Goal: Task Accomplishment & Management: Manage account settings

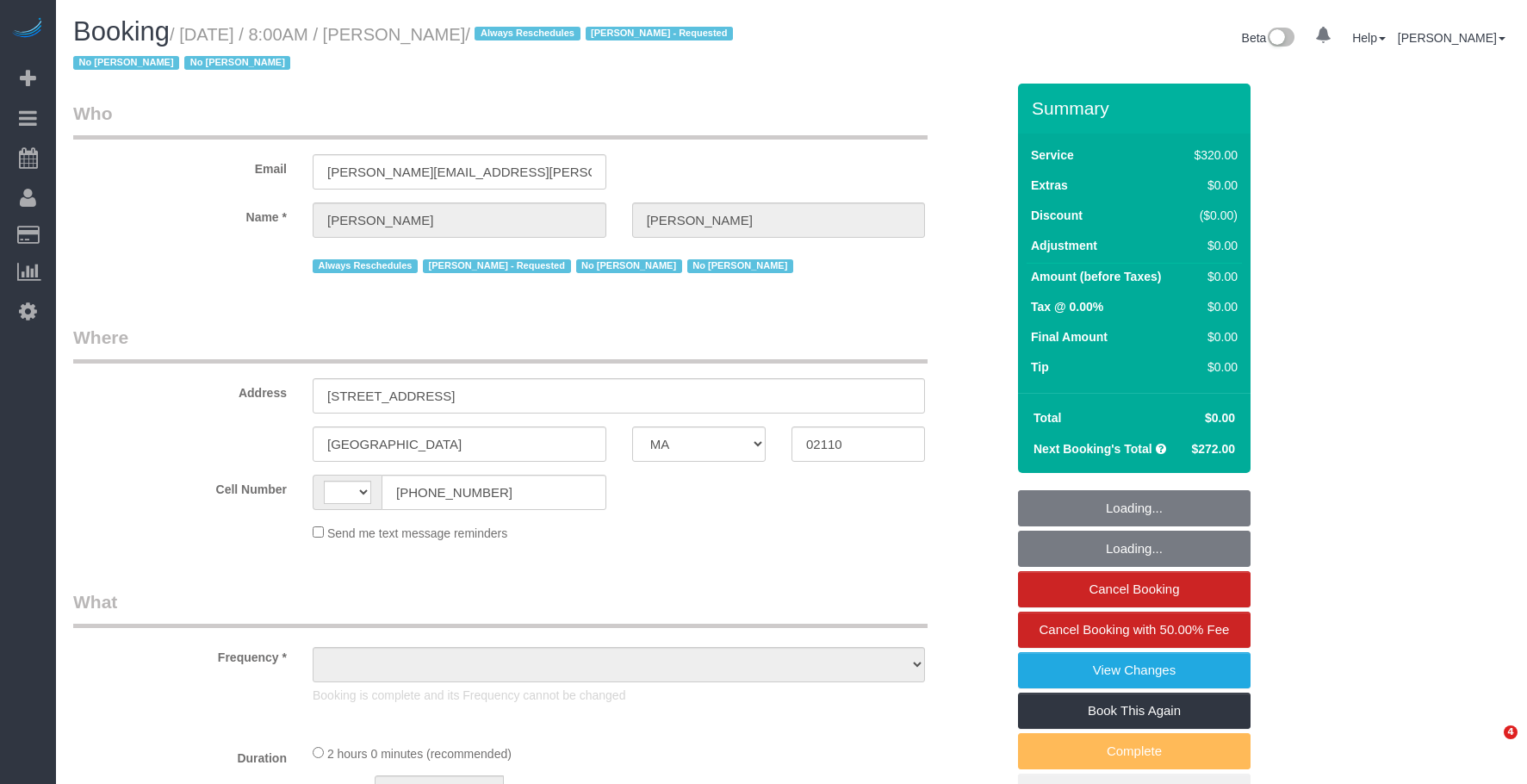
select select "MA"
select select "string:US"
select select "object:523"
select select "string:stripe-pm_1OP3jM4VGloSiKo7alGGAmXC"
select select "spot1"
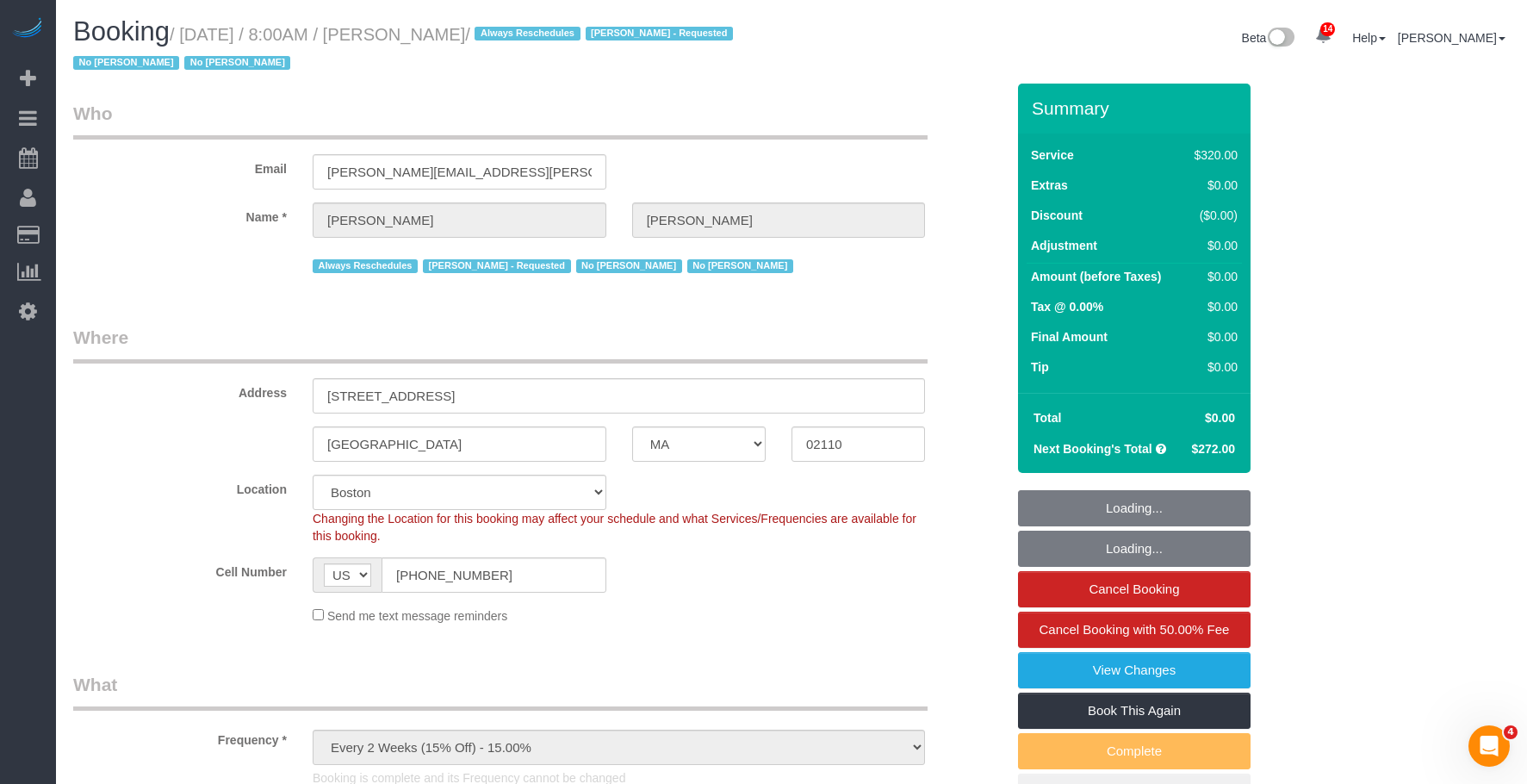
select select "object:836"
select select "spot6"
select select "number:89"
select select "number:90"
select select "number:15"
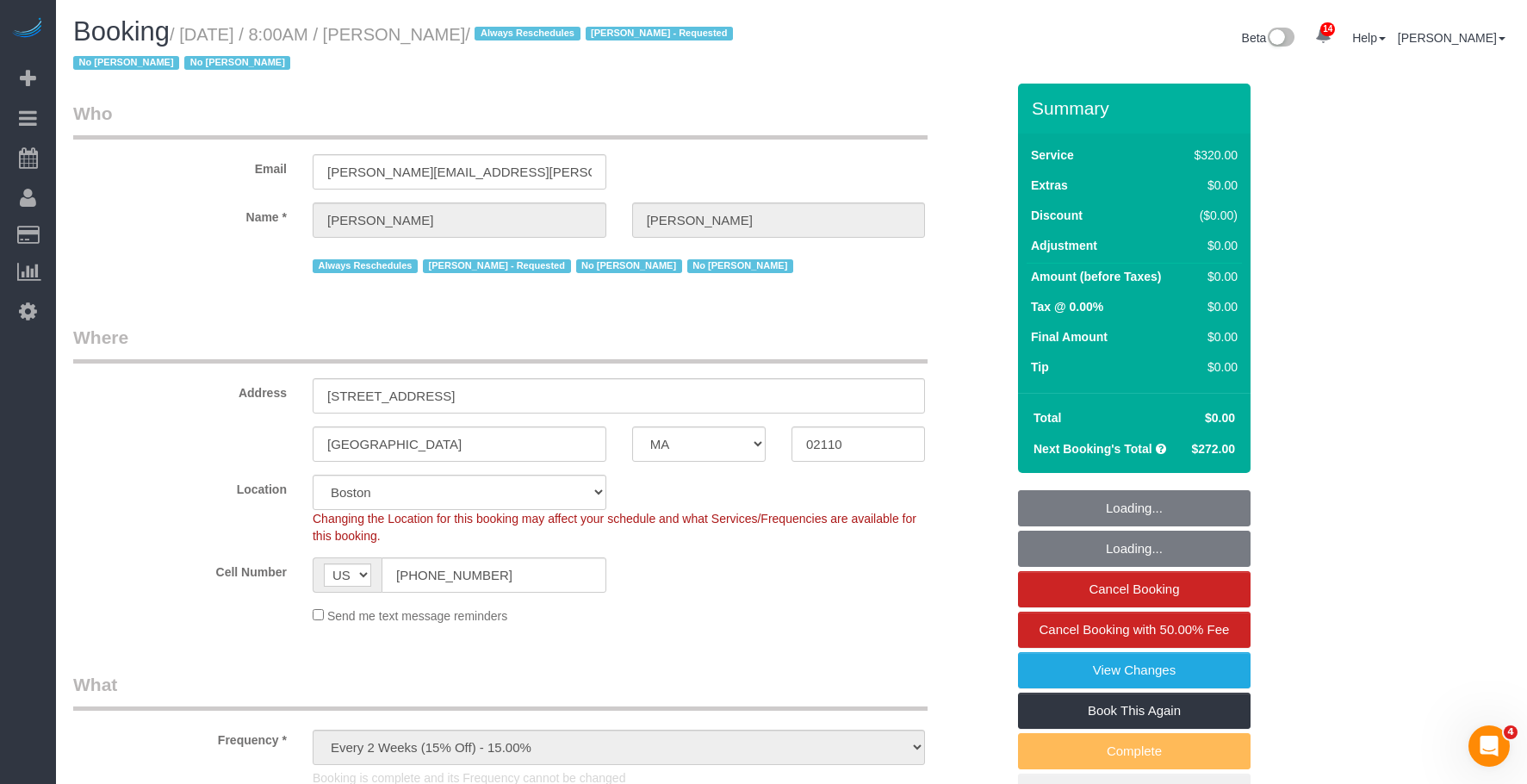
select select "number:6"
select select "2"
click at [681, 168] on div "Email nicole.m.pasquale@gmail.com" at bounding box center [539, 145] width 958 height 89
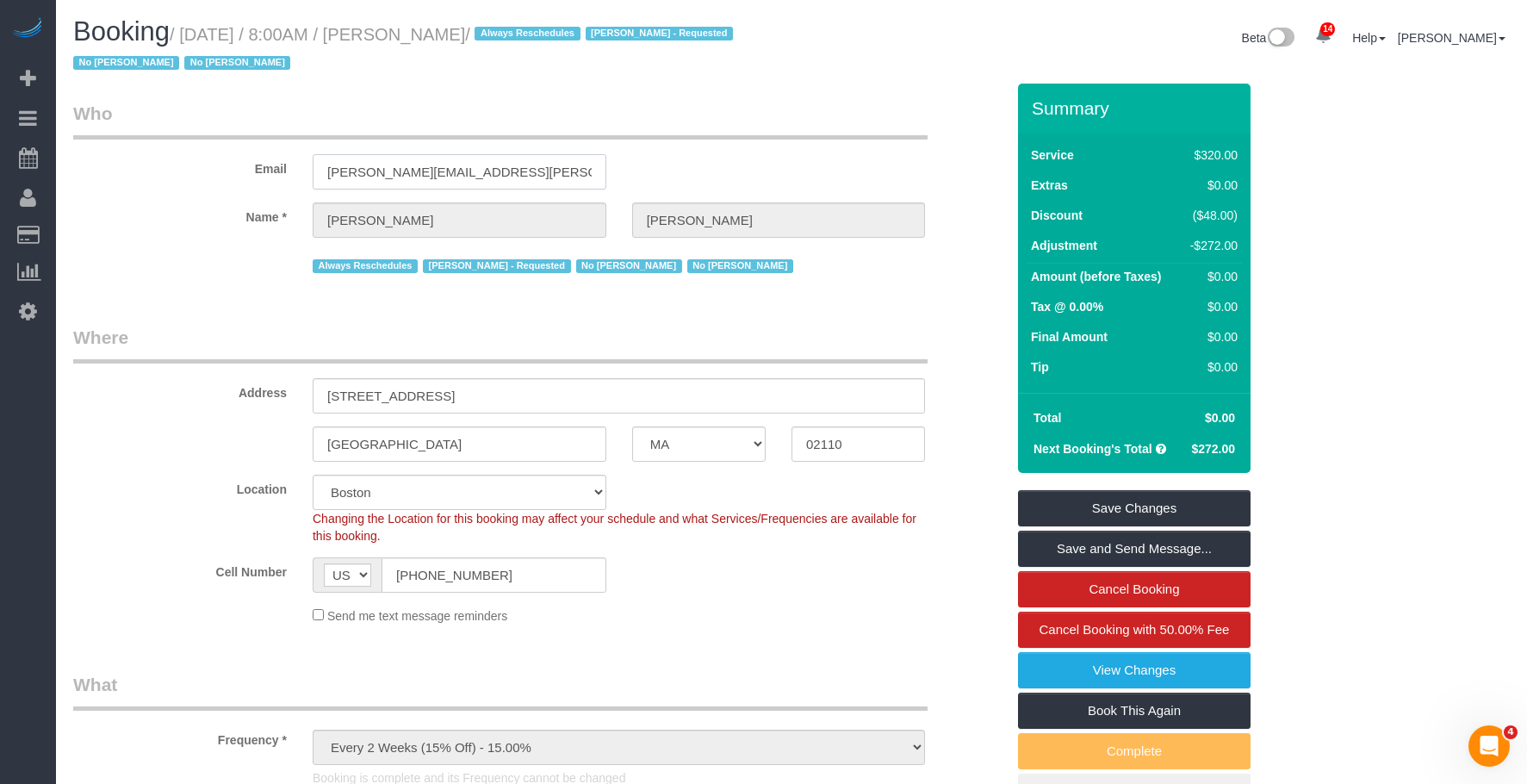
drag, startPoint x: 524, startPoint y: 168, endPoint x: 161, endPoint y: 168, distance: 363.0
click at [161, 168] on div "Email nicole.m.pasquale@gmail.com" at bounding box center [539, 145] width 958 height 89
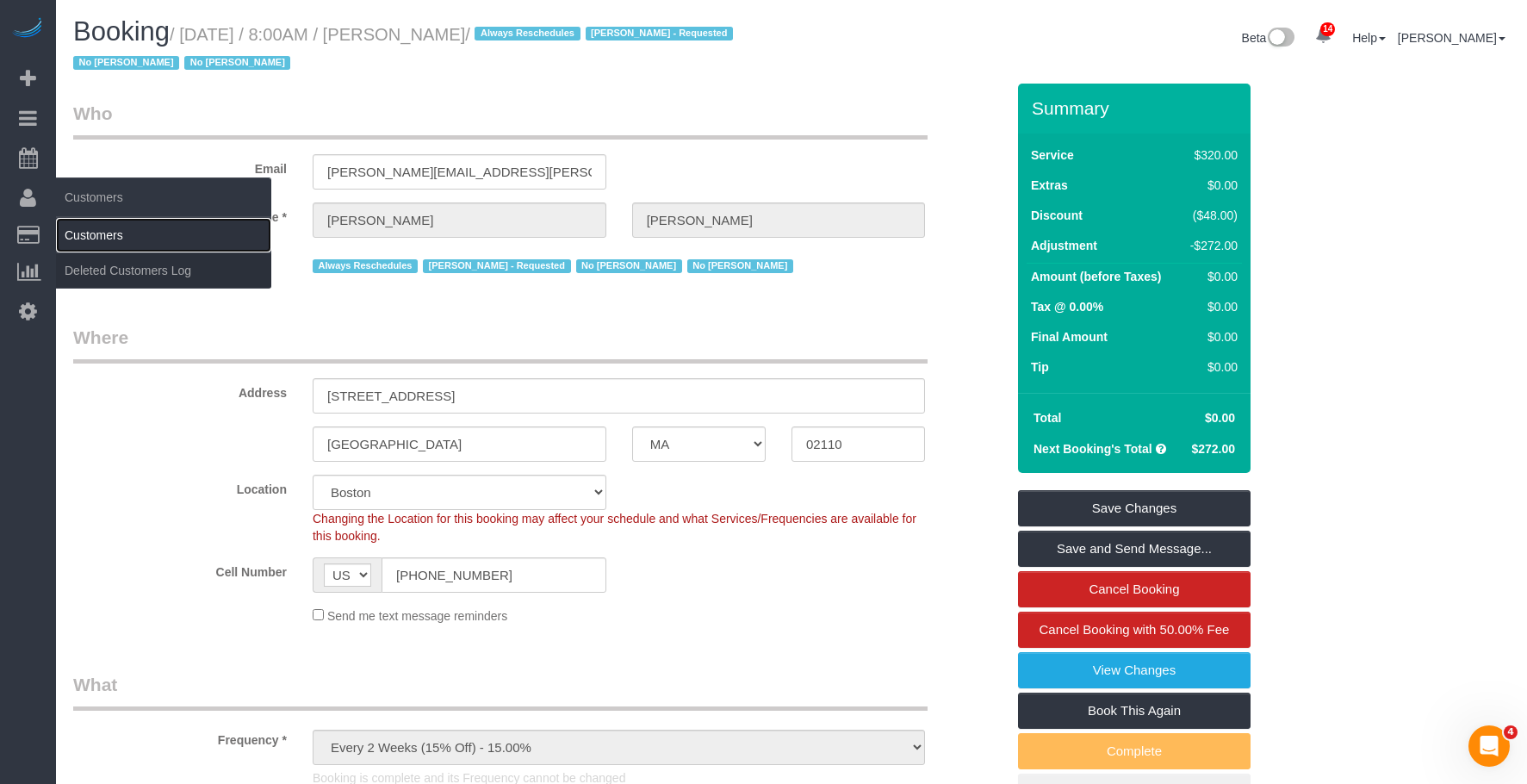
click at [124, 236] on link "Customers" at bounding box center [163, 234] width 215 height 34
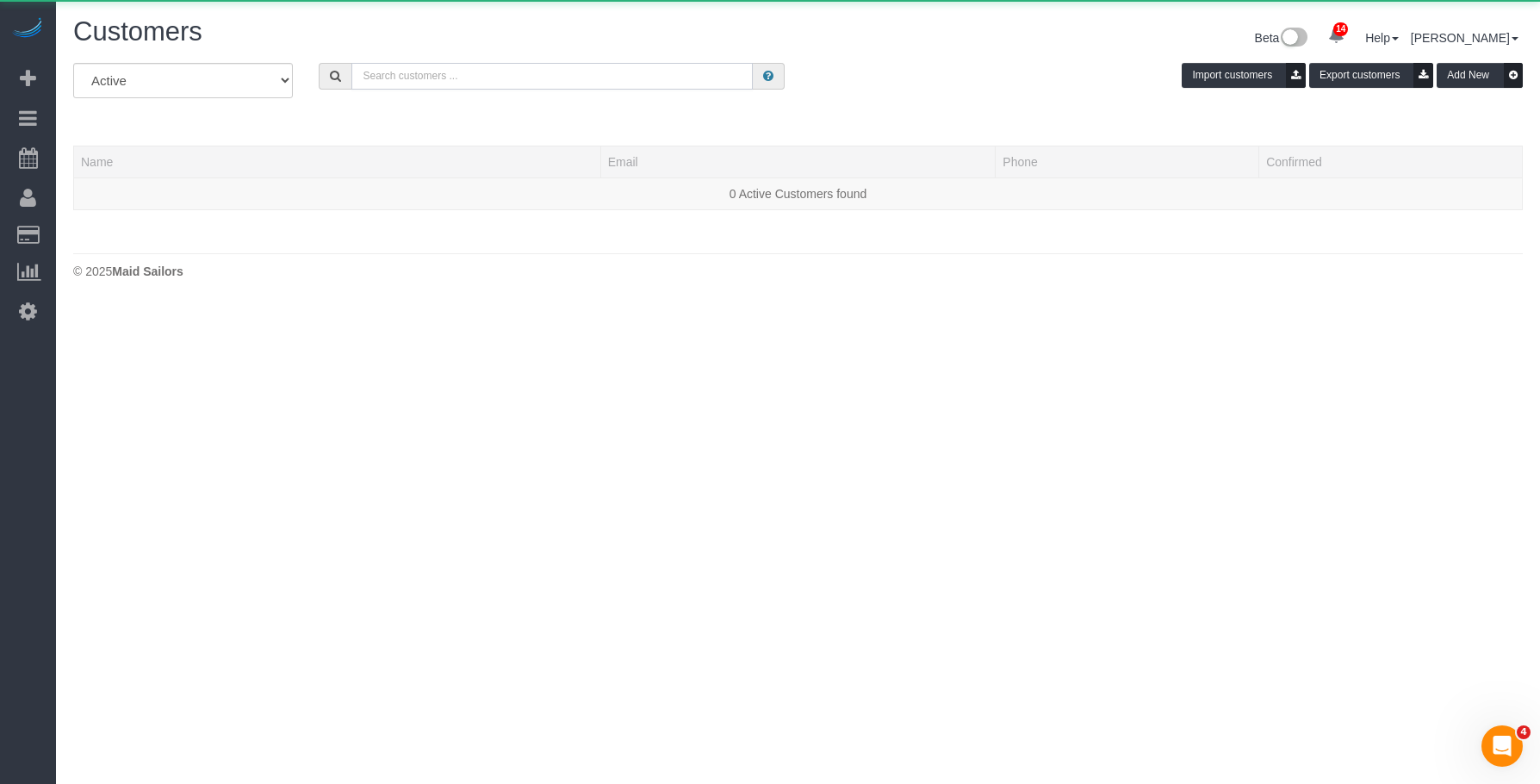
click at [530, 70] on input "text" at bounding box center [553, 76] width 402 height 26
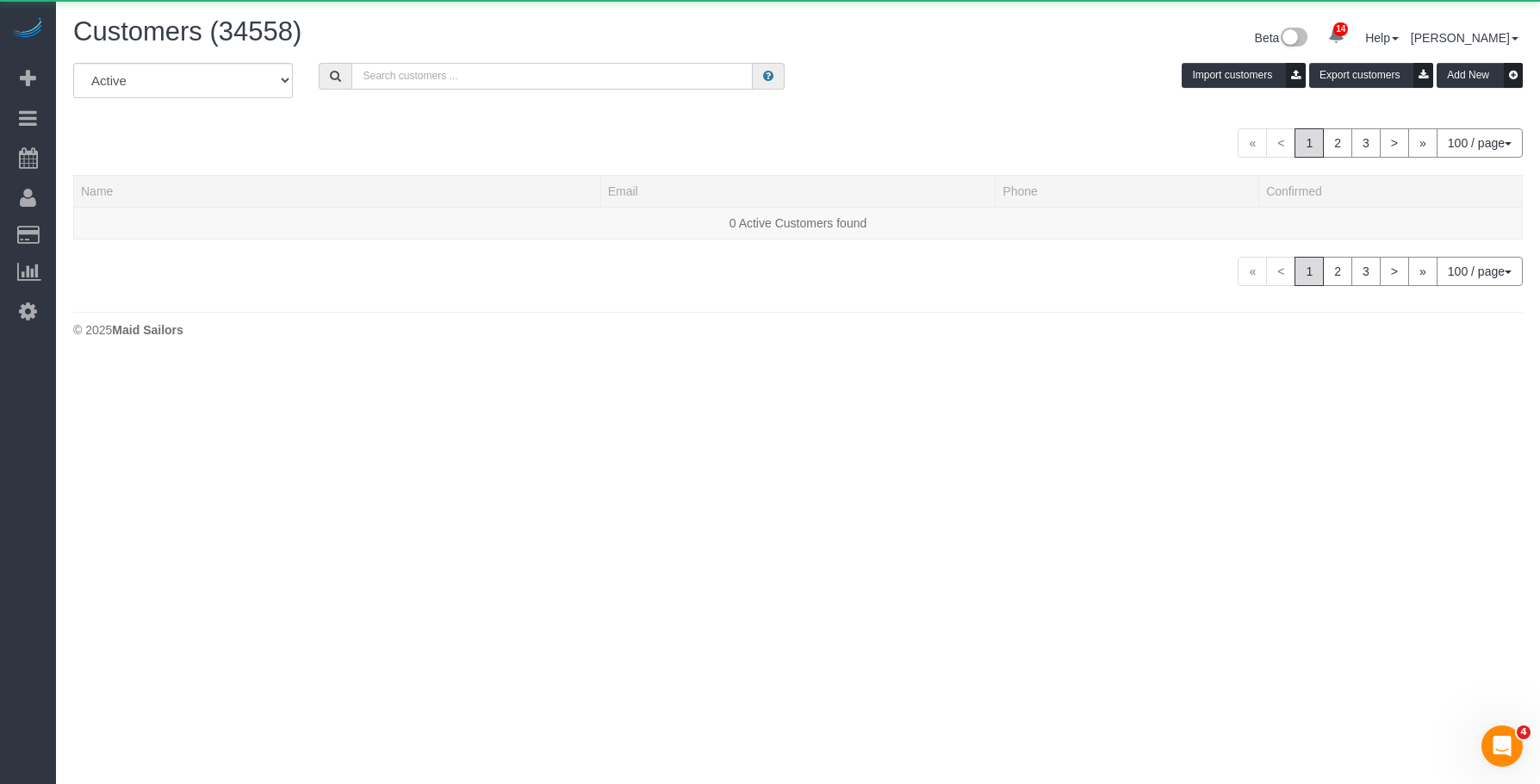
paste input "nicole.m.pasquale@gmail.com"
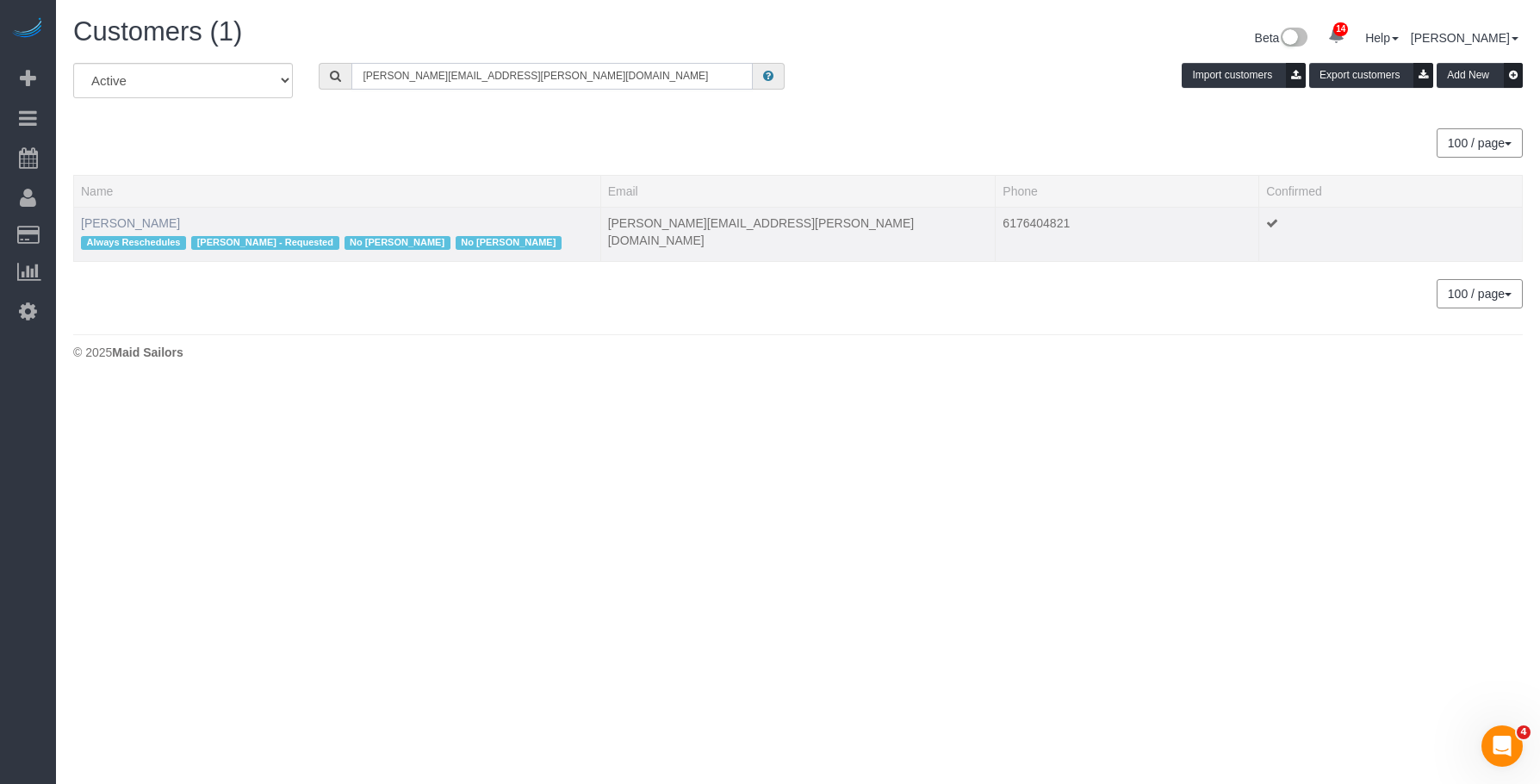
type input "nicole.m.pasquale@gmail.com"
click at [153, 225] on link "Nicole Pasquale" at bounding box center [130, 223] width 99 height 14
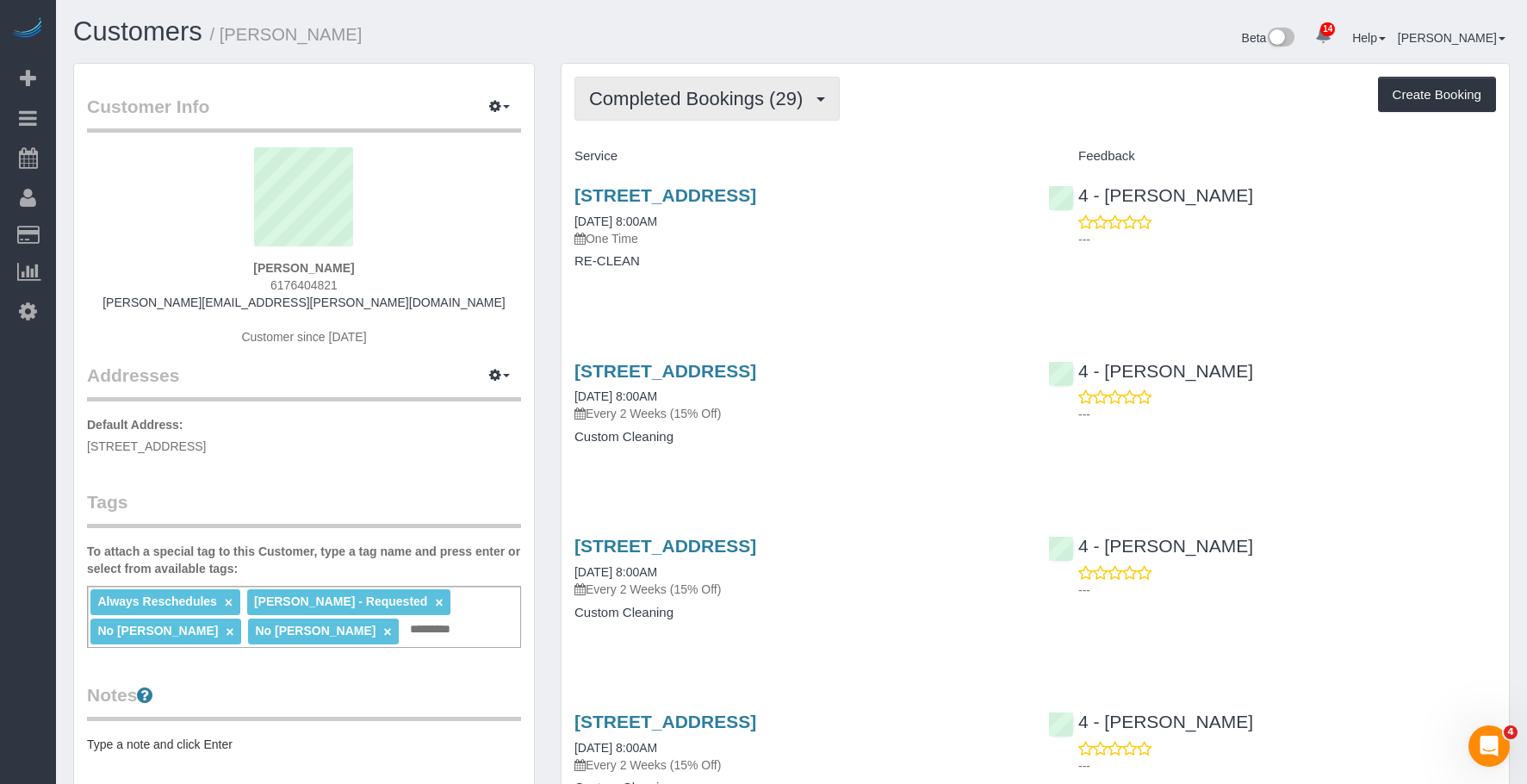
click at [666, 90] on span "Completed Bookings (29)" at bounding box center [700, 98] width 222 height 22
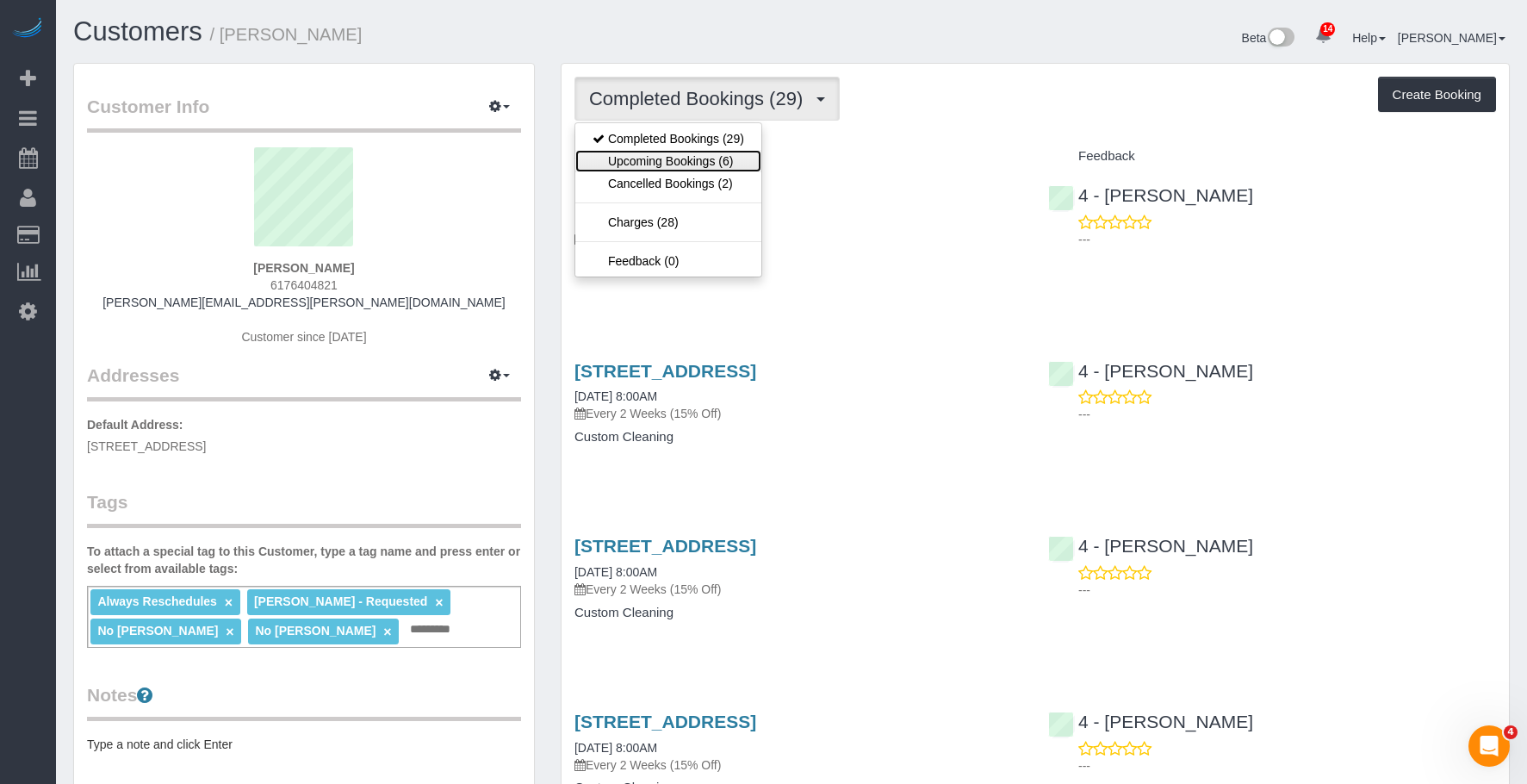
click at [660, 154] on link "Upcoming Bookings (6)" at bounding box center [668, 161] width 186 height 23
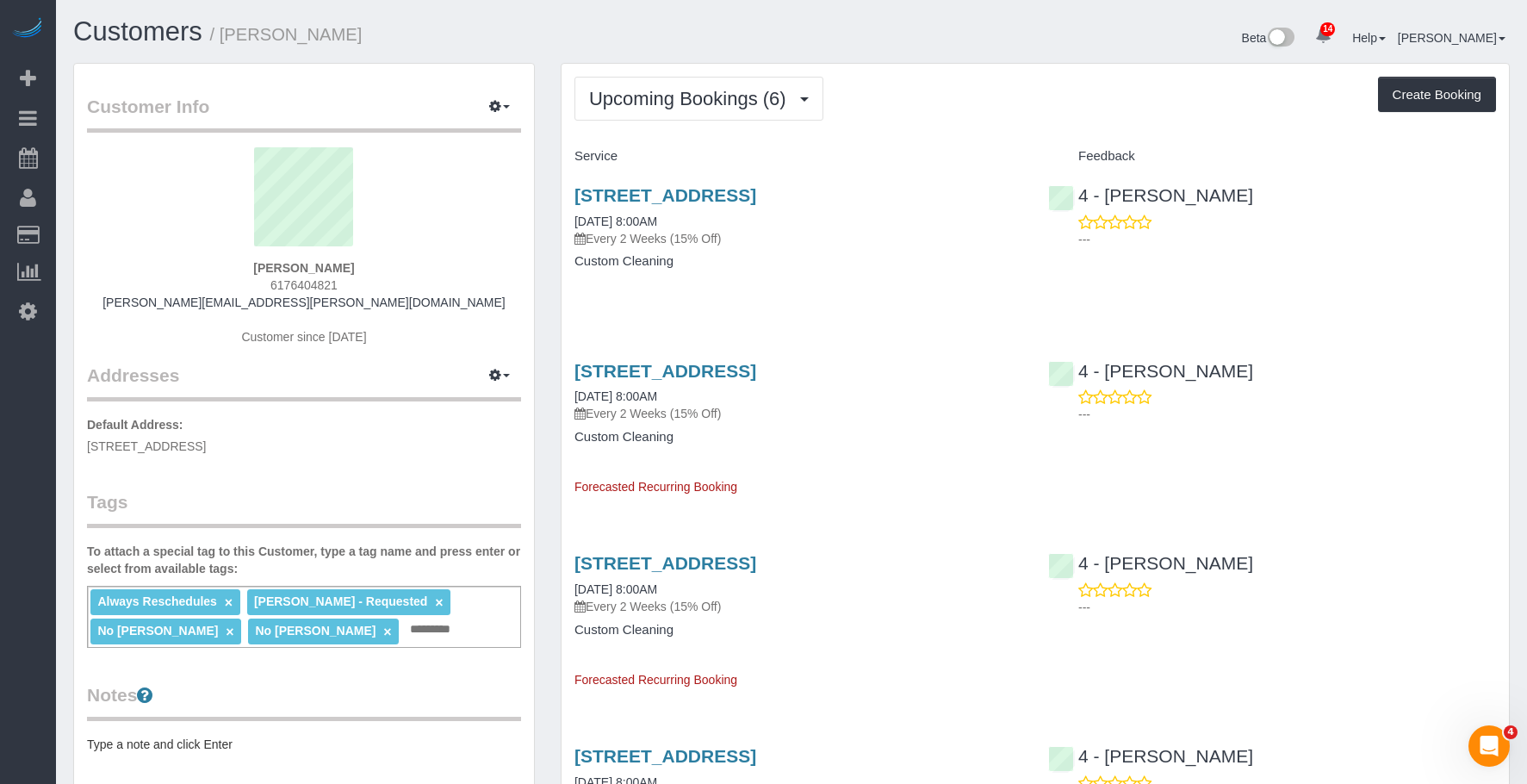
drag, startPoint x: 229, startPoint y: 33, endPoint x: 447, endPoint y: 34, distance: 218.0
click at [447, 34] on h1 "Customers / Nicole Pasquale" at bounding box center [425, 32] width 705 height 29
copy small "Nicole Pasquale"
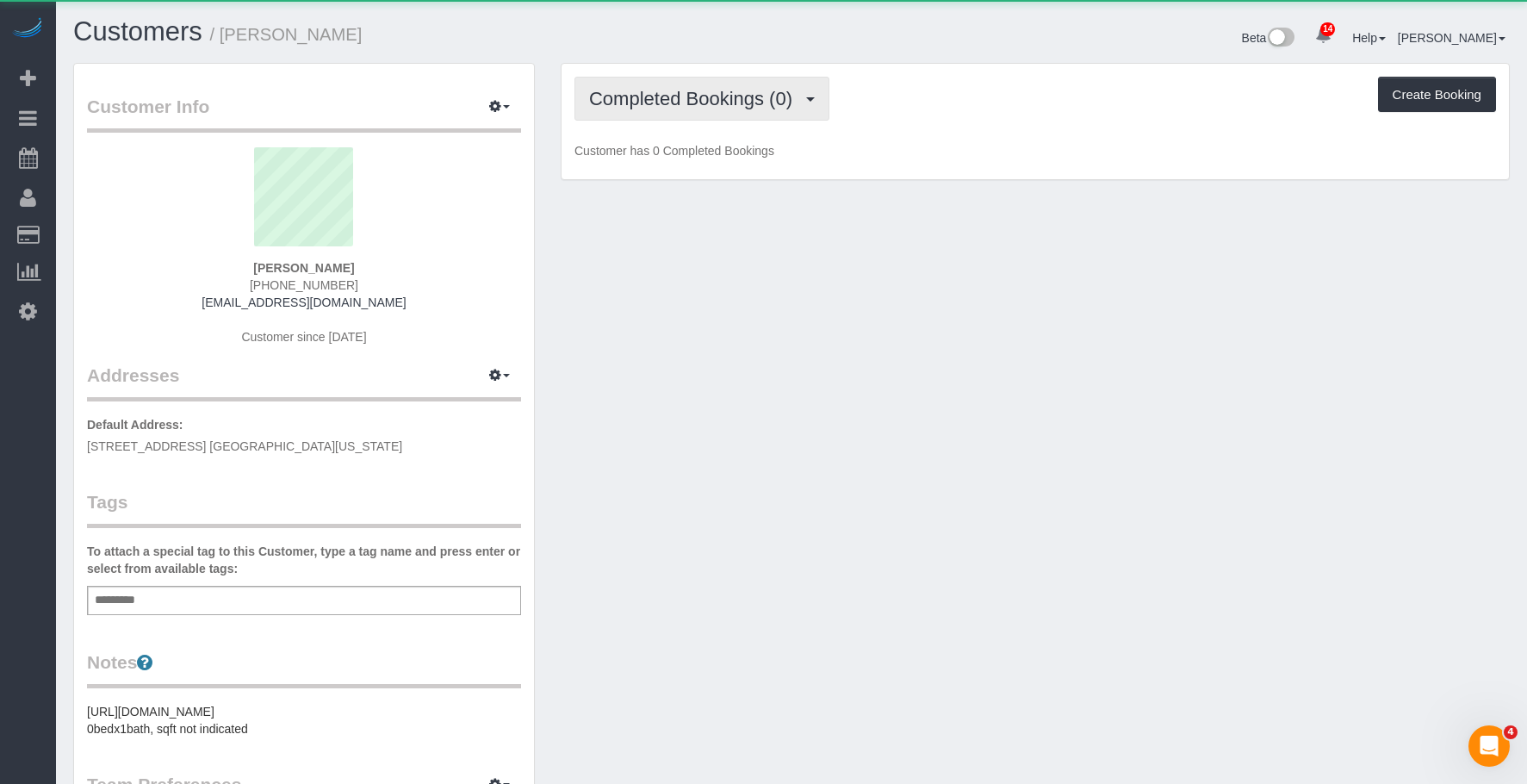
drag, startPoint x: 755, startPoint y: 94, endPoint x: 739, endPoint y: 130, distance: 39.4
click at [755, 95] on span "Completed Bookings (0)" at bounding box center [696, 98] width 212 height 22
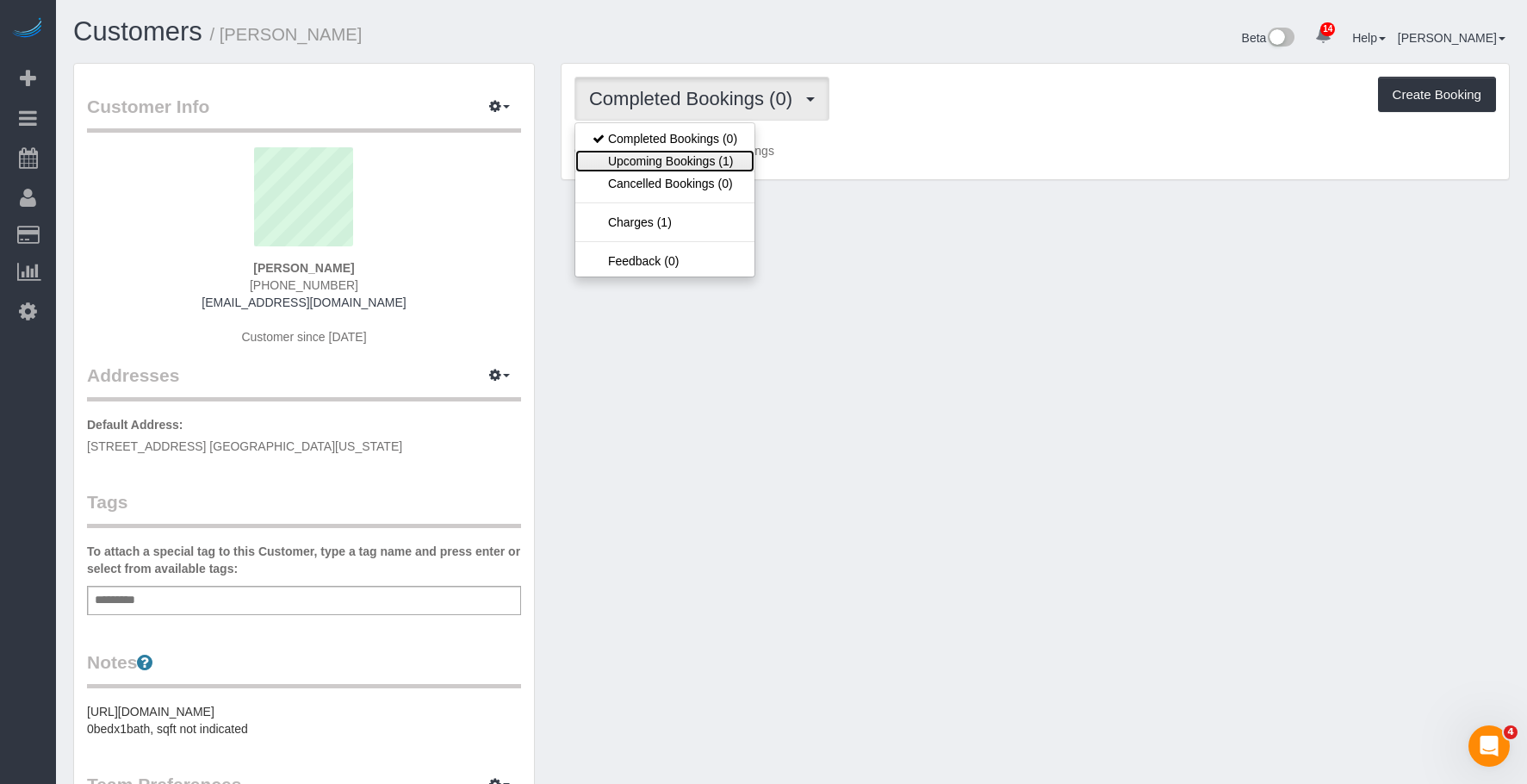
click at [700, 164] on link "Upcoming Bookings (1)" at bounding box center [665, 161] width 179 height 23
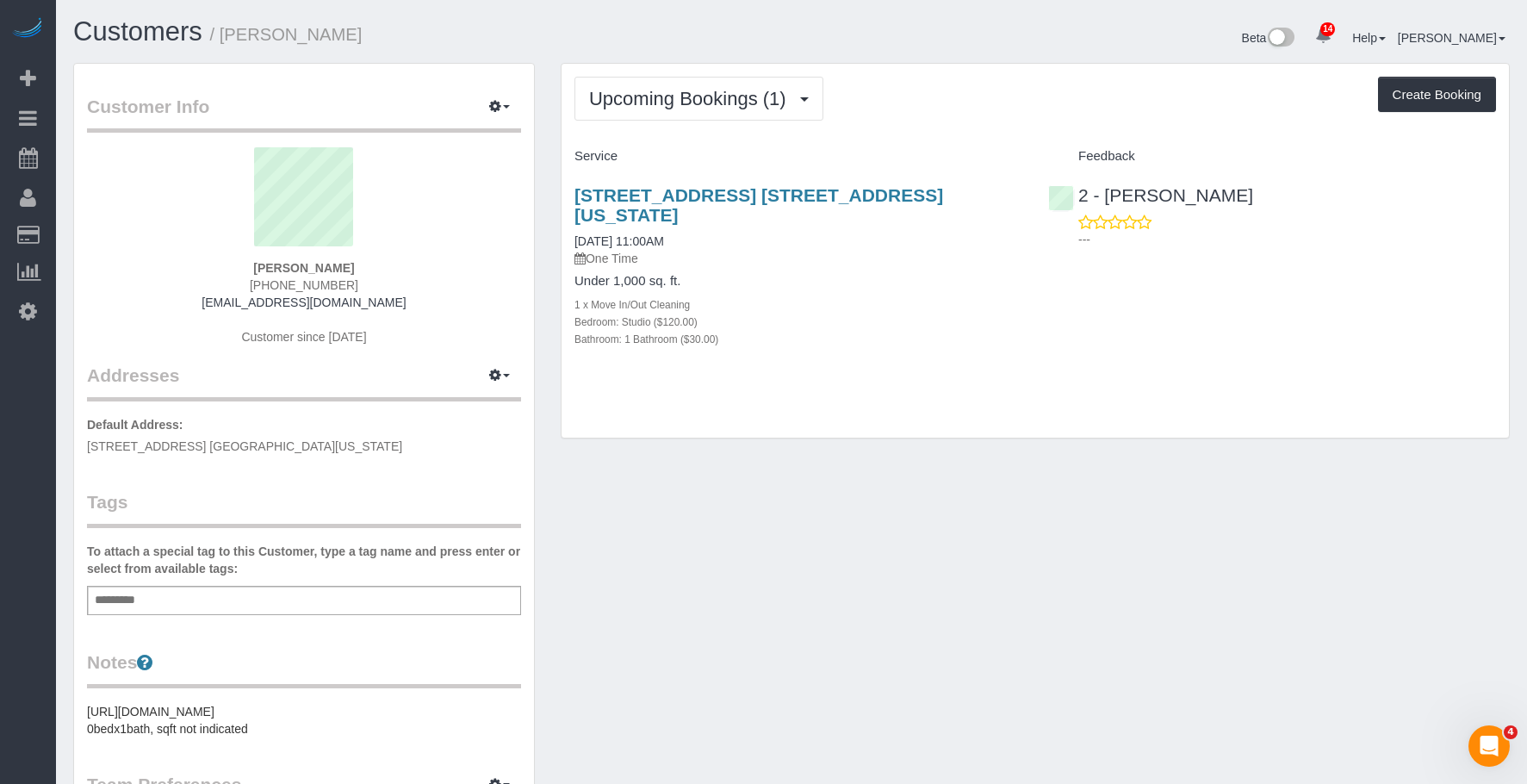
click at [923, 312] on div "Bedroom: Studio ($120.00)" at bounding box center [798, 321] width 448 height 18
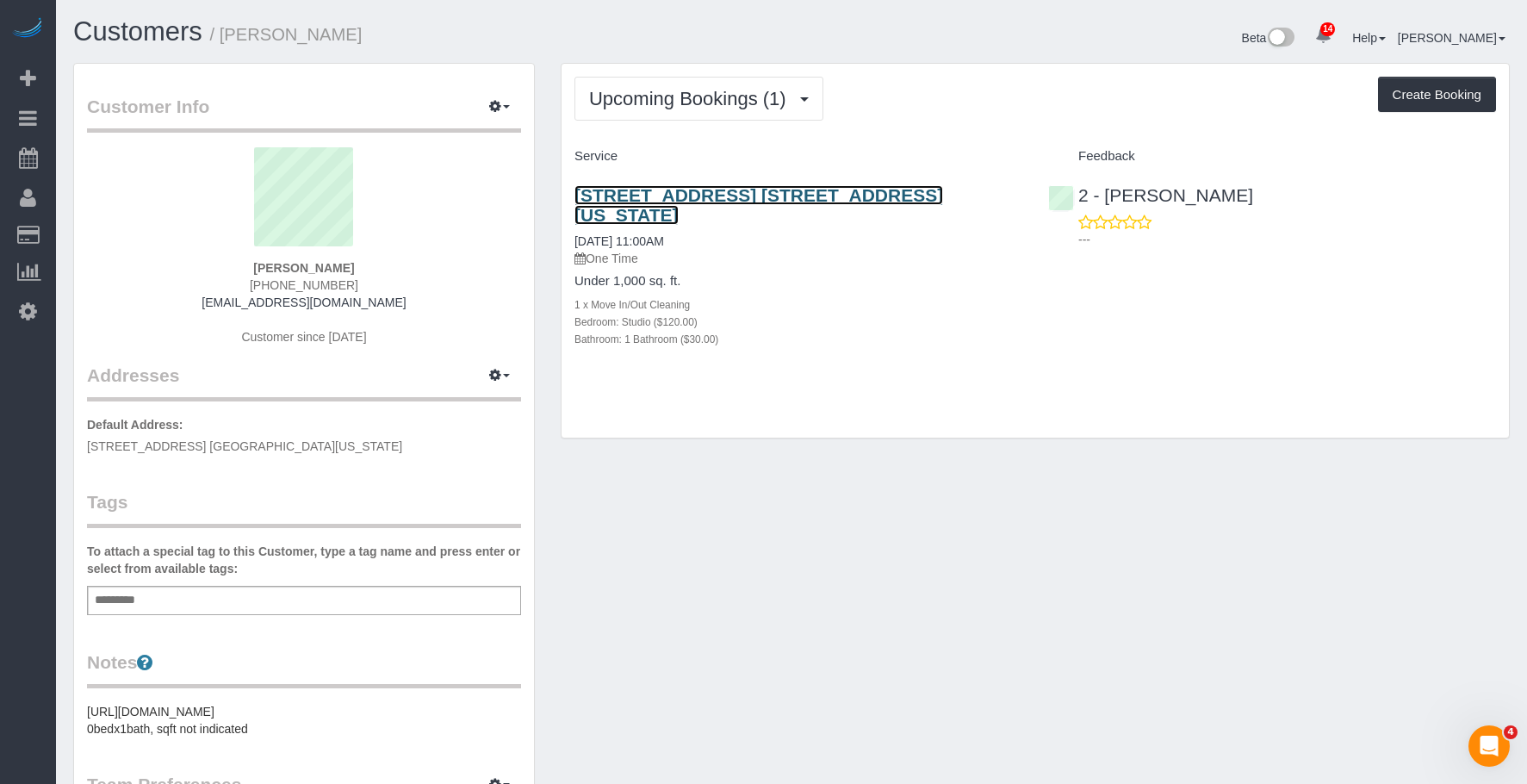
click at [896, 193] on link "647 2nd Avenue, Apt. 2b, New York, NY 10016" at bounding box center [759, 204] width 368 height 39
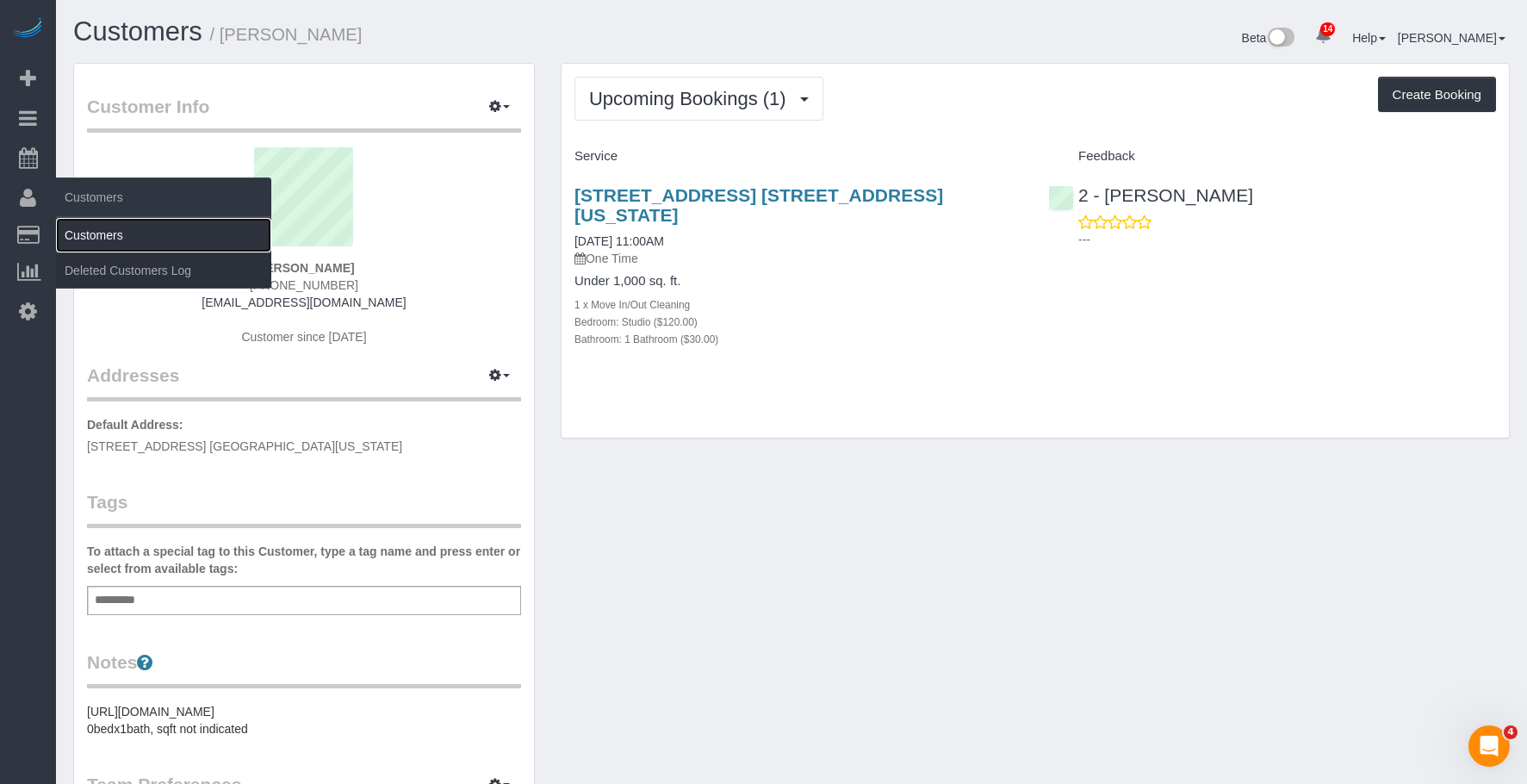
click at [93, 225] on link "Customers" at bounding box center [163, 234] width 215 height 34
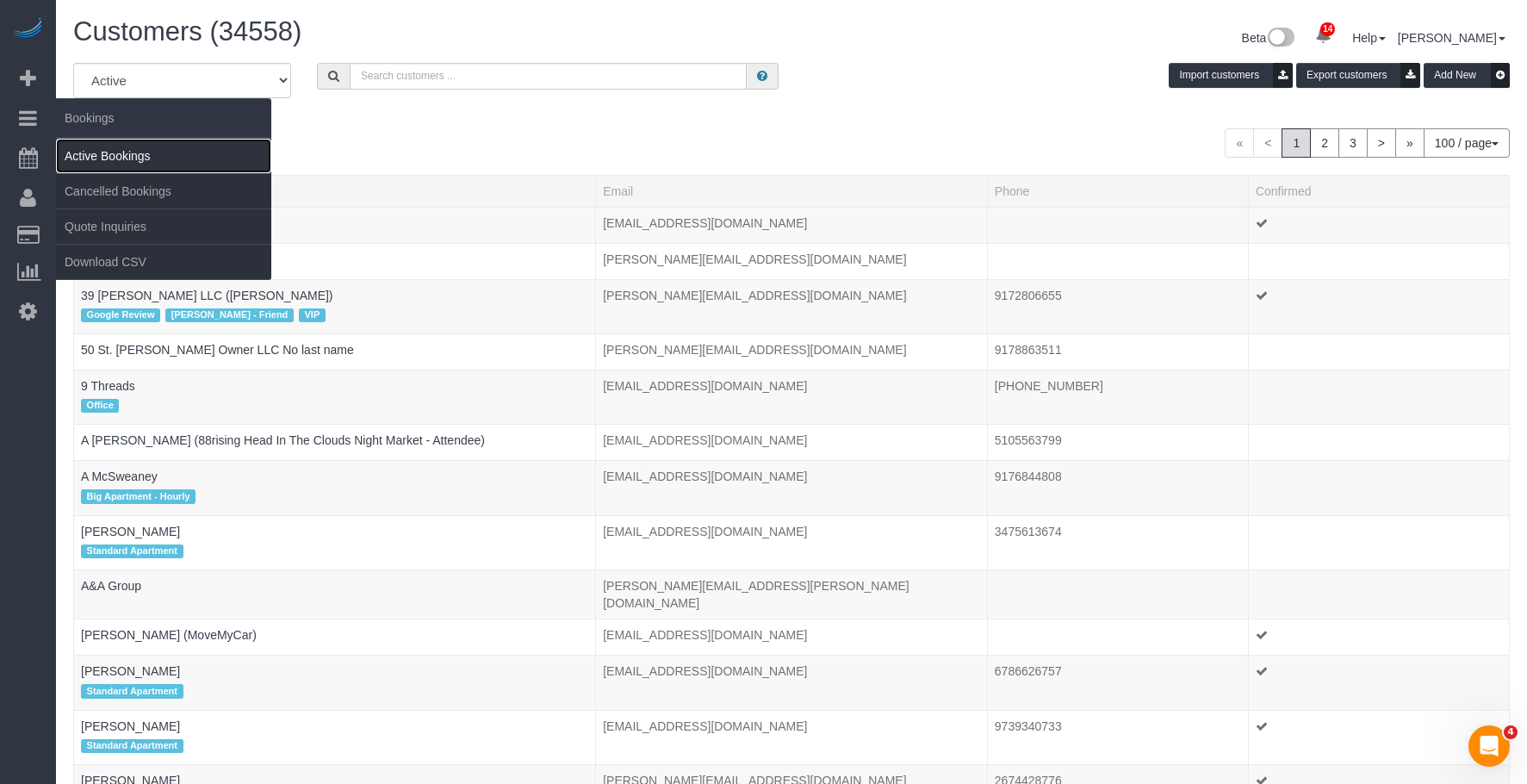
click at [130, 153] on link "Active Bookings" at bounding box center [163, 155] width 215 height 34
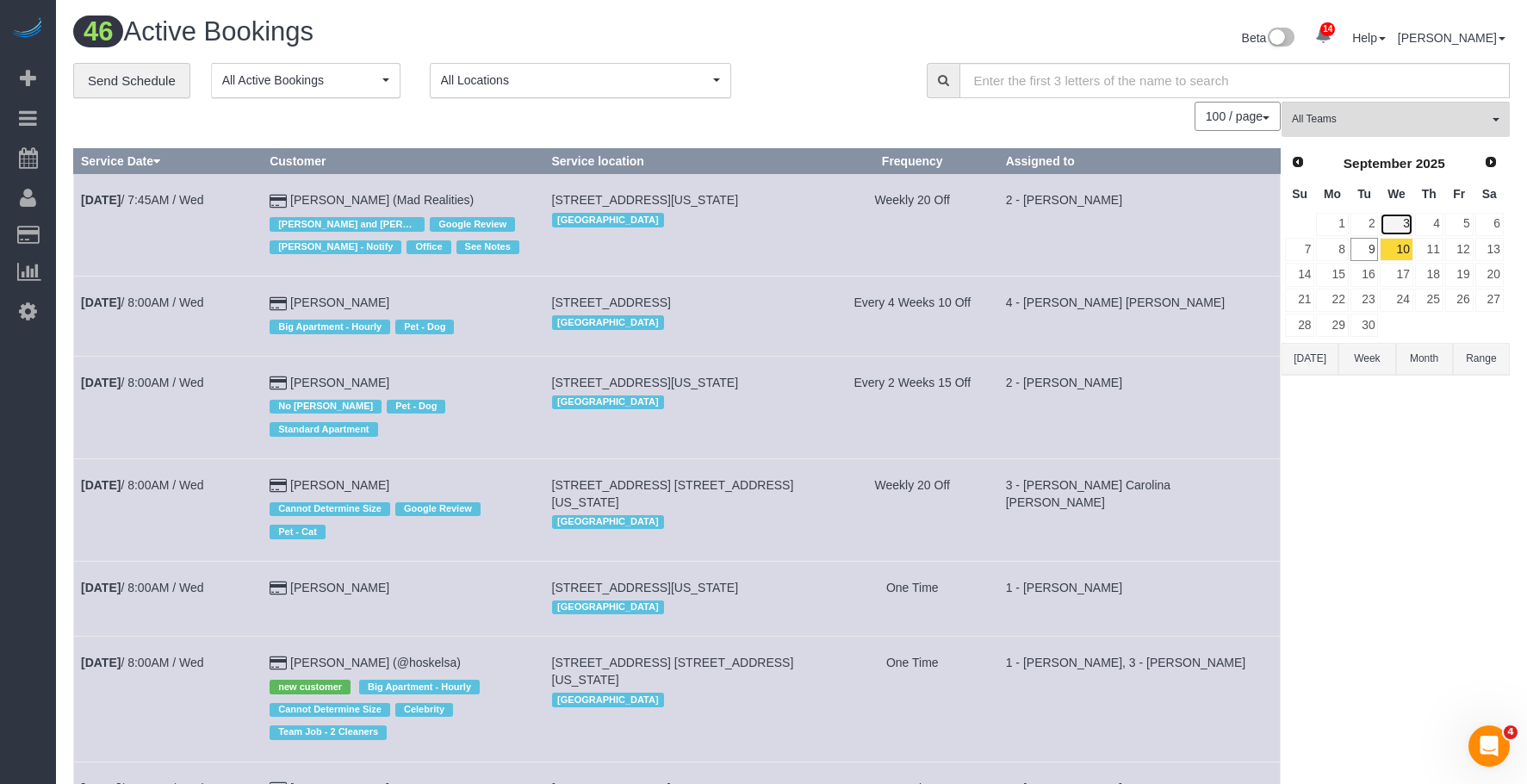
click at [1404, 225] on link "3" at bounding box center [1395, 225] width 32 height 24
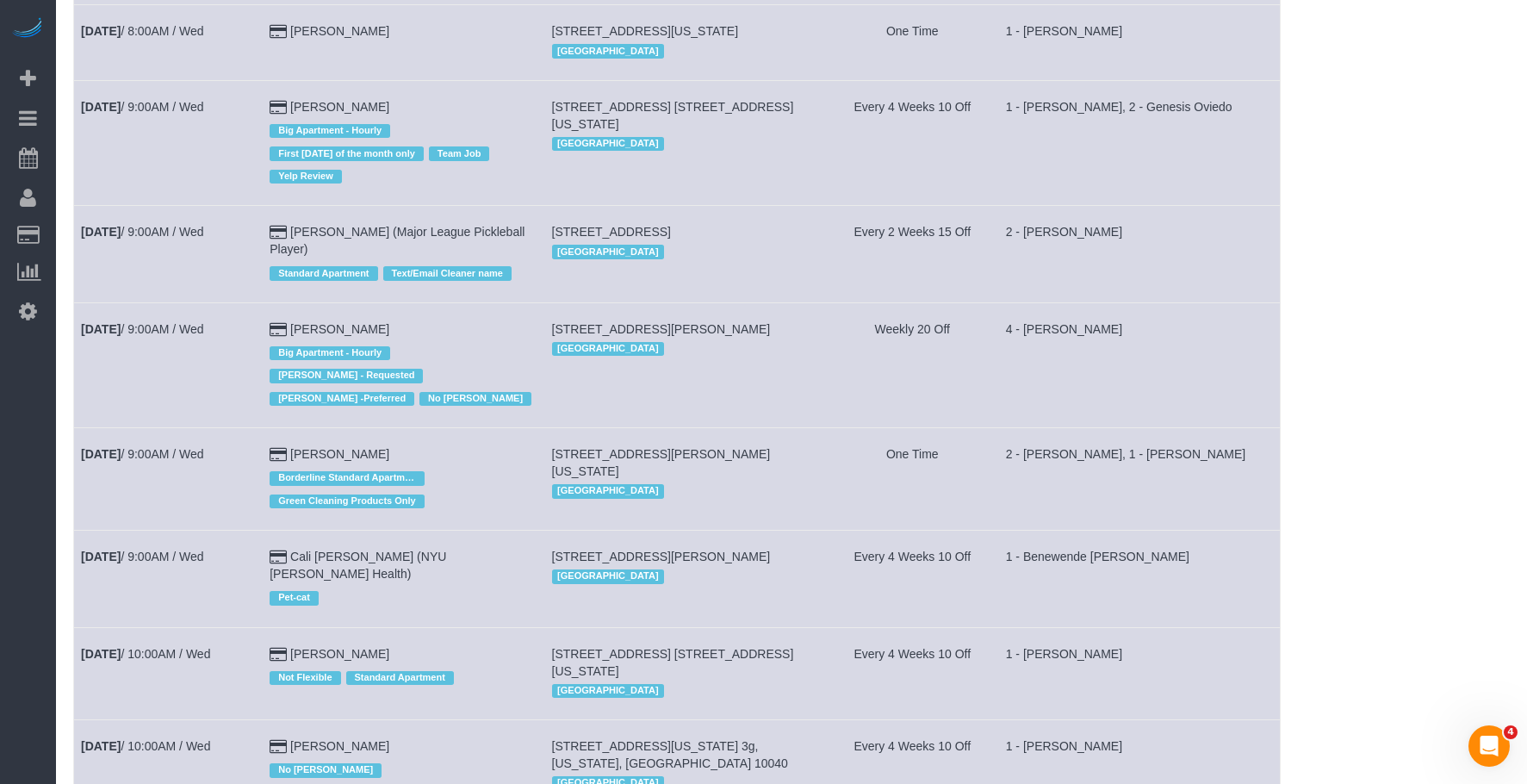
scroll to position [3163, 0]
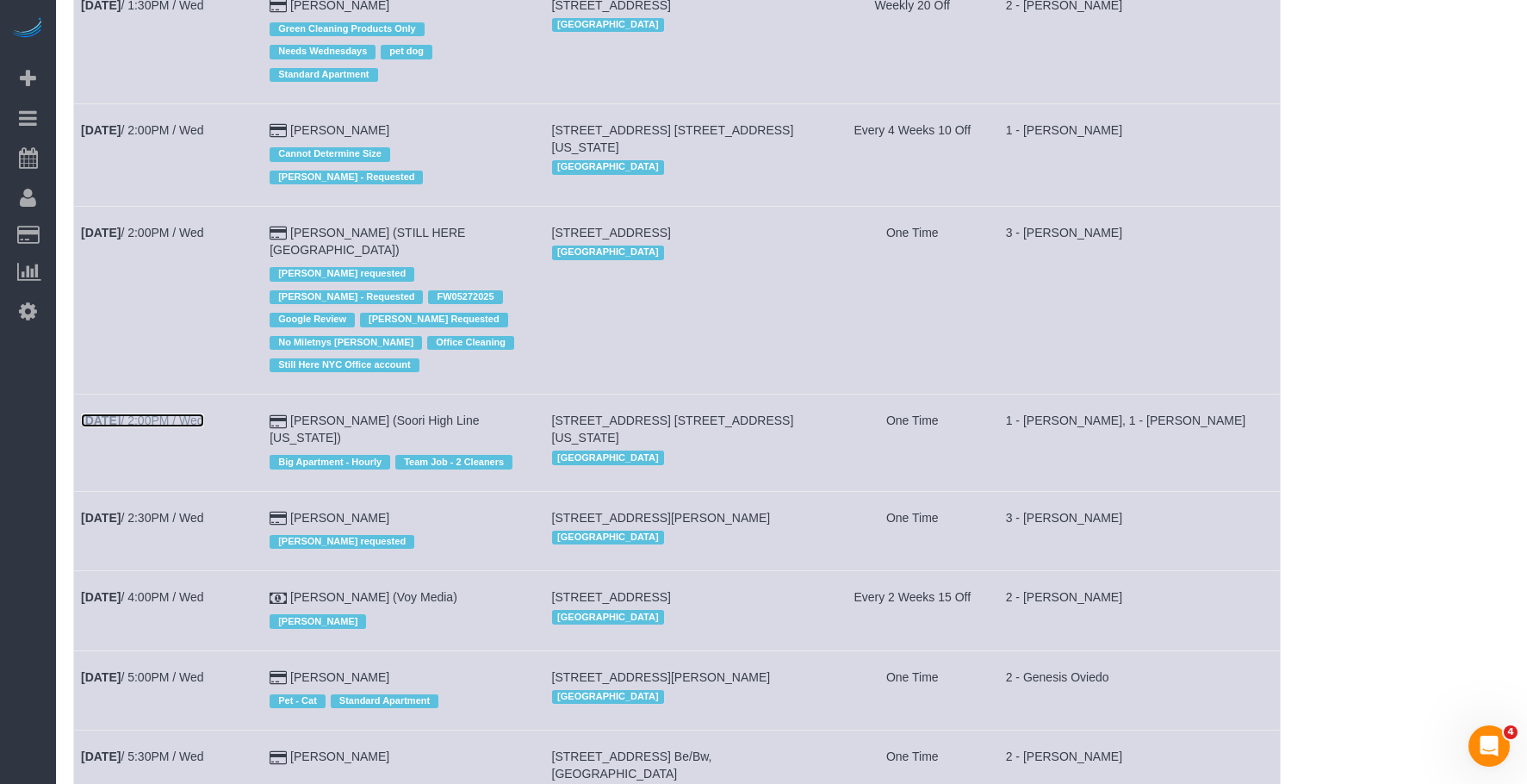
click at [168, 413] on link "Sep 3rd / 2:00PM / Wed" at bounding box center [142, 420] width 123 height 14
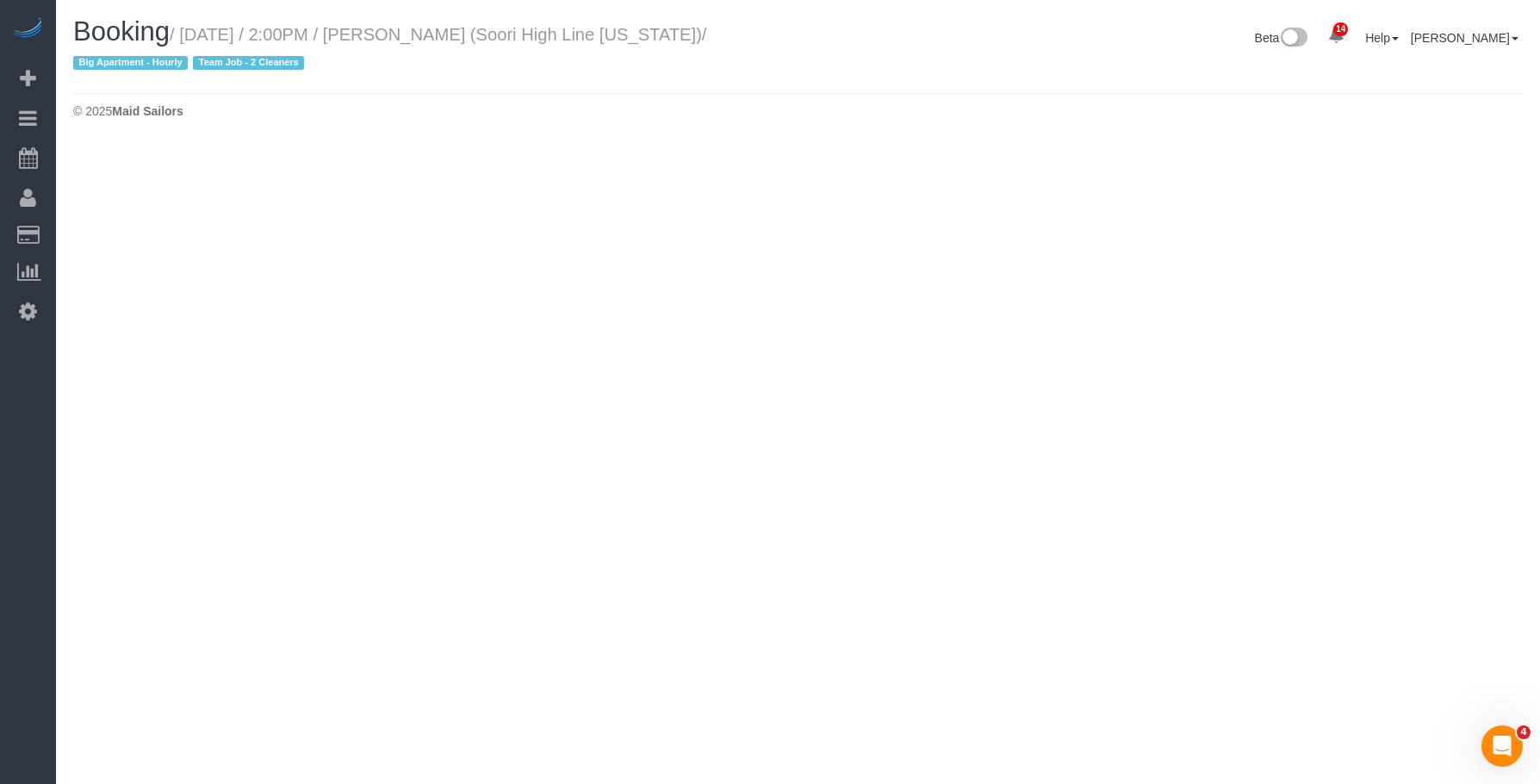
select select "NY"
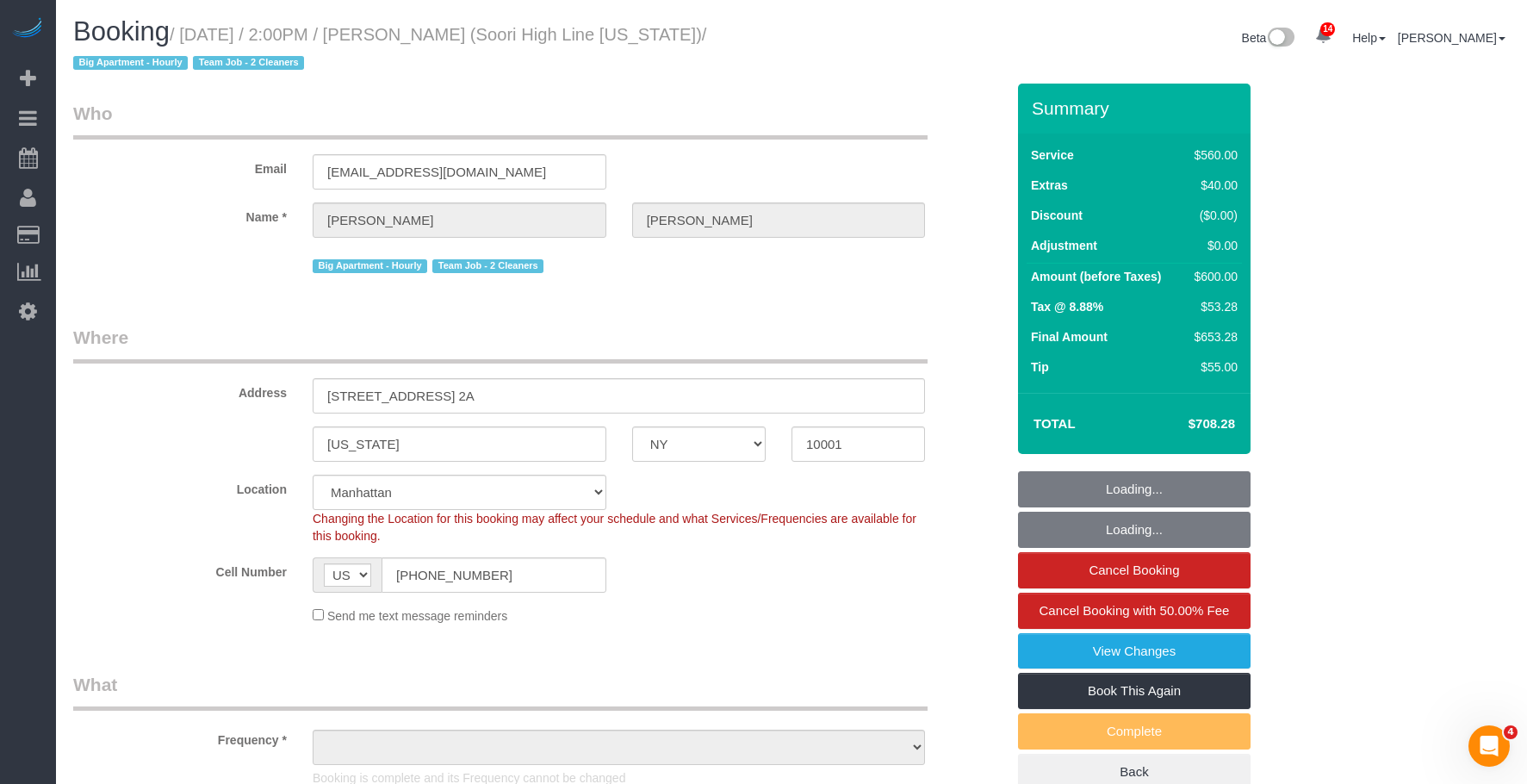
select select "string:stripe-pm_1S2nb74VGloSiKo7818leay8"
select select "object:21671"
select select "210"
select select "spot46"
select select "number:57"
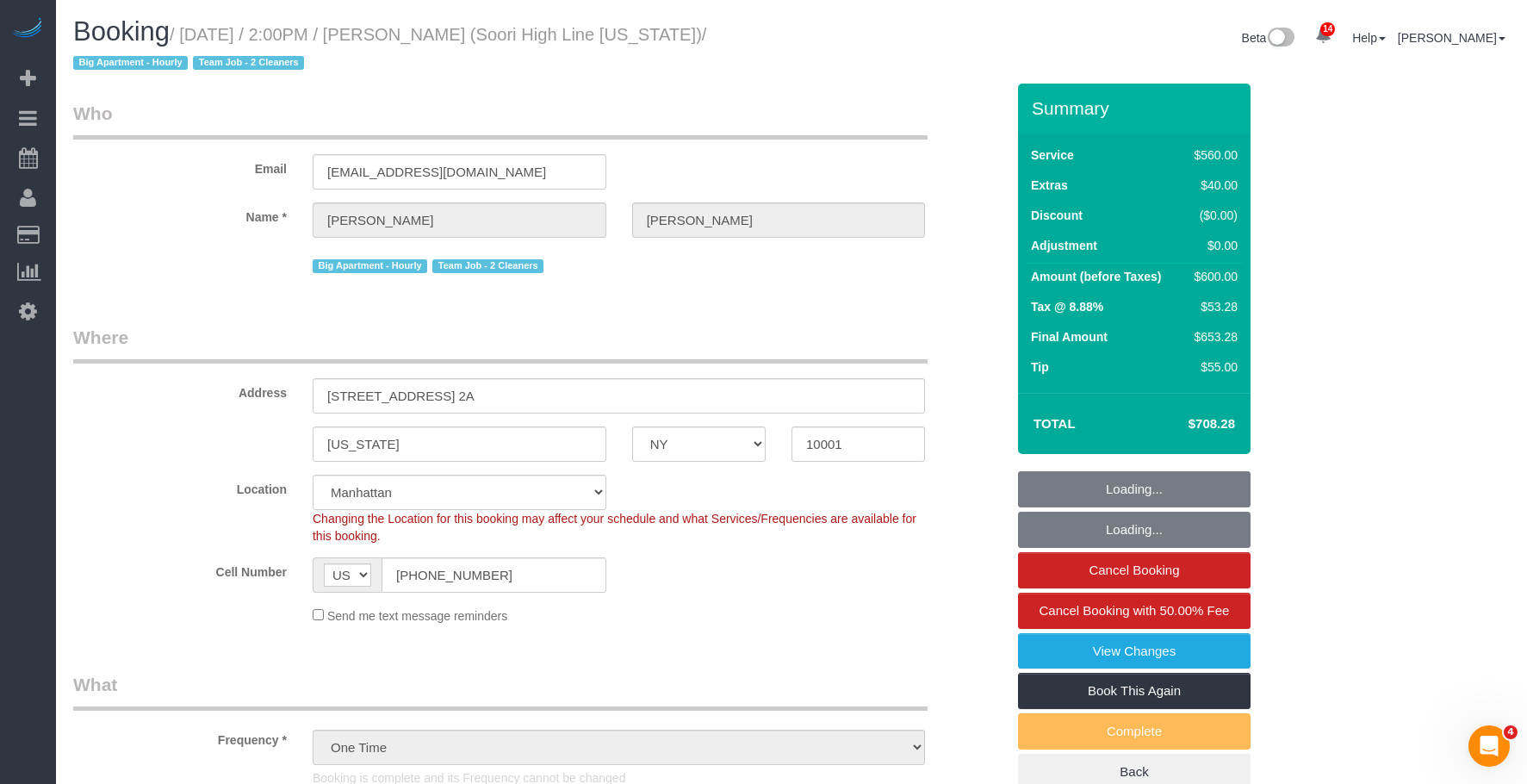
select select "number:74"
select select "number:15"
select select "number:6"
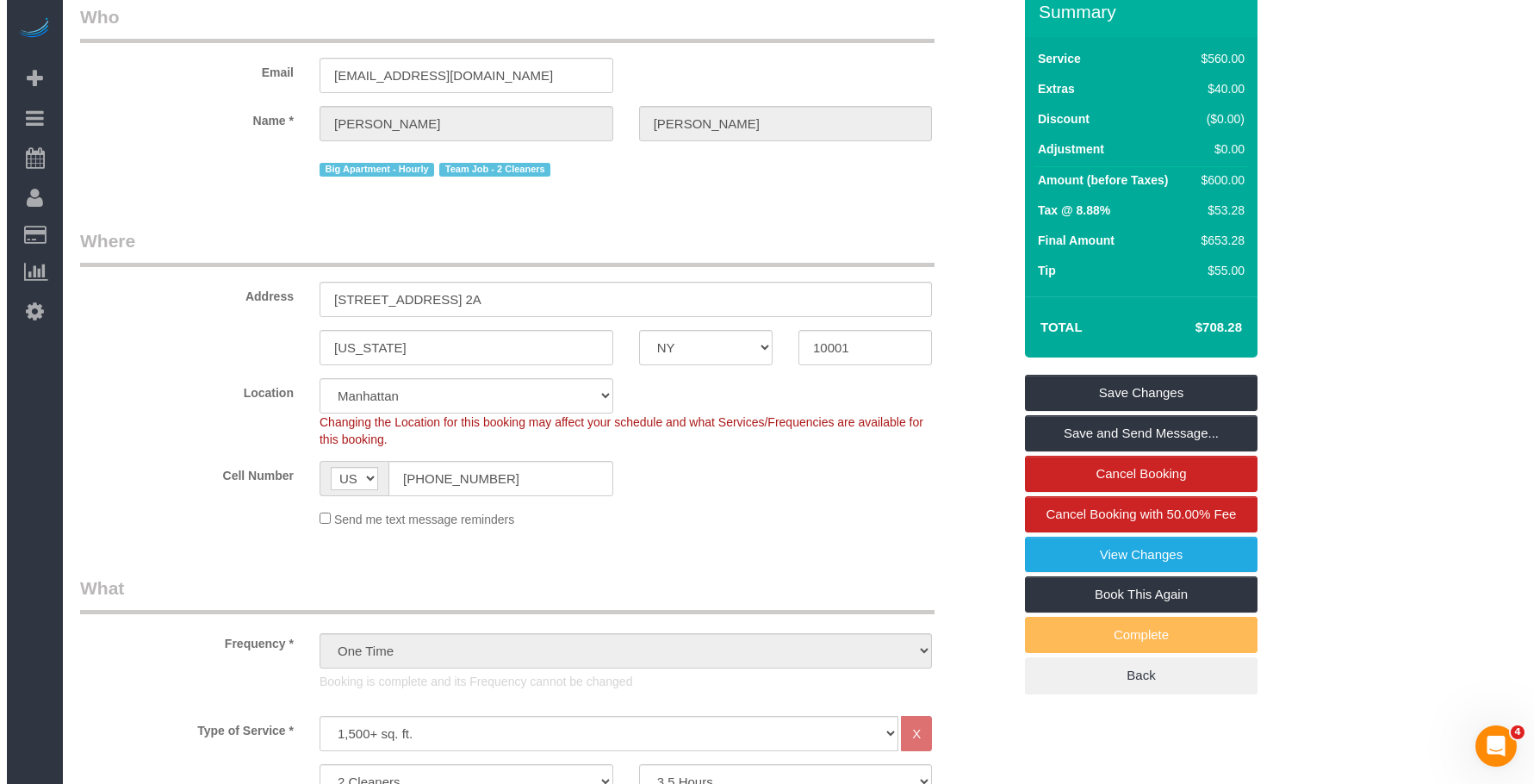
scroll to position [86, 0]
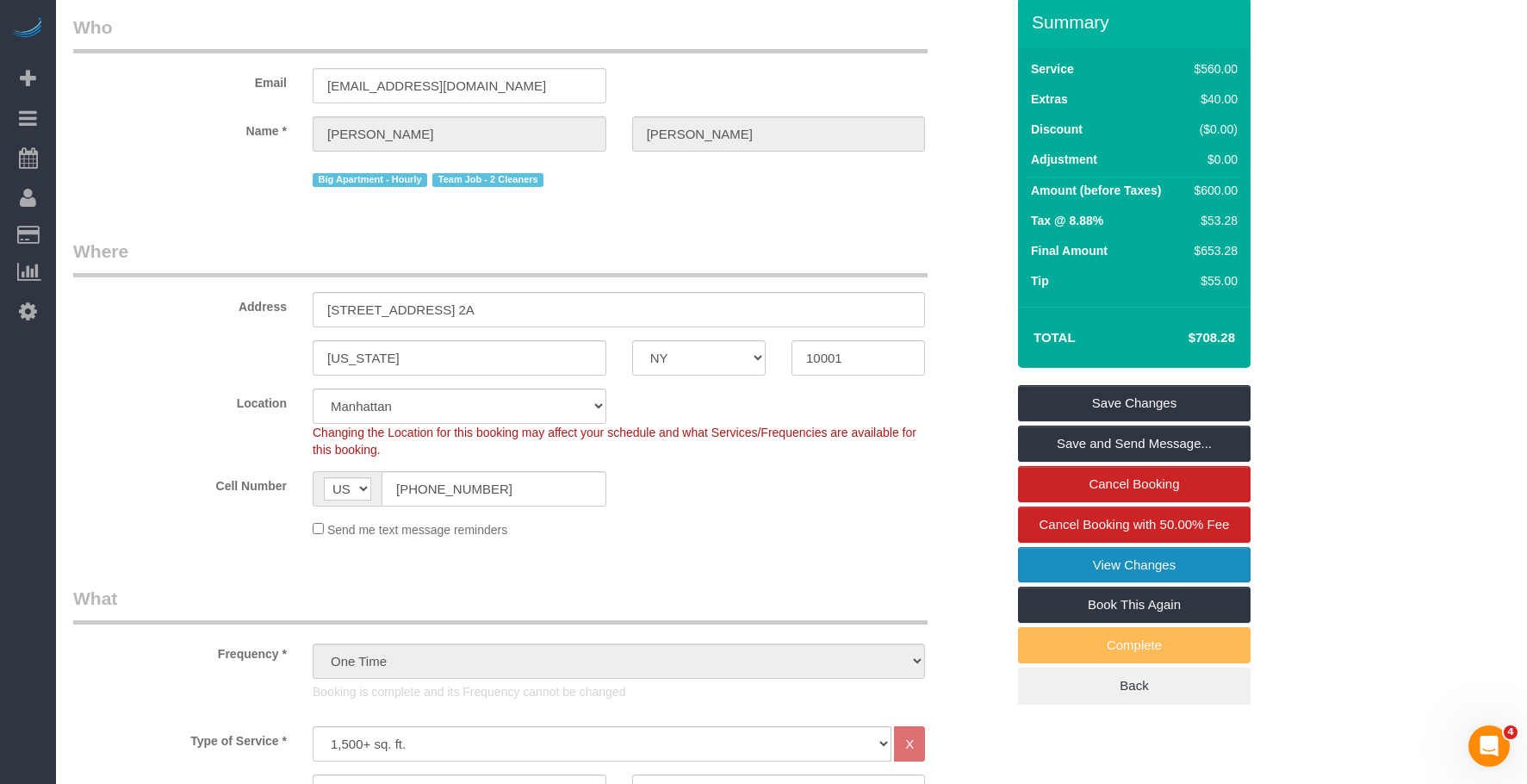
click at [1050, 561] on link "View Changes" at bounding box center [1134, 565] width 232 height 36
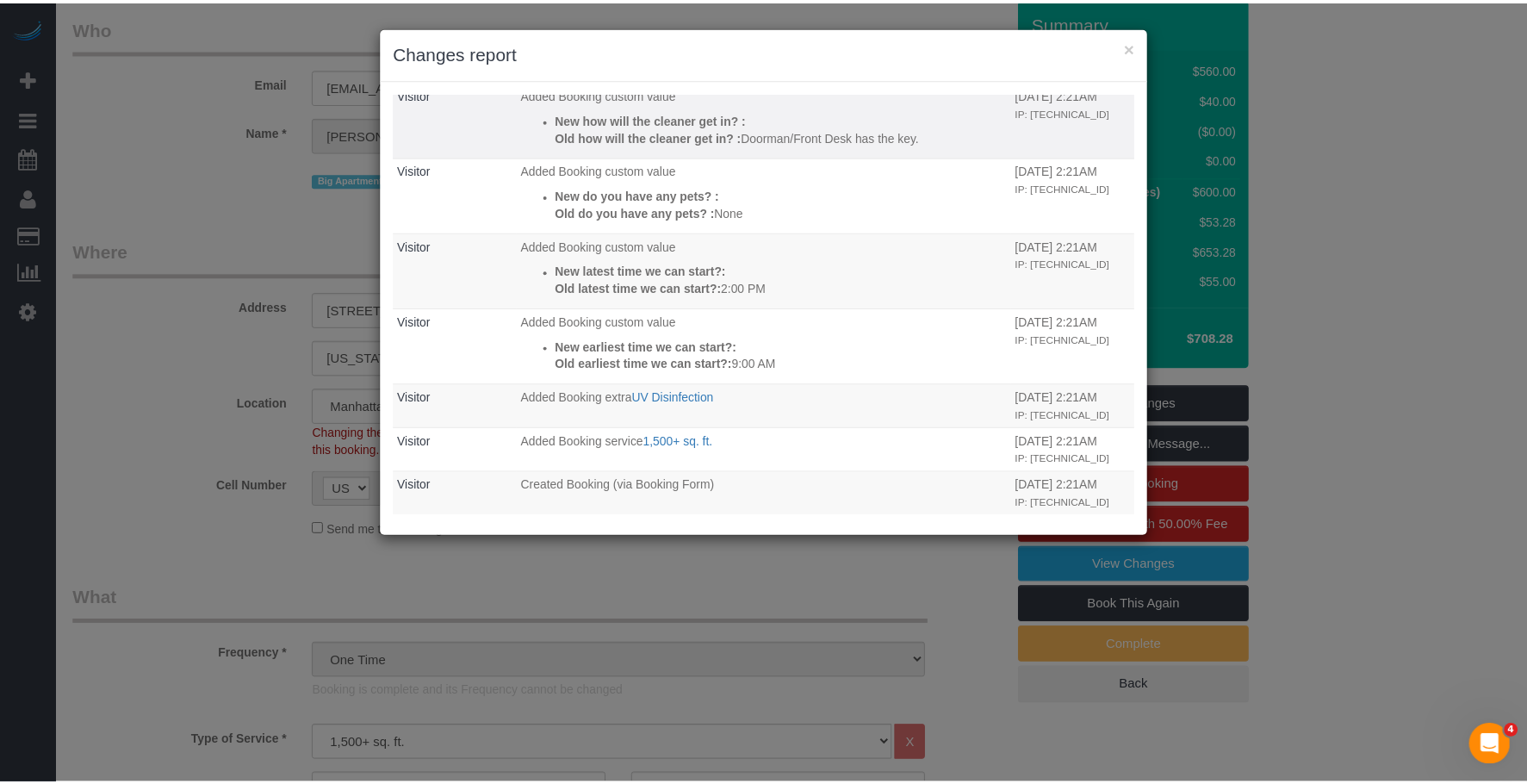
scroll to position [1949, 0]
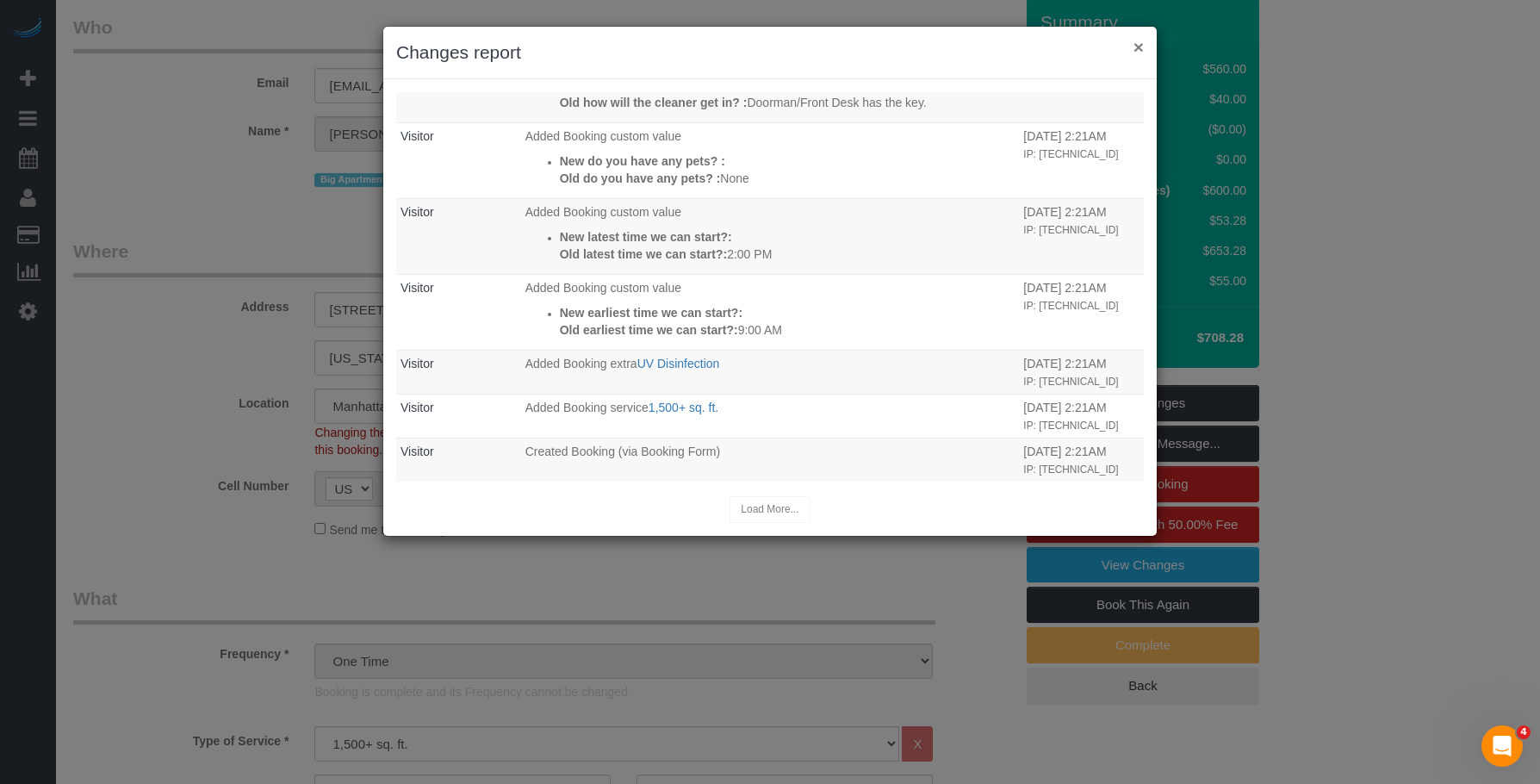
click at [1137, 48] on button "×" at bounding box center [1138, 46] width 11 height 18
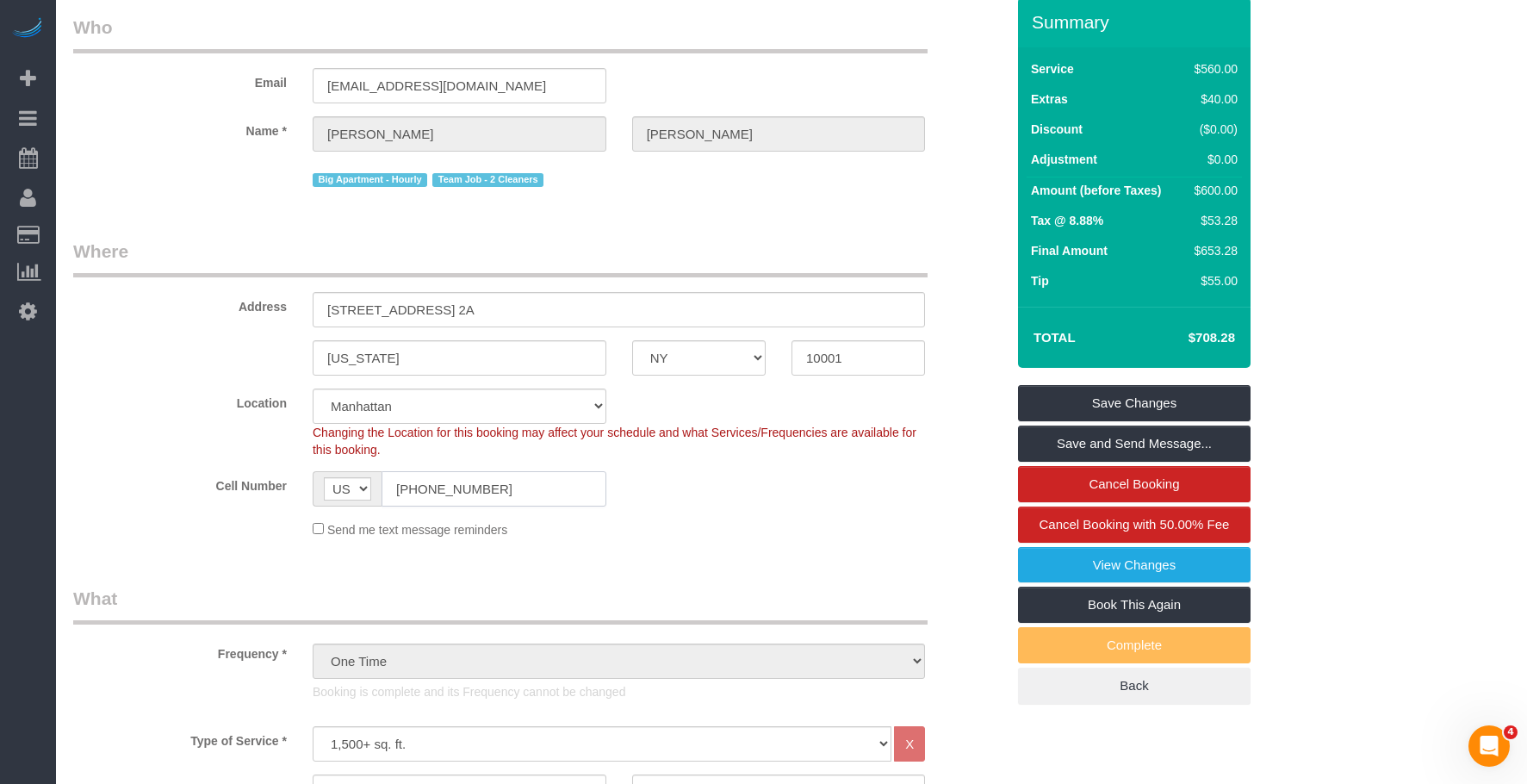
drag, startPoint x: 500, startPoint y: 498, endPoint x: 508, endPoint y: 488, distance: 12.8
click at [184, 463] on sui-booking-location "Location Manhattan Austin Boston Bronx Brooklyn Charlotte Denver New Jersey Por…" at bounding box center [539, 463] width 931 height 150
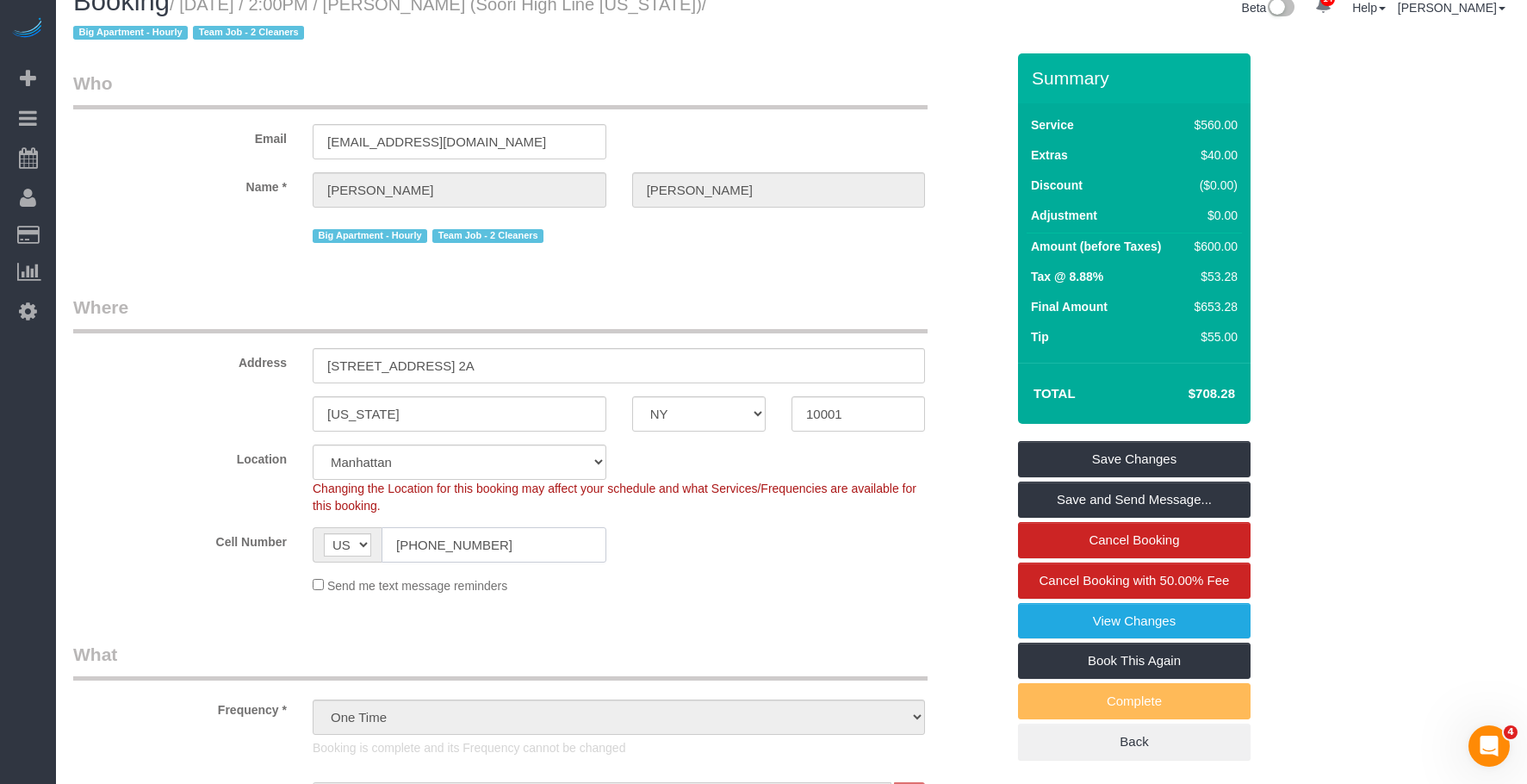
scroll to position [0, 0]
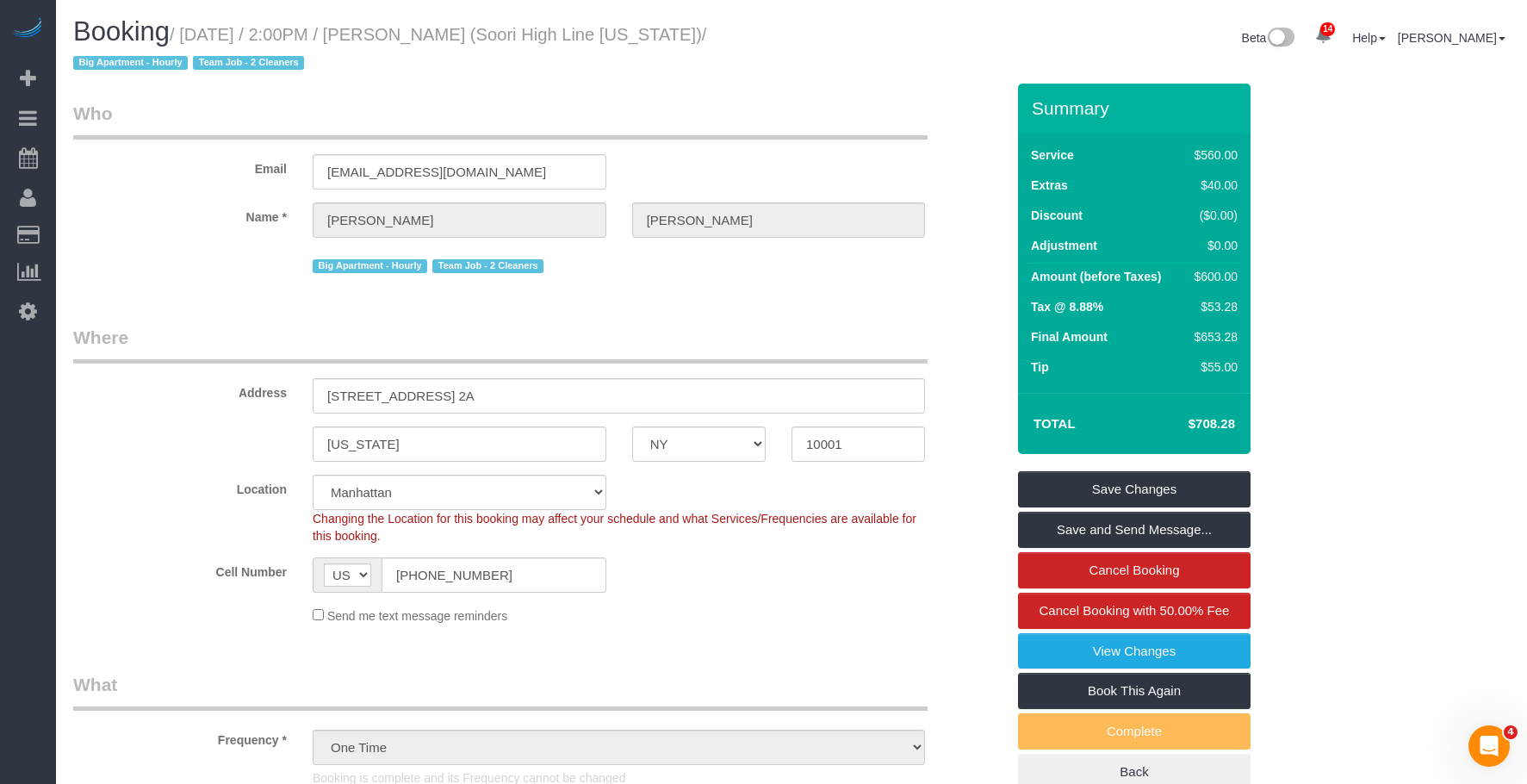
drag, startPoint x: 132, startPoint y: 232, endPoint x: 1026, endPoint y: 273, distance: 894.9
click at [133, 232] on link "Customers" at bounding box center [163, 234] width 215 height 34
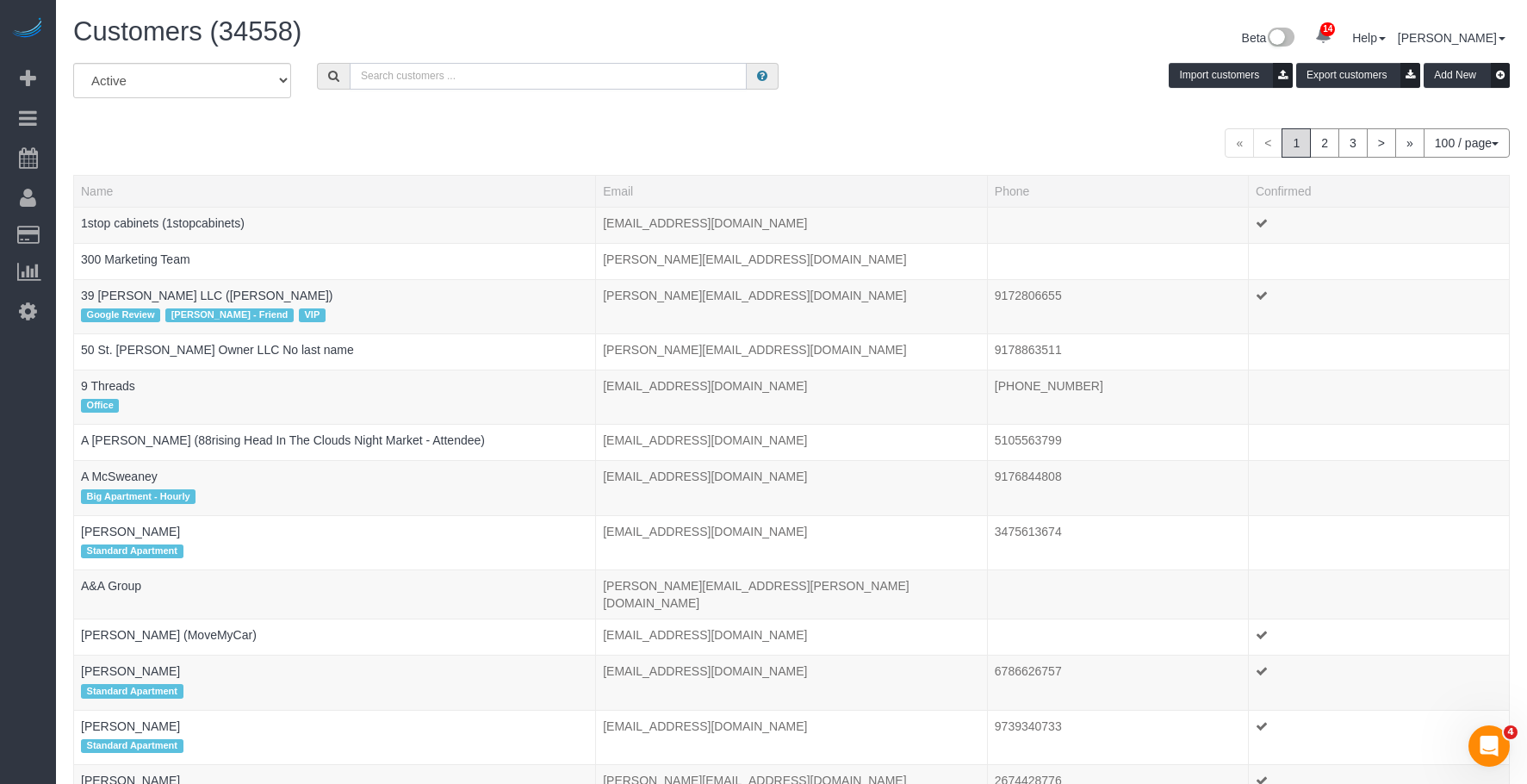
click at [656, 75] on input "text" at bounding box center [548, 76] width 397 height 26
paste input "Nick Donald and Madeline Muzzi"
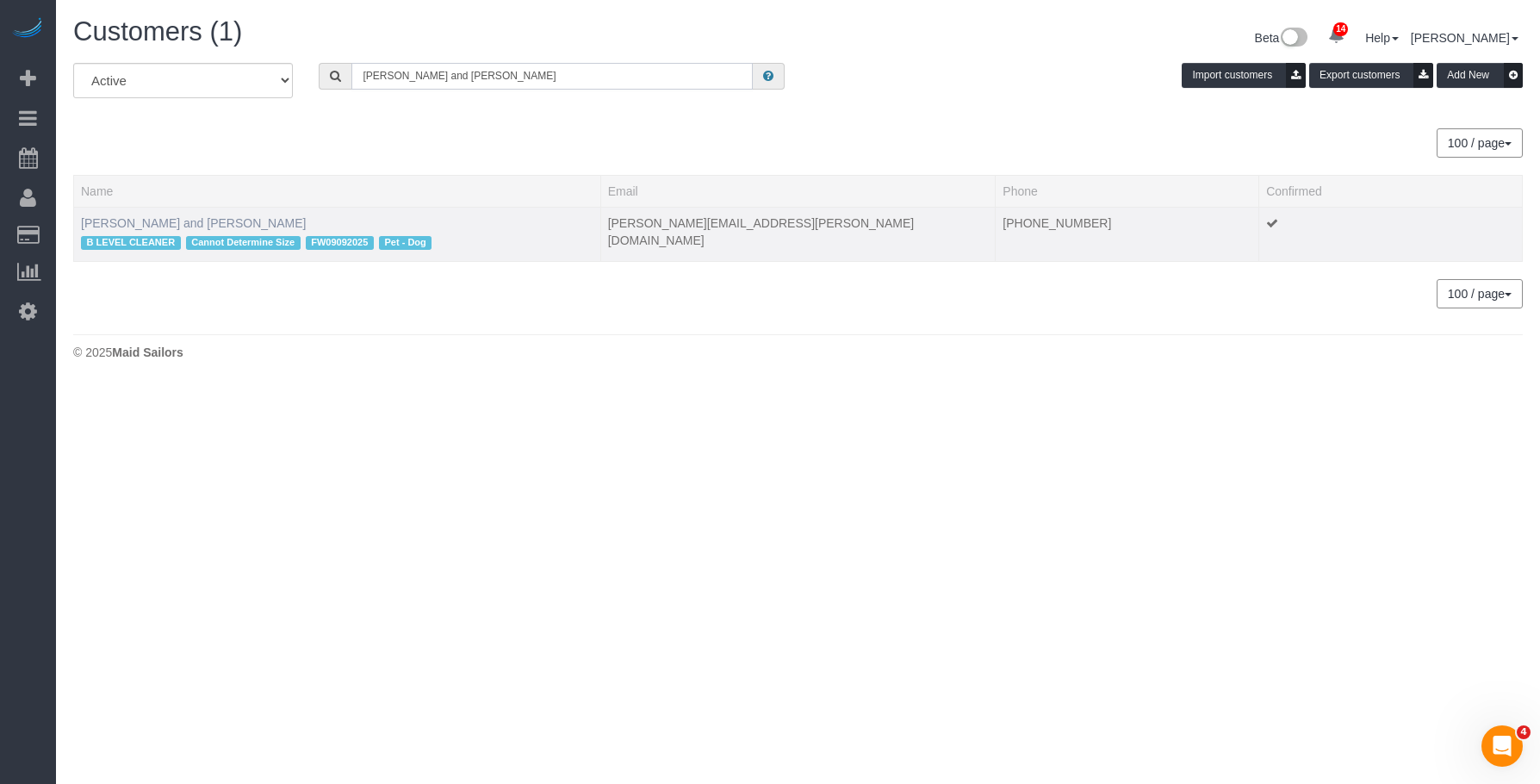
type input "Nick Donald and Madeline Muzzi"
click at [155, 217] on link "Nick Donald and Madeline Muzzi" at bounding box center [193, 223] width 225 height 14
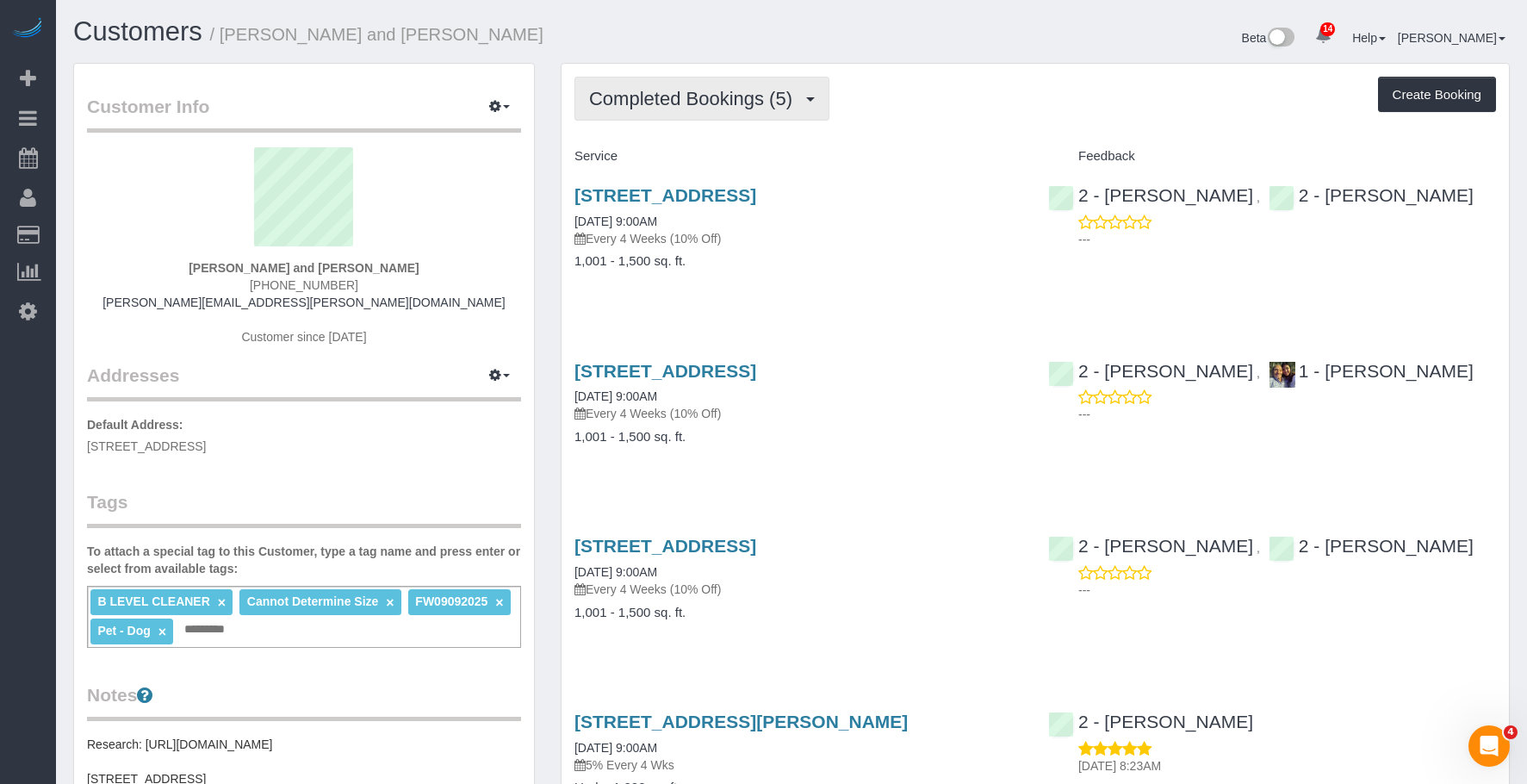
drag, startPoint x: 704, startPoint y: 96, endPoint x: 696, endPoint y: 120, distance: 25.3
click at [704, 96] on span "Completed Bookings (5)" at bounding box center [696, 98] width 212 height 22
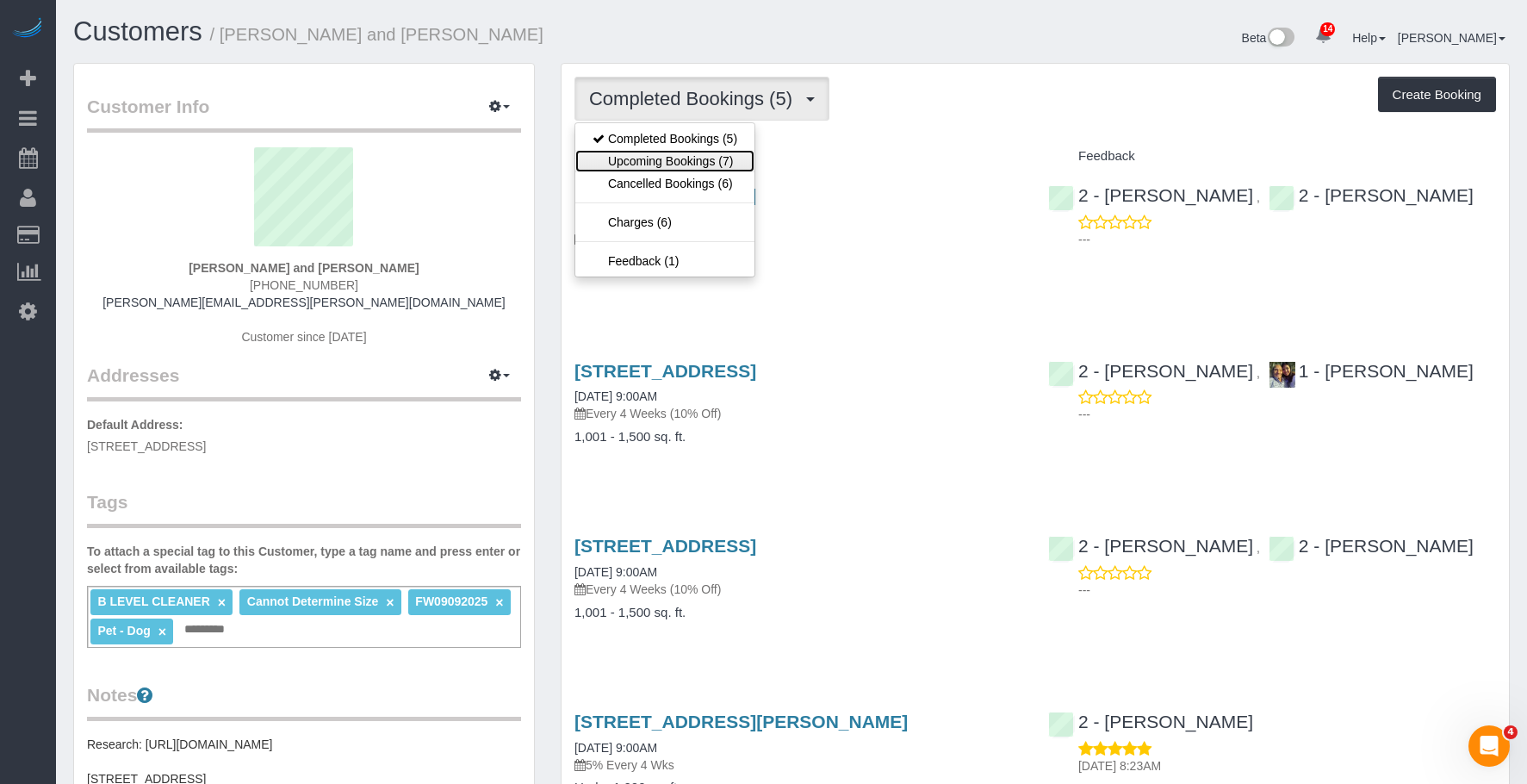
click at [685, 161] on link "Upcoming Bookings (7)" at bounding box center [665, 161] width 179 height 23
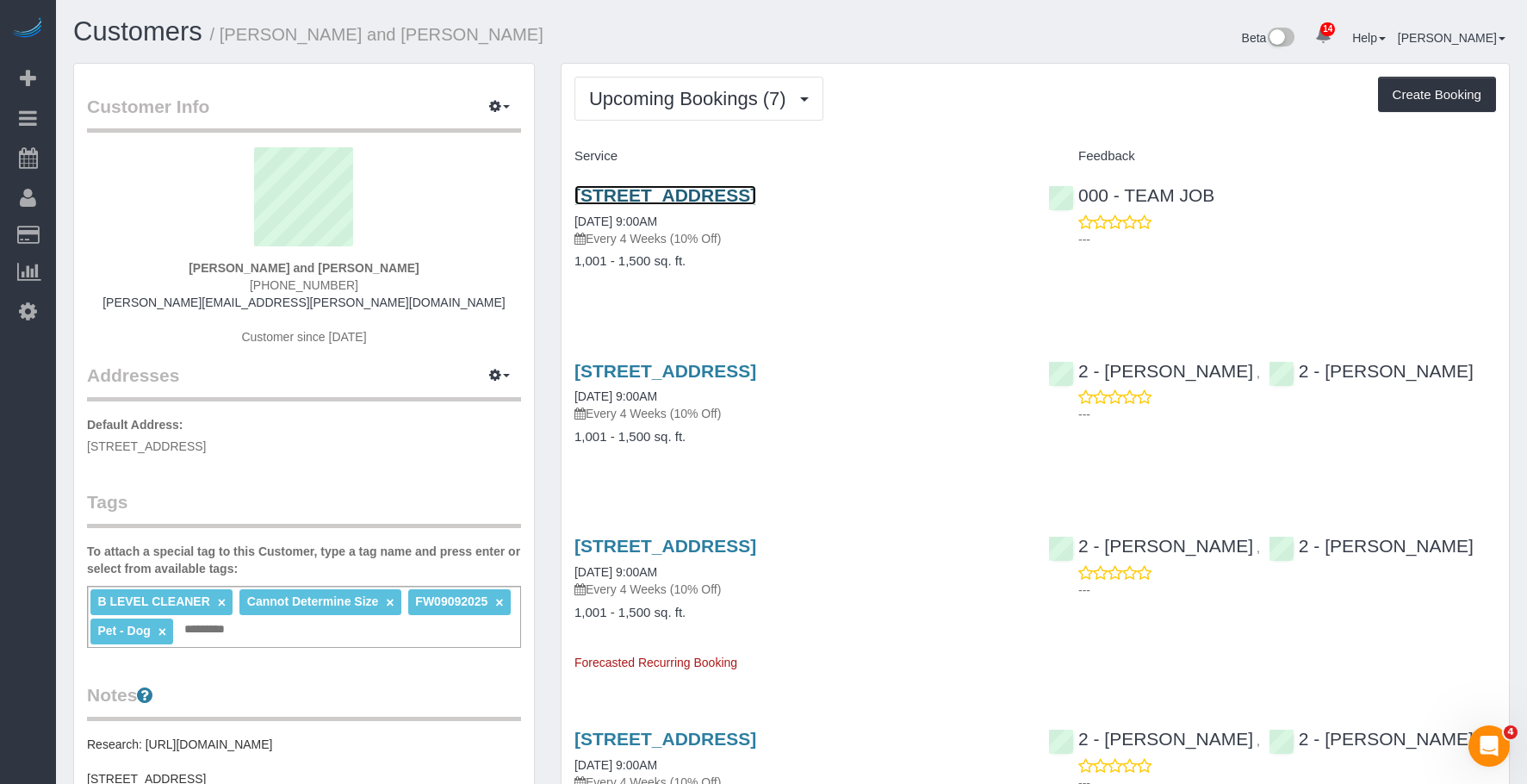
click at [756, 193] on link "160 Huntington Street, Apt. 2, Brooklyn, NY 11231" at bounding box center [665, 195] width 182 height 20
drag, startPoint x: 763, startPoint y: 267, endPoint x: 824, endPoint y: 296, distance: 67.5
click at [765, 267] on h4 "1,001 - 1,500 sq. ft." at bounding box center [798, 261] width 448 height 15
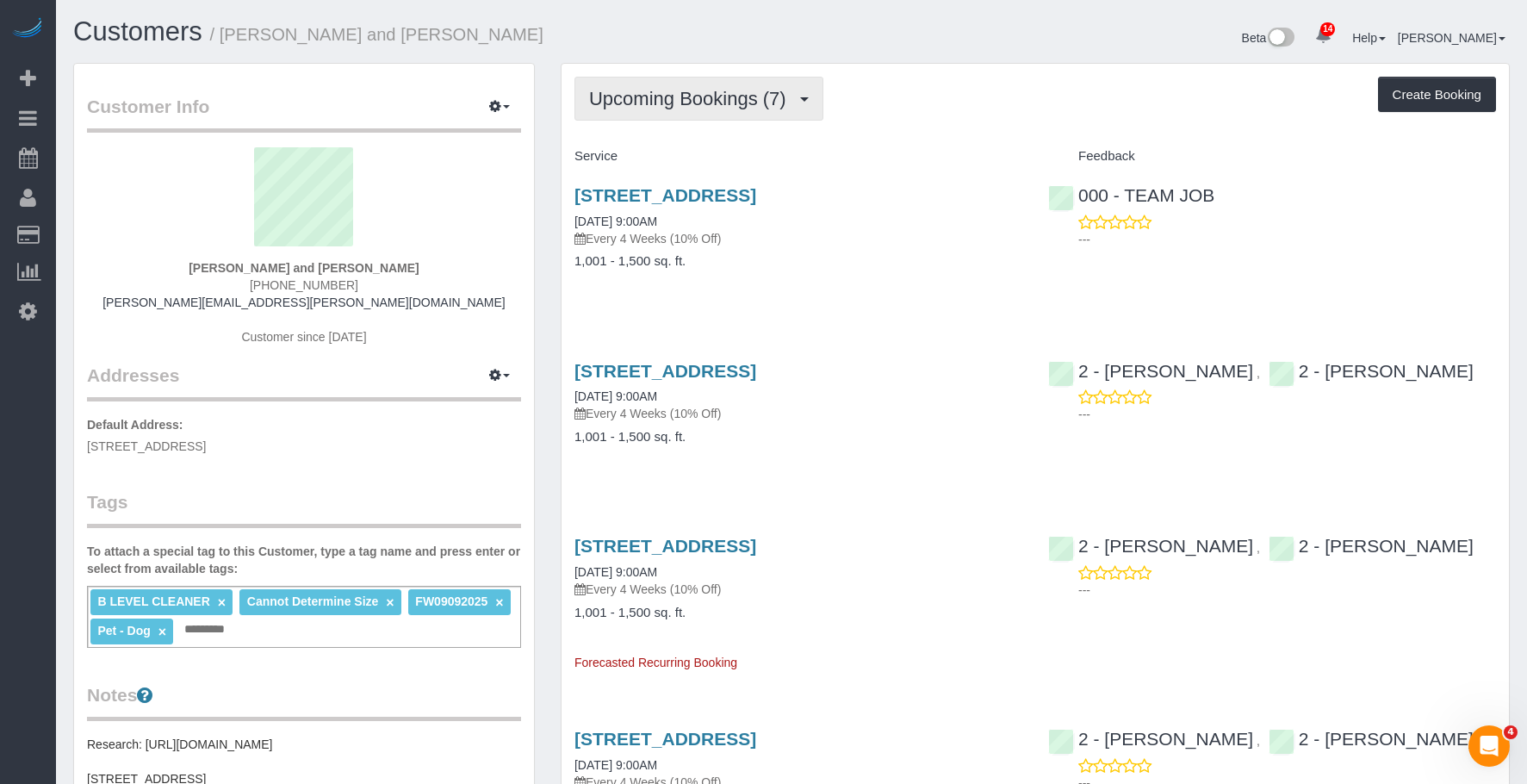
click at [701, 101] on span "Upcoming Bookings (7)" at bounding box center [692, 98] width 206 height 22
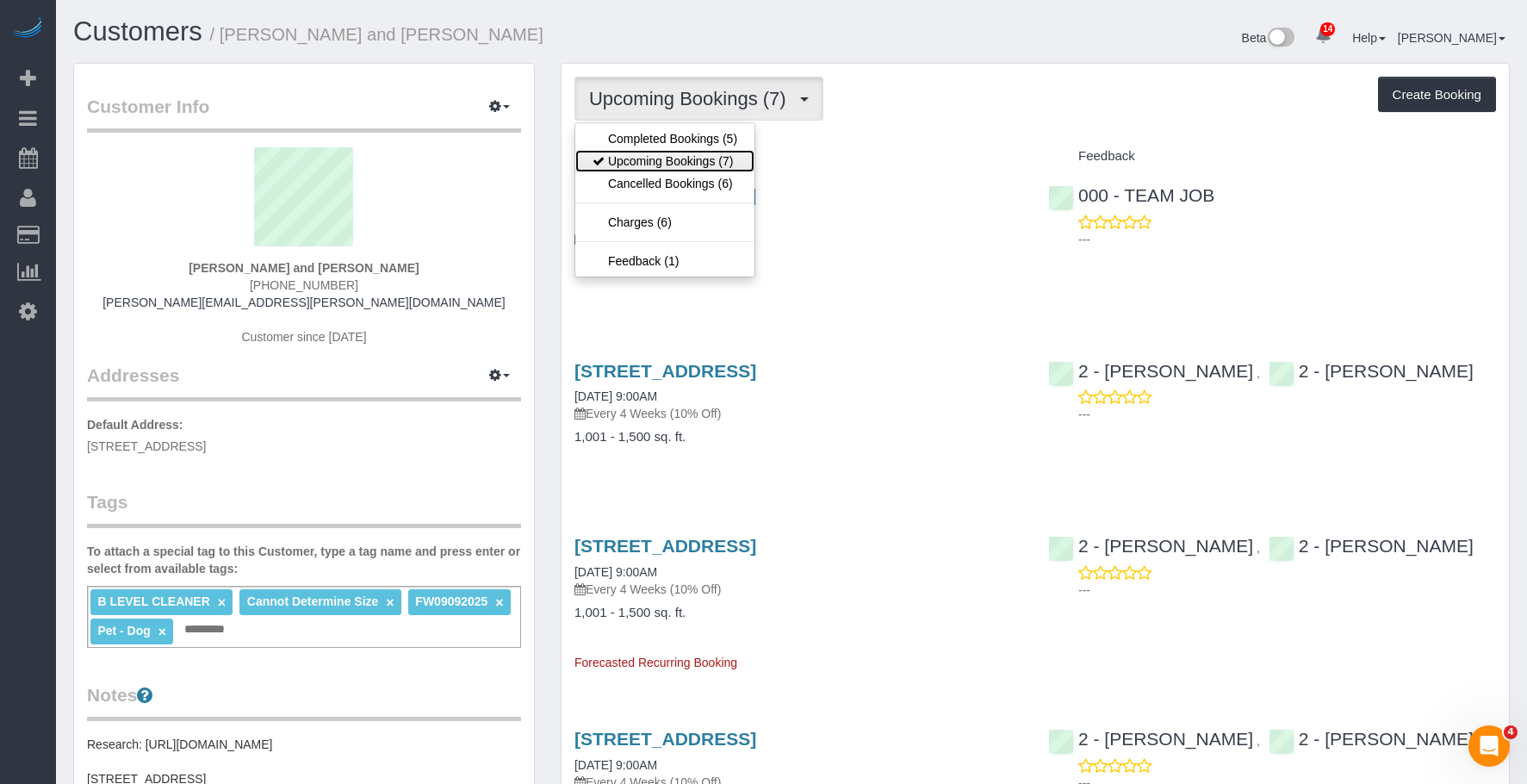
click at [696, 161] on link "Upcoming Bookings (7)" at bounding box center [665, 161] width 179 height 23
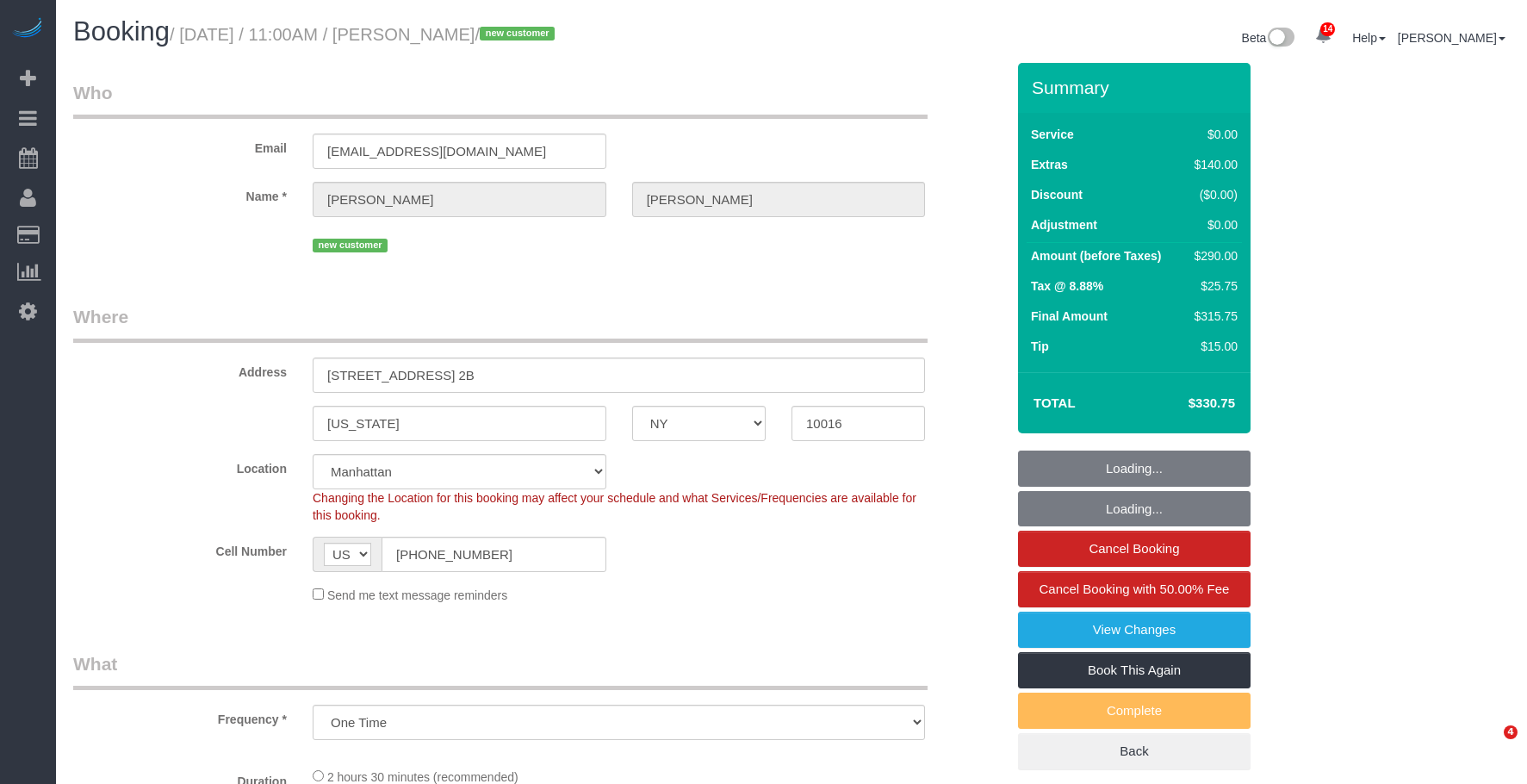
select select "NY"
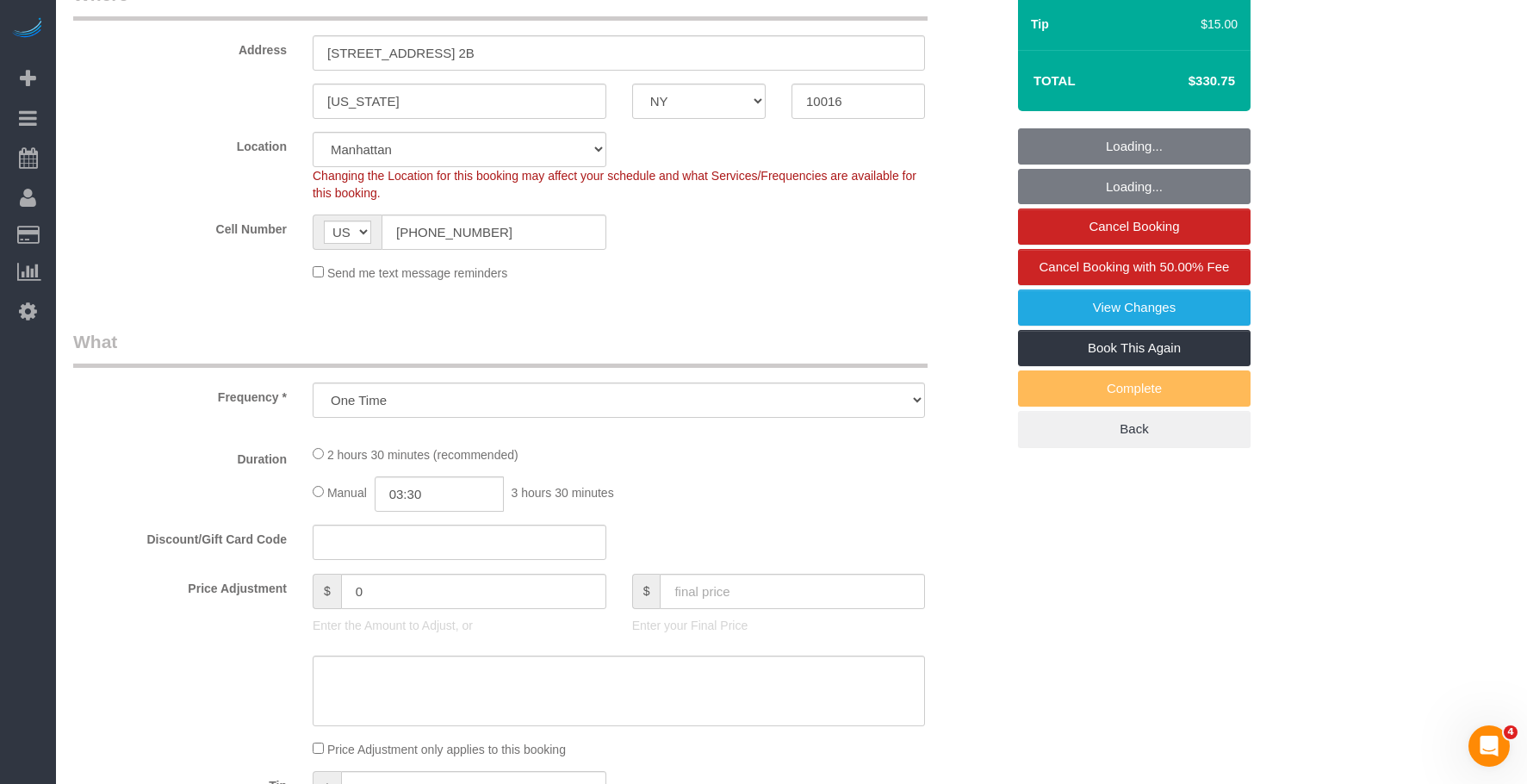
select select "number:57"
select select "number:73"
select select "number:15"
select select "number:5"
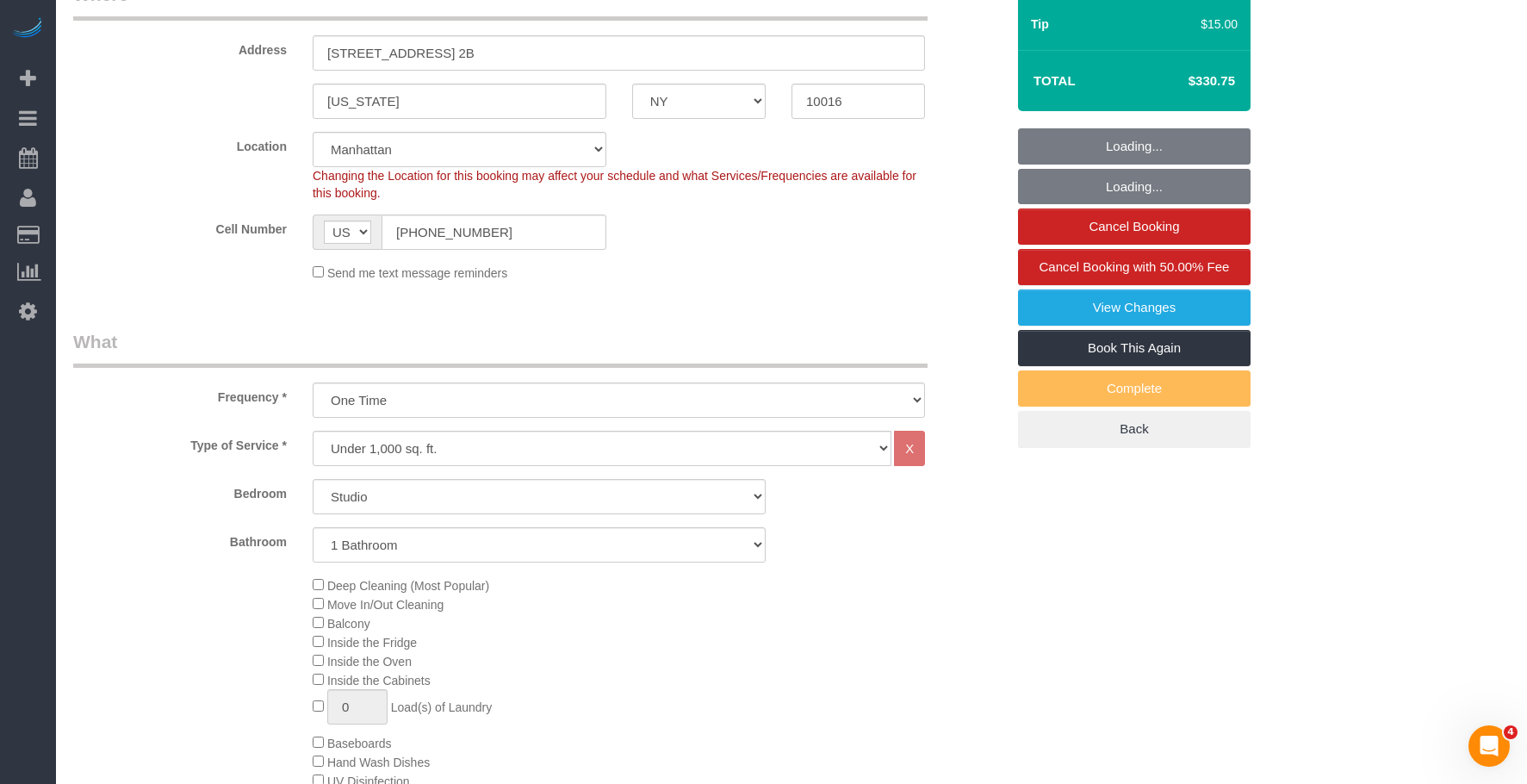
select select "object:1004"
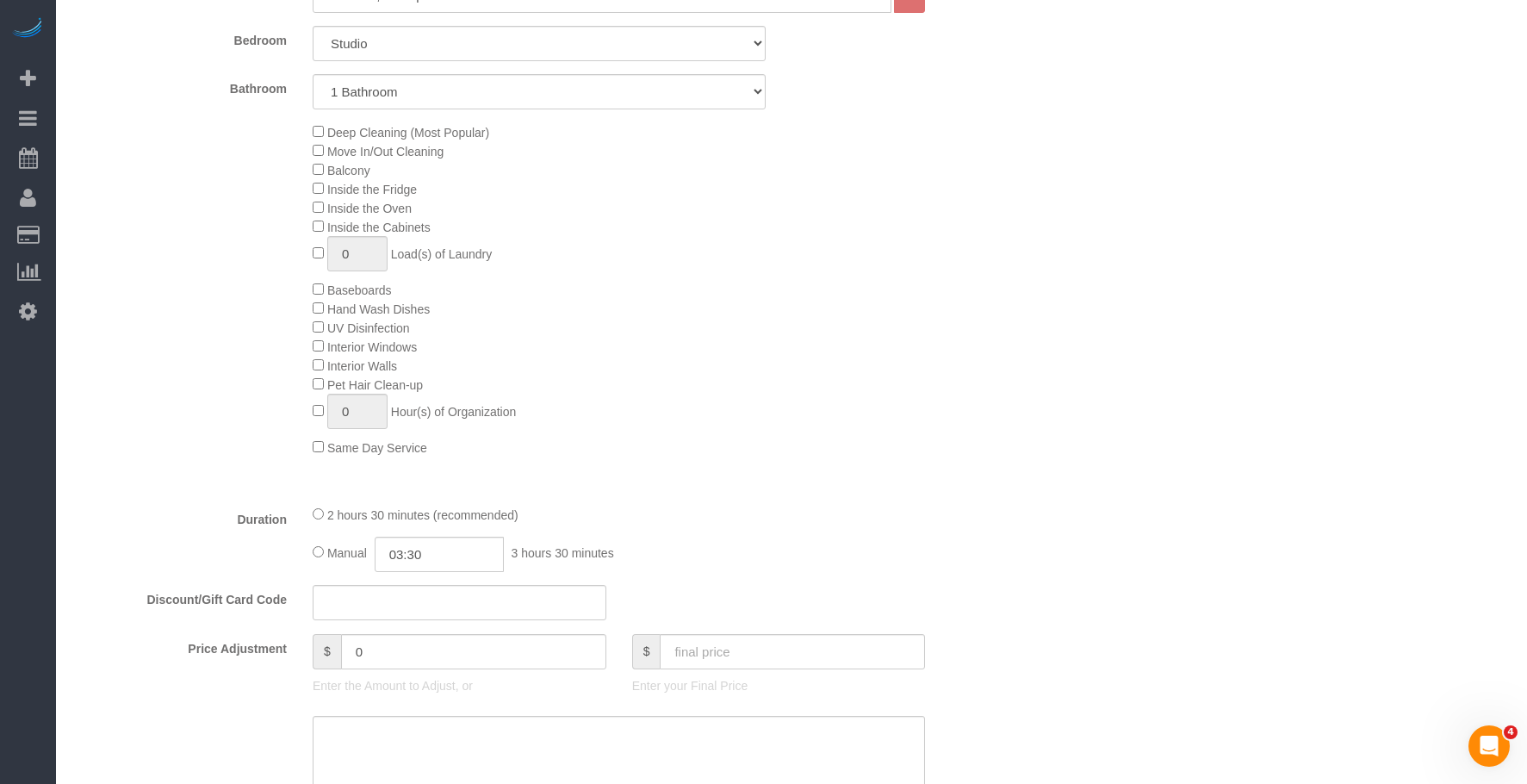
select select "spot1"
select select "string:stripe-pm_1S3eCt4VGloSiKo7JcjuJUZj"
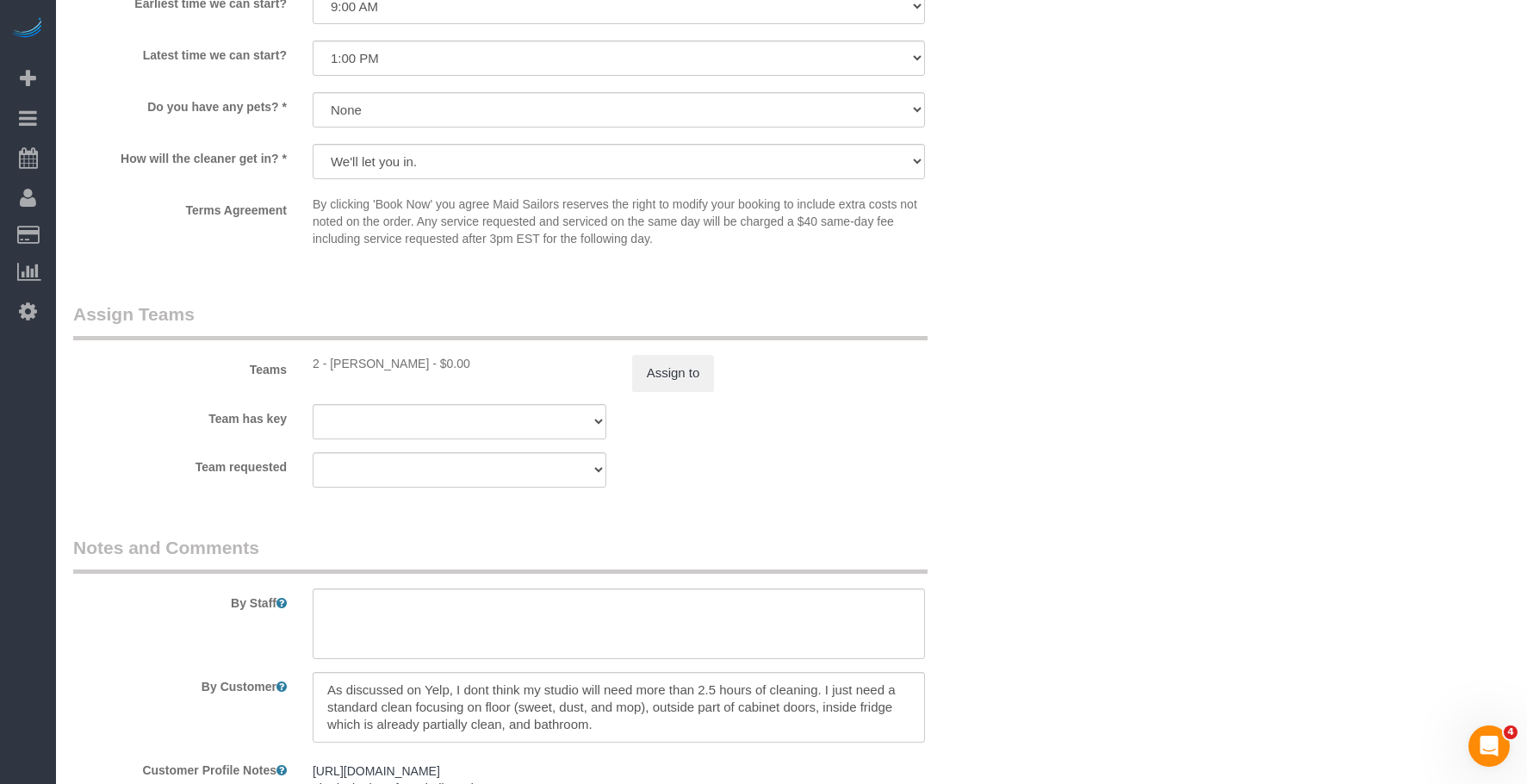
scroll to position [2325, 0]
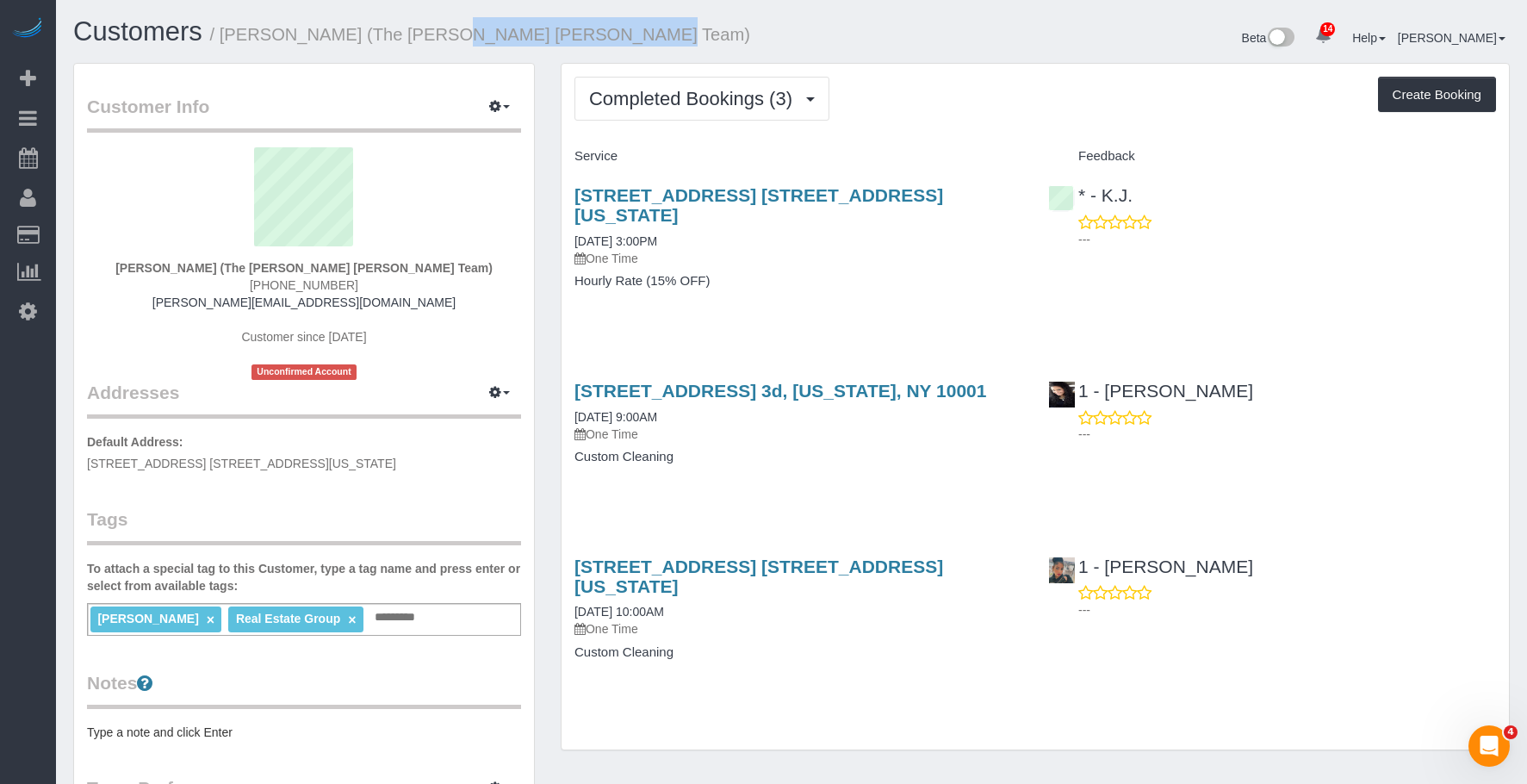
drag, startPoint x: 419, startPoint y: 36, endPoint x: 588, endPoint y: 38, distance: 169.0
click at [588, 38] on small "/ Alessandro Prospato (The Eklund Gomes Team)" at bounding box center [481, 34] width 541 height 19
copy small "The Eklund Gomes Team"
click at [452, 33] on small "/ Alessandro Prospato (The Eklund Gomes Team)" at bounding box center [481, 34] width 541 height 19
drag, startPoint x: 228, startPoint y: 37, endPoint x: 382, endPoint y: 42, distance: 154.1
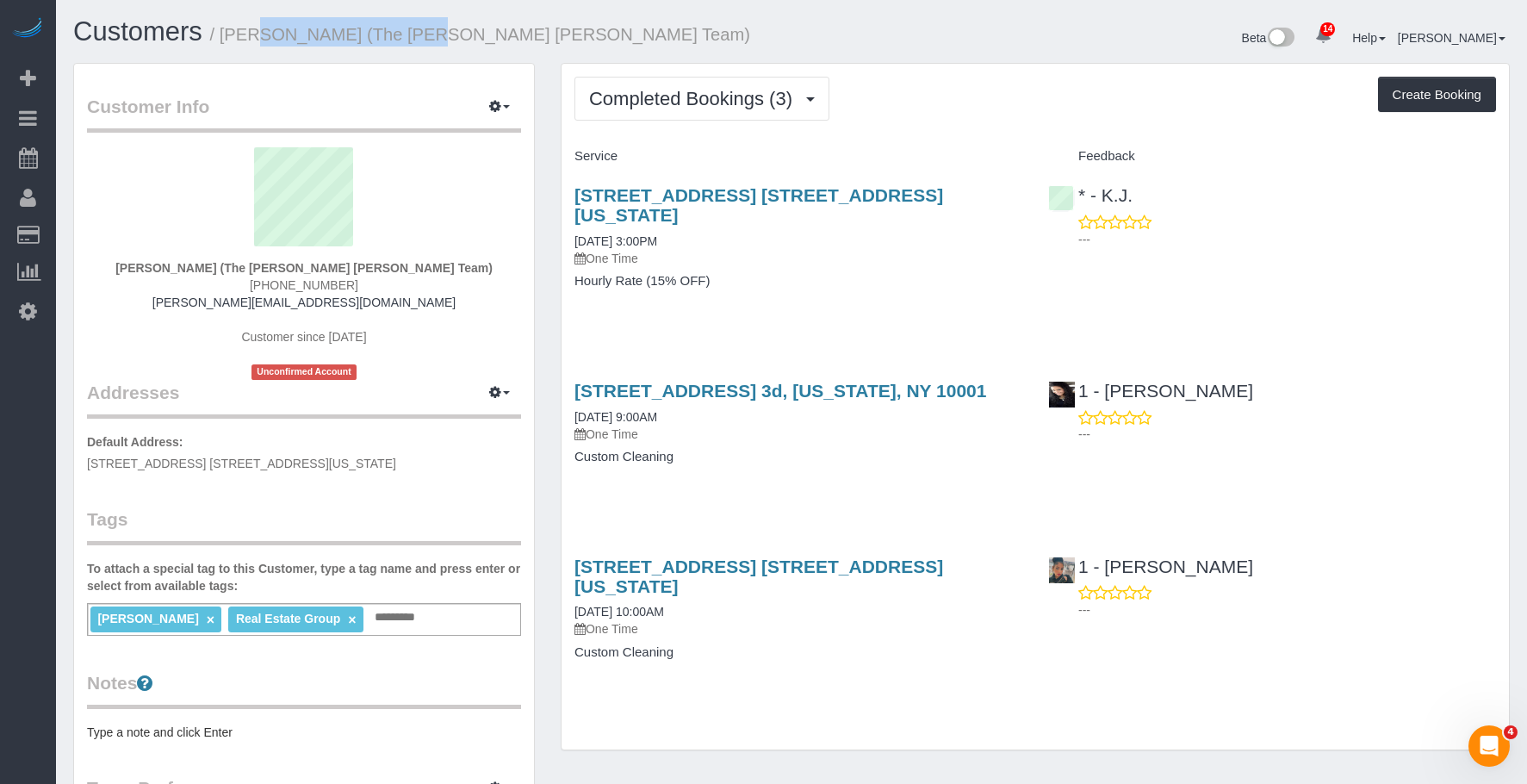
click at [382, 42] on small "/ Alessandro Prospato (The Eklund Gomes Team)" at bounding box center [481, 34] width 541 height 19
copy small "Alessandro Prospato"
click at [714, 99] on span "Completed Bookings (3)" at bounding box center [696, 98] width 212 height 22
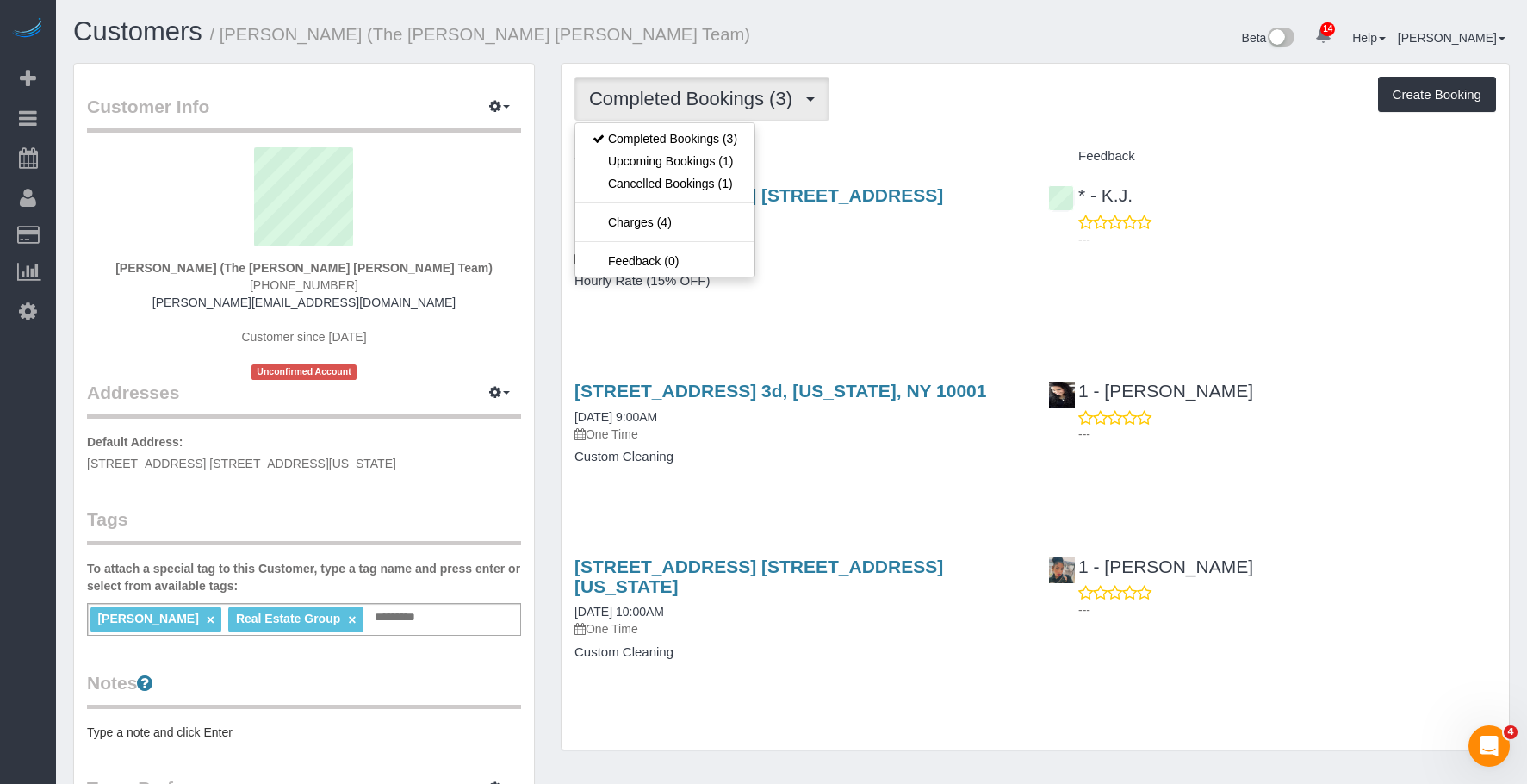
click at [831, 293] on div "210 Lafayette Street, Apt. 5b, New York, NY 10012 04/04/2025 3:00PM One Time Ho…" at bounding box center [798, 246] width 474 height 153
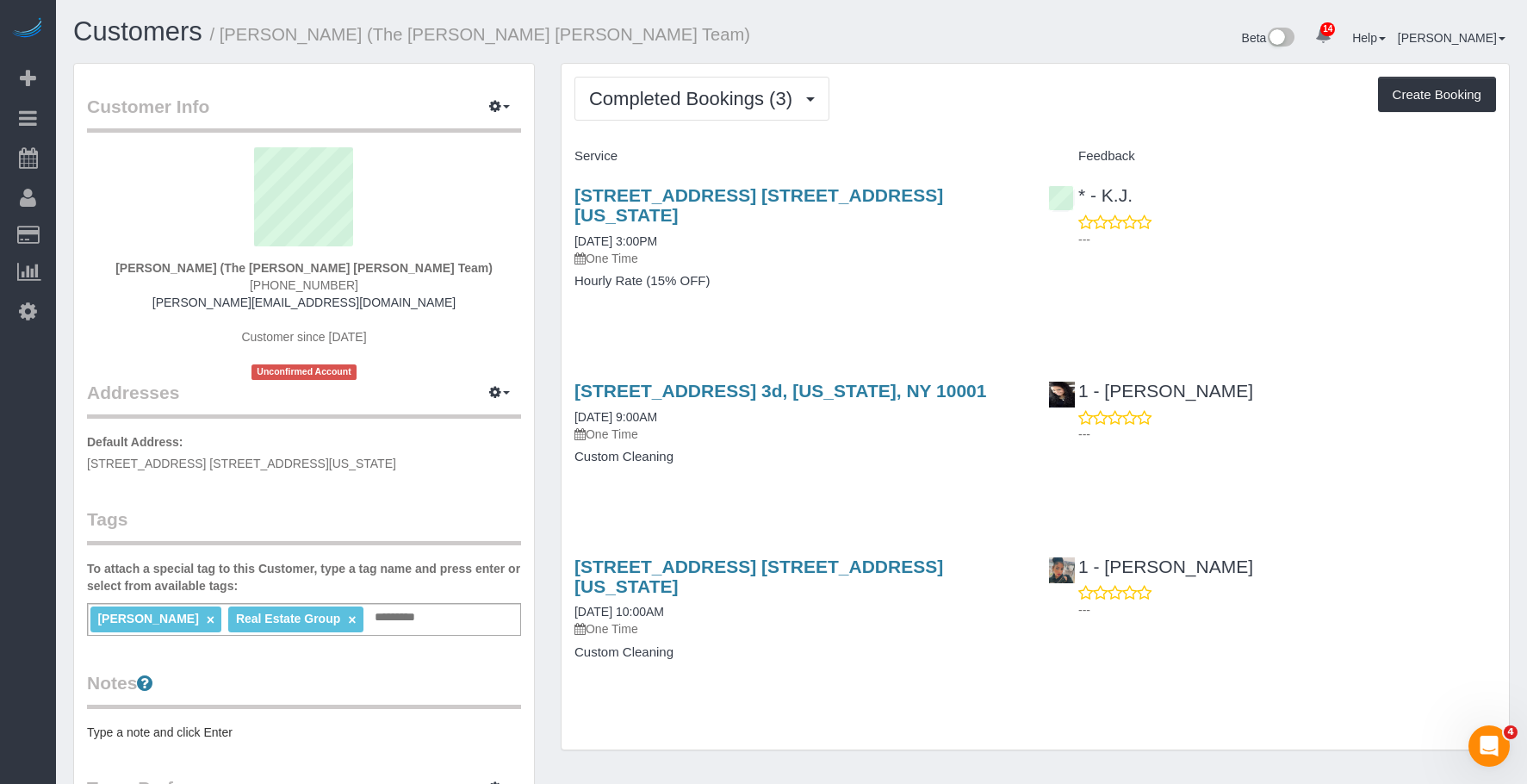
click at [797, 290] on div "210 Lafayette Street, Apt. 5b, New York, NY 10012 04/04/2025 3:00PM One Time Ho…" at bounding box center [798, 246] width 474 height 153
click at [684, 84] on button "Completed Bookings (3)" at bounding box center [702, 98] width 255 height 44
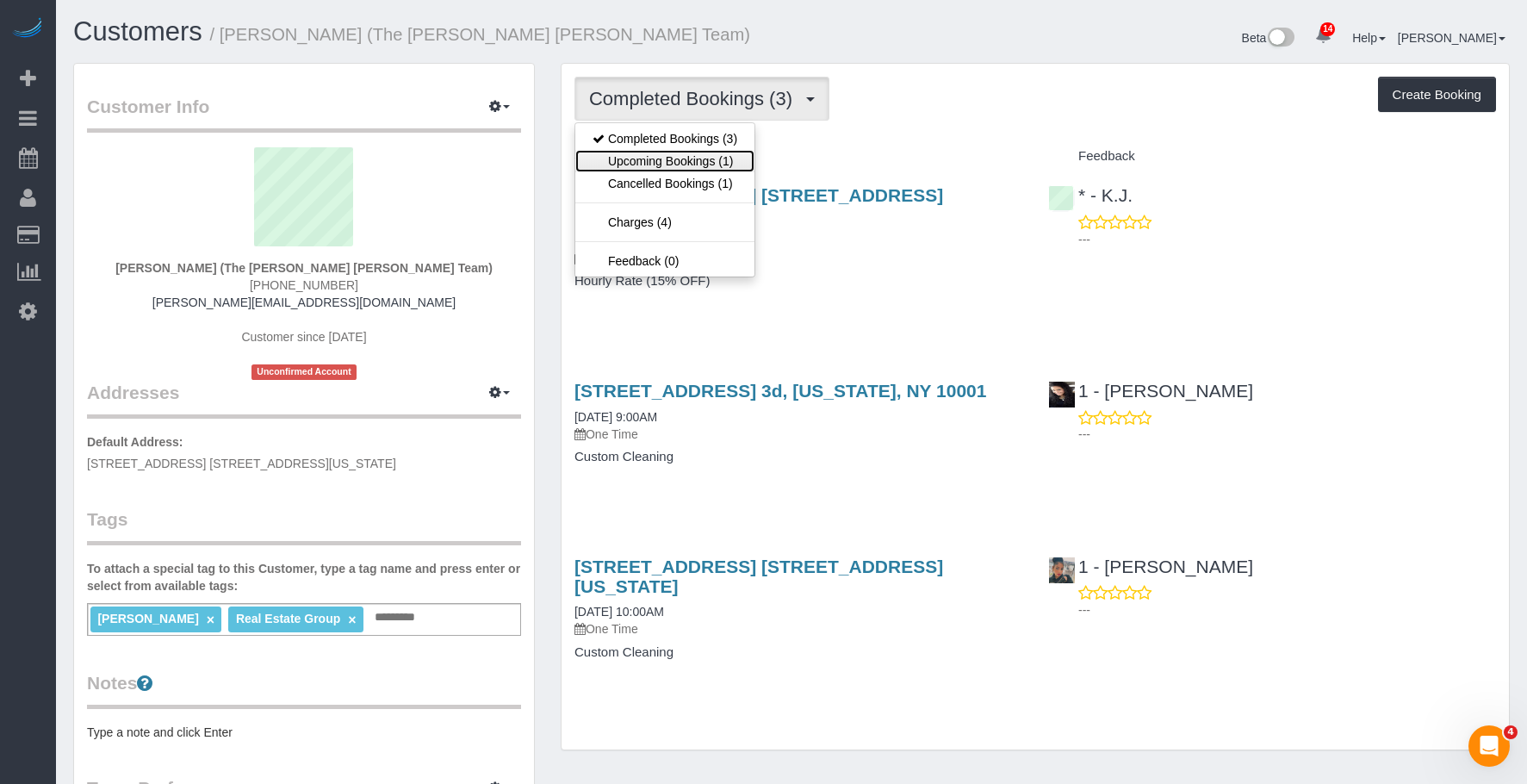
click at [639, 157] on link "Upcoming Bookings (1)" at bounding box center [665, 161] width 179 height 23
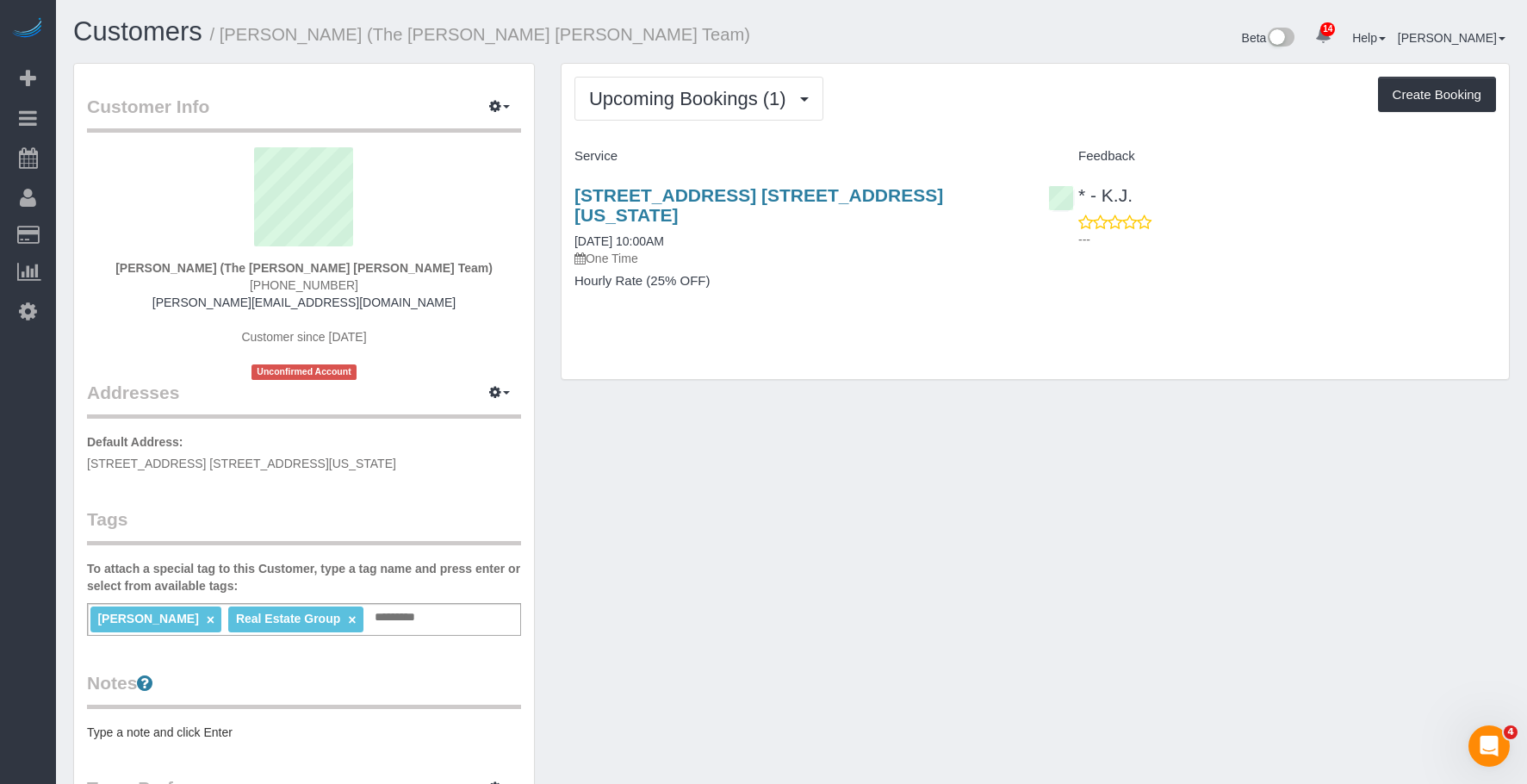
click at [788, 250] on p "One Time" at bounding box center [798, 259] width 448 height 18
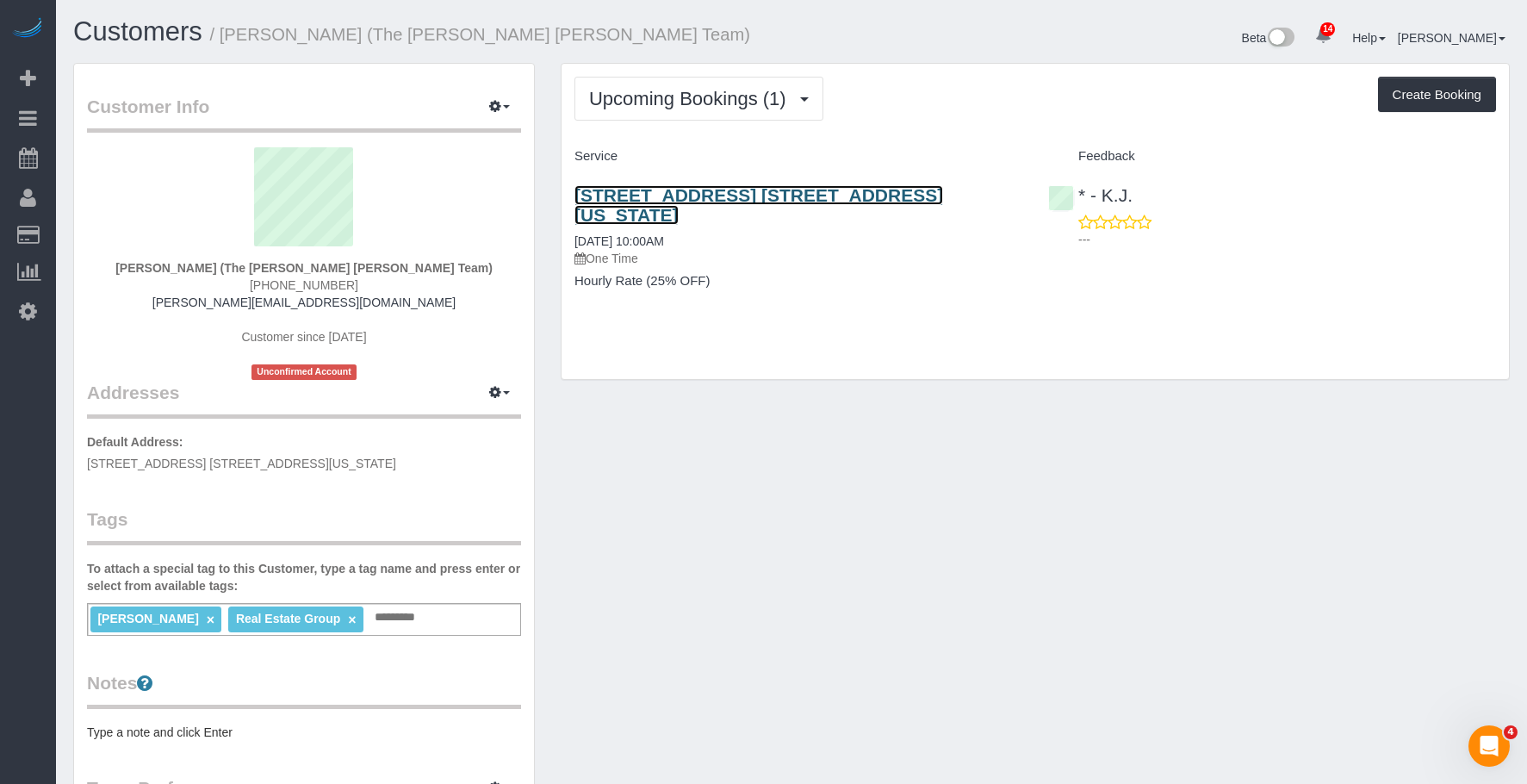
click at [838, 194] on link "215 East 19th Street, Apt. 8e, New York, NY 10003" at bounding box center [759, 204] width 368 height 39
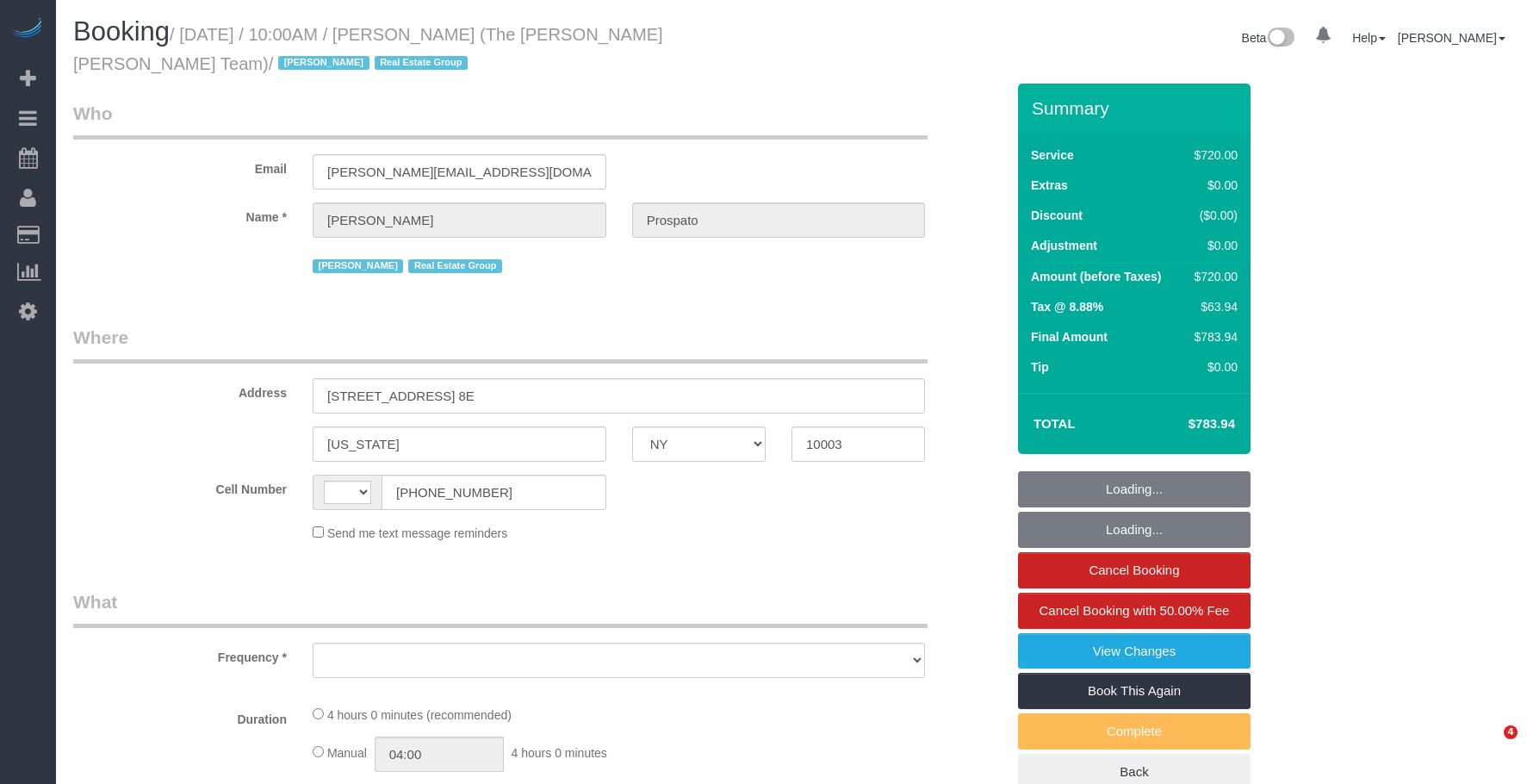
select select "NY"
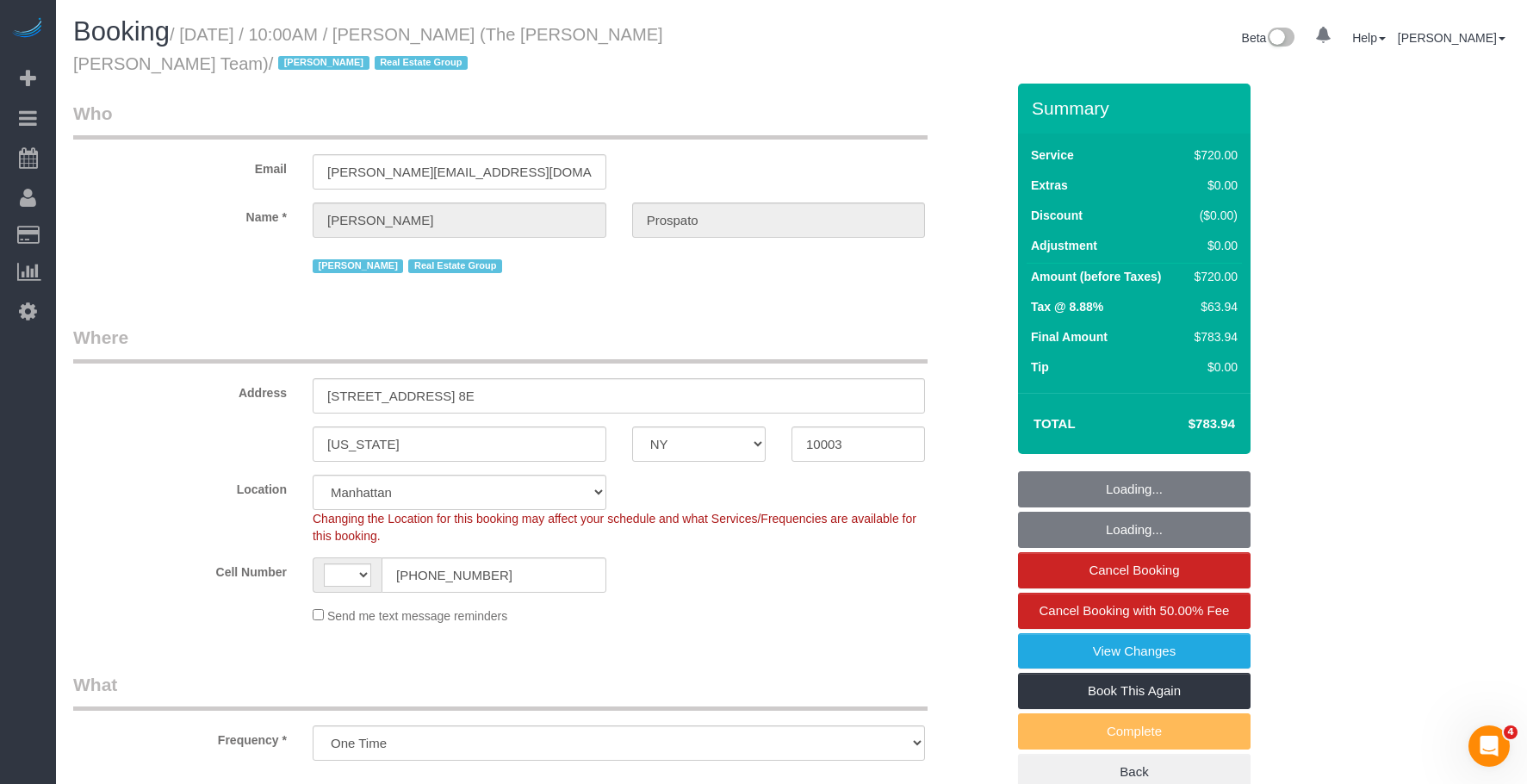
select select "object:907"
select select "string:[GEOGRAPHIC_DATA]"
select select "3"
select select "240"
select select "string:stripe-pm_1Nrs0Z4VGloSiKo7EUy3Wco5"
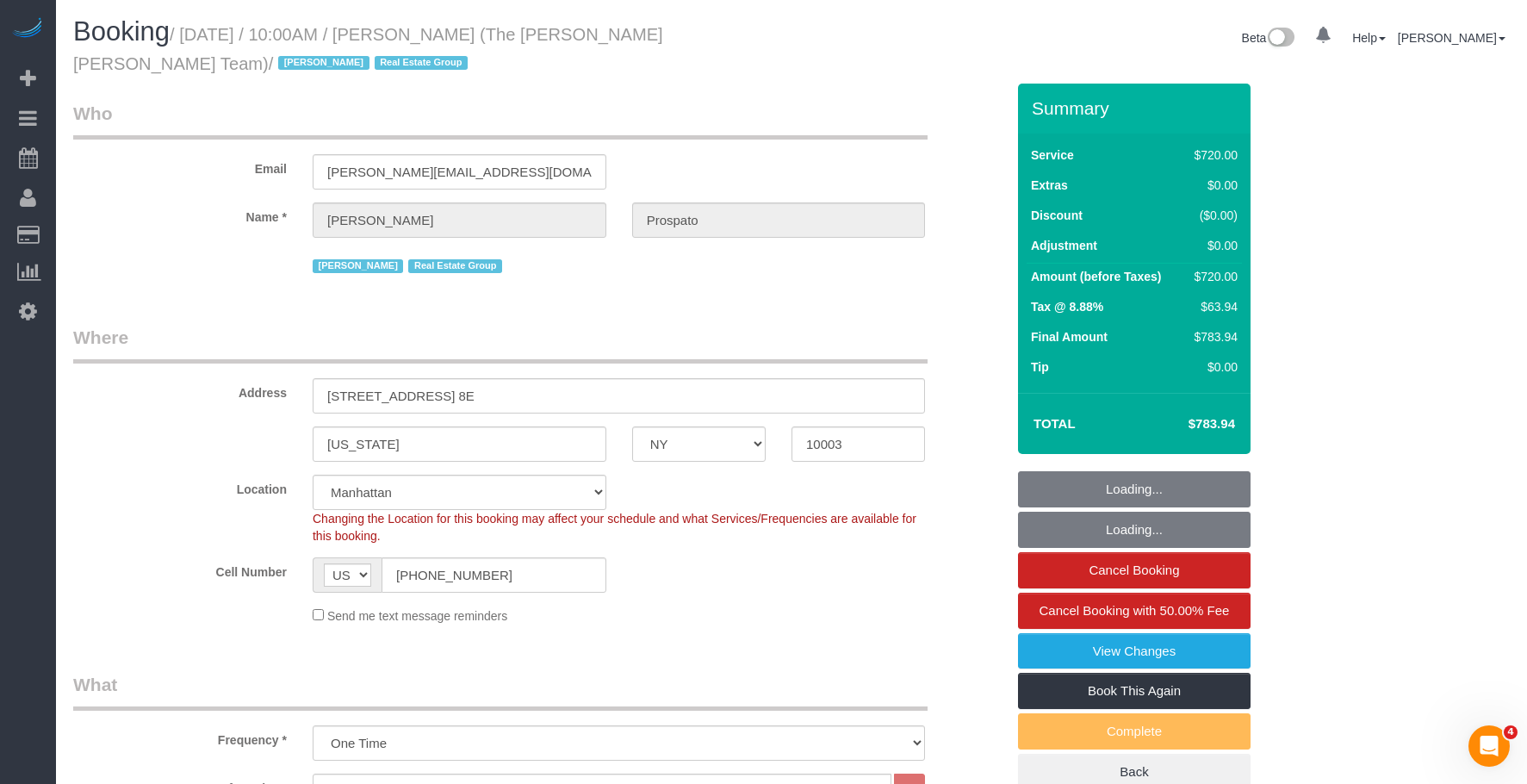
select select "number:89"
select select "number:90"
select select "number:15"
select select "number:6"
click at [719, 361] on legend "Where" at bounding box center [500, 344] width 854 height 39
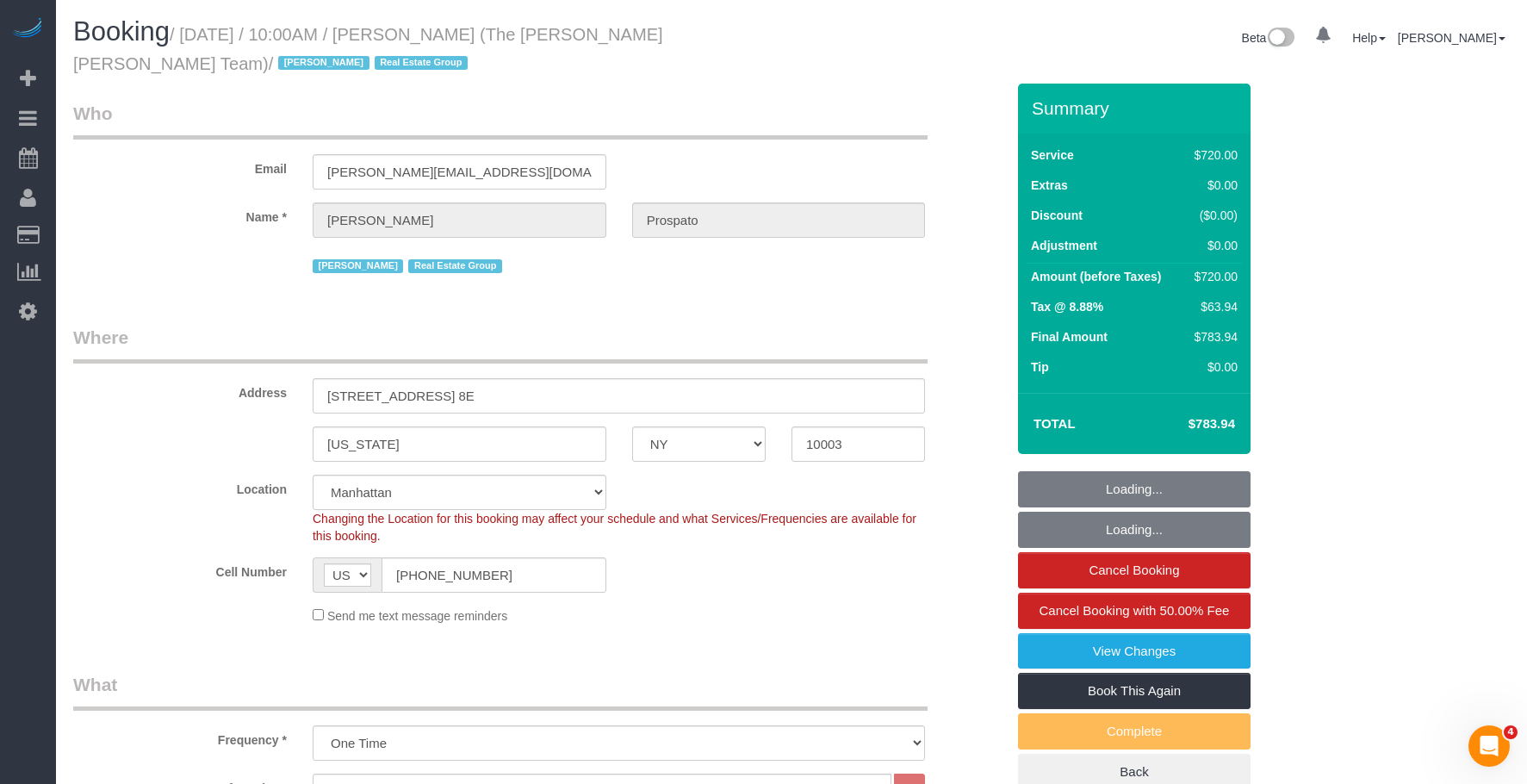
select select "spot1"
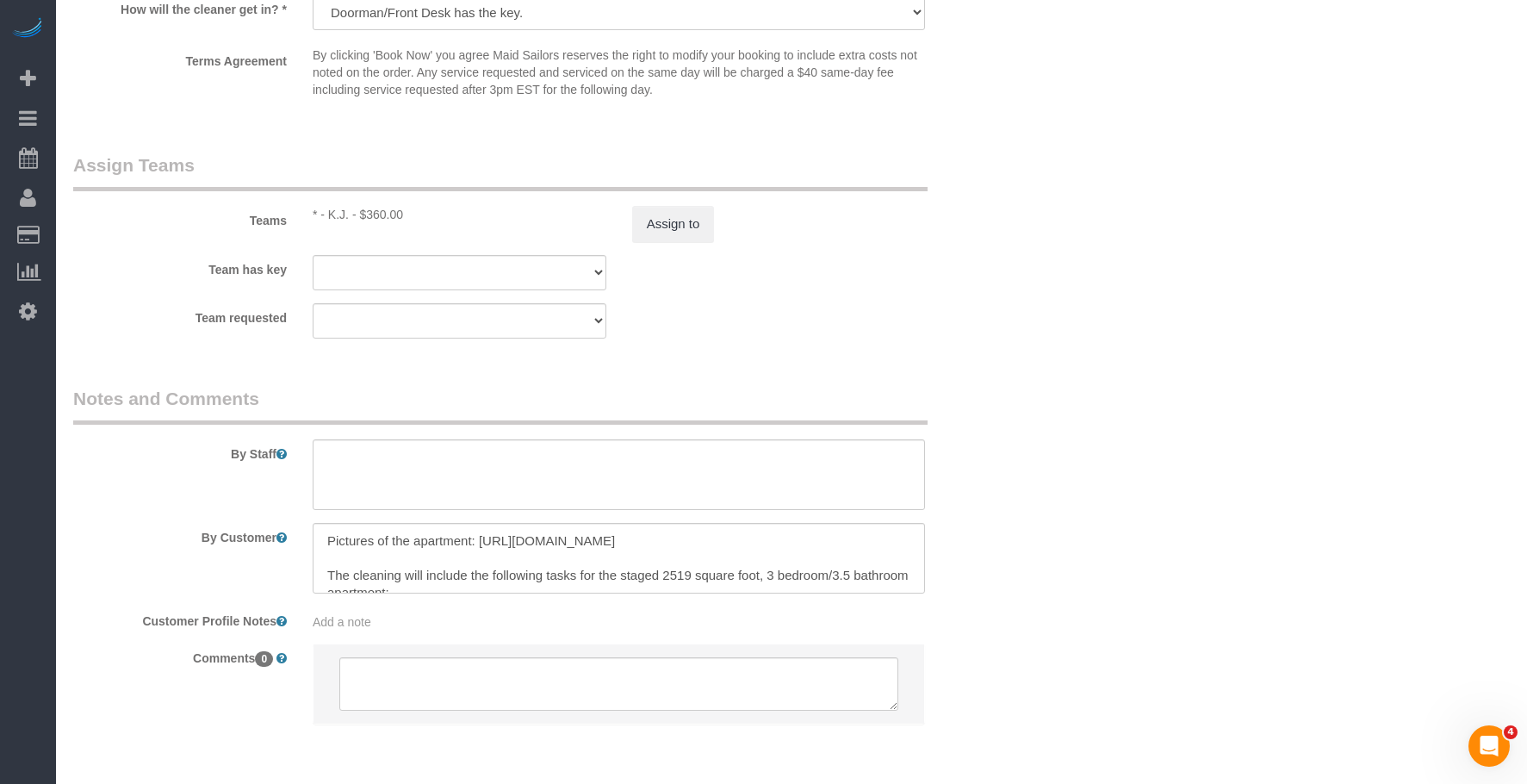
scroll to position [1835, 0]
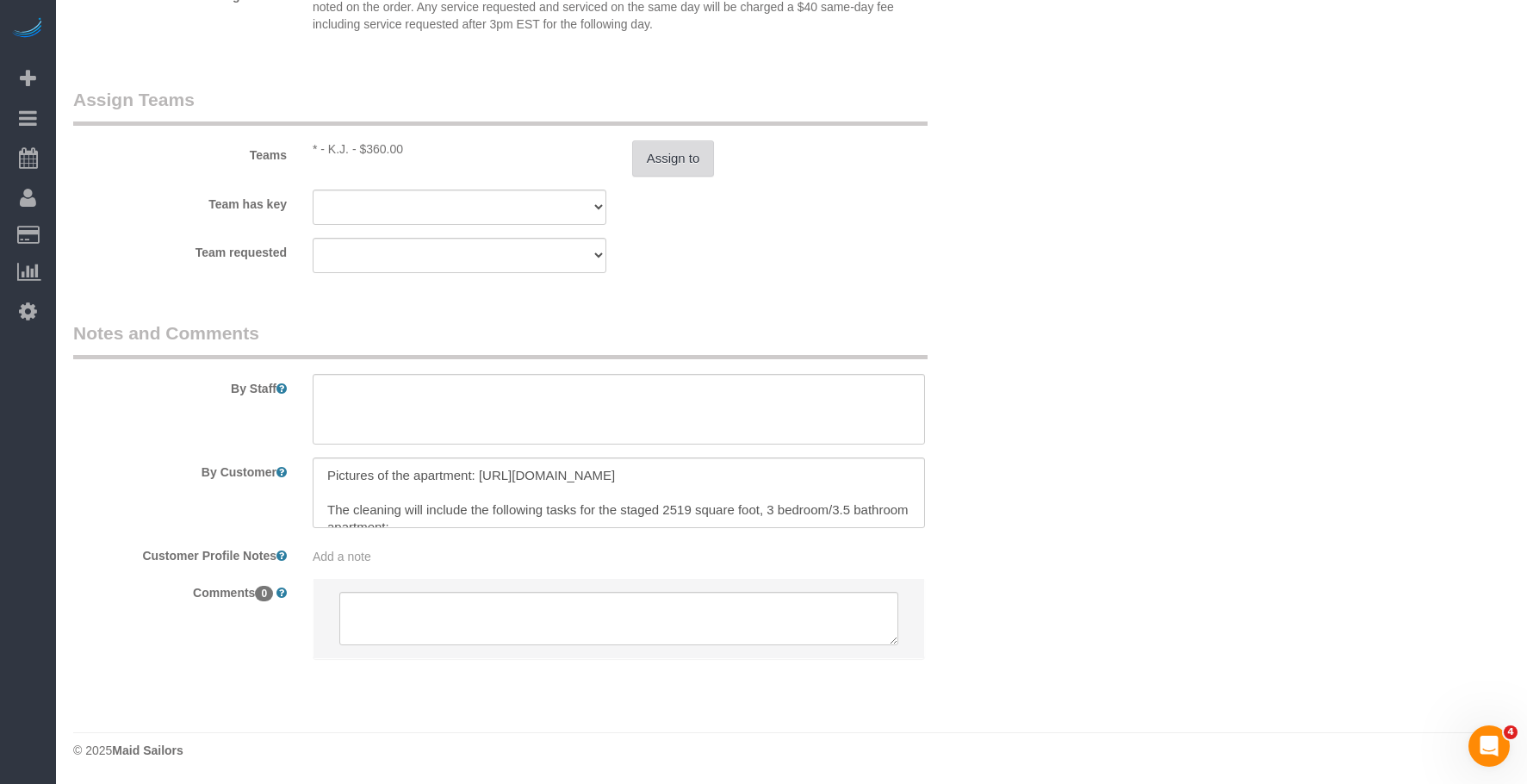
click at [676, 171] on button "Assign to" at bounding box center [674, 158] width 82 height 36
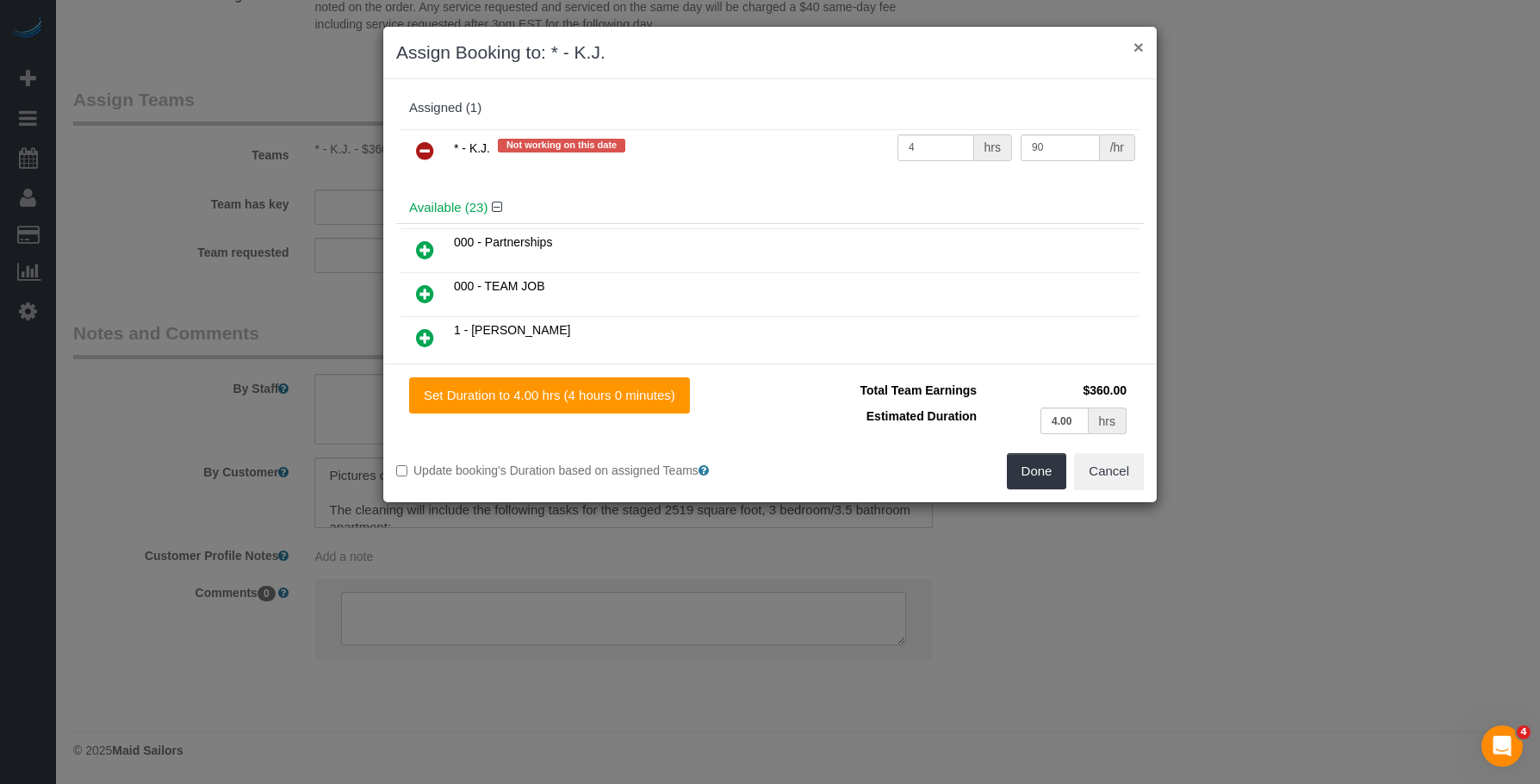
click at [1137, 46] on button "×" at bounding box center [1138, 46] width 11 height 18
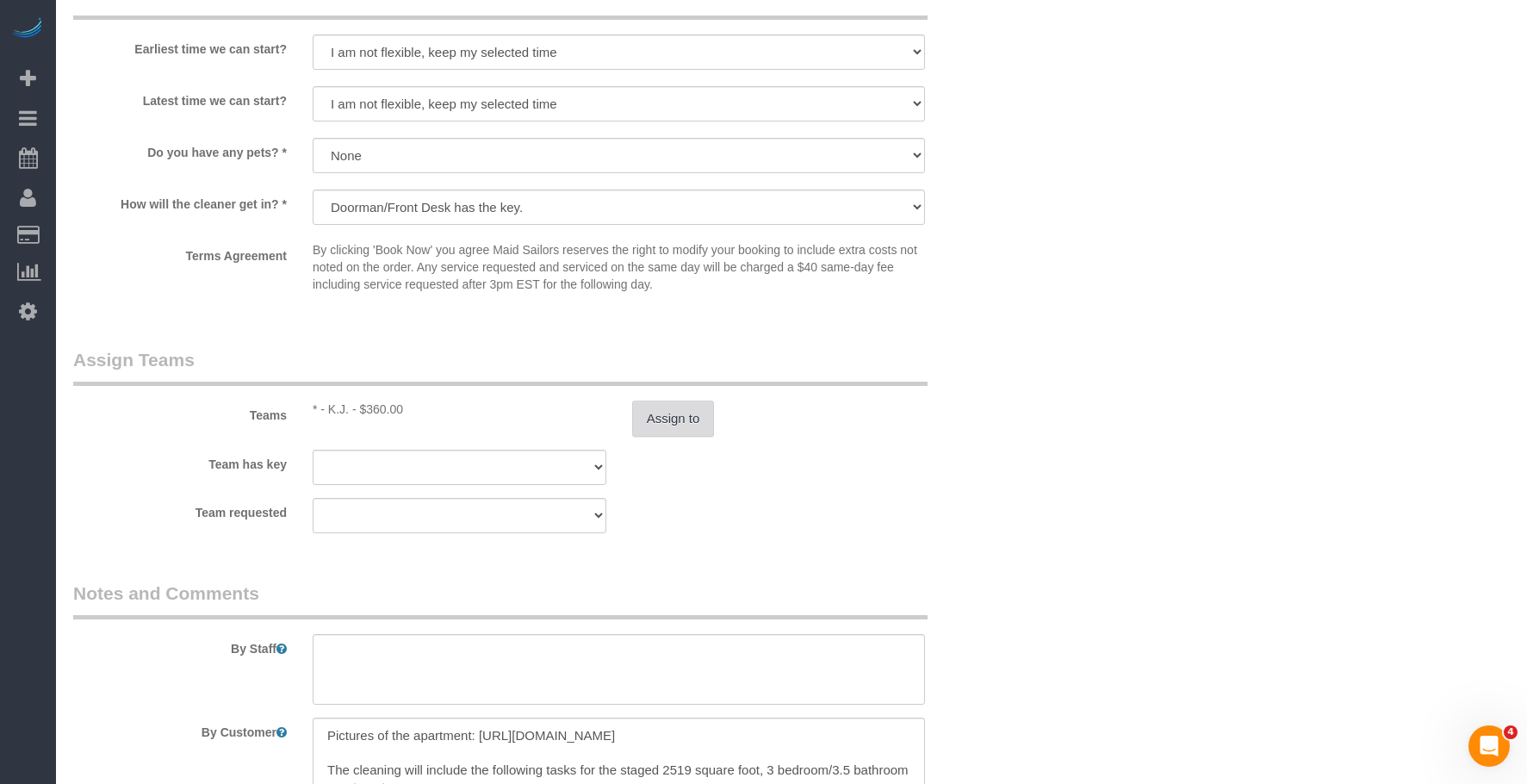
scroll to position [1576, 0]
click at [661, 411] on button "Assign to" at bounding box center [674, 417] width 82 height 36
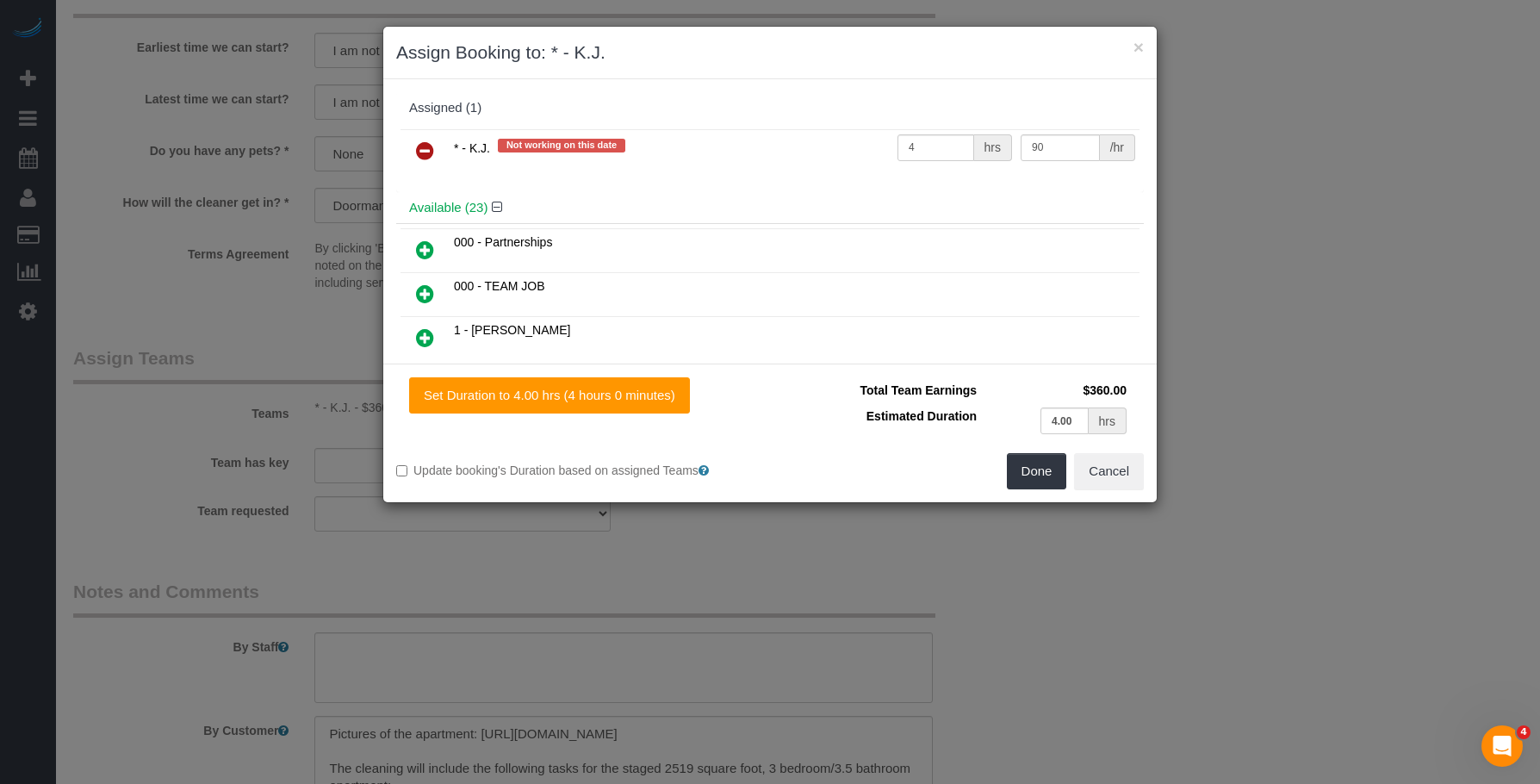
click at [1410, 347] on div "× Assign Booking to: * - K.J. Assigned (1) * - K.J. Not working on this date 4 …" at bounding box center [770, 392] width 1540 height 784
click at [1136, 46] on button "×" at bounding box center [1138, 46] width 11 height 18
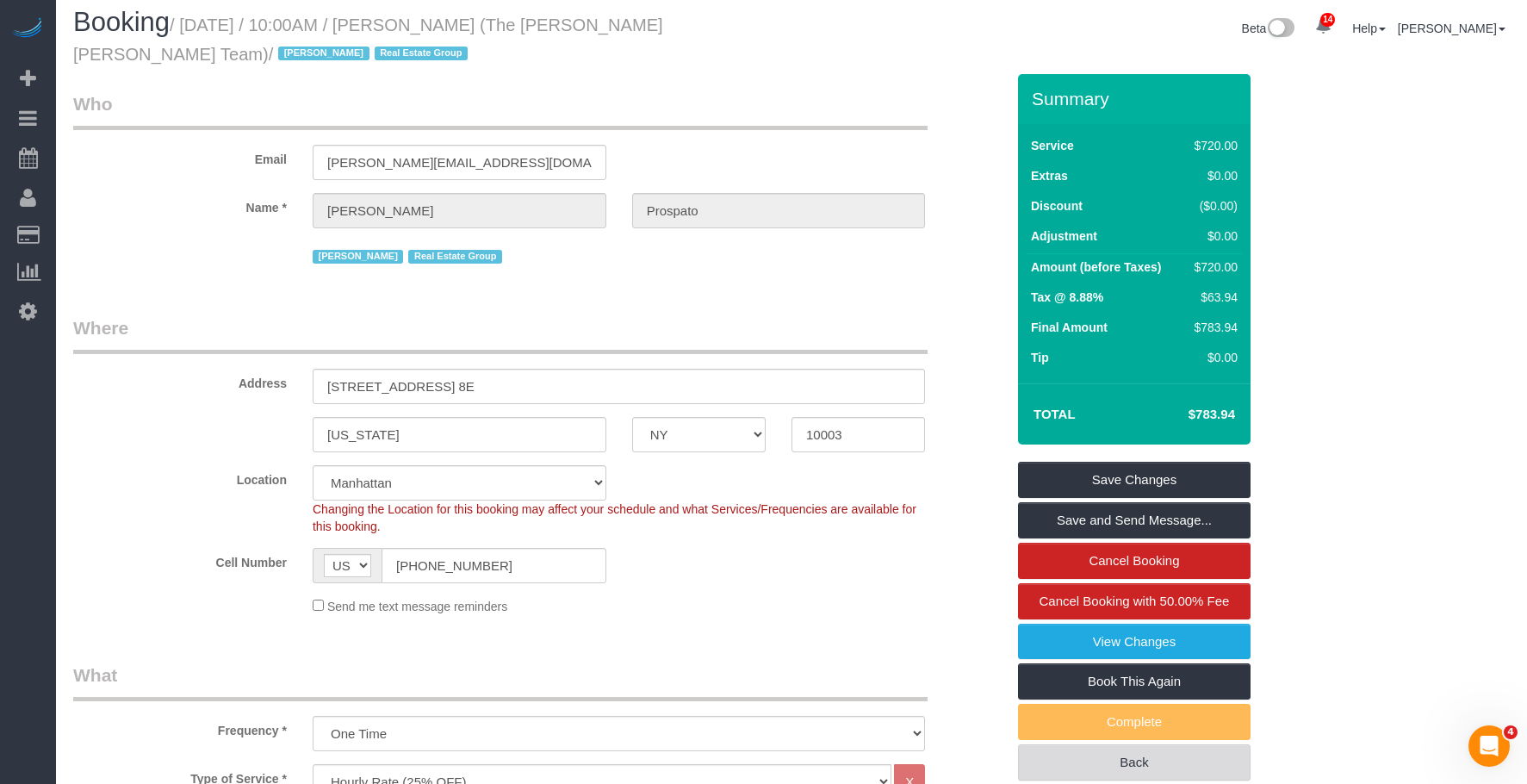
scroll to position [0, 0]
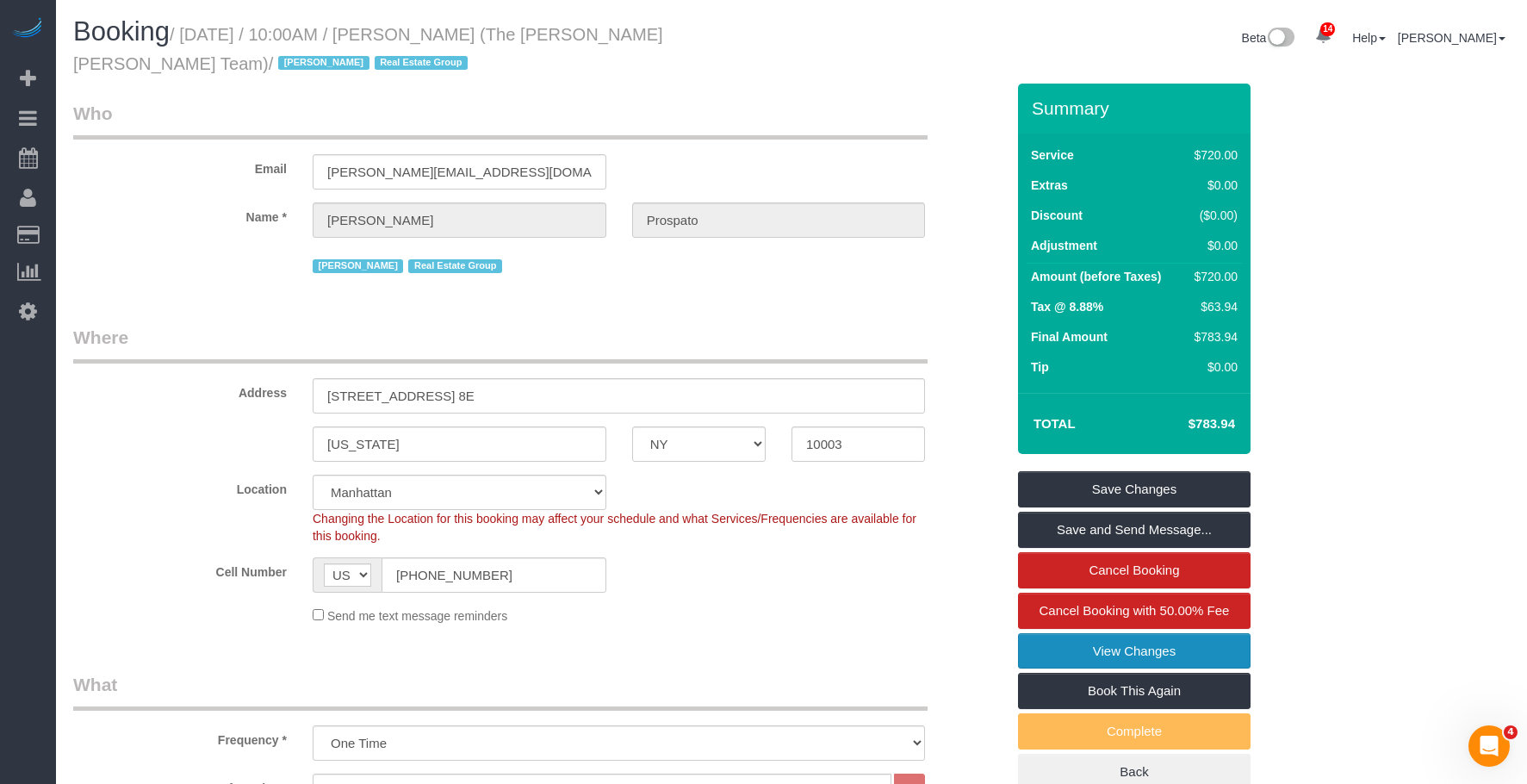
drag, startPoint x: 1050, startPoint y: 644, endPoint x: 1035, endPoint y: 637, distance: 16.6
click at [1048, 644] on link "View Changes" at bounding box center [1134, 651] width 232 height 36
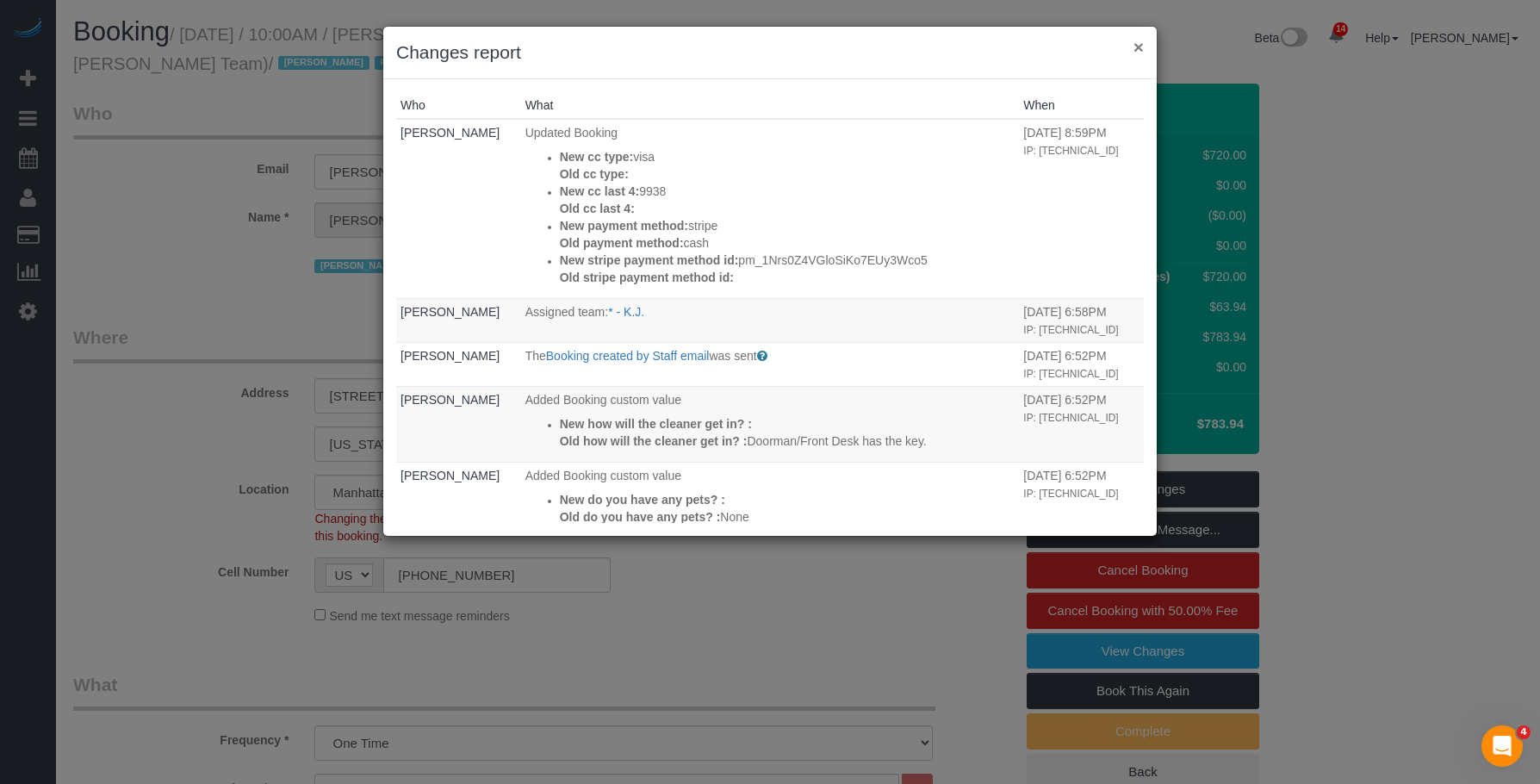
click at [1140, 46] on button "×" at bounding box center [1138, 46] width 11 height 18
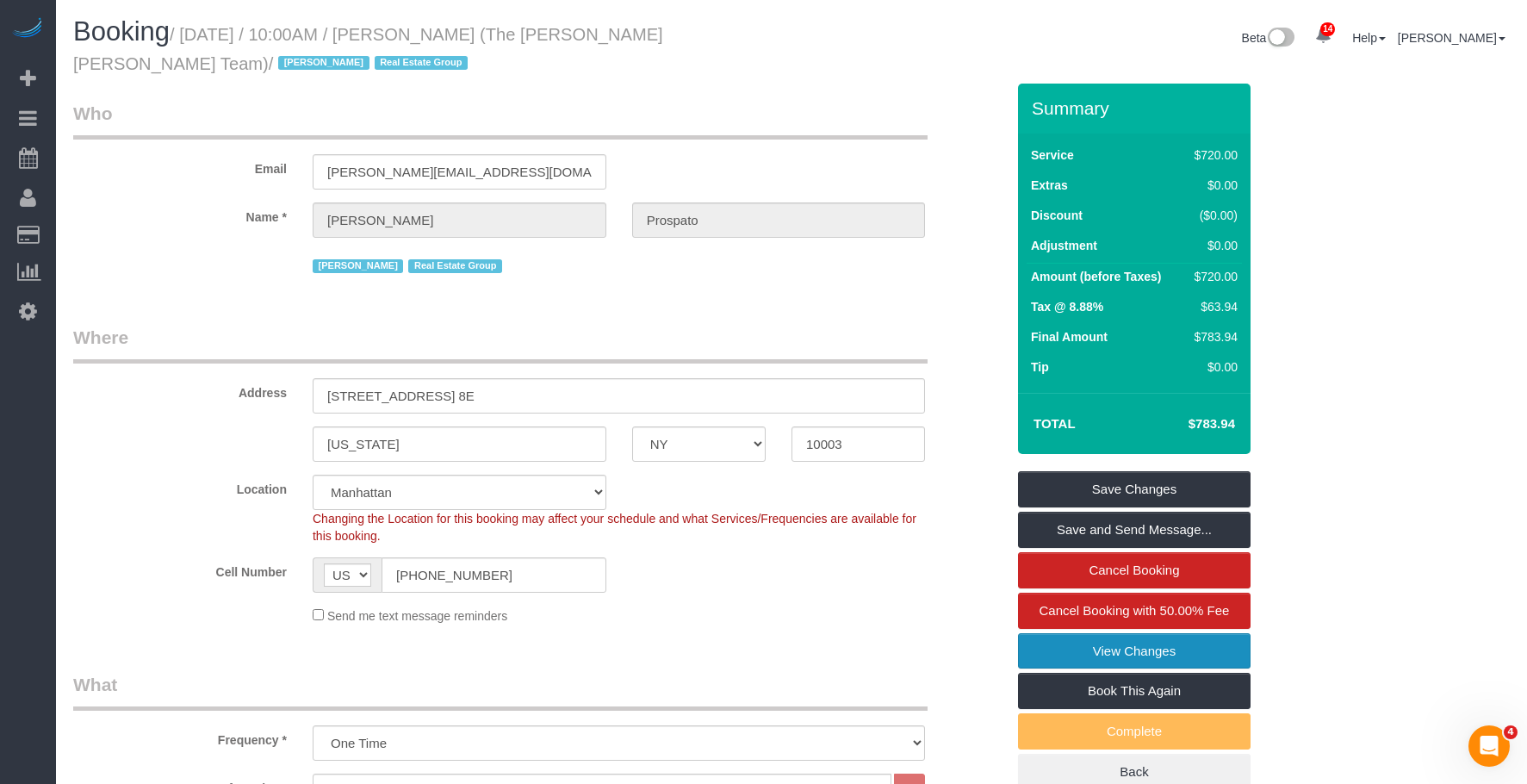
click at [1050, 641] on link "View Changes" at bounding box center [1134, 651] width 232 height 36
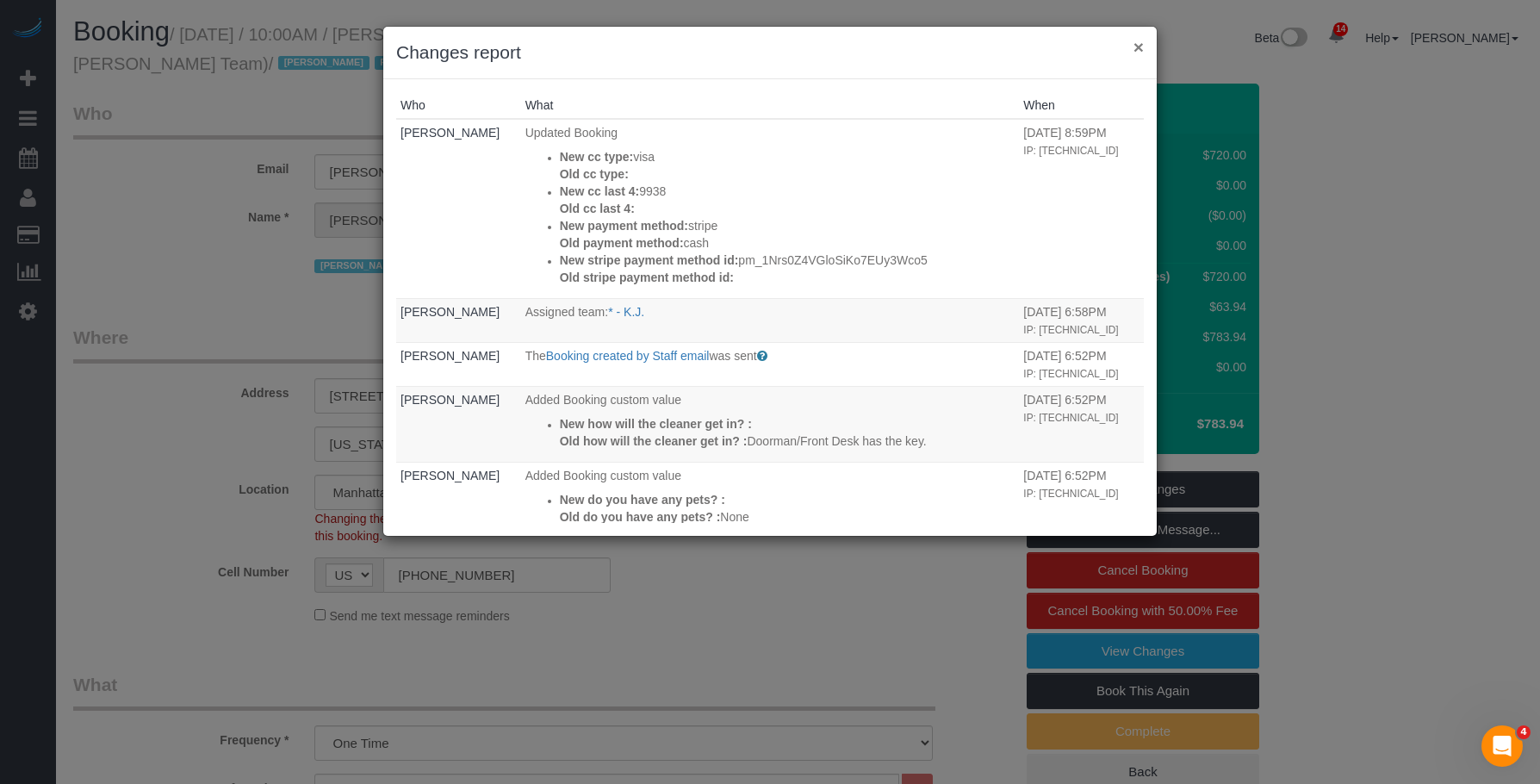
click at [1139, 48] on button "×" at bounding box center [1138, 46] width 11 height 18
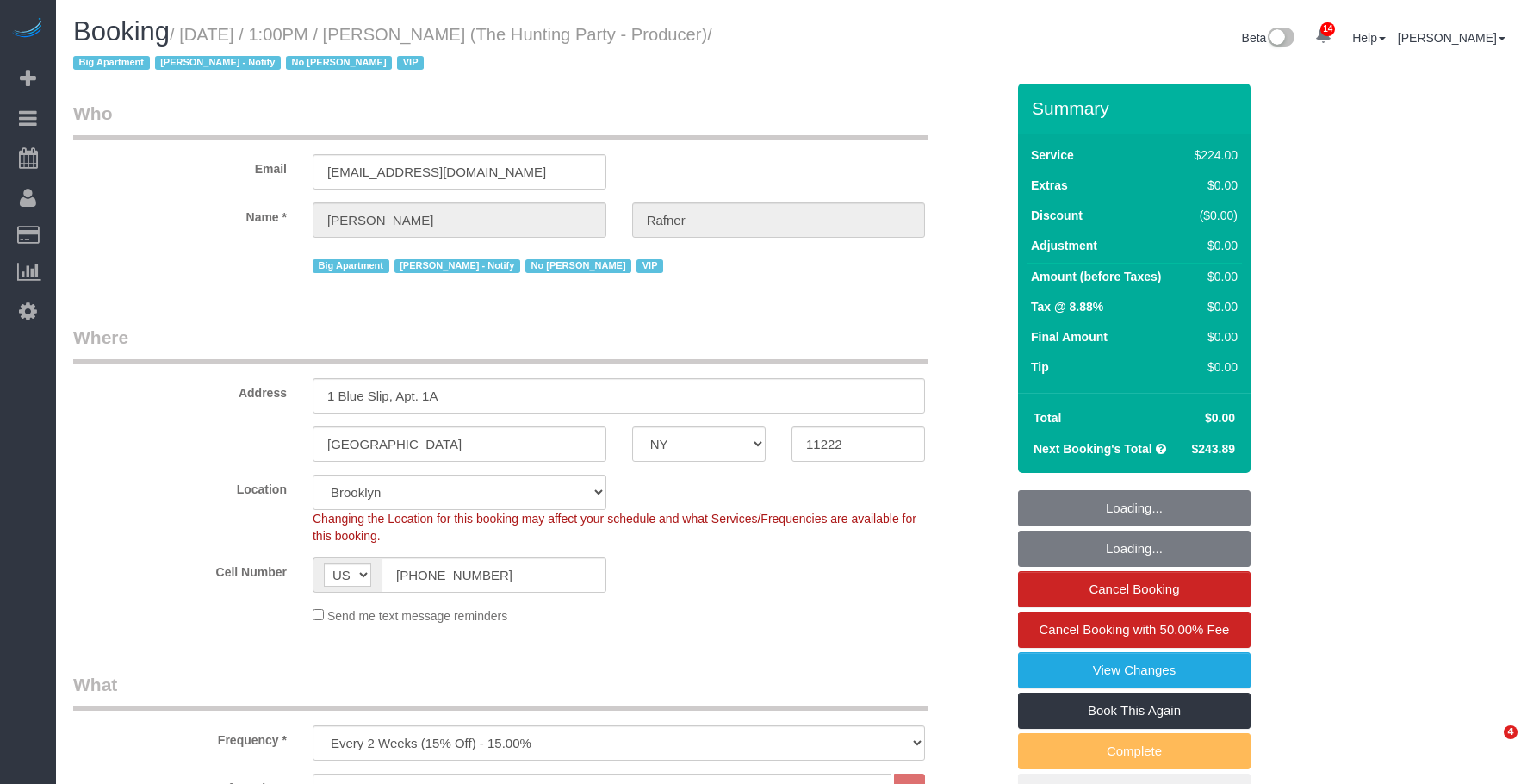
select select "NY"
select select "2"
select select "120"
select select "number:58"
select select "number:76"
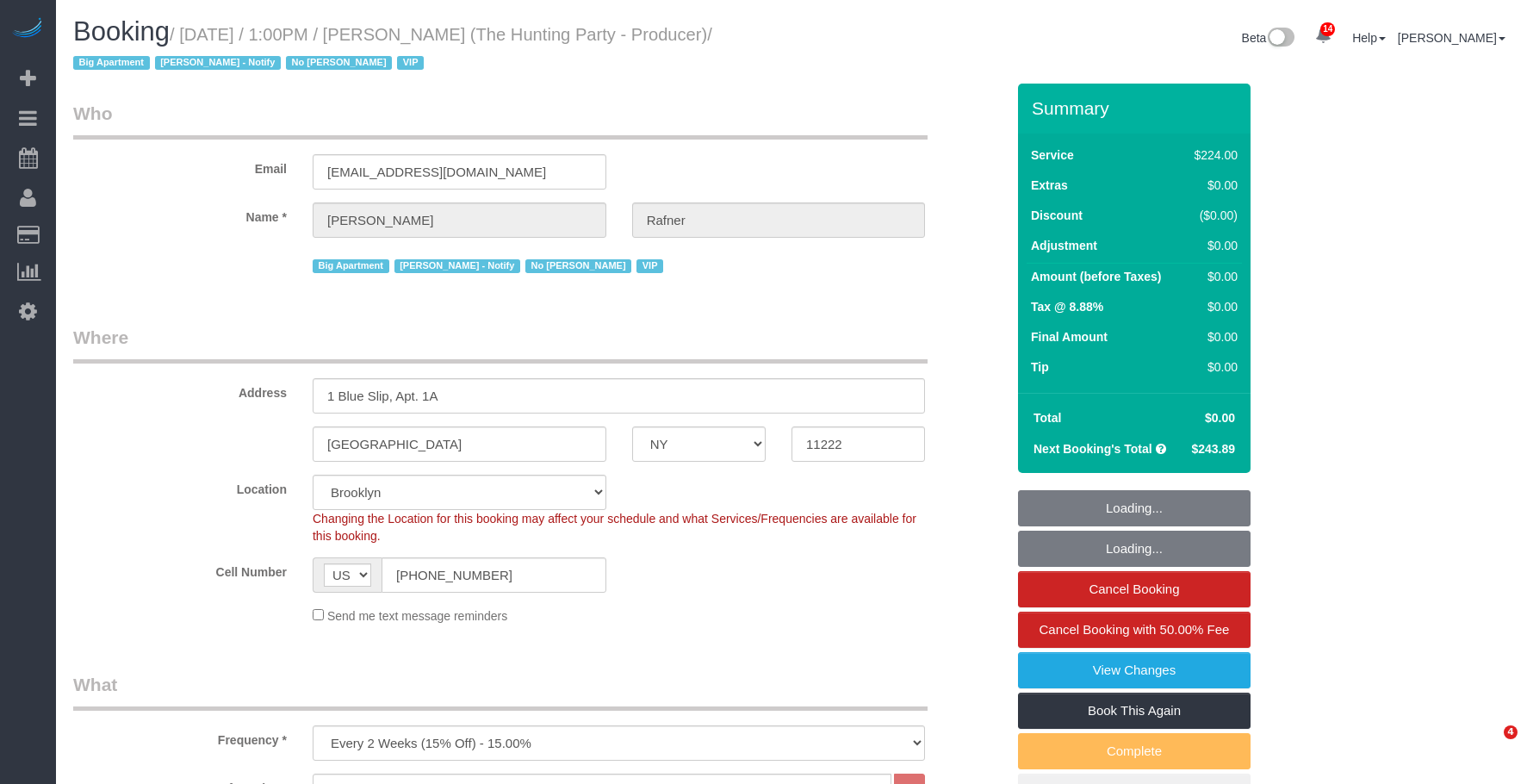
select select "number:15"
select select "number:5"
select select "object:1032"
drag, startPoint x: 0, startPoint y: 0, endPoint x: 187, endPoint y: 165, distance: 249.4
click at [187, 165] on div "Email adjeff@yahoo.com" at bounding box center [539, 145] width 958 height 89
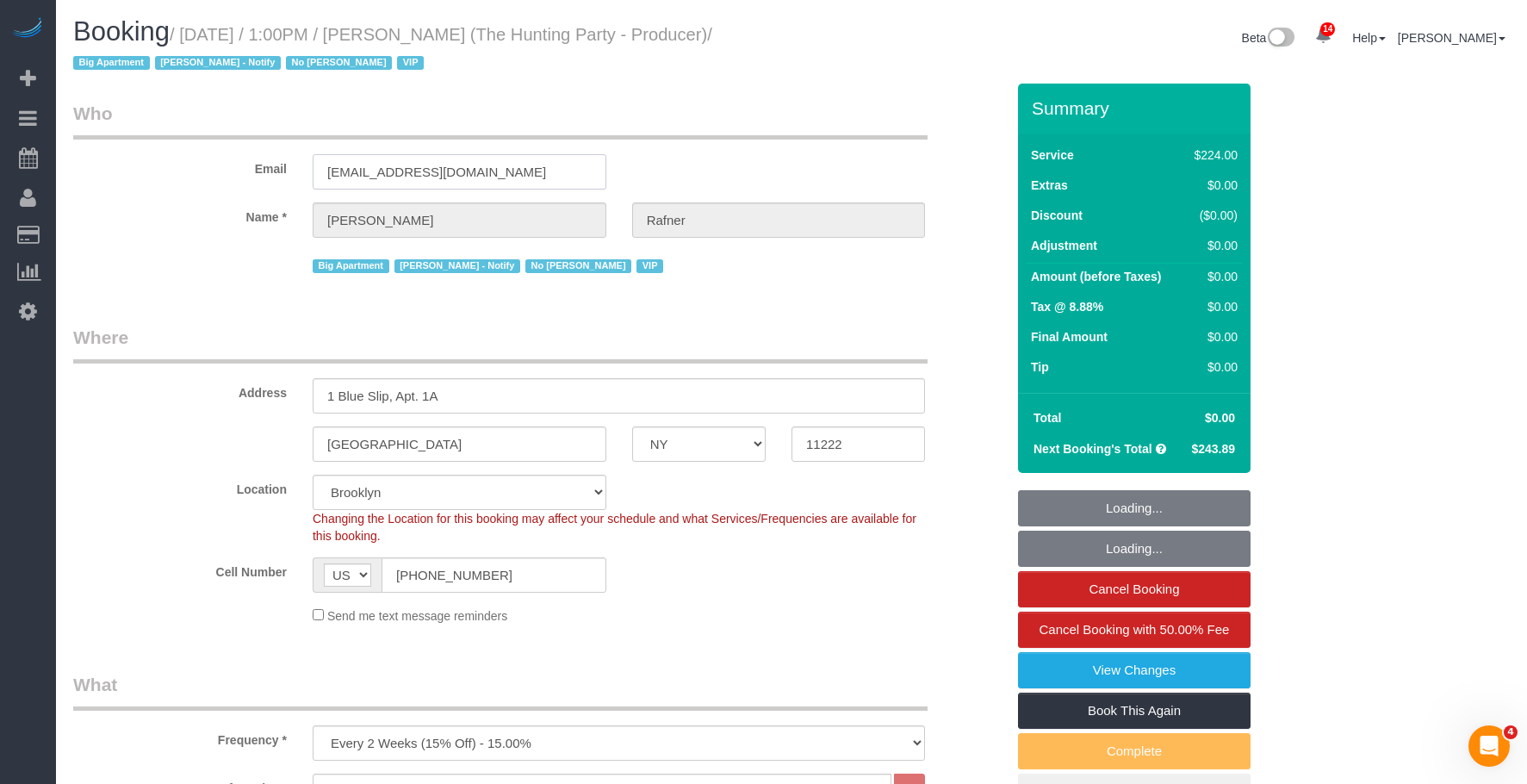
select select "spot1"
select select "41402"
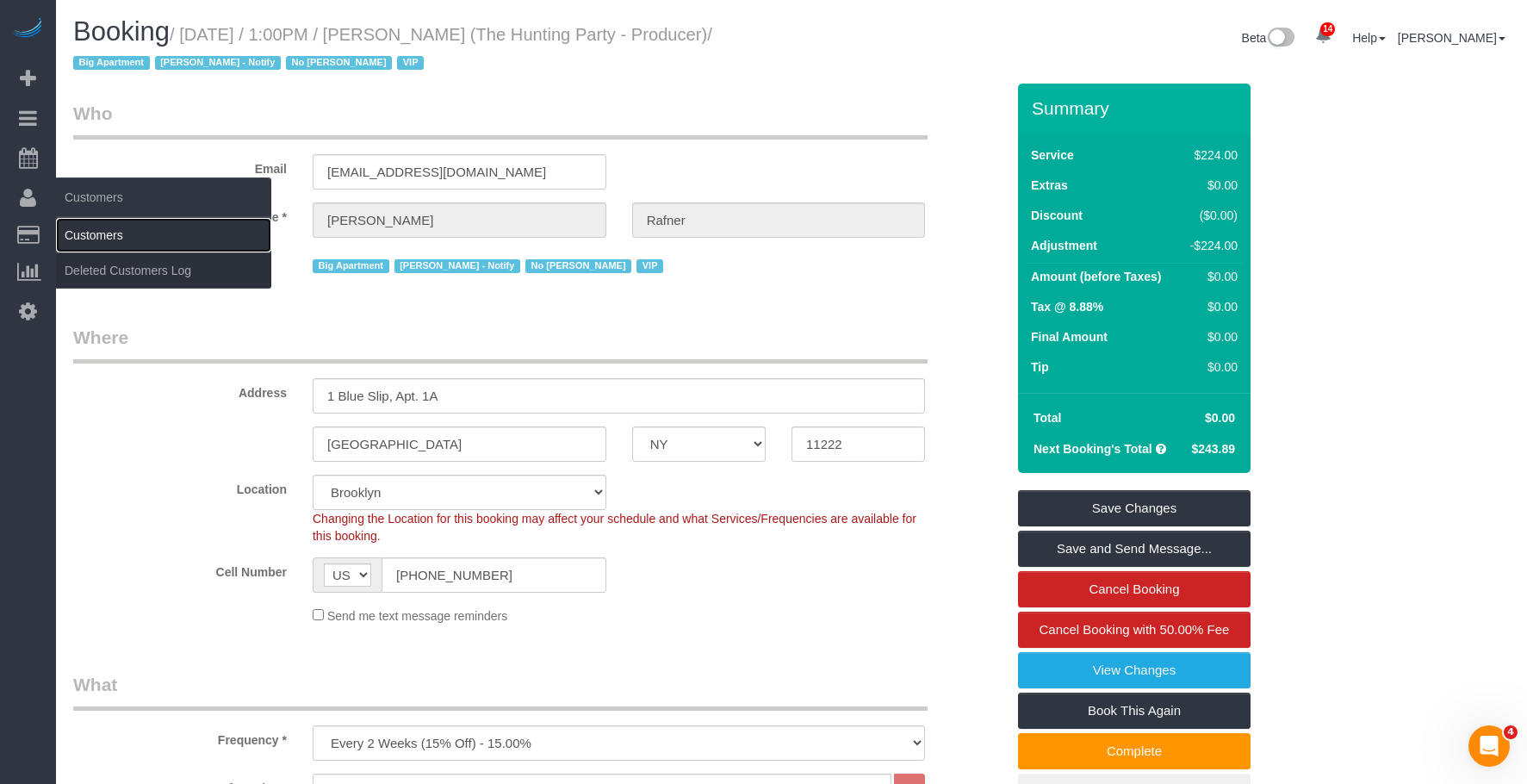
click at [113, 225] on link "Customers" at bounding box center [163, 234] width 215 height 34
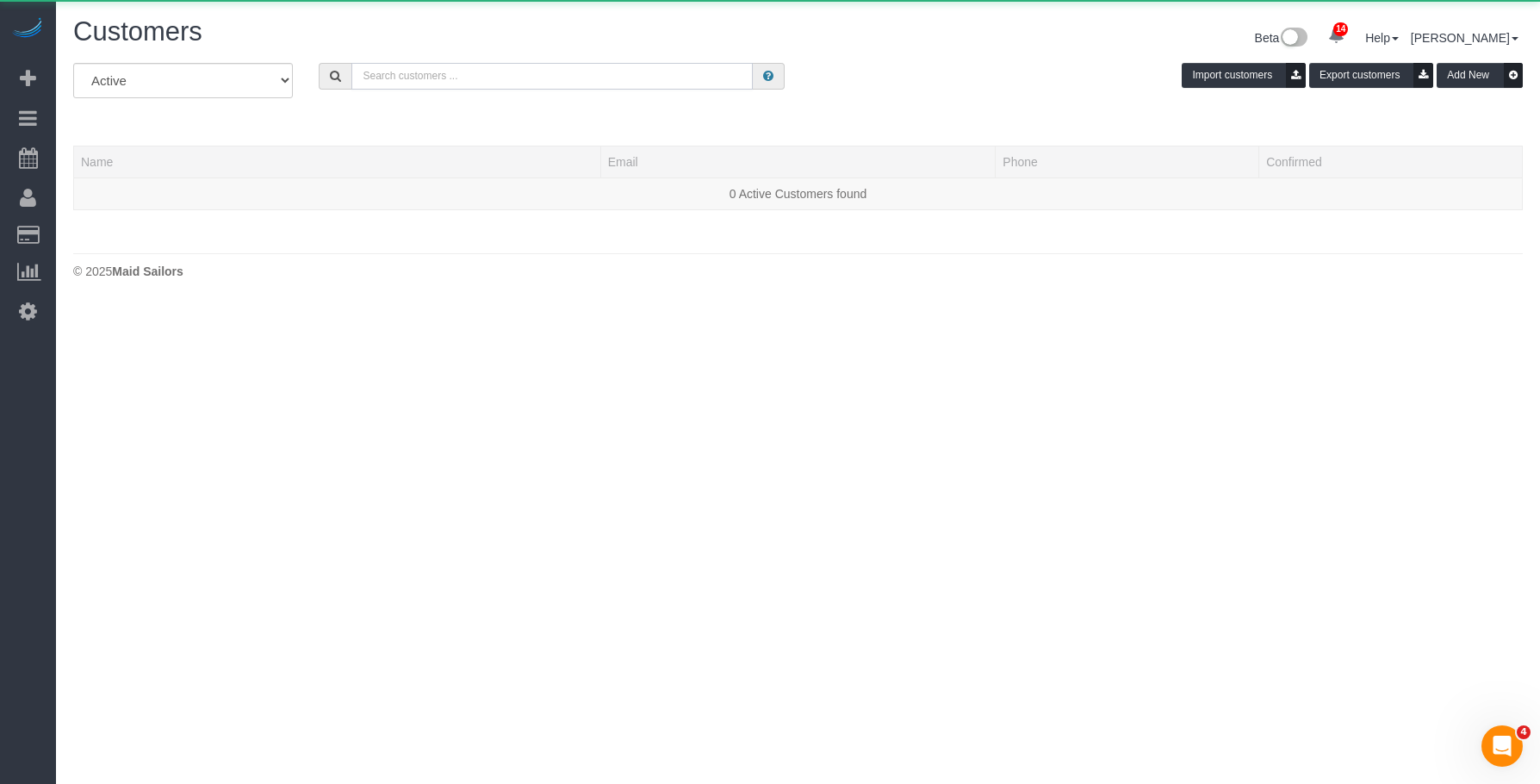
click at [500, 69] on input "text" at bounding box center [553, 76] width 402 height 26
paste input "adjeff@yahoo.com"
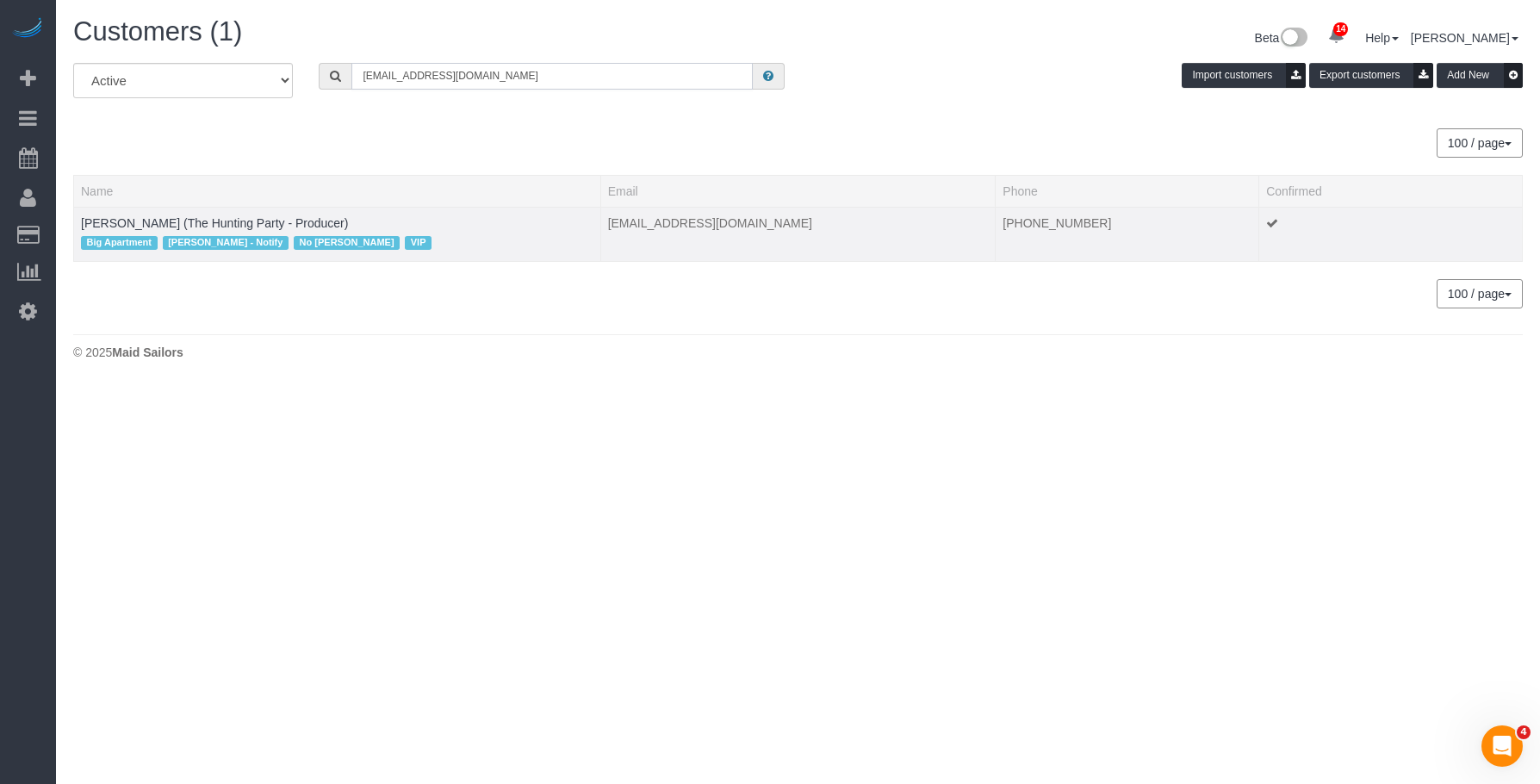
type input "adjeff@yahoo.com"
drag, startPoint x: 158, startPoint y: 213, endPoint x: 202, endPoint y: 213, distance: 44.0
click at [160, 214] on td "Jeff Rafner (The Hunting Party - Producer) Big Apartment Jacky Xu - Notify No M…" at bounding box center [337, 234] width 527 height 54
click at [257, 216] on link "Jeff Rafner (The Hunting Party - Producer)" at bounding box center [214, 223] width 267 height 14
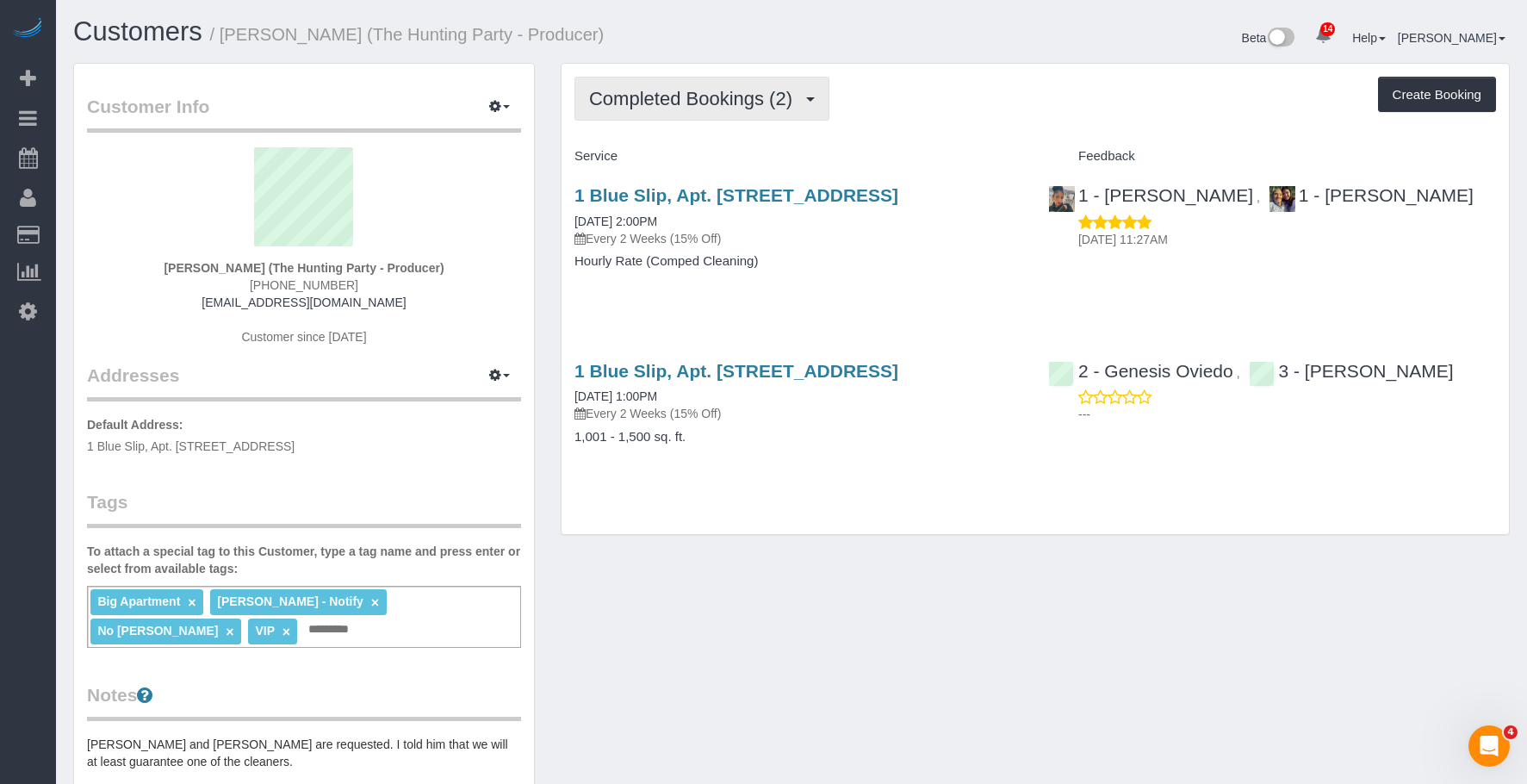
click at [731, 99] on span "Completed Bookings (2)" at bounding box center [696, 98] width 212 height 22
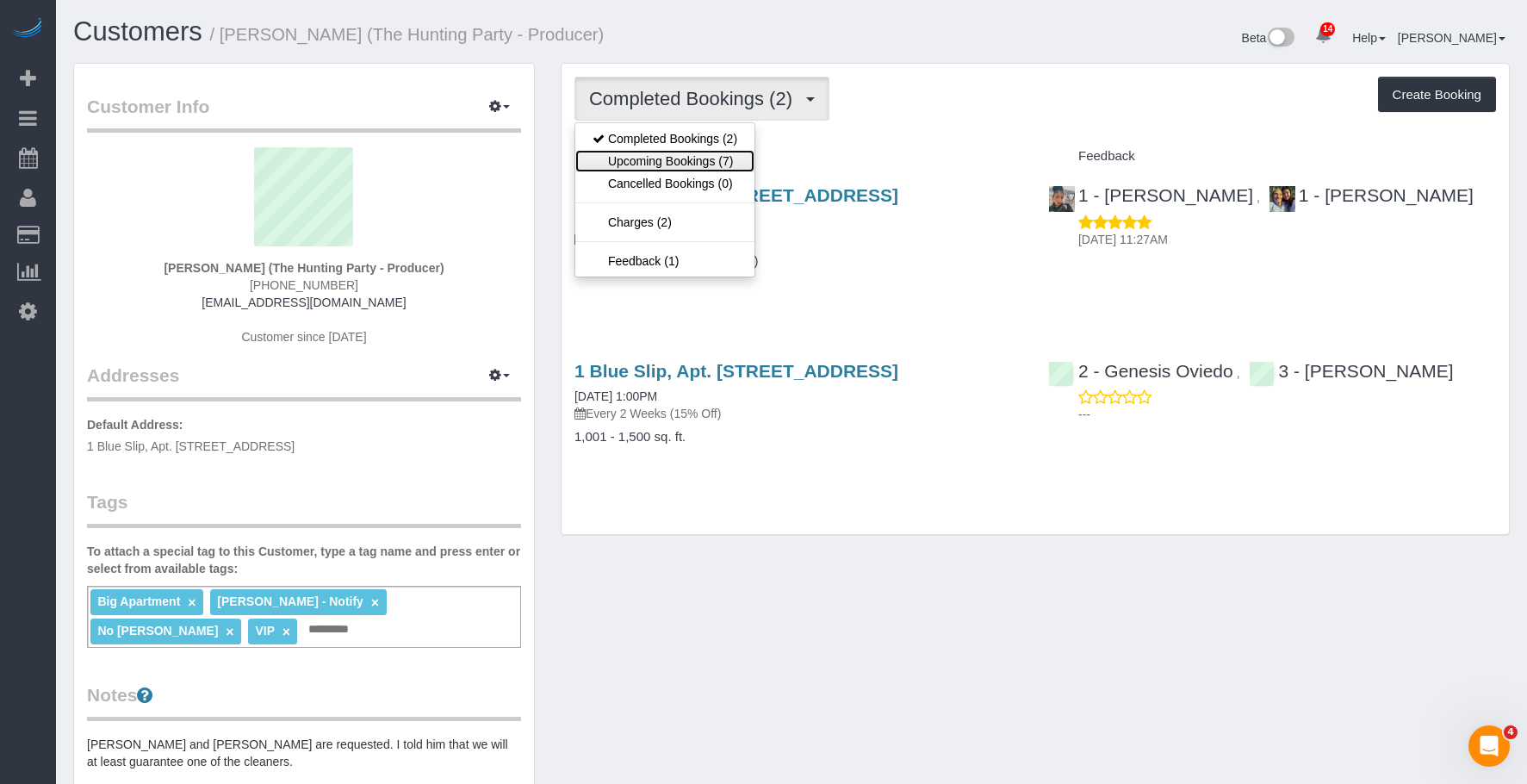
click at [714, 164] on link "Upcoming Bookings (7)" at bounding box center [665, 161] width 179 height 23
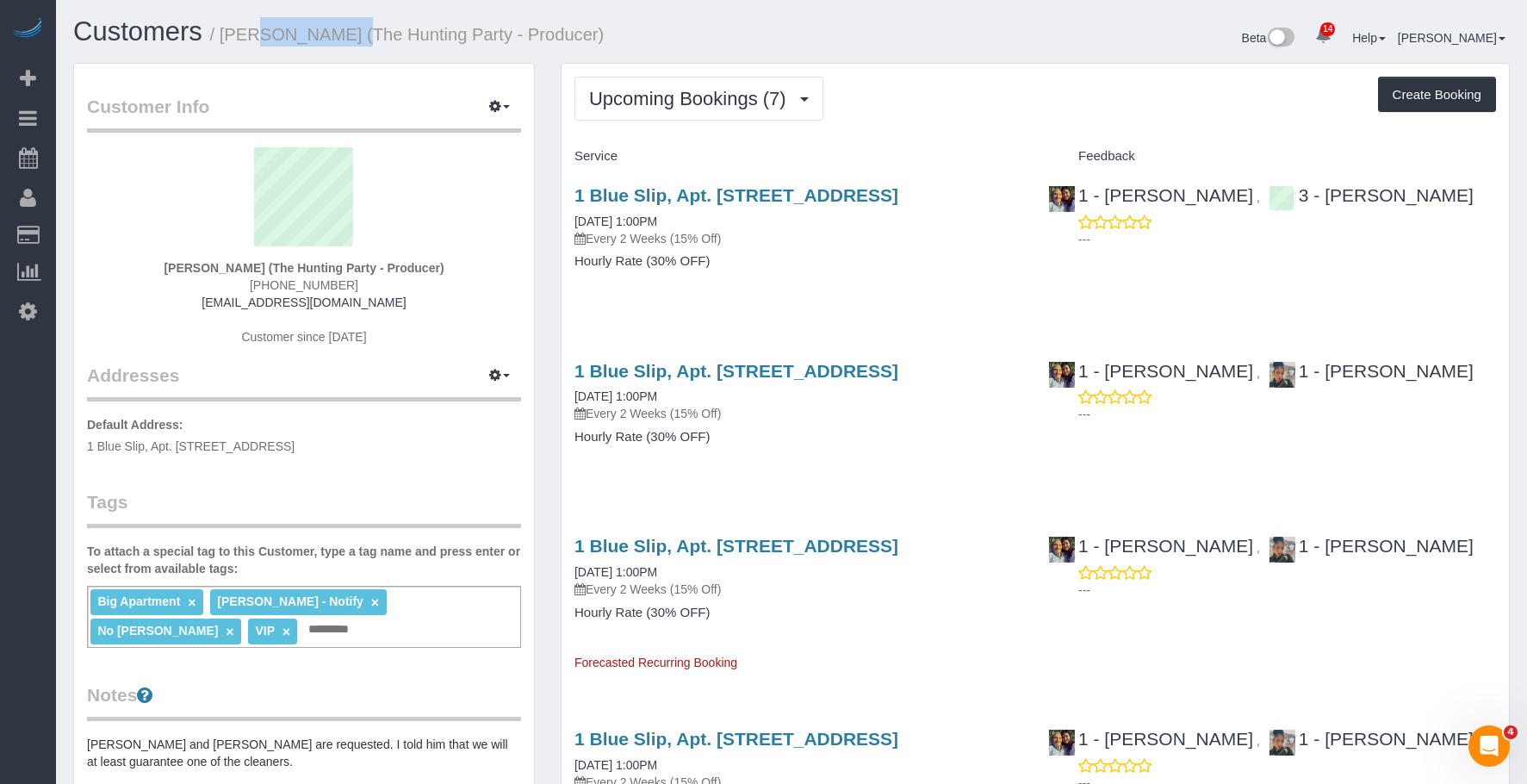
drag, startPoint x: 226, startPoint y: 32, endPoint x: 308, endPoint y: 36, distance: 82.1
click at [308, 36] on small "/ Jeff Rafner (The Hunting Party - Producer)" at bounding box center [408, 34] width 395 height 19
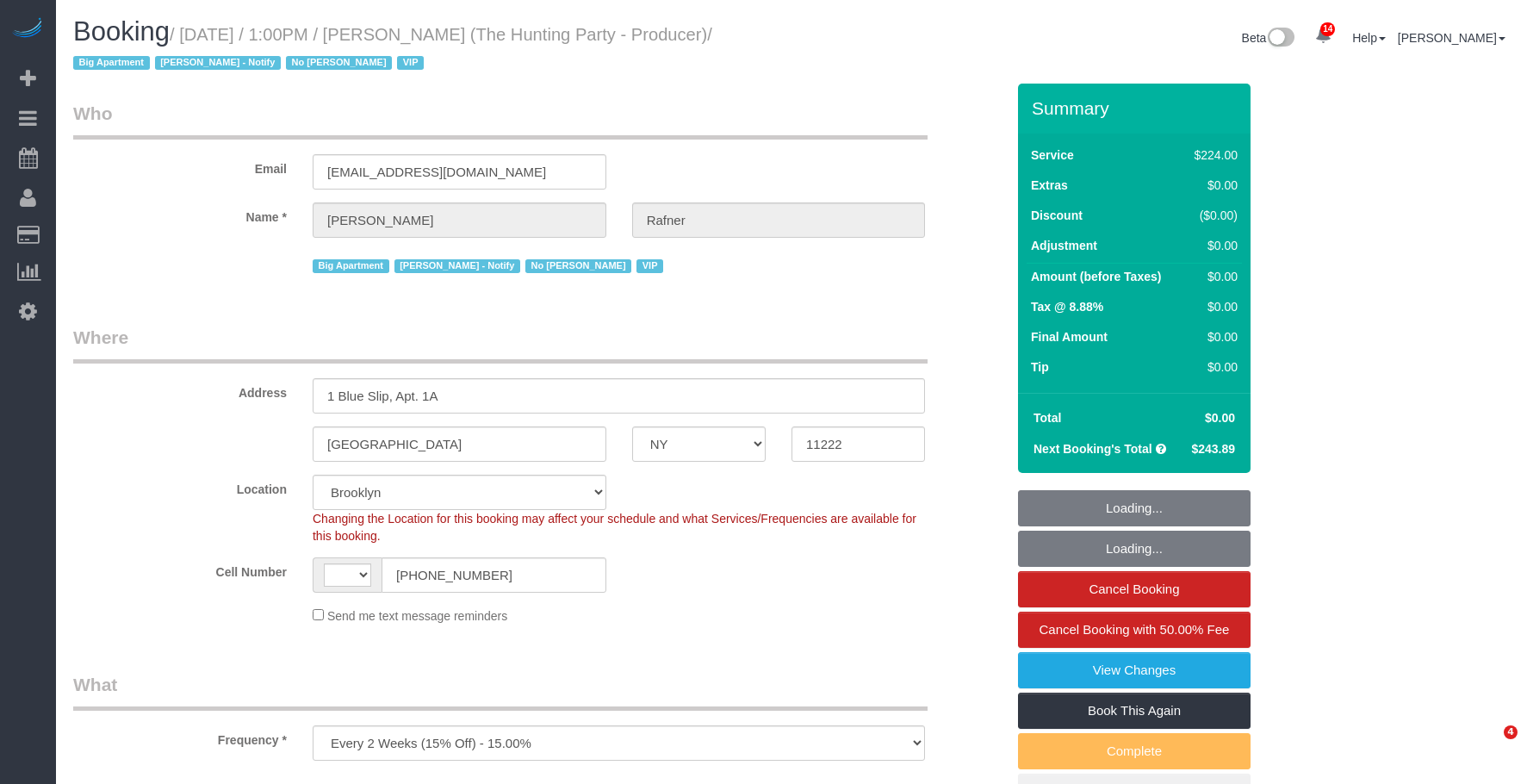
select select "NY"
select select "number:58"
select select "number:76"
select select "number:15"
select select "number:5"
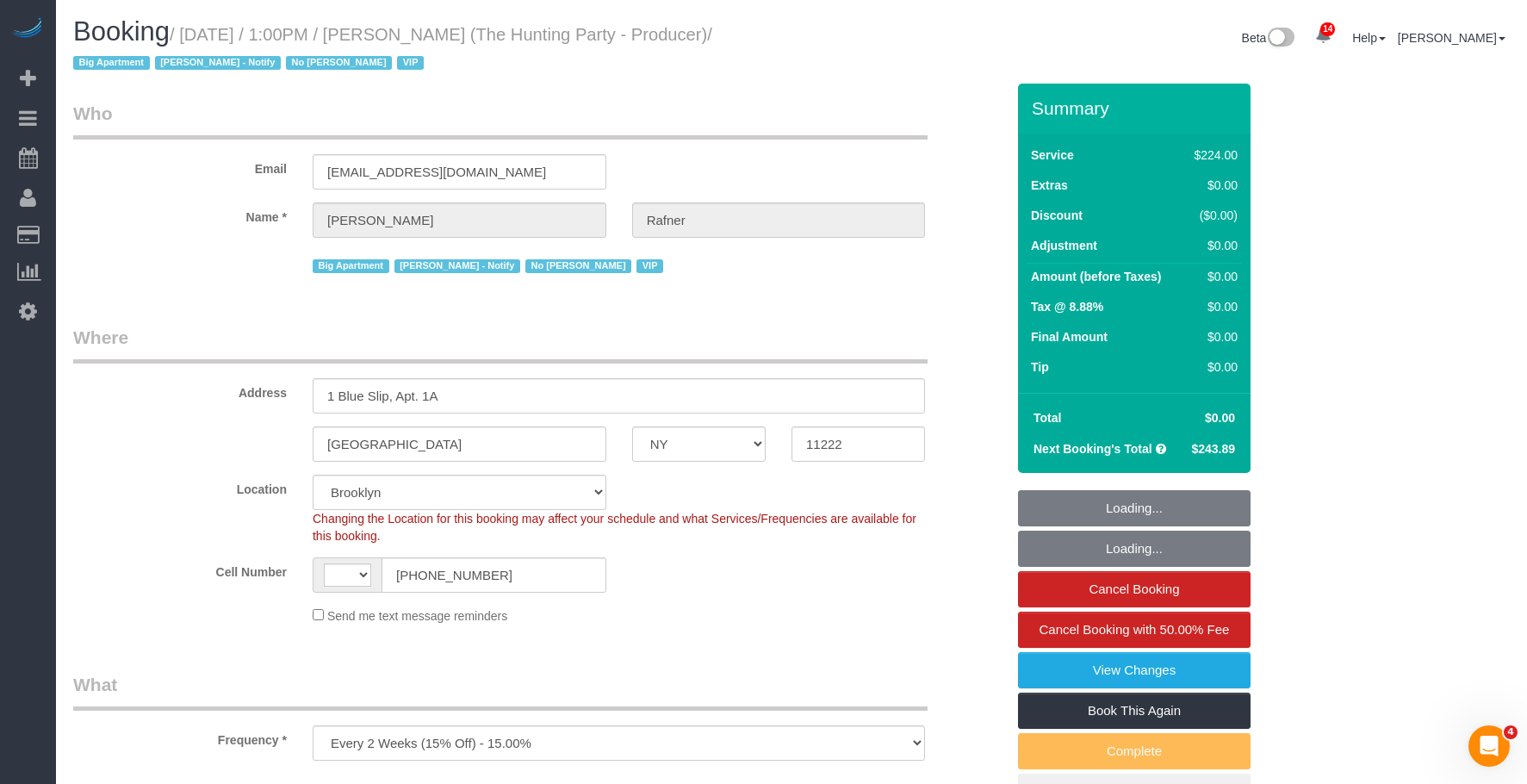
select select "object:929"
select select "string:[GEOGRAPHIC_DATA]"
select select "spot1"
select select "41402"
select select "2"
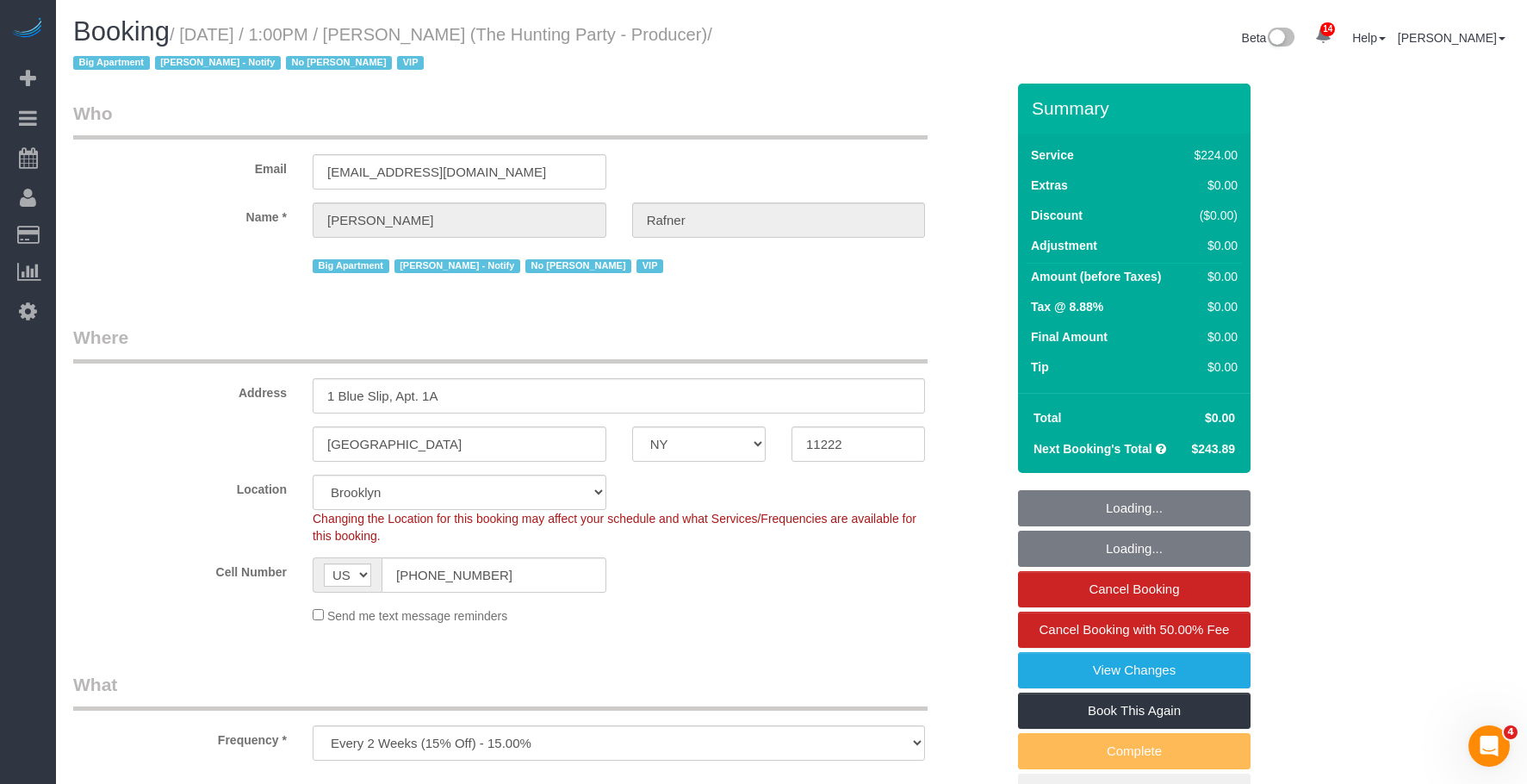
select select "120"
click at [810, 286] on fieldset "Who Email adjeff@yahoo.com Name * Jeff Rafner Big Apartment Jacky Xu - Notify N…" at bounding box center [539, 196] width 931 height 189
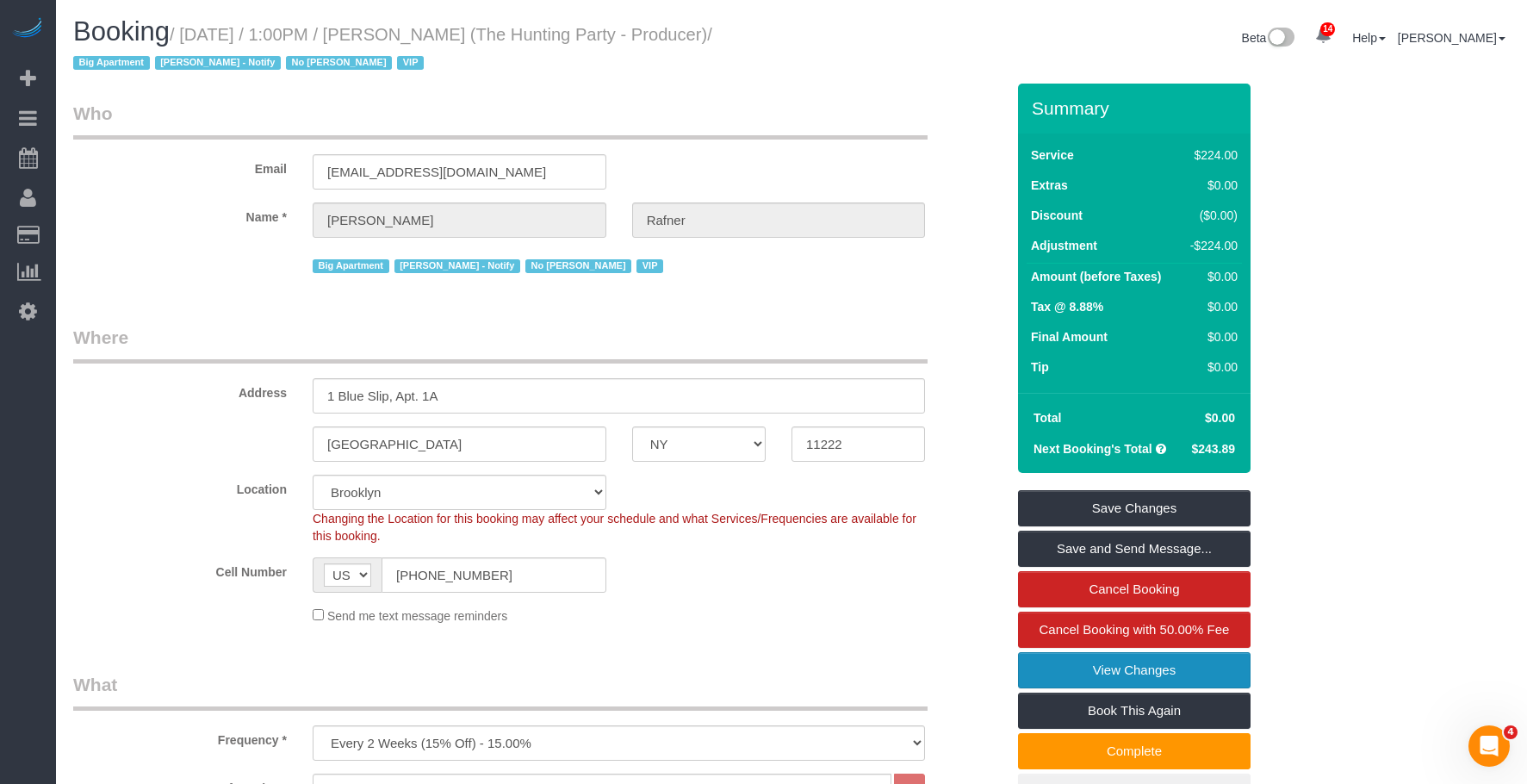
drag, startPoint x: 1052, startPoint y: 666, endPoint x: 1042, endPoint y: 652, distance: 17.2
click at [1052, 665] on link "View Changes" at bounding box center [1134, 669] width 232 height 36
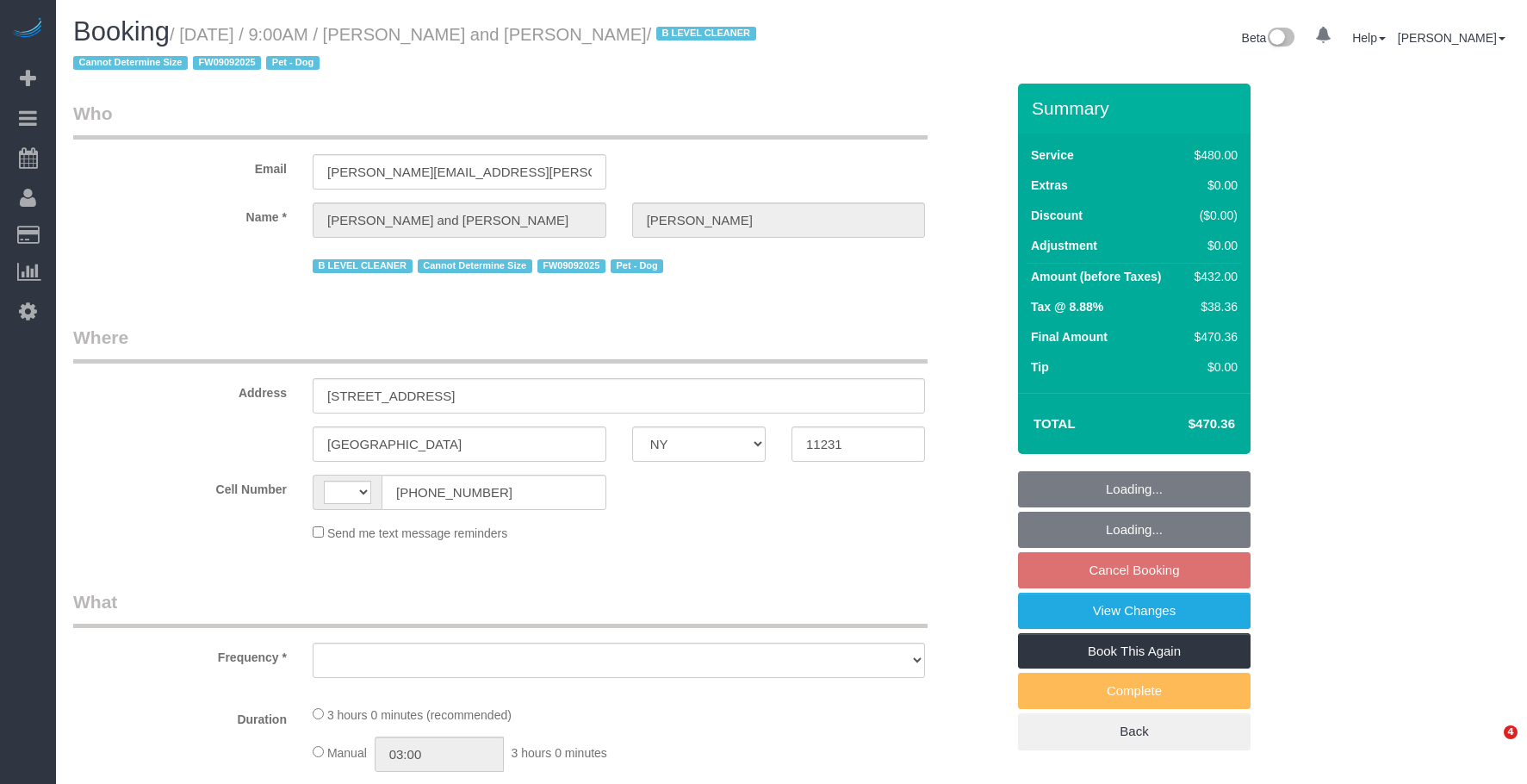
select select "NY"
select select "string:[GEOGRAPHIC_DATA]"
select select "object:767"
select select "2"
select select "180"
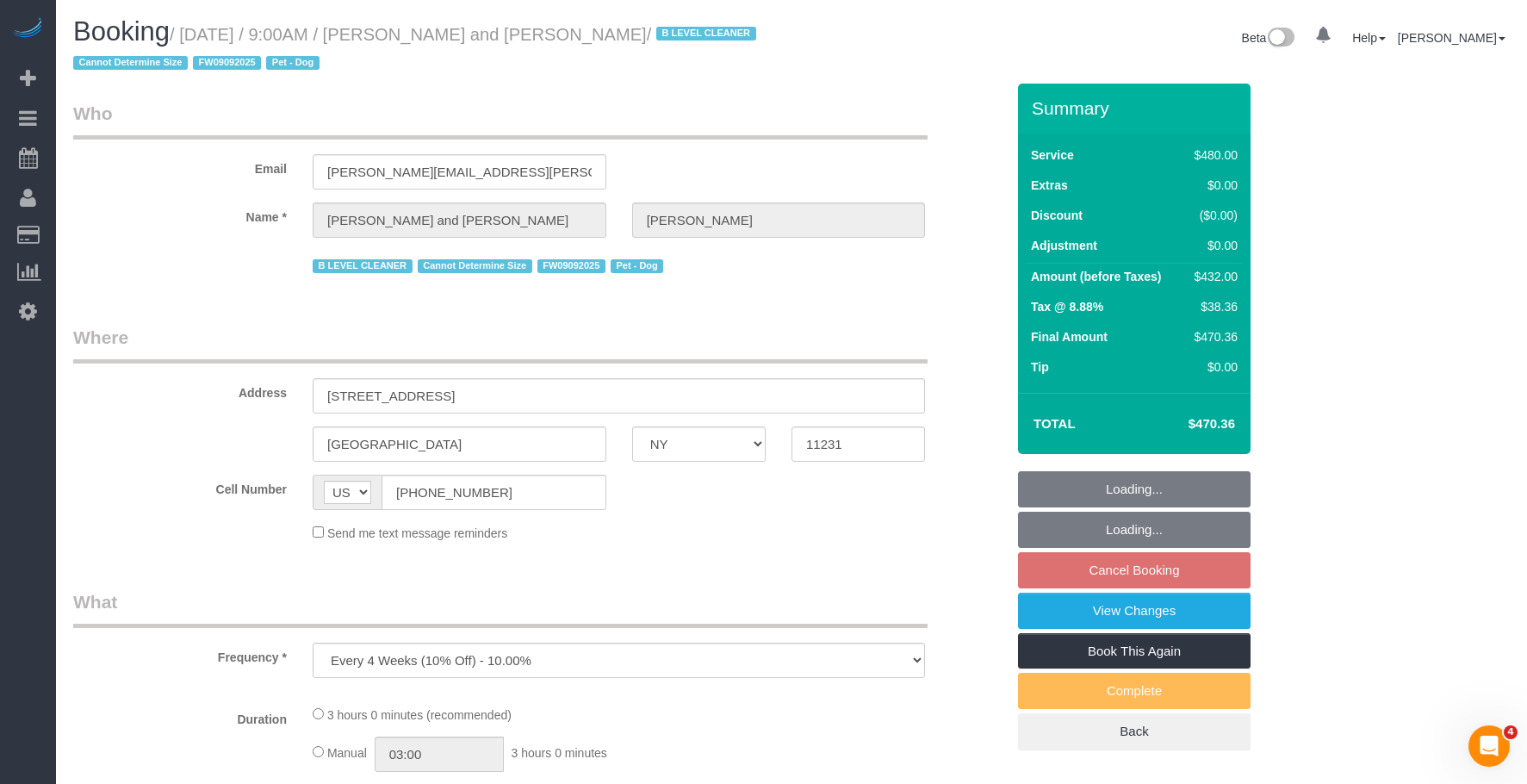
select select "spot2"
select select "number:57"
select select "number:72"
select select "number:13"
select select "number:5"
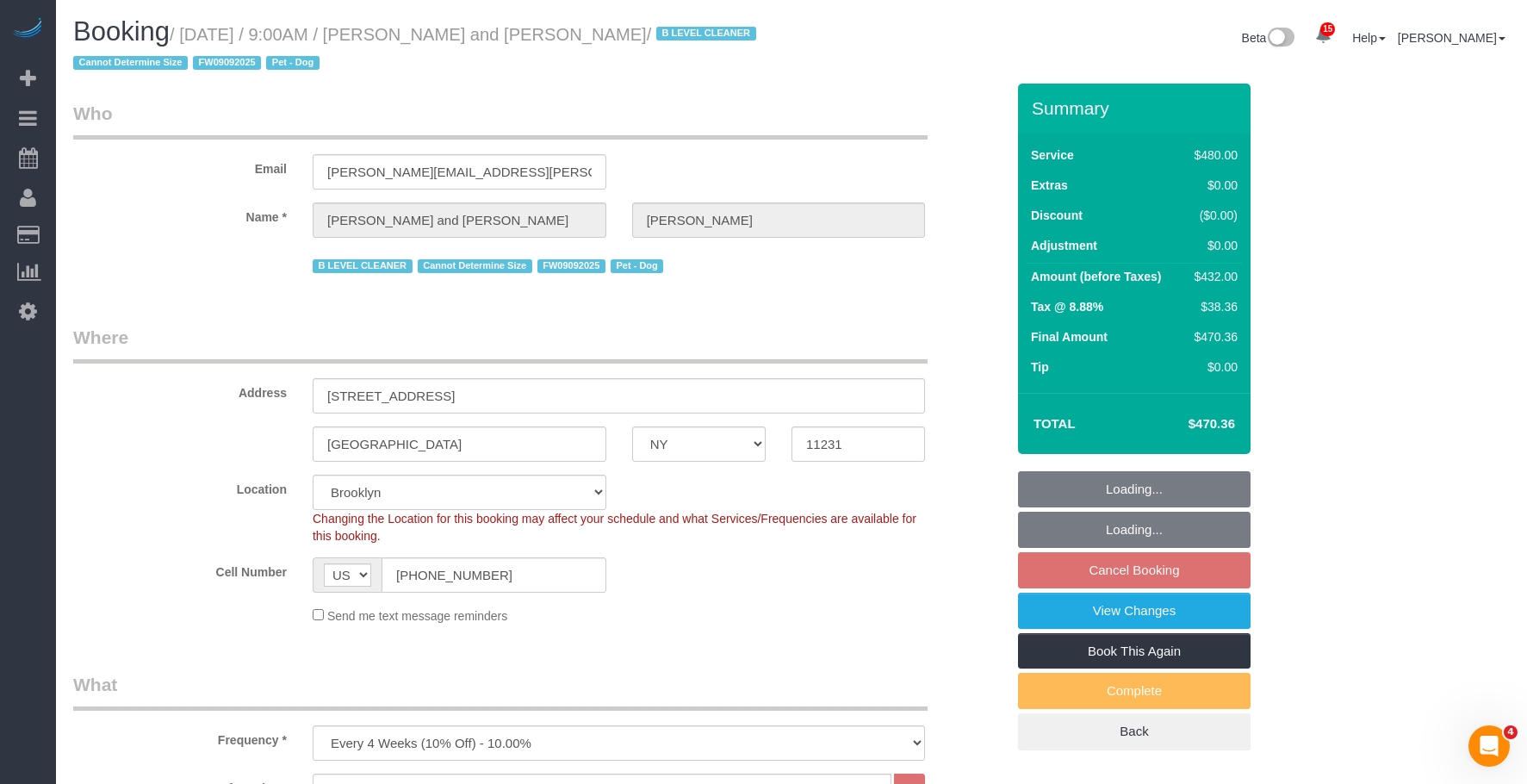
select select "string:stripe-pm_1Fy8G54VGloSiKo73PStrBvB"
select select "object:1385"
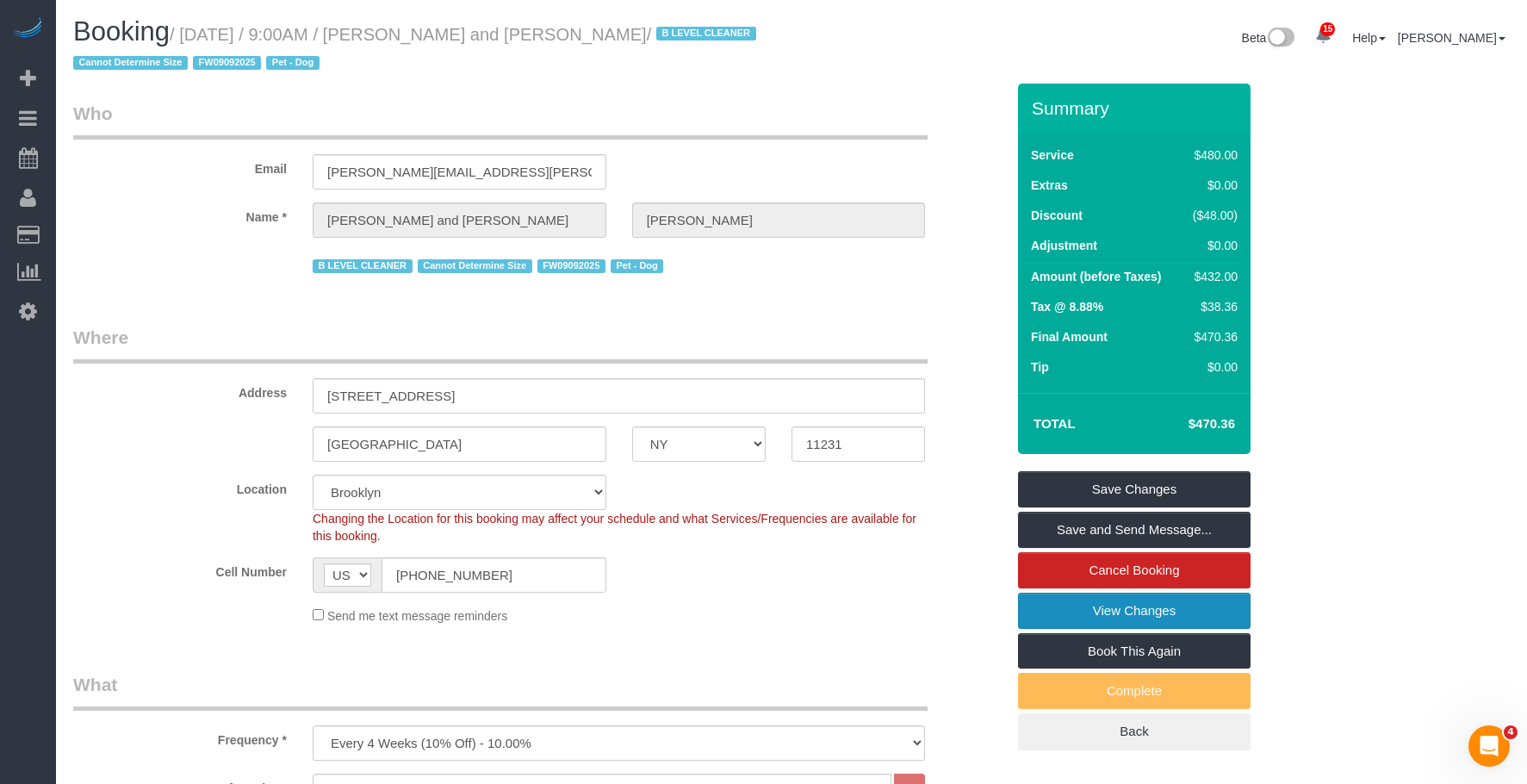
click at [1054, 618] on link "View Changes" at bounding box center [1134, 610] width 232 height 36
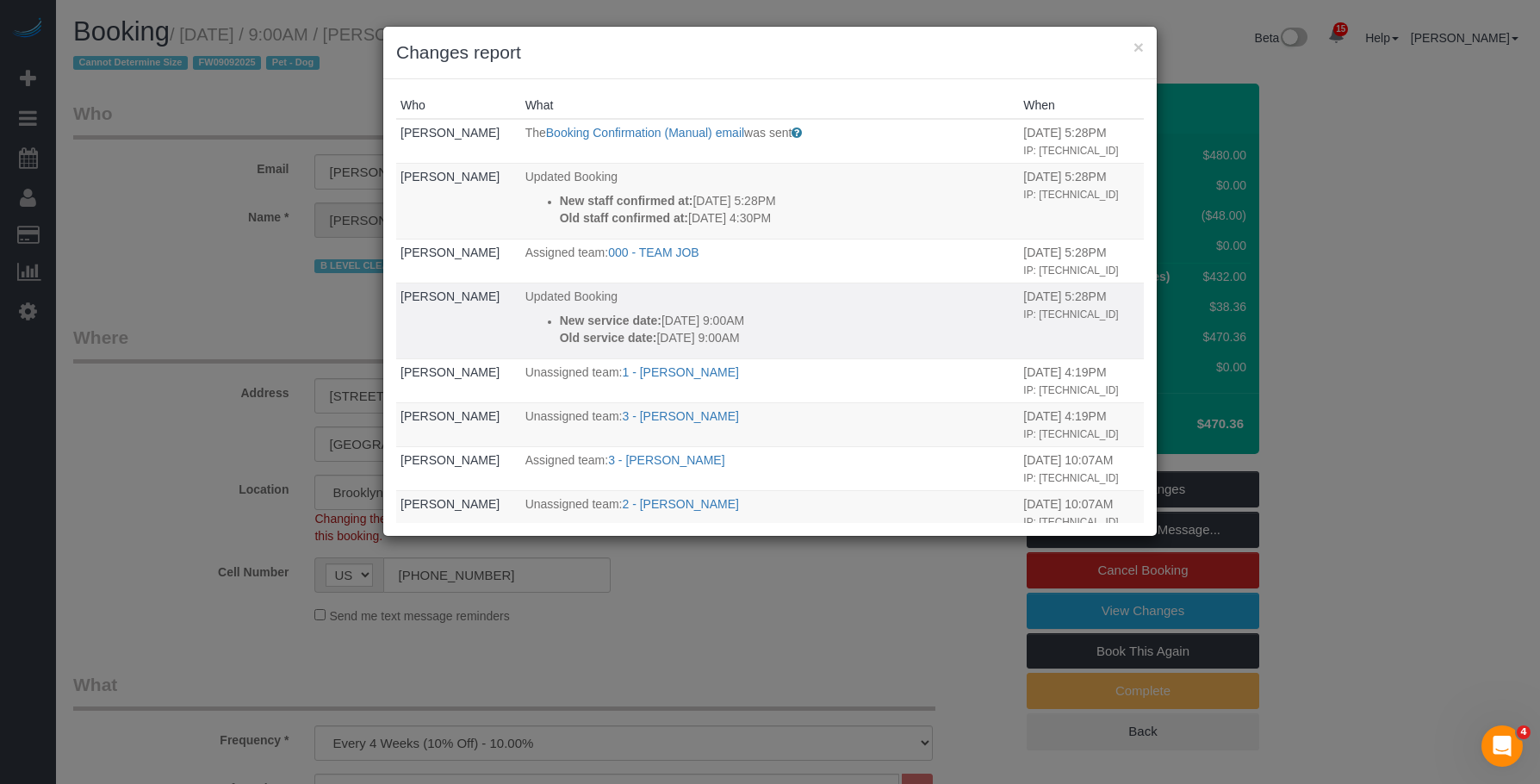
drag, startPoint x: 648, startPoint y: 346, endPoint x: 745, endPoint y: 358, distance: 97.7
click at [745, 329] on p "New service date: 09/17/2025 9:00AM" at bounding box center [787, 320] width 455 height 18
click at [1135, 47] on button "×" at bounding box center [1138, 46] width 11 height 18
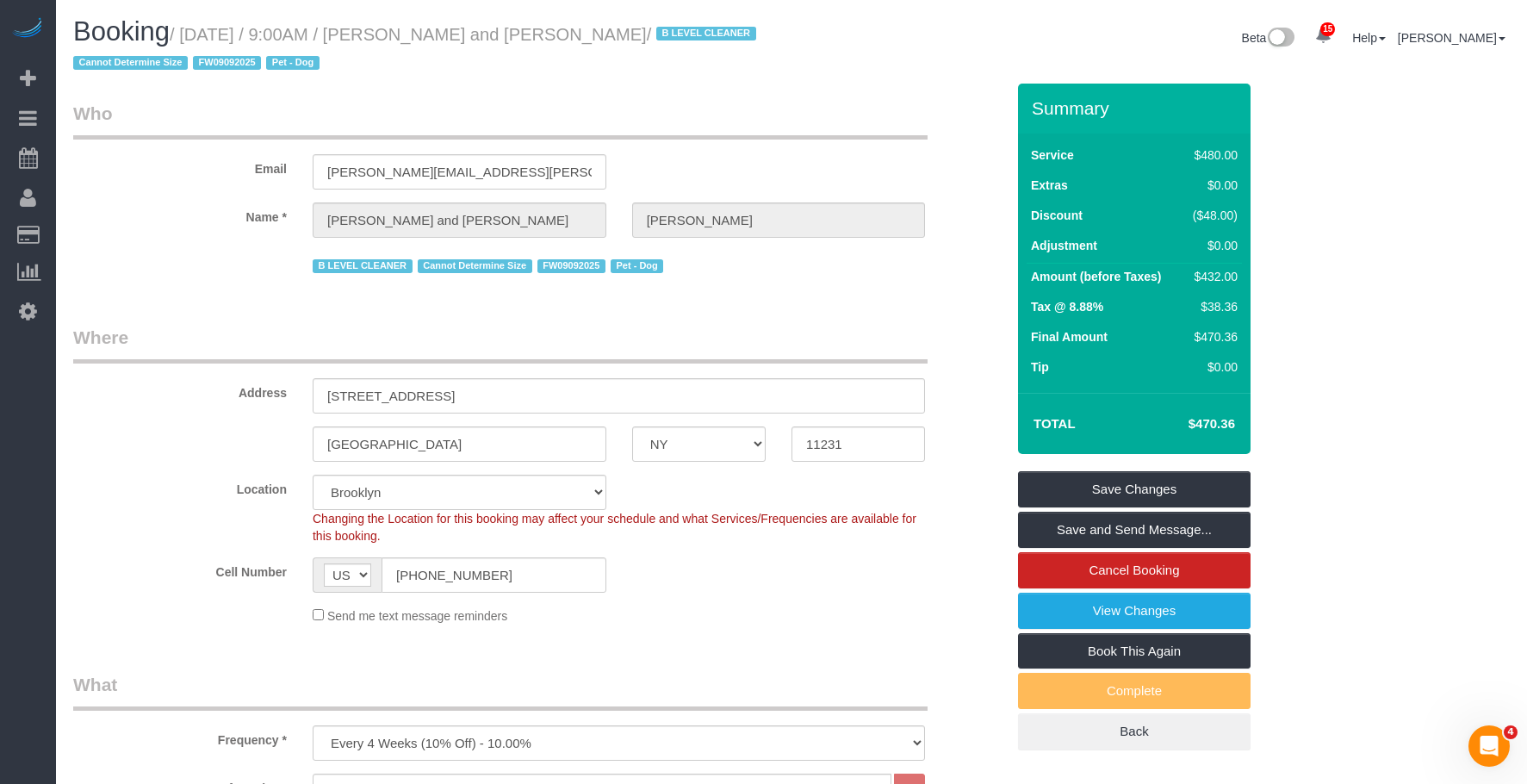
drag, startPoint x: 187, startPoint y: 29, endPoint x: 687, endPoint y: 39, distance: 500.1
click at [687, 39] on small "/ September 17, 2025 / 9:00AM / Nick Donald and Madeline Muzzi / B LEVEL CLEANE…" at bounding box center [417, 48] width 689 height 48
copy small "September 17, 2025 / 9:00AM / Nick Donald and Madeline Muzzi"
click at [1055, 620] on link "View Changes" at bounding box center [1134, 610] width 232 height 36
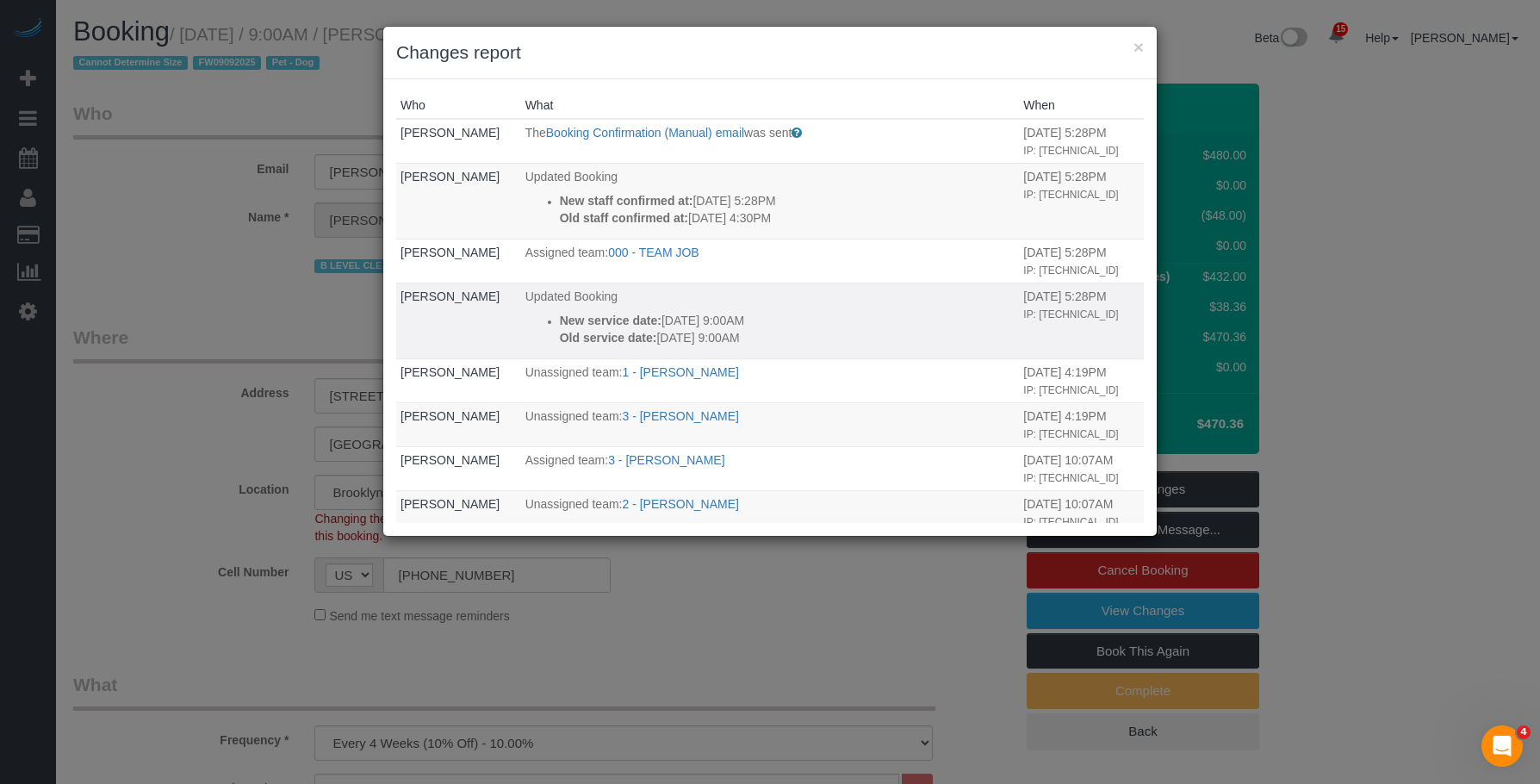
scroll to position [86, 0]
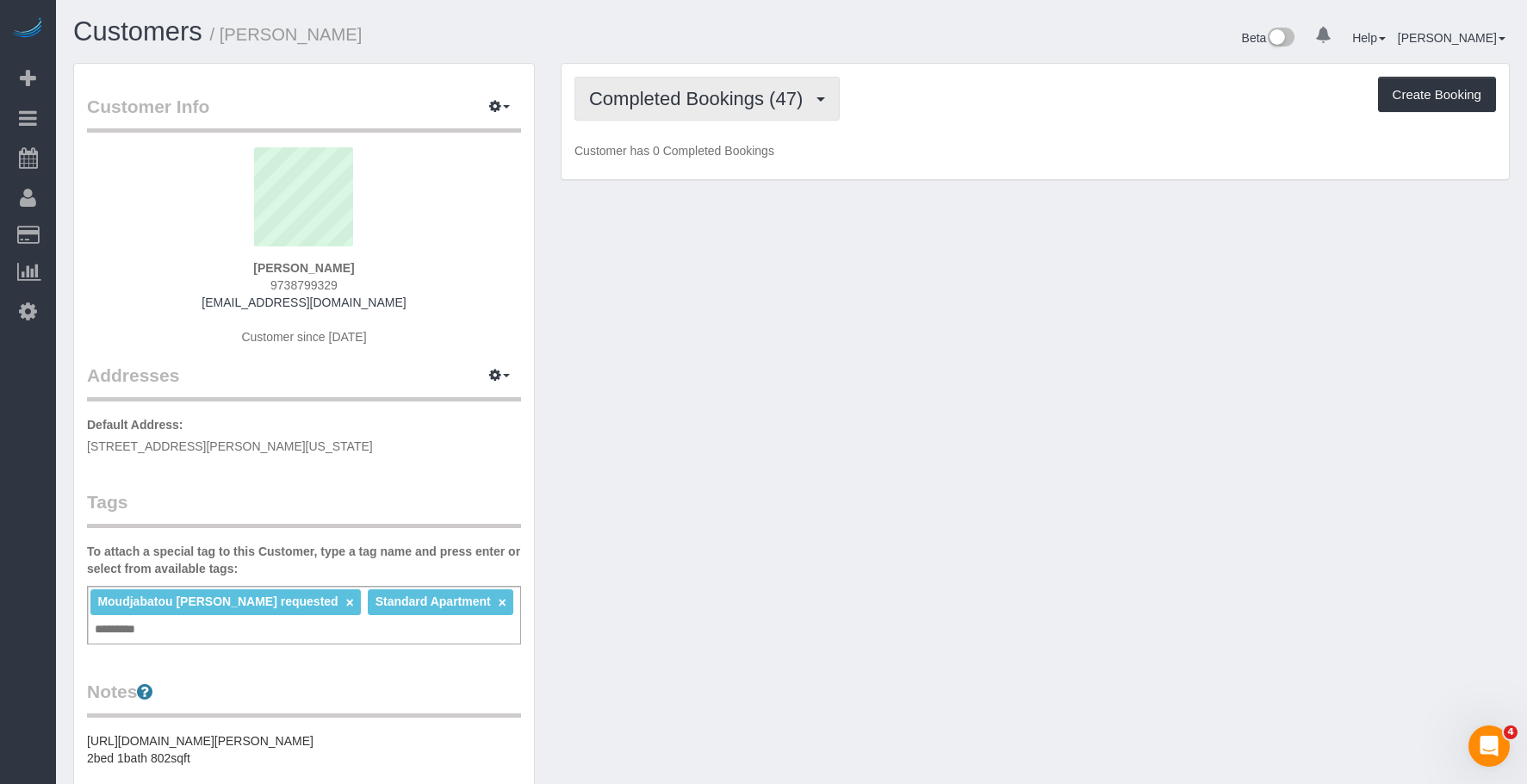
drag, startPoint x: 701, startPoint y: 100, endPoint x: 697, endPoint y: 119, distance: 19.4
click at [701, 100] on span "Completed Bookings (47)" at bounding box center [700, 98] width 222 height 22
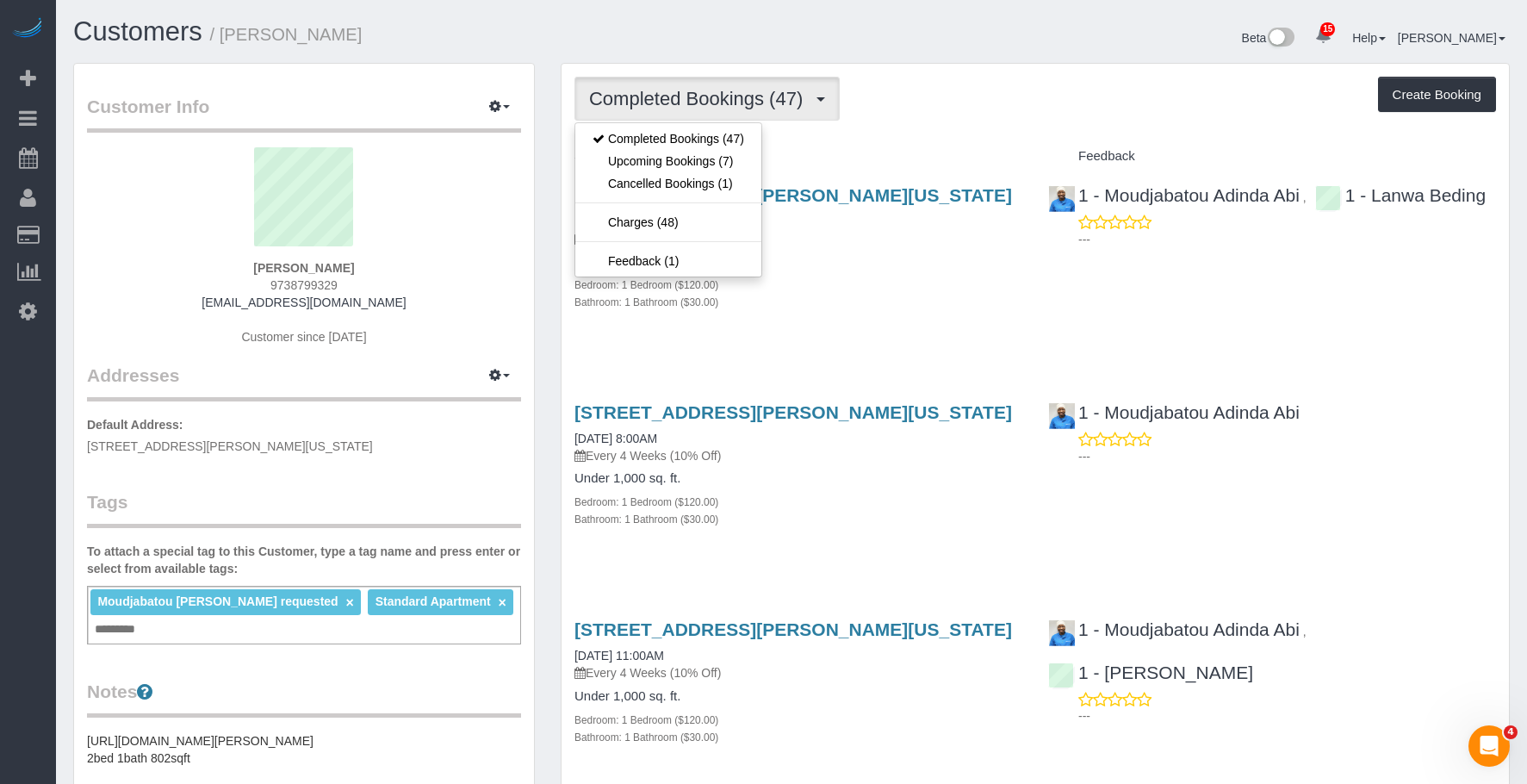
drag, startPoint x: 878, startPoint y: 307, endPoint x: 749, endPoint y: 155, distance: 199.4
click at [880, 306] on div "Bathroom: 1 Bathroom ($30.00)" at bounding box center [798, 302] width 448 height 18
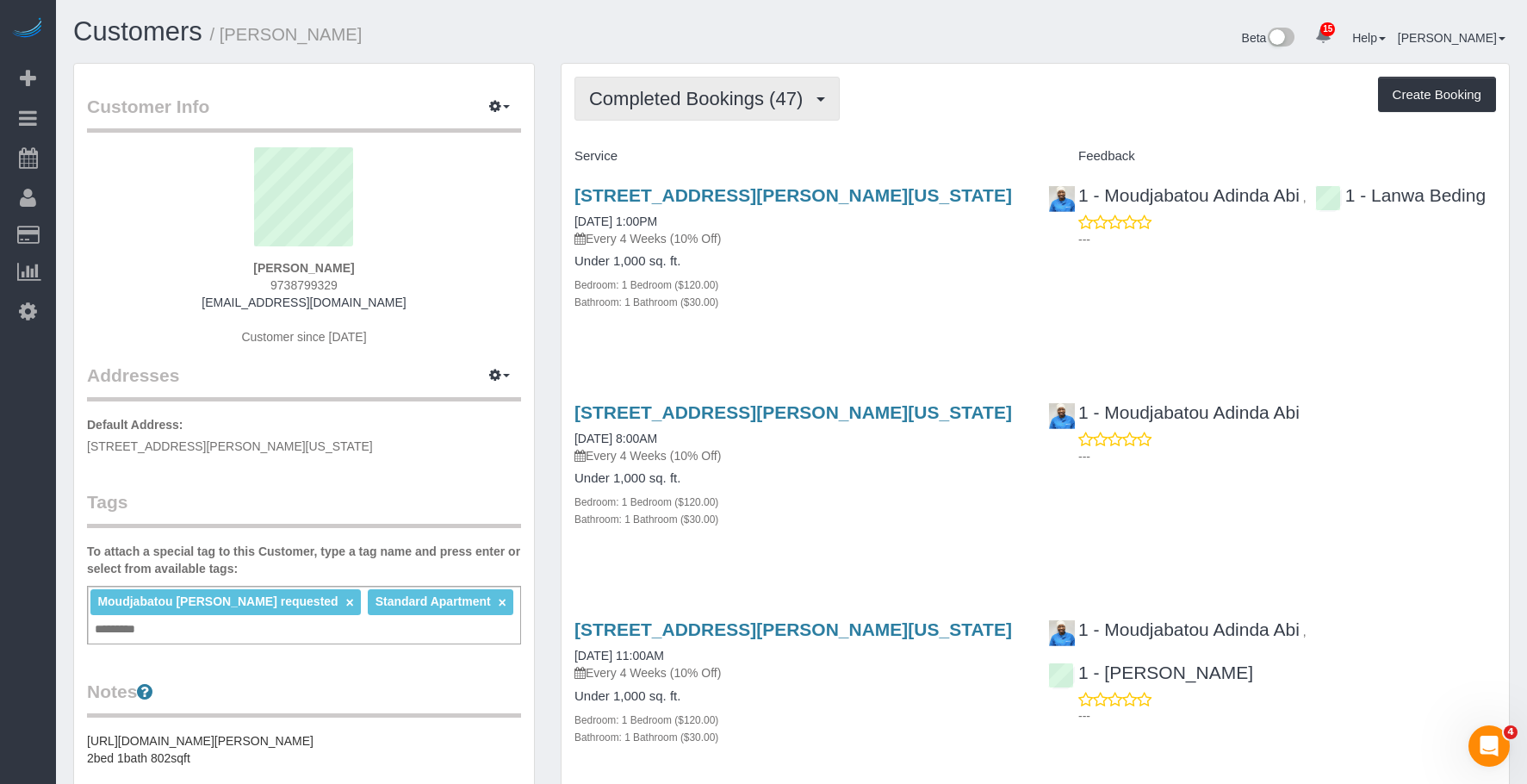
click at [698, 103] on span "Completed Bookings (47)" at bounding box center [700, 98] width 222 height 22
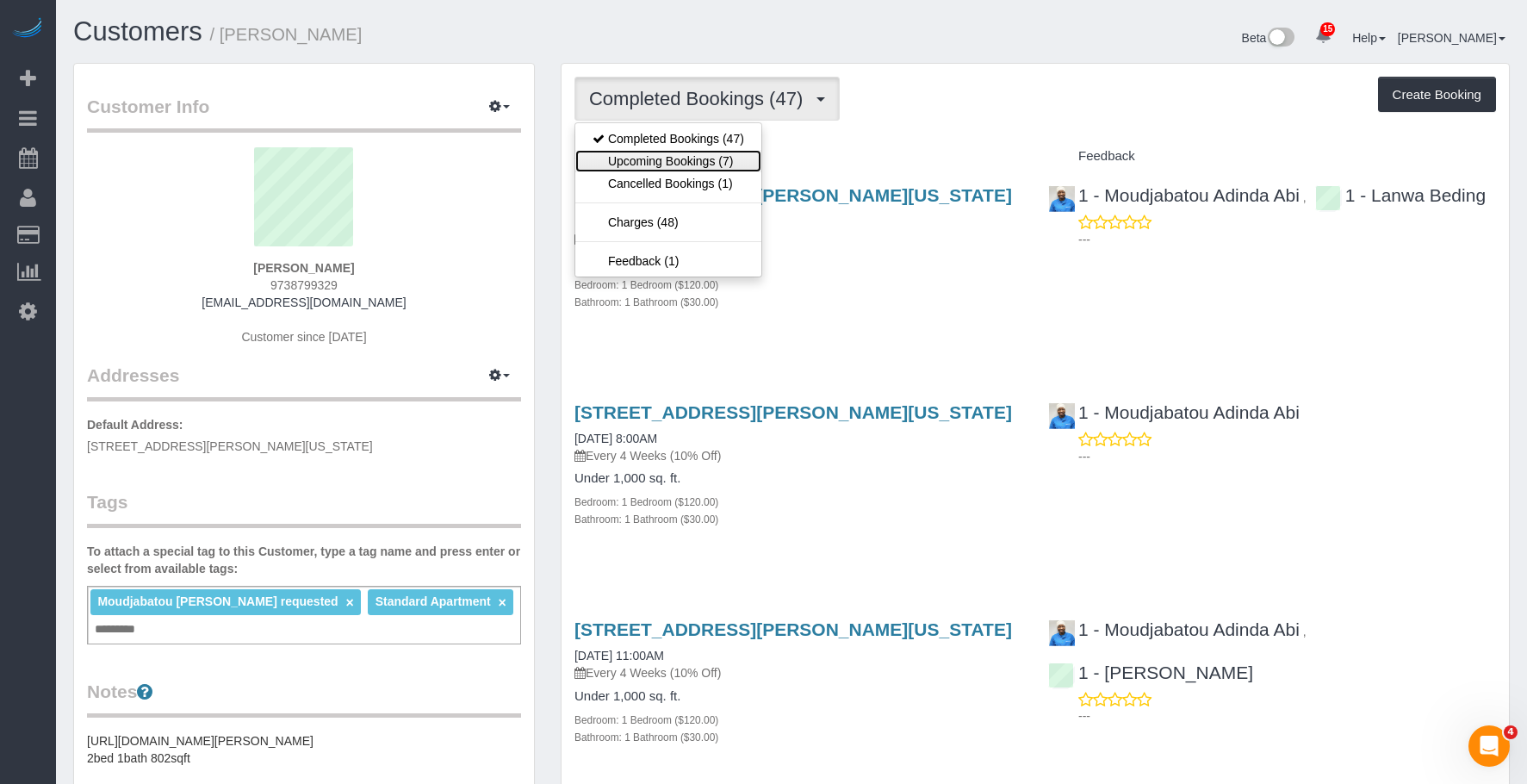
click at [674, 160] on link "Upcoming Bookings (7)" at bounding box center [668, 161] width 186 height 23
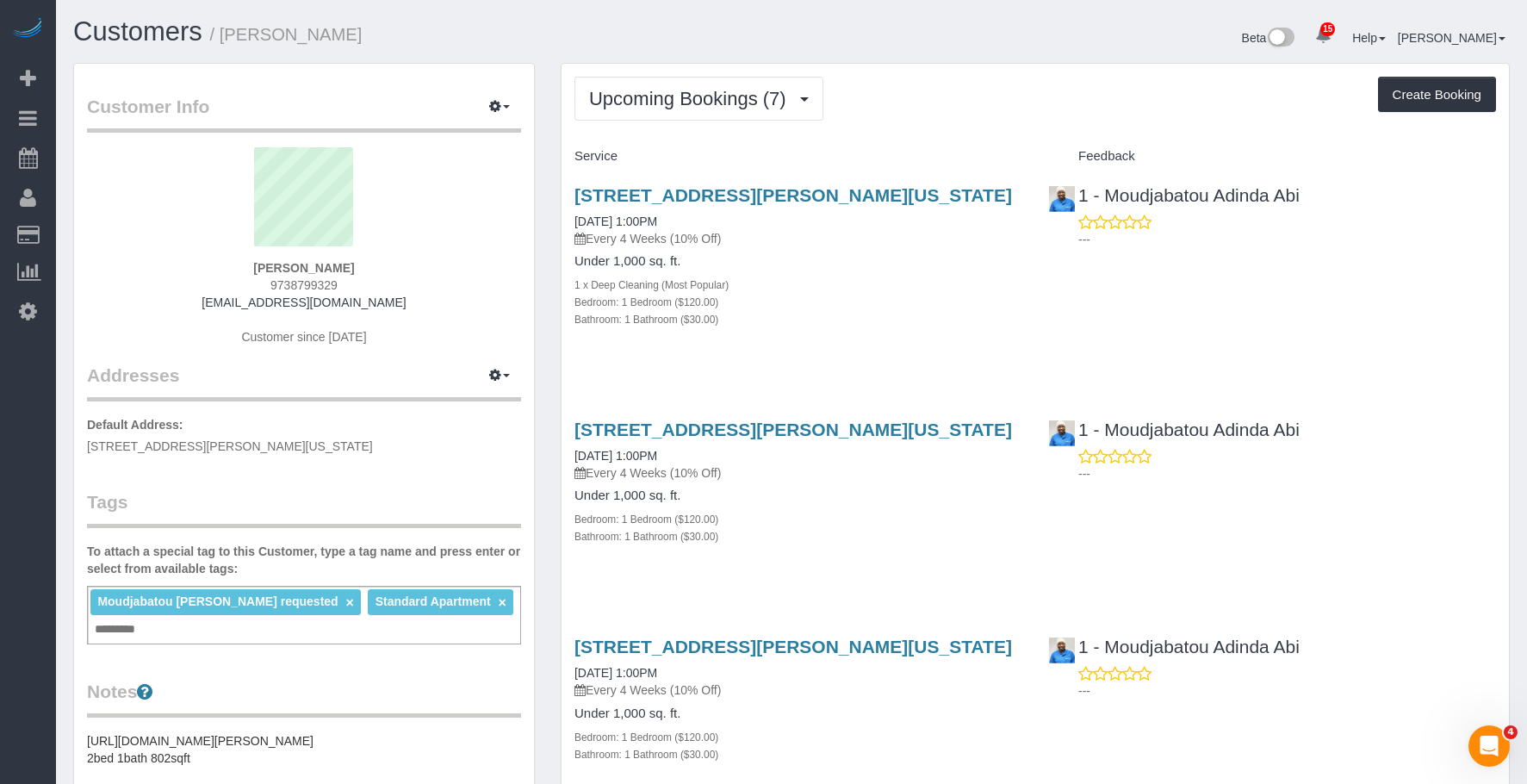
click at [881, 282] on div "1 x Deep Cleaning (Most Popular)" at bounding box center [798, 284] width 448 height 18
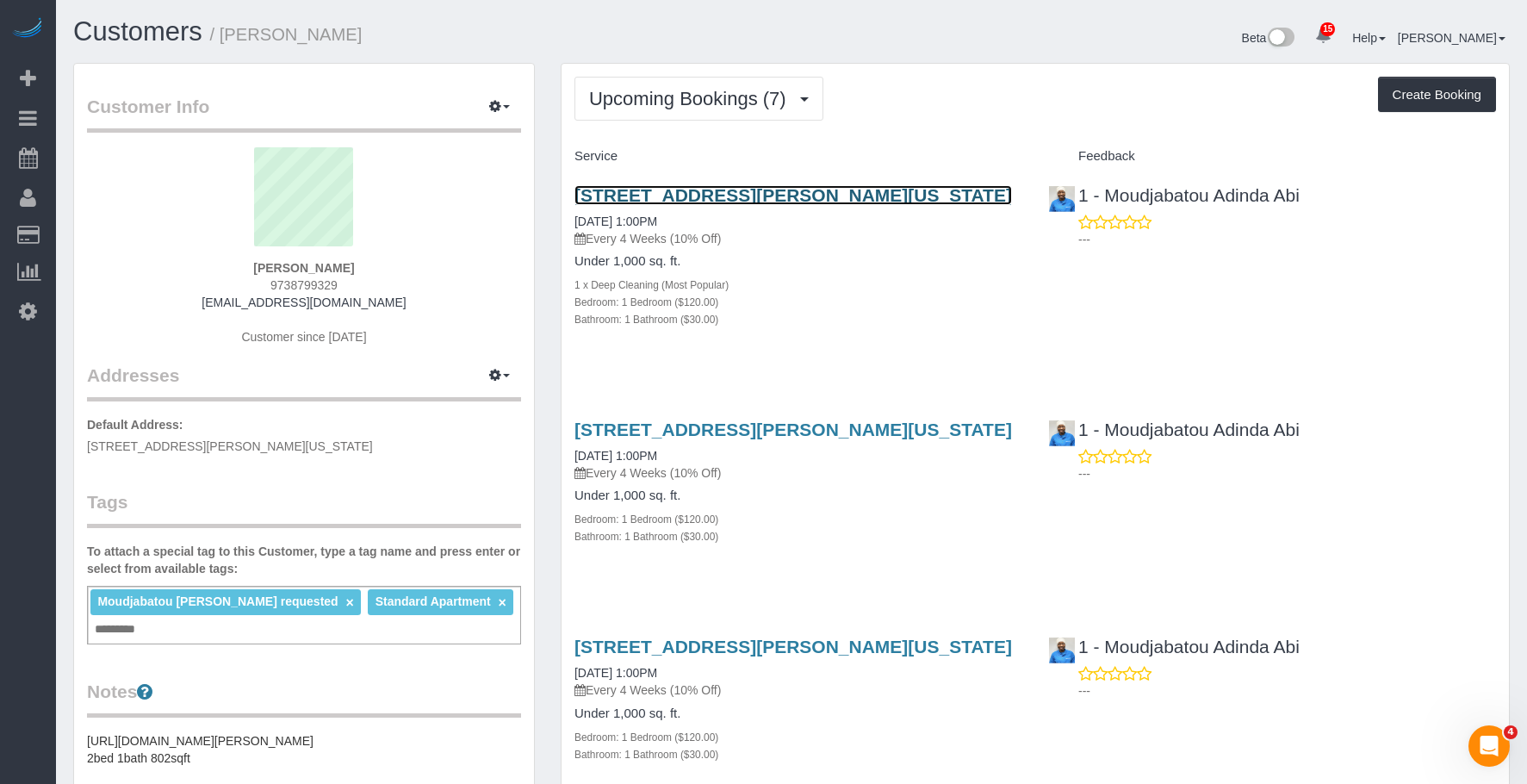
click at [711, 196] on link "40 Harrison Street, Apt.25k, New York, NY 10013" at bounding box center [793, 195] width 438 height 20
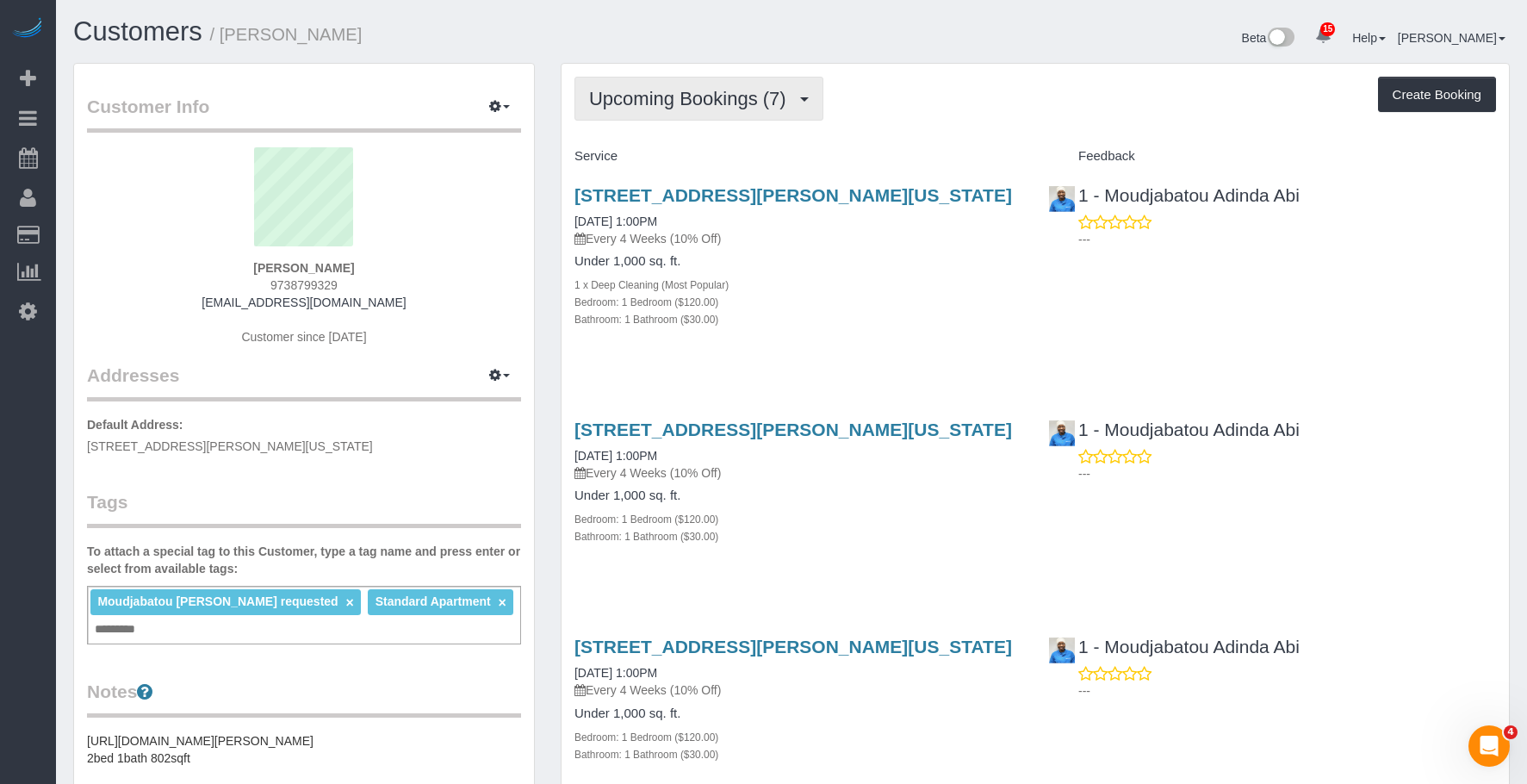
click at [739, 107] on span "Upcoming Bookings (7)" at bounding box center [692, 98] width 206 height 22
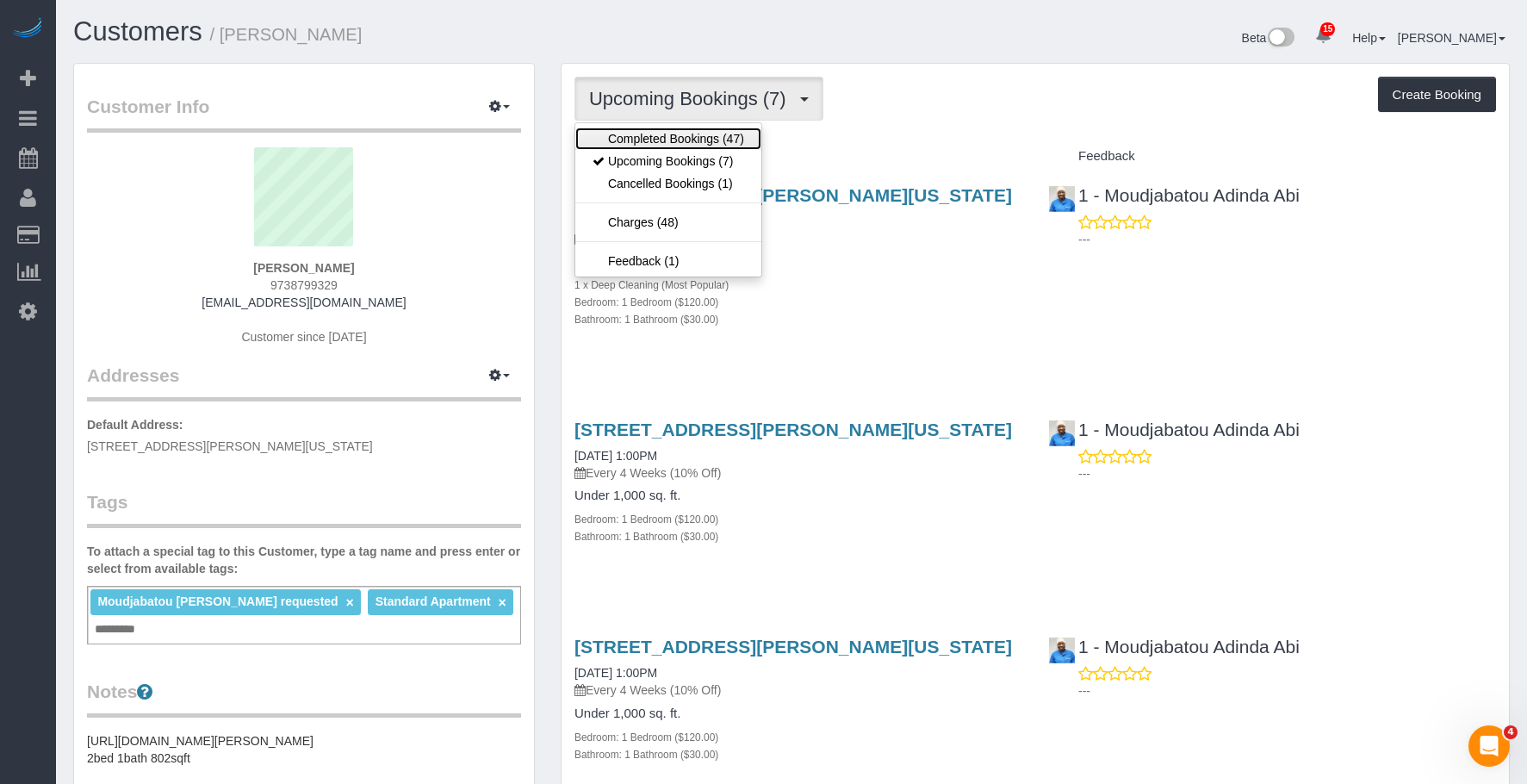
click at [711, 143] on link "Completed Bookings (47)" at bounding box center [668, 139] width 186 height 23
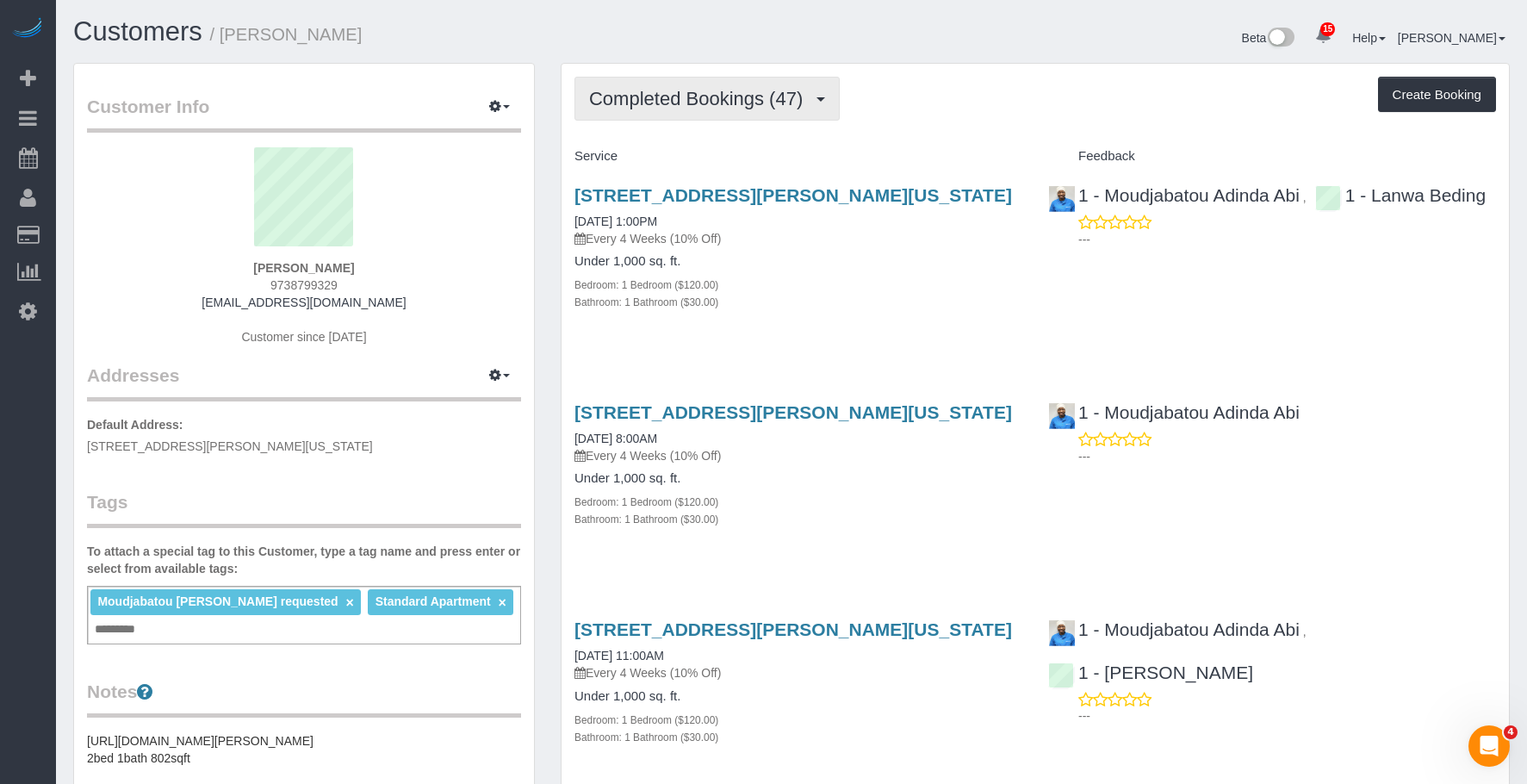
click at [647, 102] on span "Completed Bookings (47)" at bounding box center [700, 98] width 222 height 22
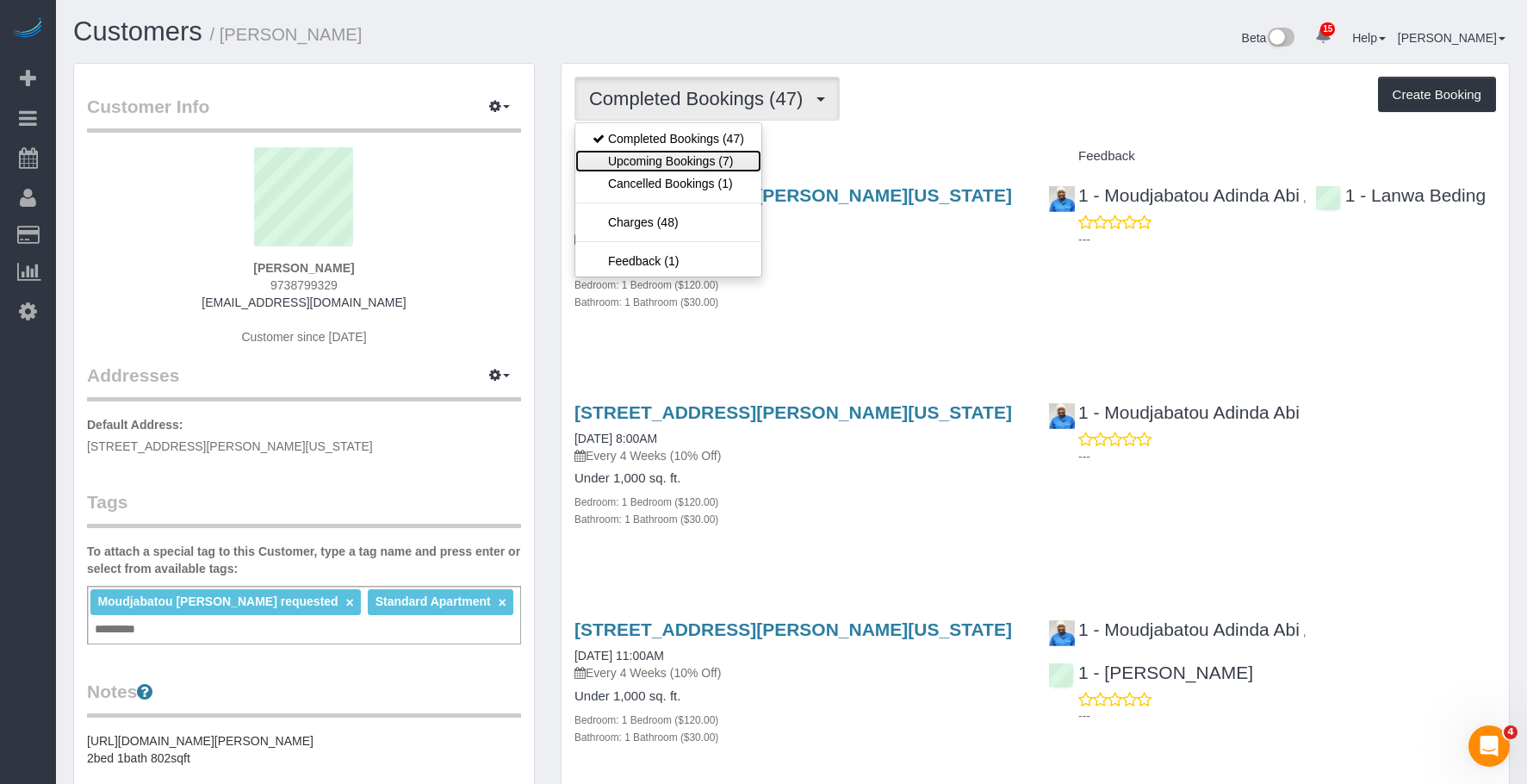
click at [646, 159] on link "Upcoming Bookings (7)" at bounding box center [668, 161] width 186 height 23
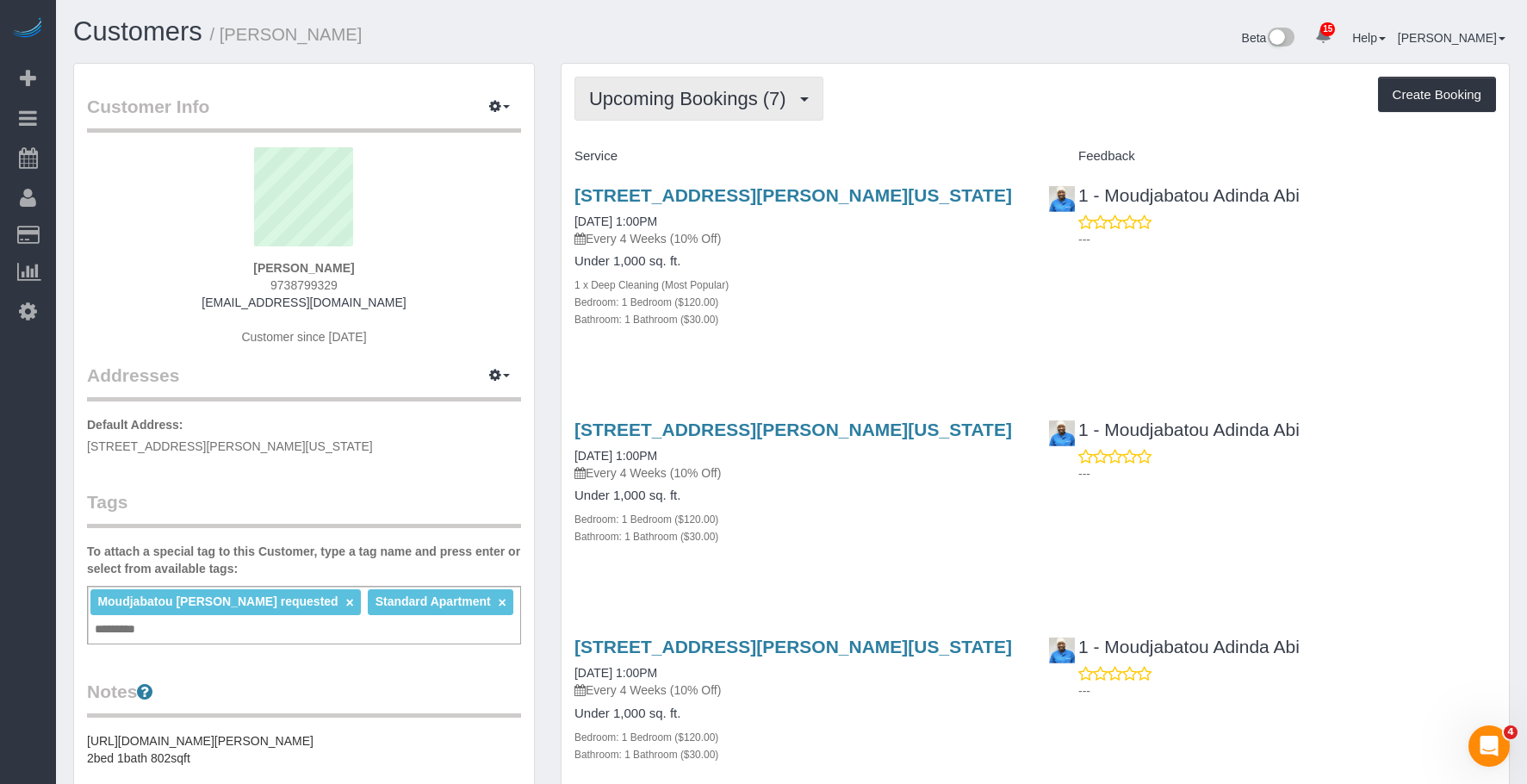
drag, startPoint x: 682, startPoint y: 105, endPoint x: 673, endPoint y: 135, distance: 31.3
click at [682, 105] on span "Upcoming Bookings (7)" at bounding box center [692, 98] width 206 height 22
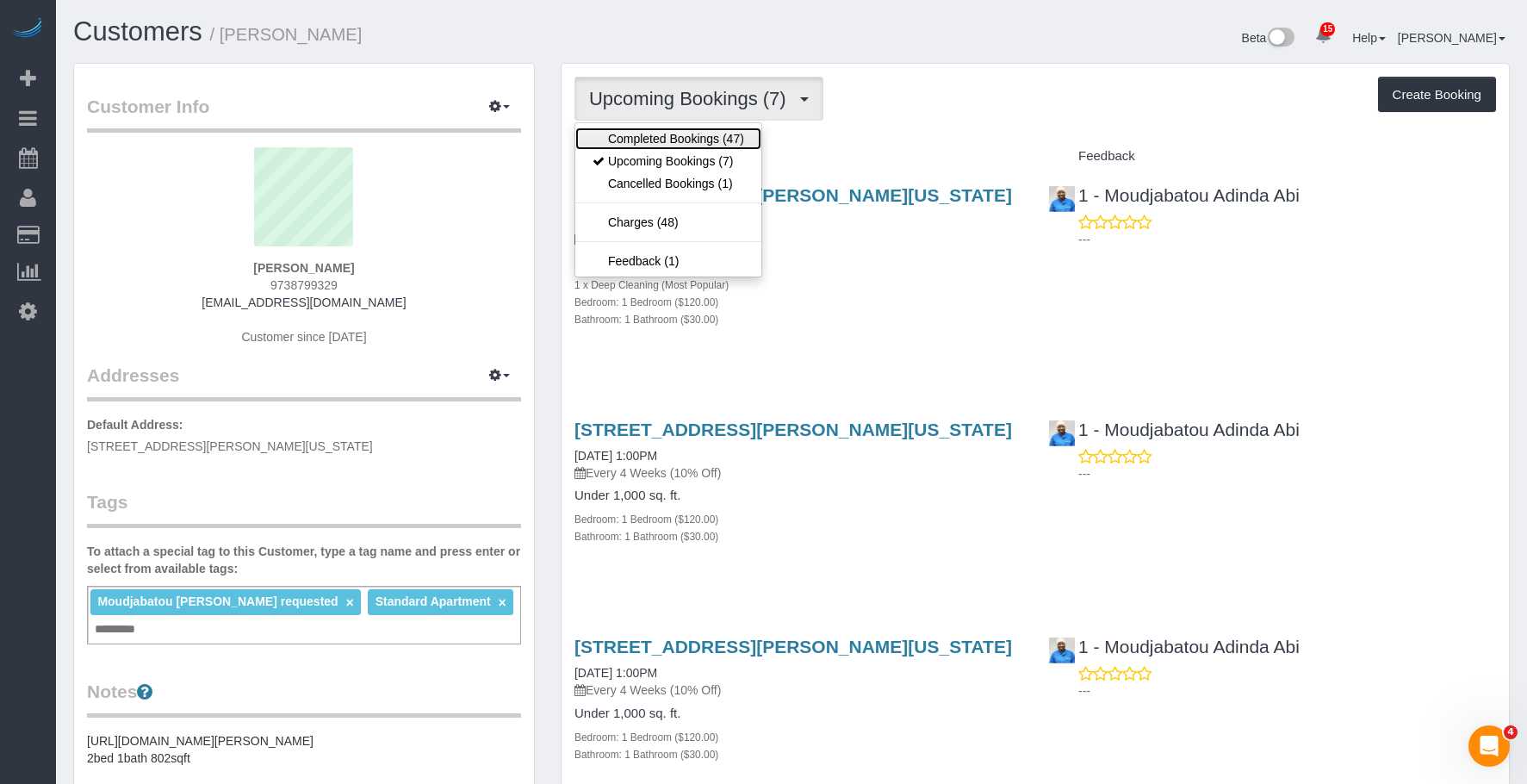
click at [660, 142] on link "Completed Bookings (47)" at bounding box center [668, 139] width 186 height 23
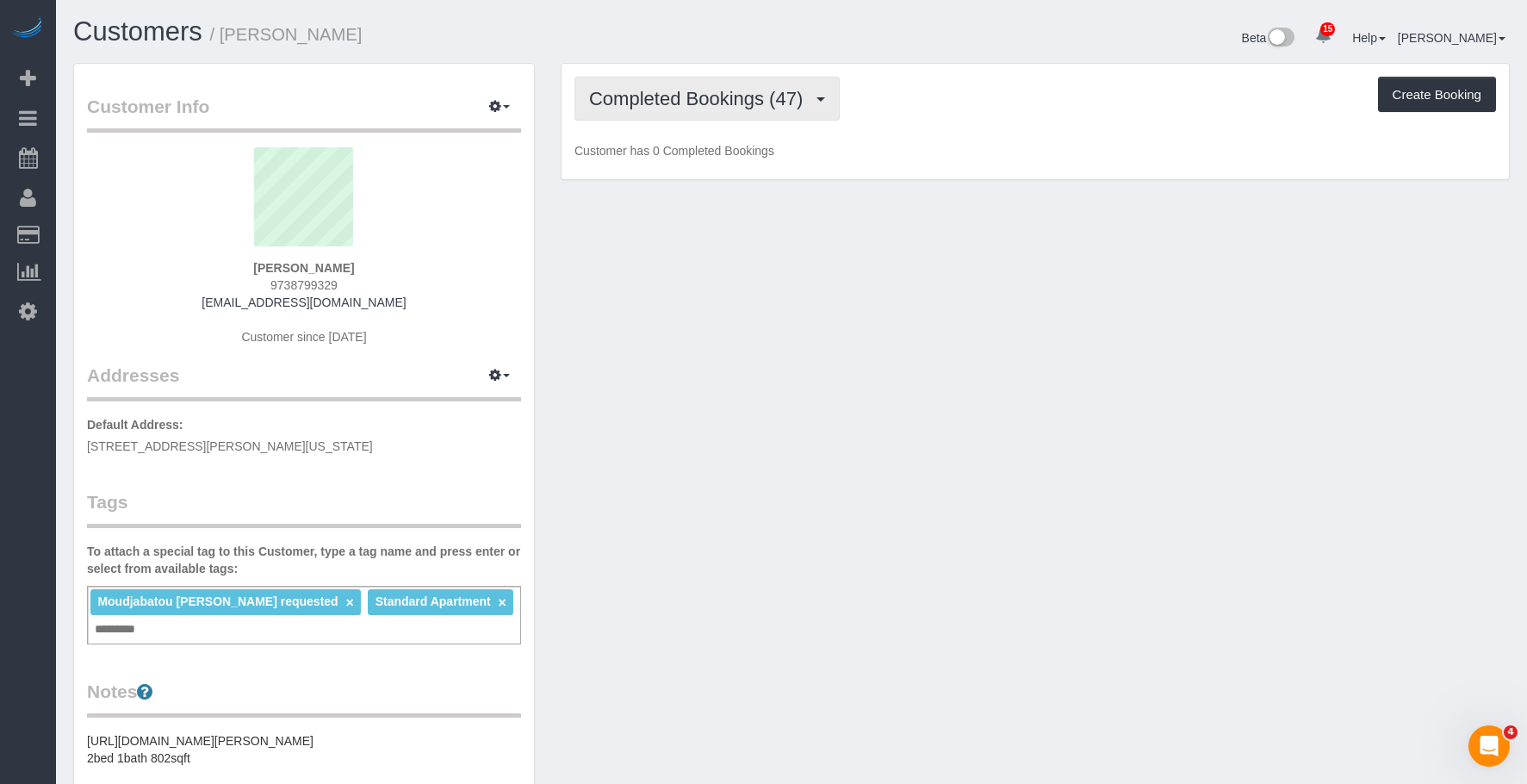
click at [720, 104] on span "Completed Bookings (47)" at bounding box center [700, 98] width 222 height 22
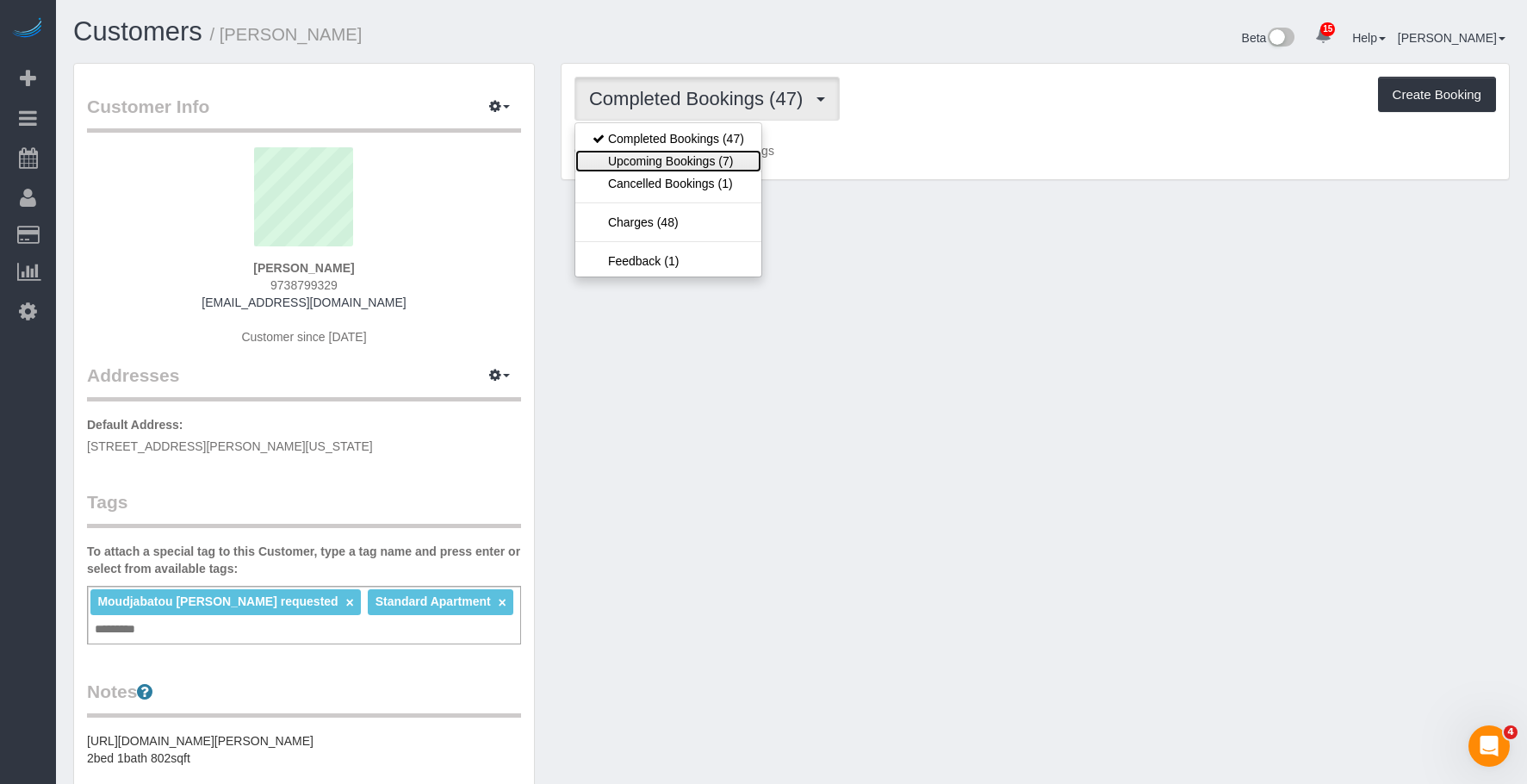
click at [695, 164] on link "Upcoming Bookings (7)" at bounding box center [668, 161] width 186 height 23
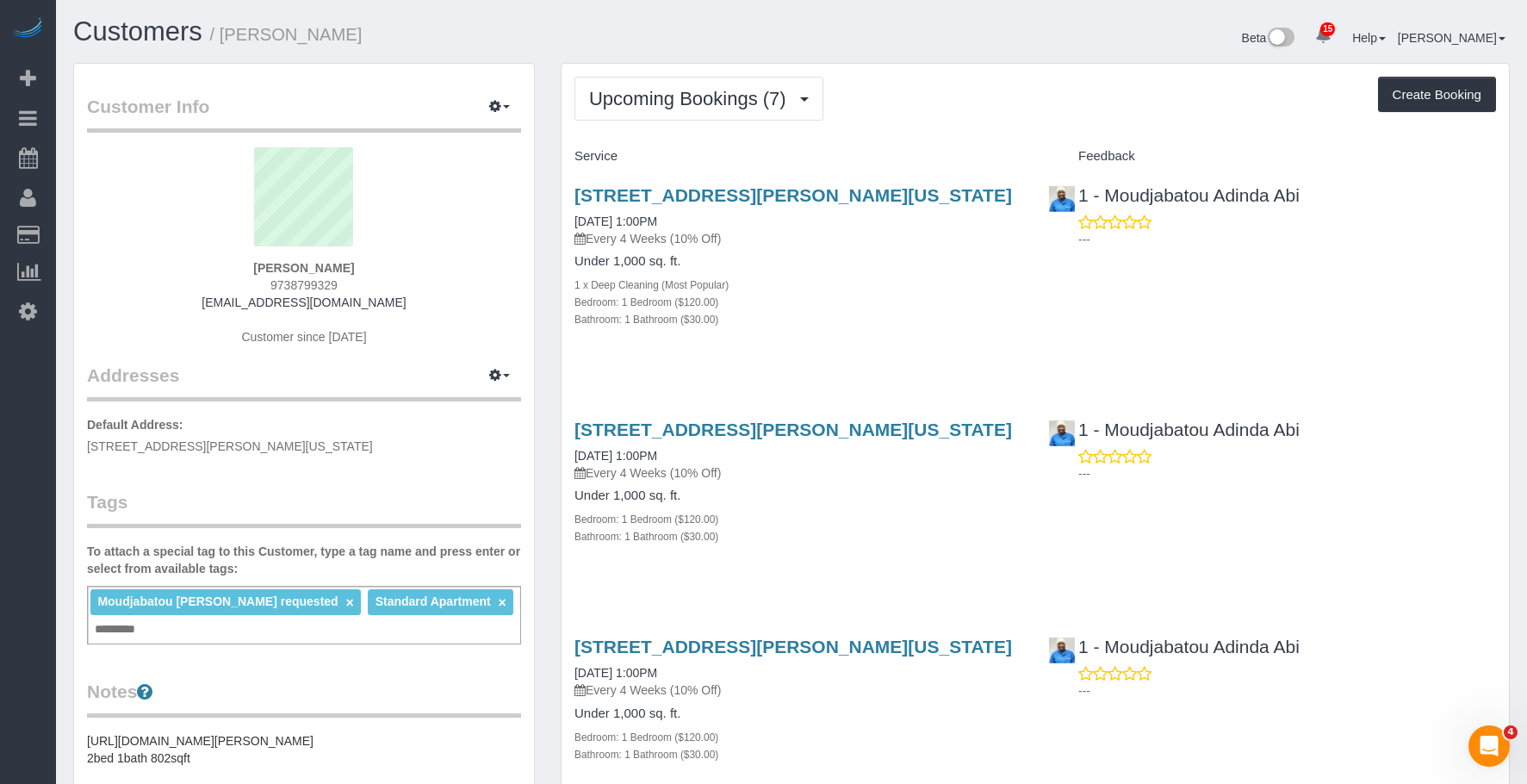
click at [832, 453] on div "40 Harrison Street, Apt.25k, New York, NY 10013 10/17/2025 1:00PM Every 4 Weeks…" at bounding box center [798, 450] width 448 height 62
click at [878, 424] on link "40 Harrison Street, Apt.25k, New York, NY 10013" at bounding box center [793, 429] width 438 height 20
click at [517, 28] on h1 "Customers / Kevin Hernandez" at bounding box center [425, 32] width 705 height 29
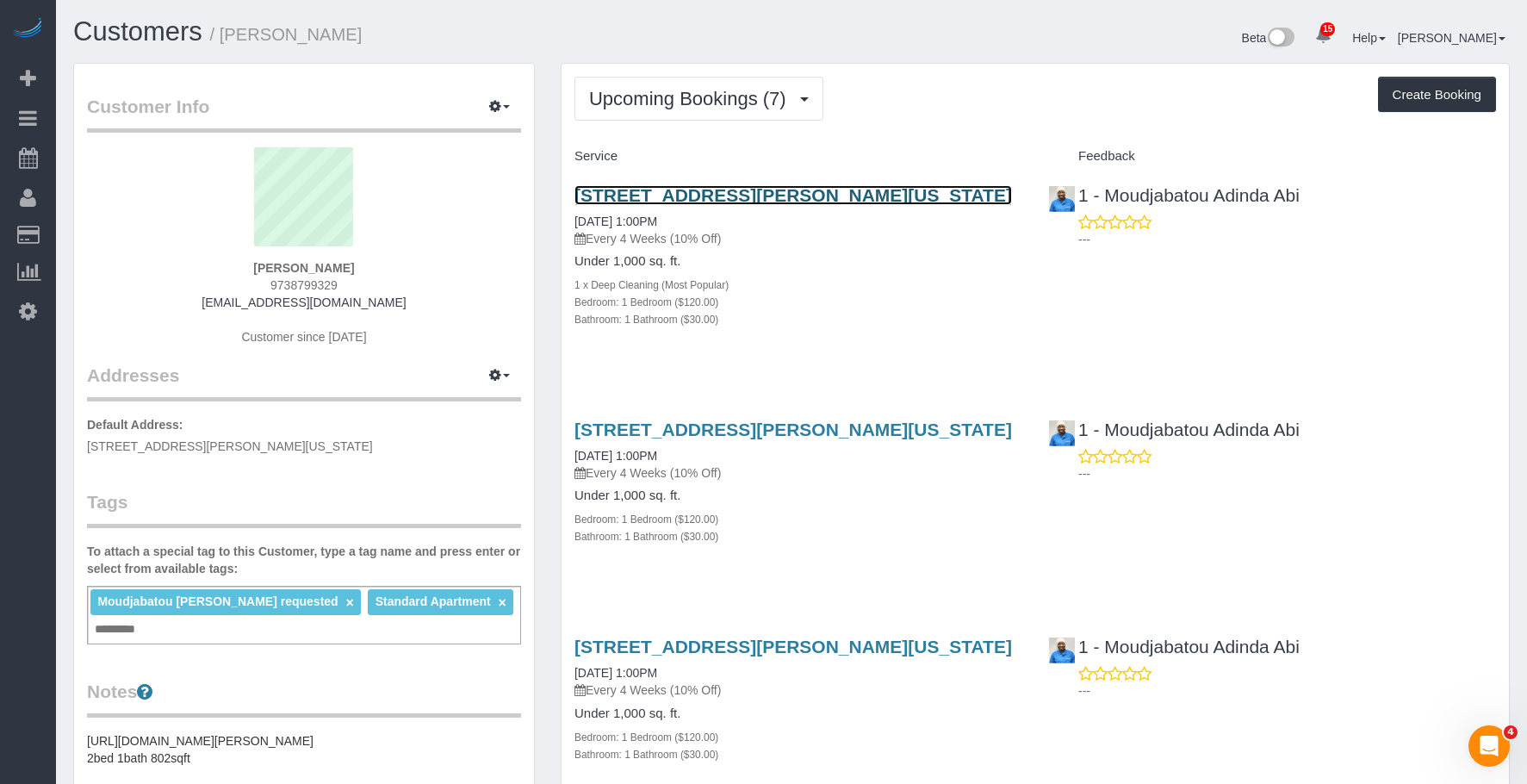
click at [702, 190] on link "40 Harrison Street, Apt.25k, New York, NY 10013" at bounding box center [793, 195] width 438 height 20
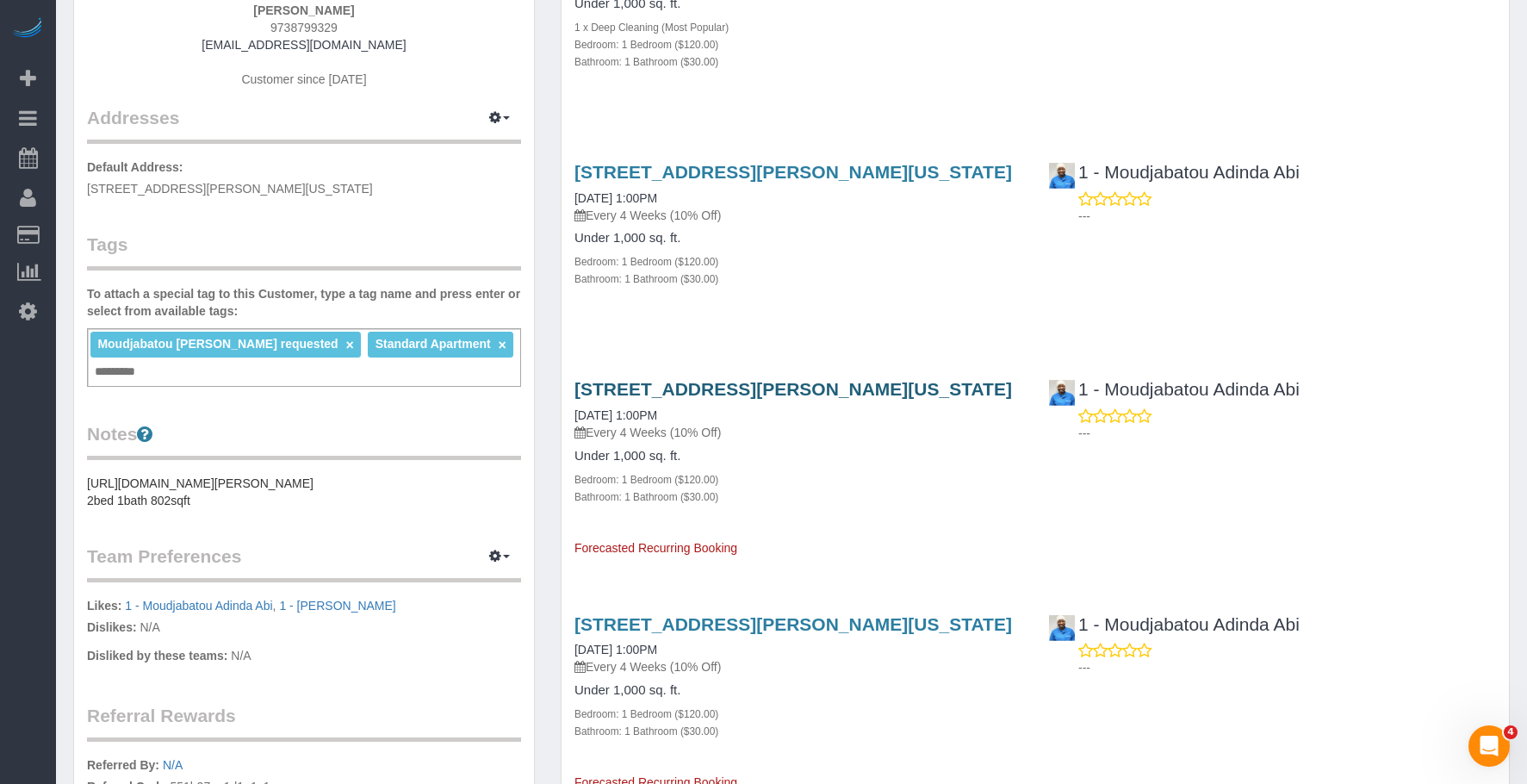
scroll to position [259, 0]
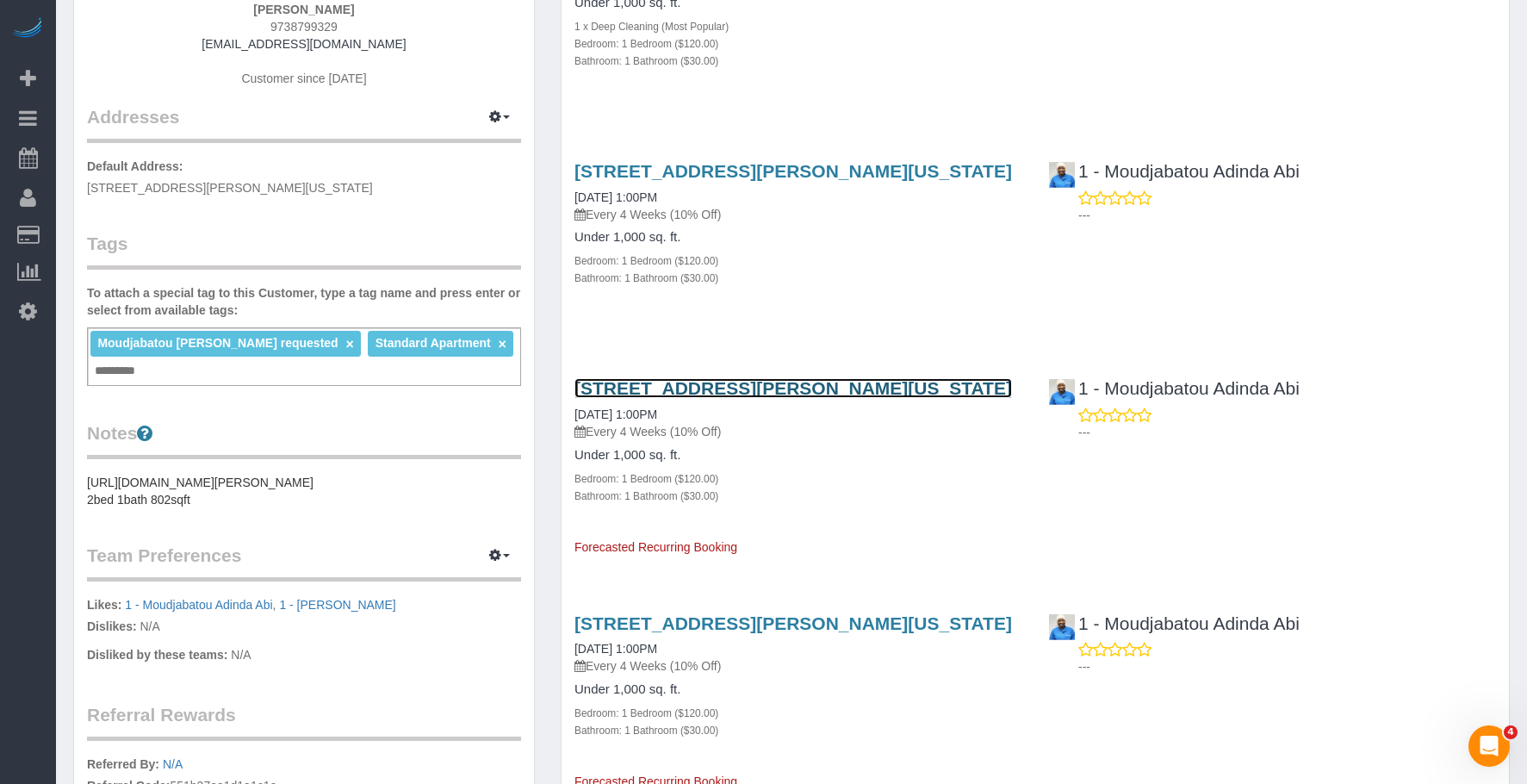
click at [774, 389] on link "40 Harrison Street, Apt.25k, New York, NY 10013" at bounding box center [793, 388] width 438 height 20
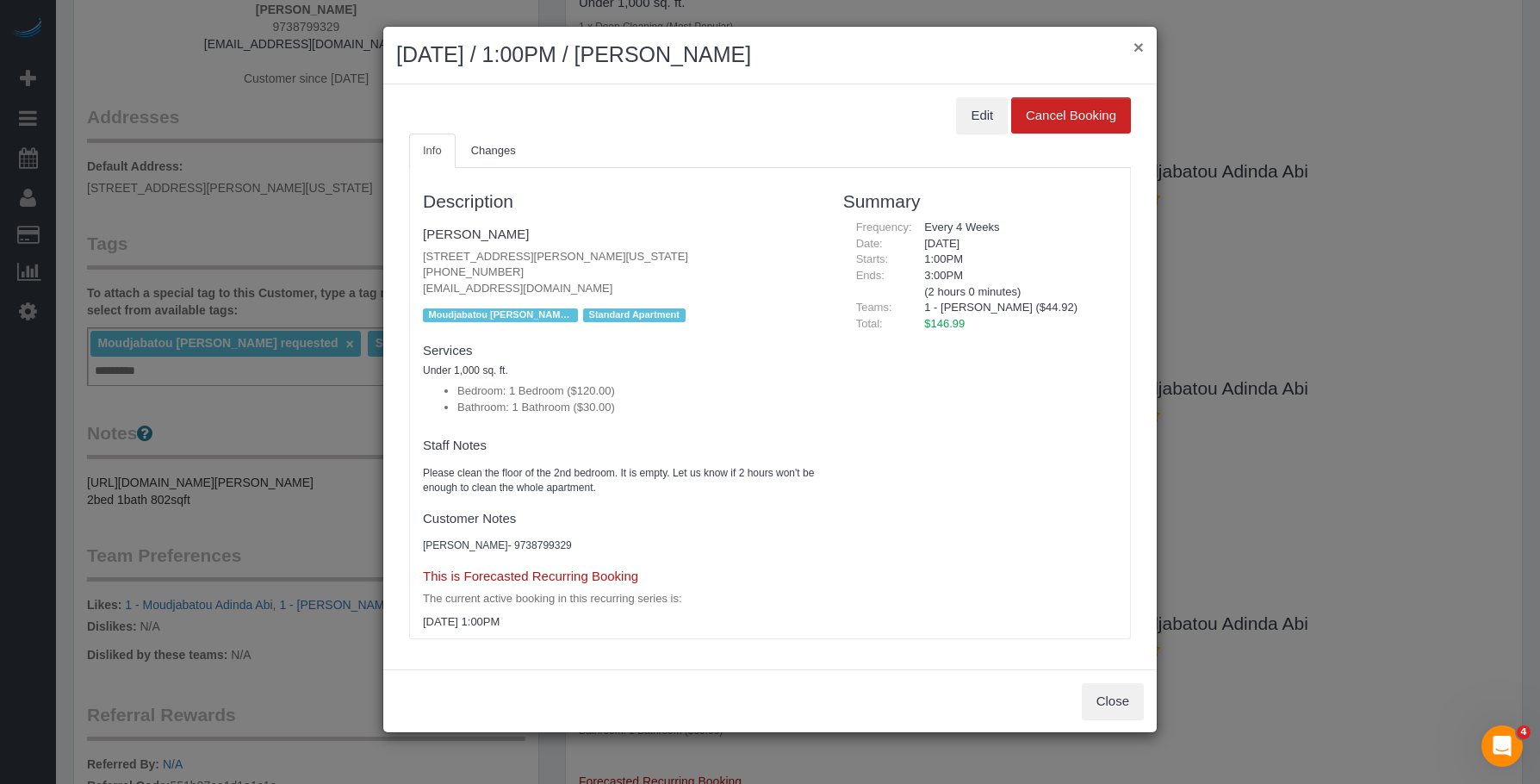
click at [1141, 46] on button "×" at bounding box center [1138, 46] width 11 height 18
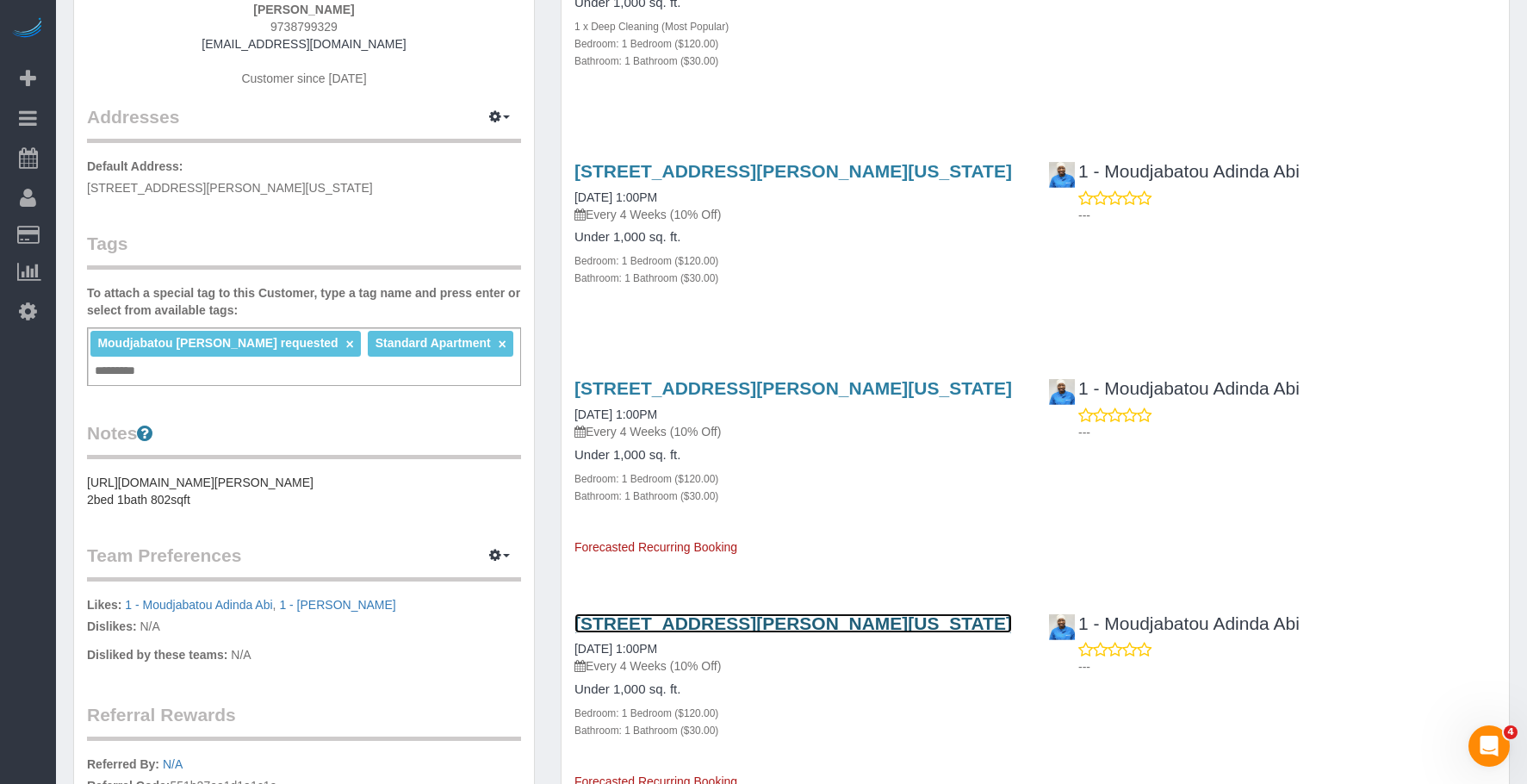
click at [773, 624] on link "40 Harrison Street, Apt.25k, New York, NY 10013" at bounding box center [793, 623] width 438 height 20
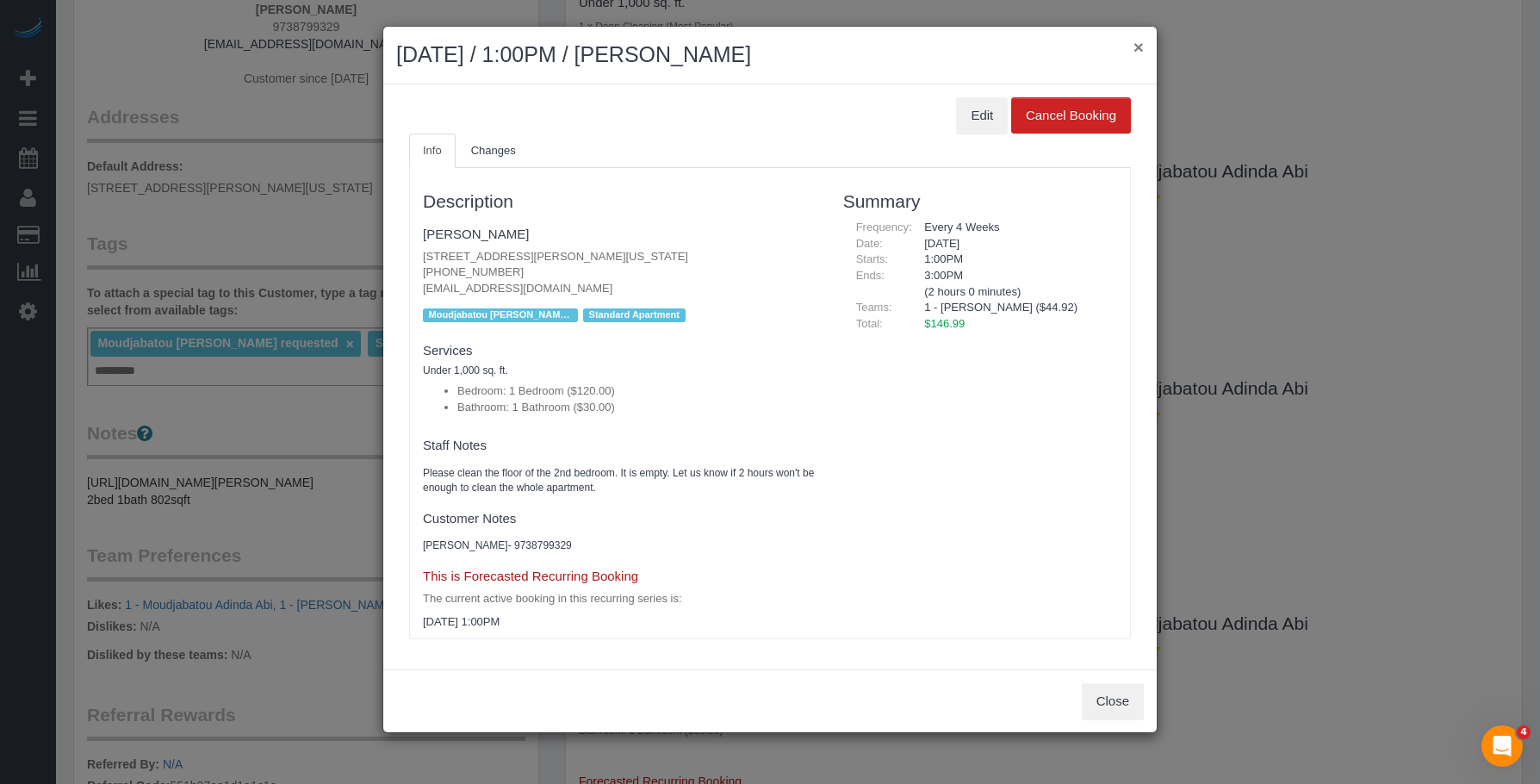
click at [1135, 46] on button "×" at bounding box center [1138, 46] width 11 height 18
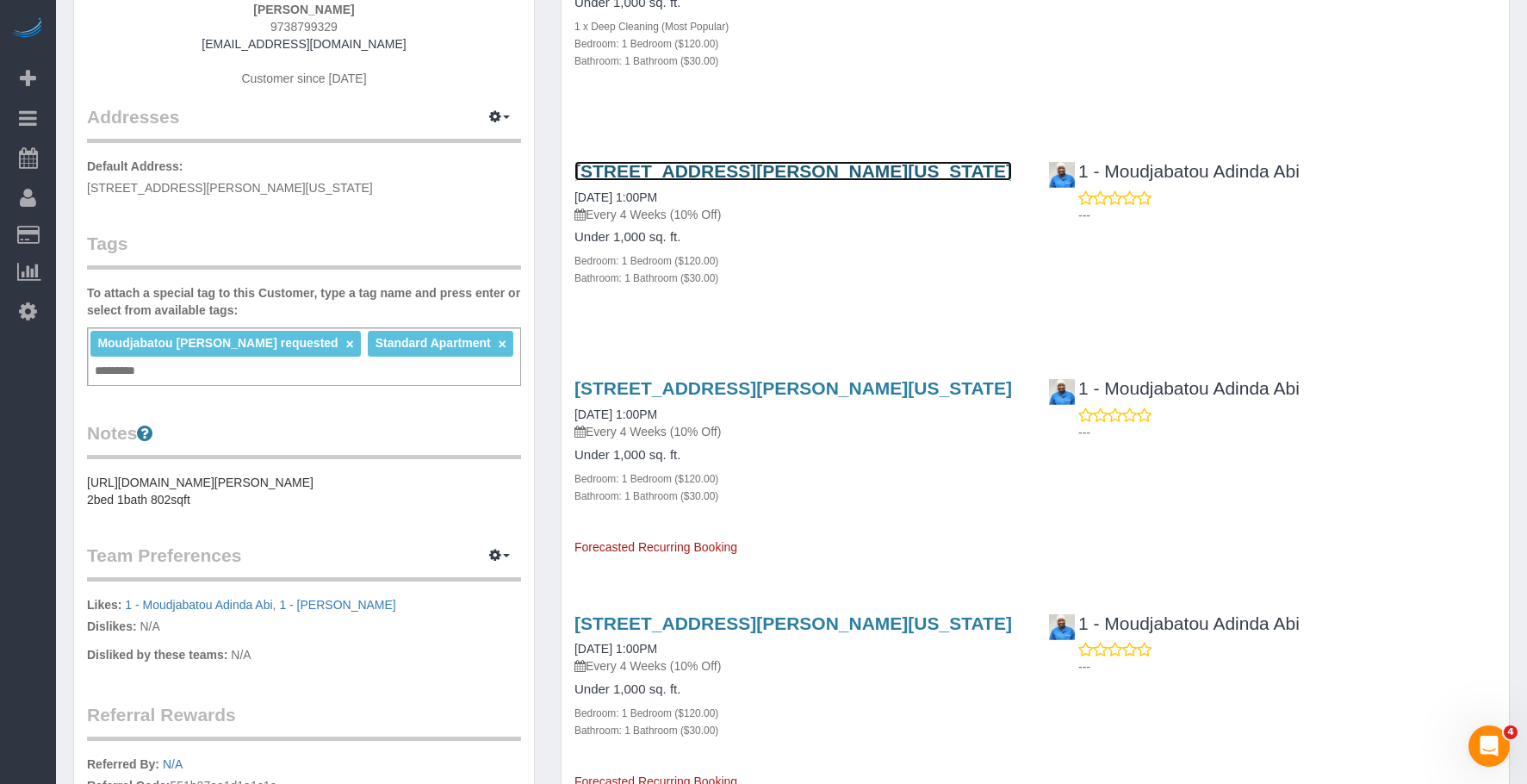
click at [858, 169] on link "40 Harrison Street, Apt.25k, New York, NY 10013" at bounding box center [793, 171] width 438 height 20
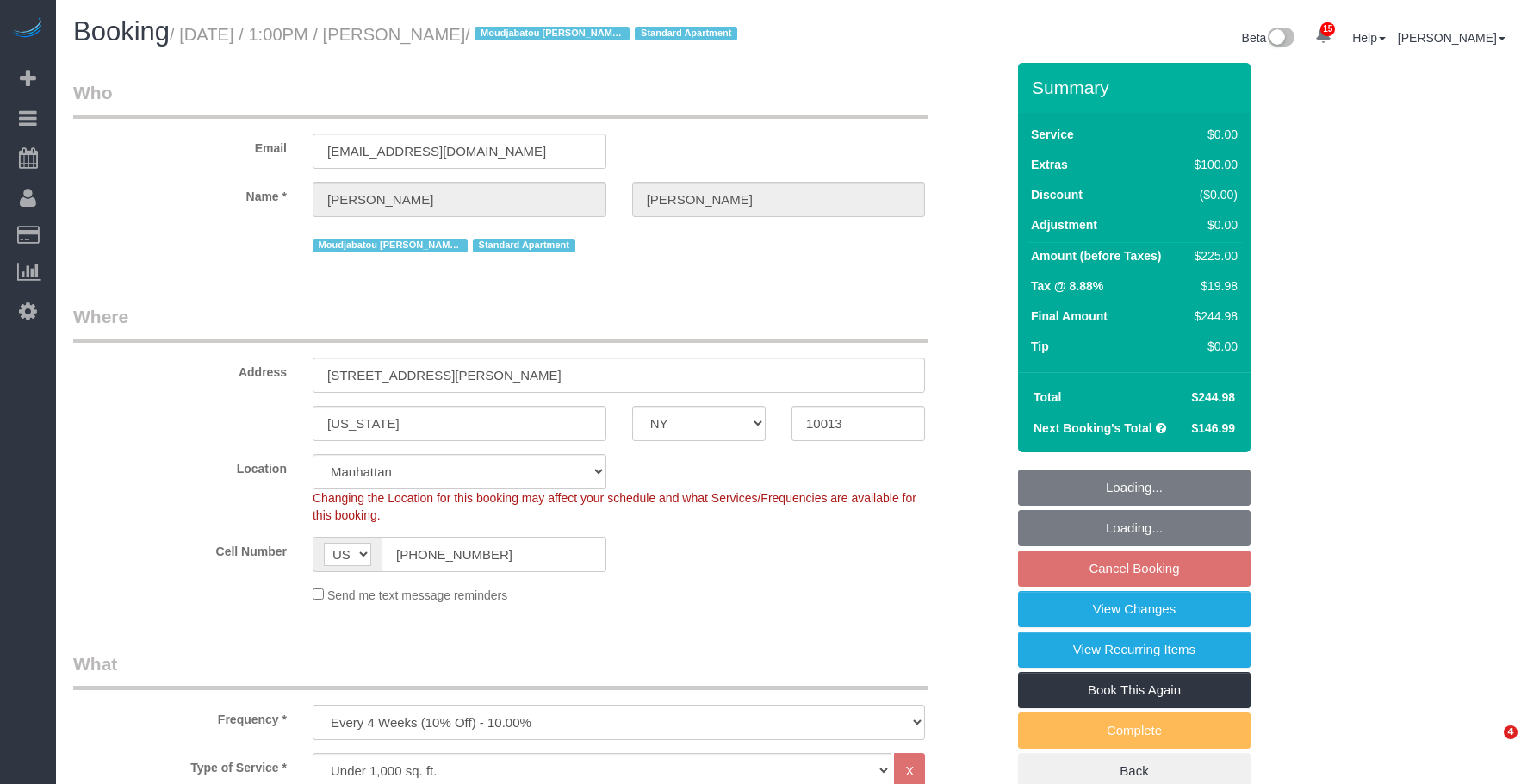
select select "NY"
select select "string:stripe-pm_1PlGdH4VGloSiKo7wmxGmAk6"
select select "spot6"
select select "number:56"
select select "number:75"
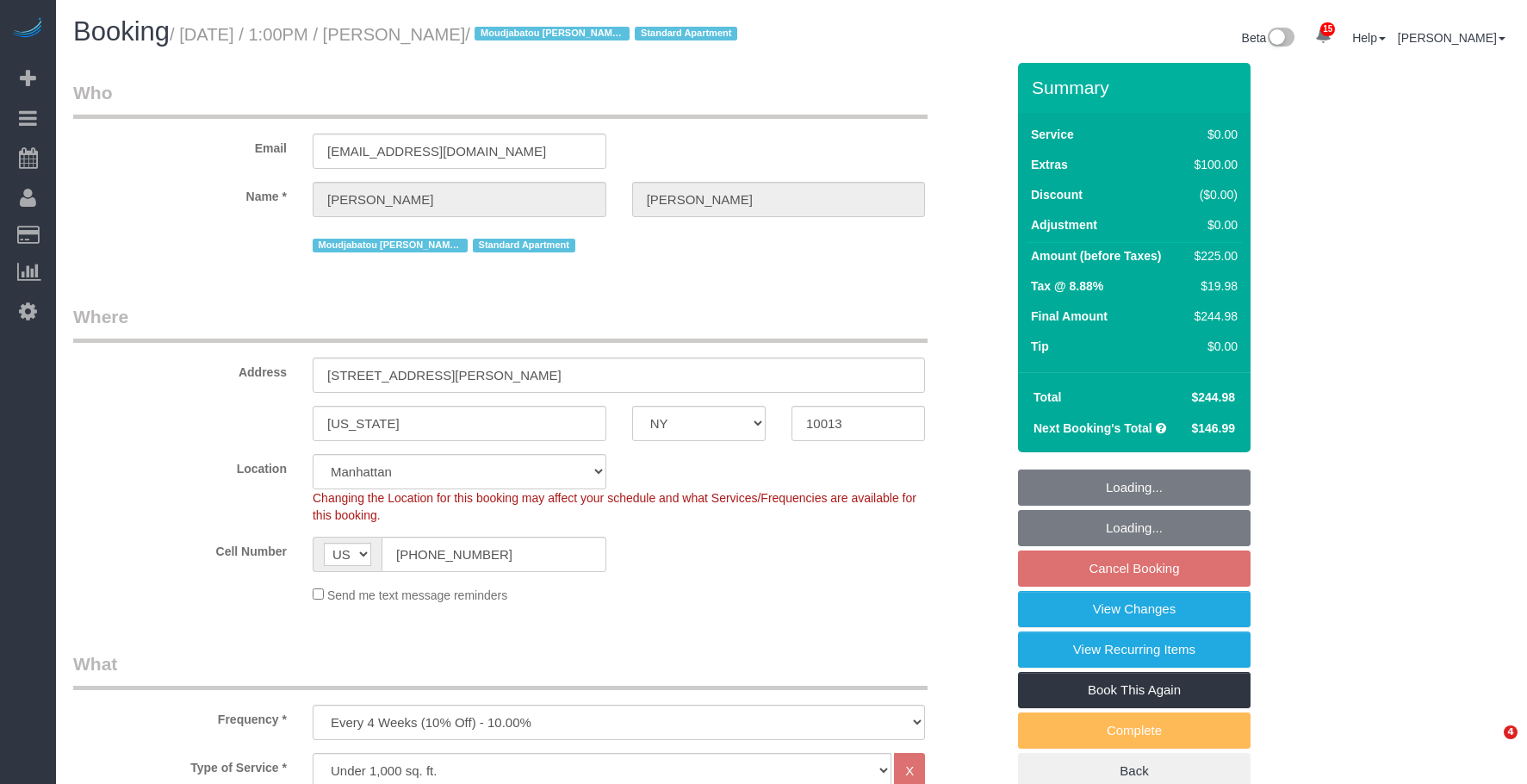
select select "number:15"
select select "number:6"
select select "number:21"
select select "object:1460"
select select "1"
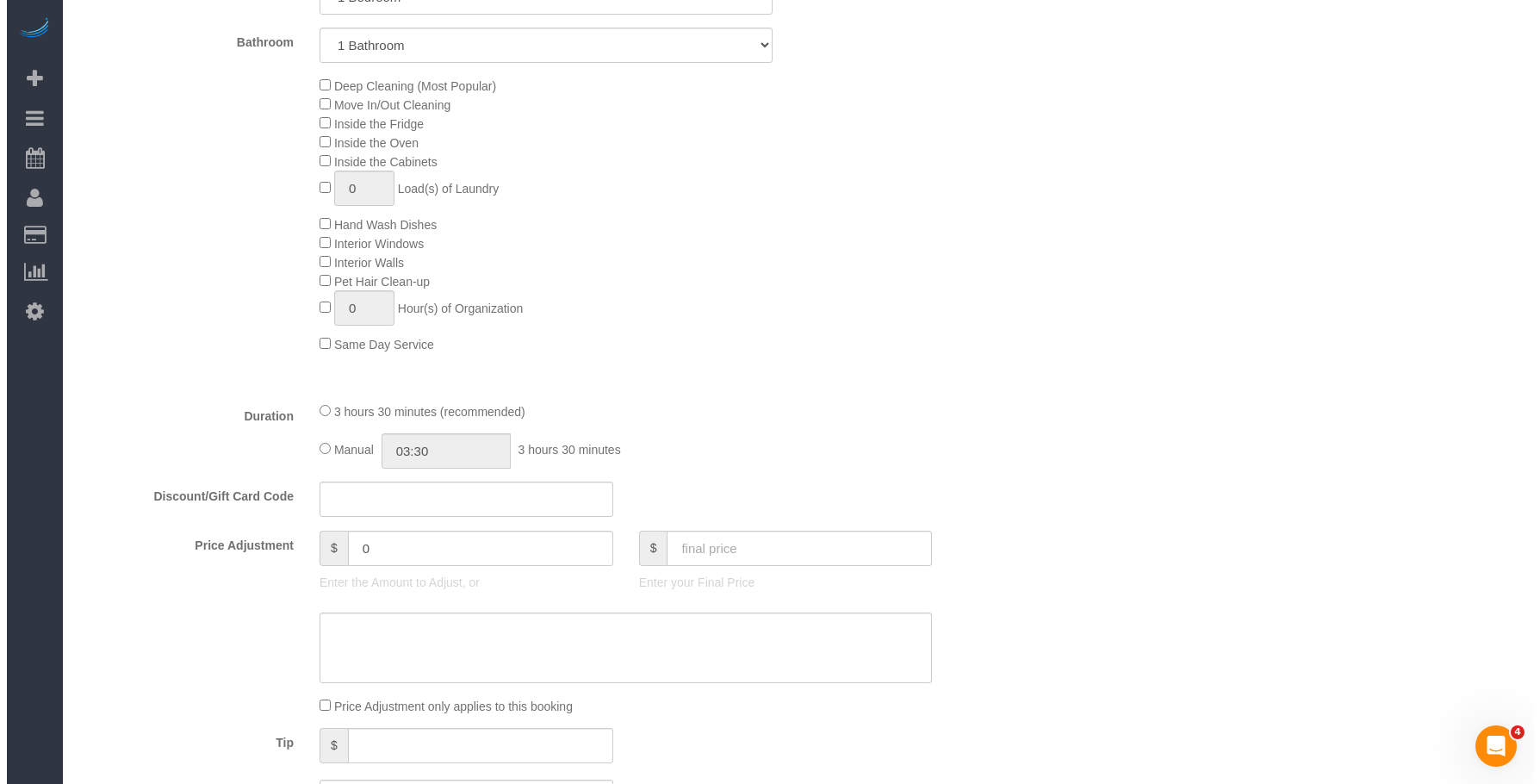
scroll to position [391, 0]
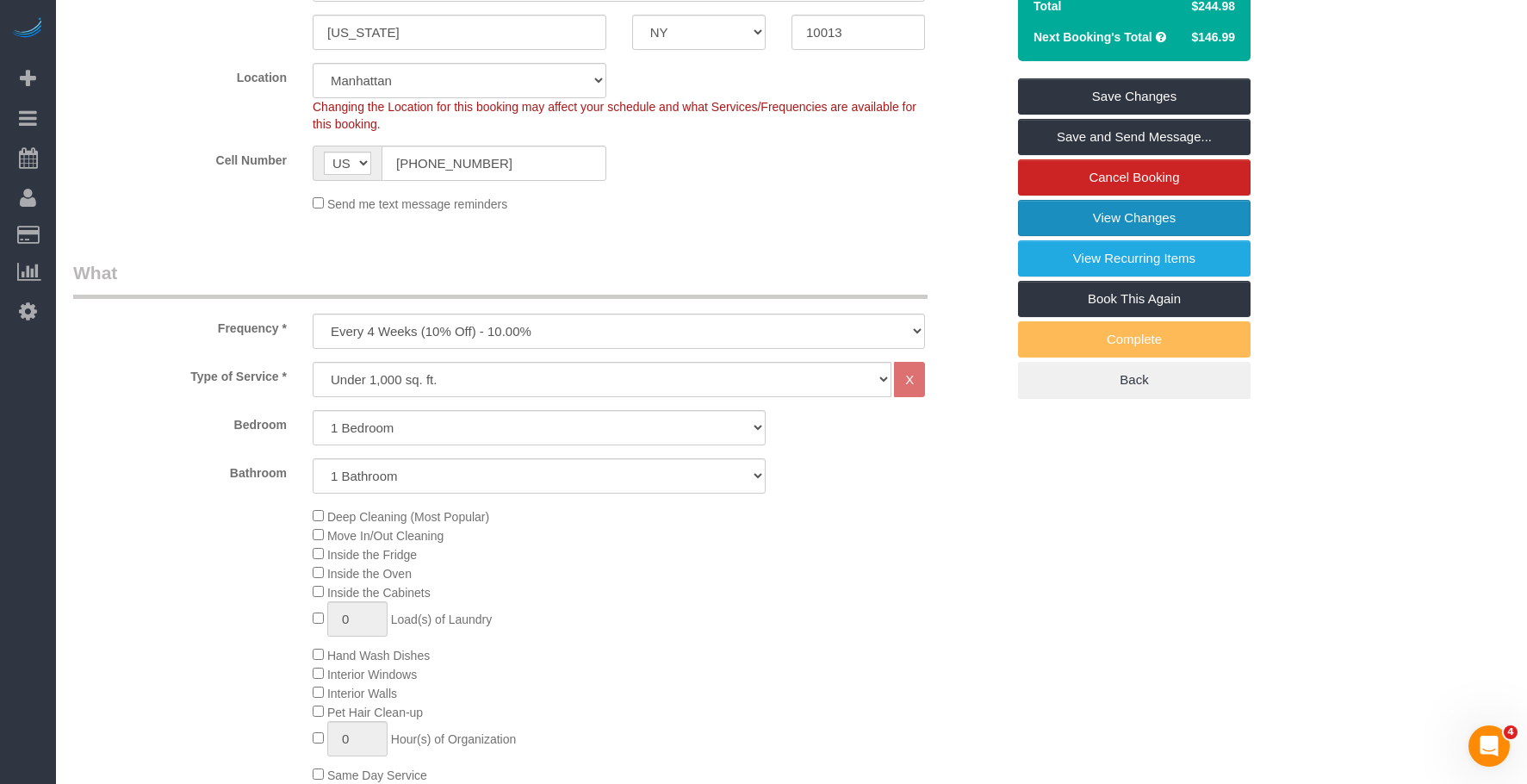
click at [1071, 236] on link "View Changes" at bounding box center [1134, 217] width 232 height 36
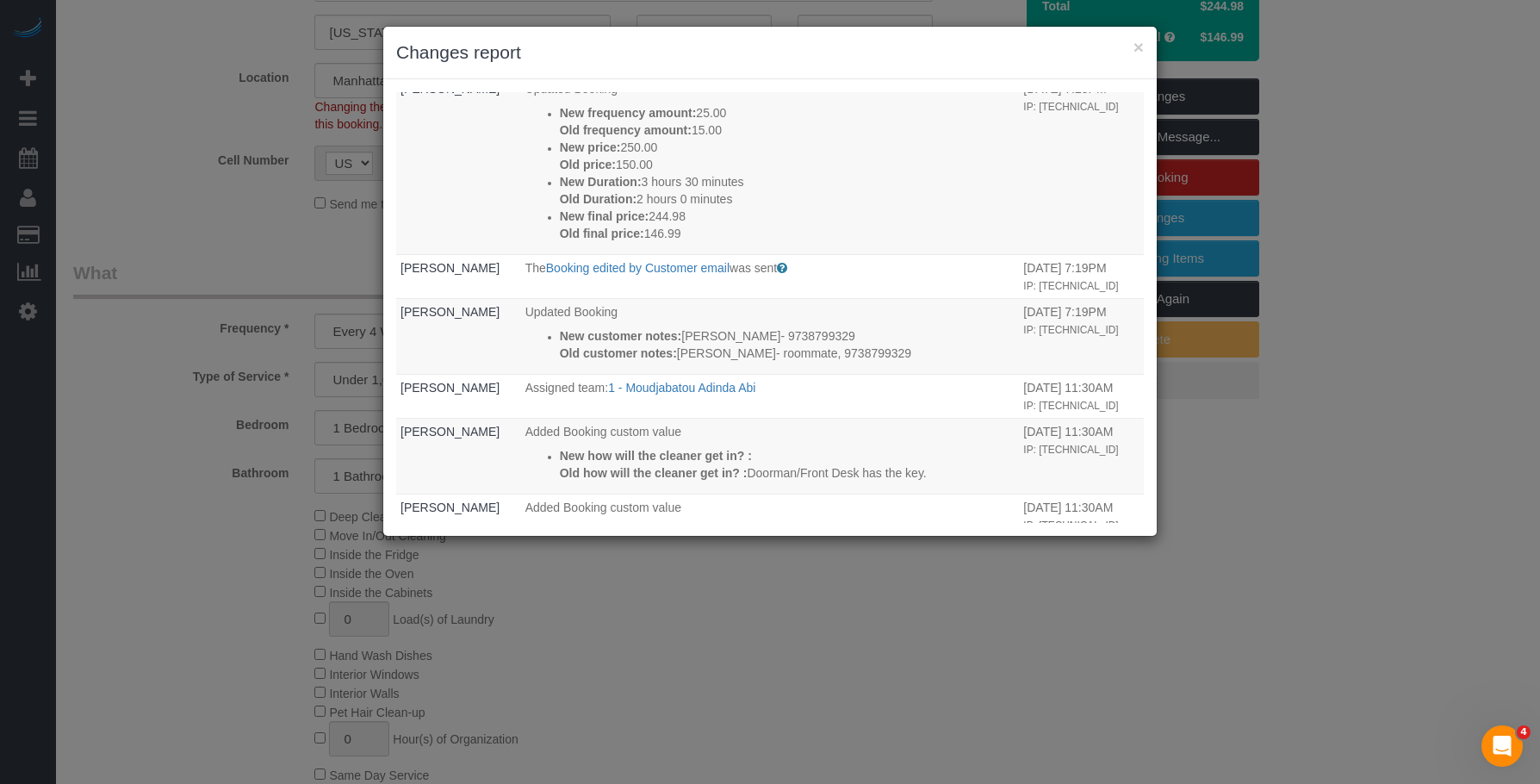
scroll to position [182, 0]
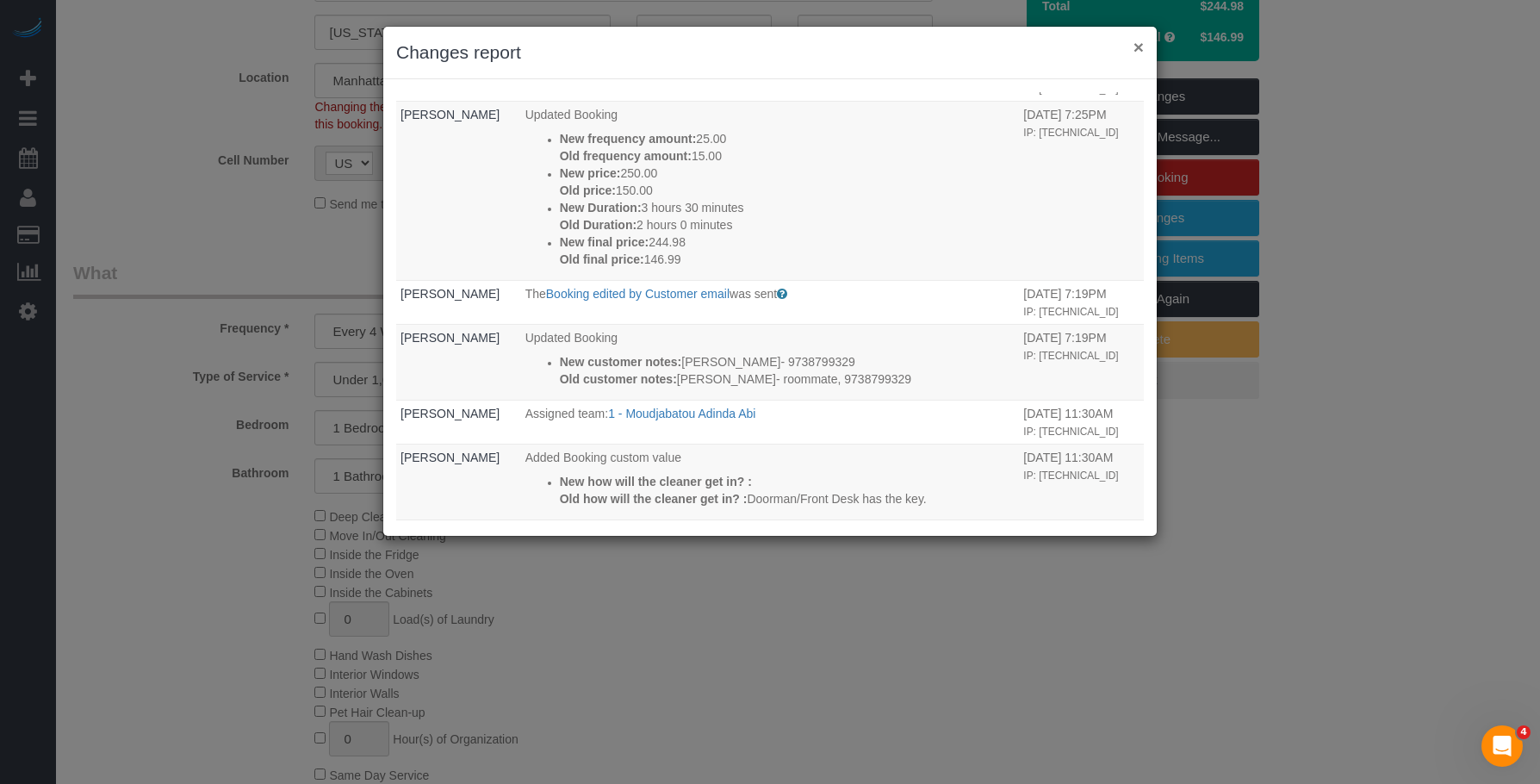
click at [1140, 40] on button "×" at bounding box center [1138, 46] width 11 height 18
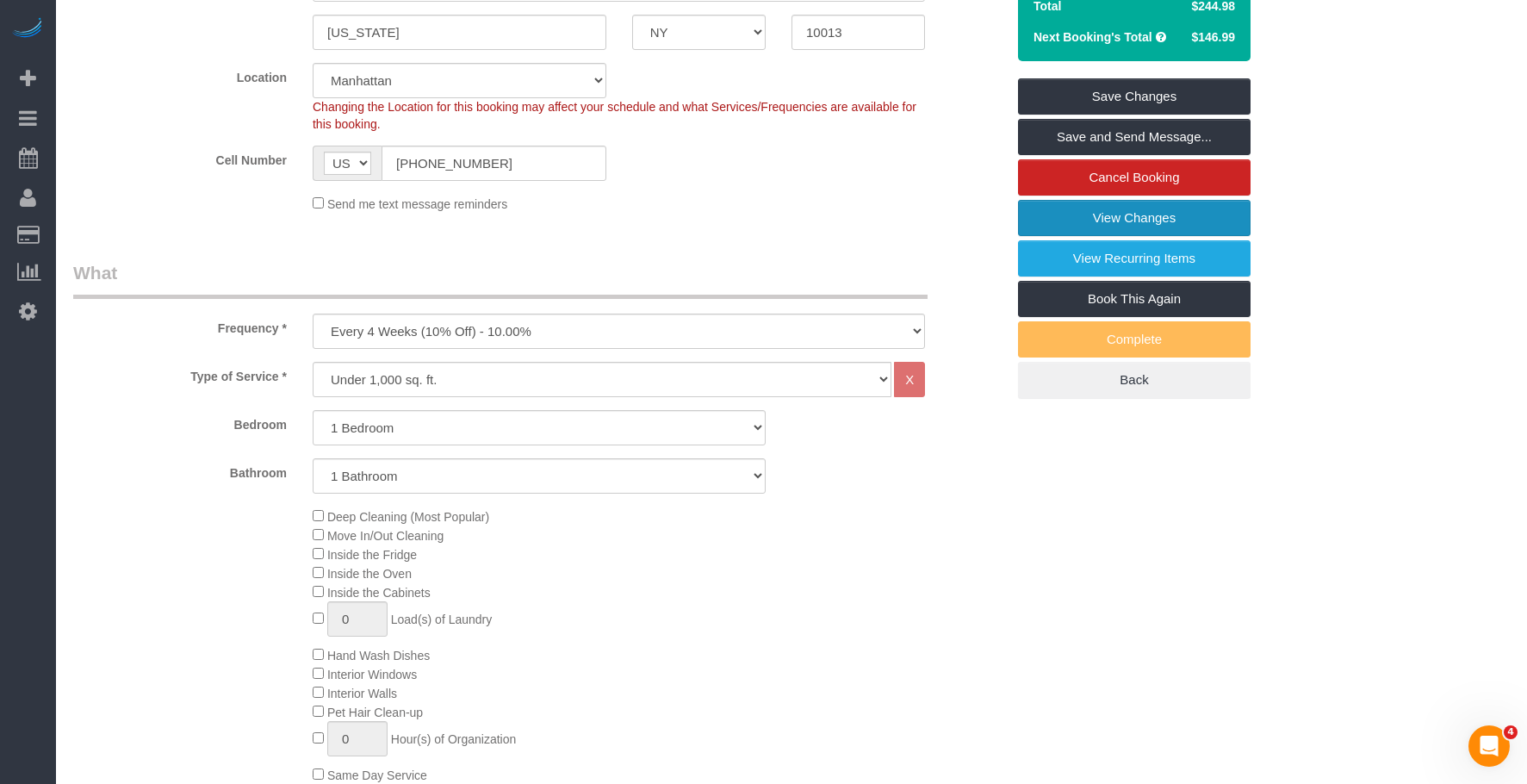
click at [1070, 222] on link "View Changes" at bounding box center [1134, 217] width 232 height 36
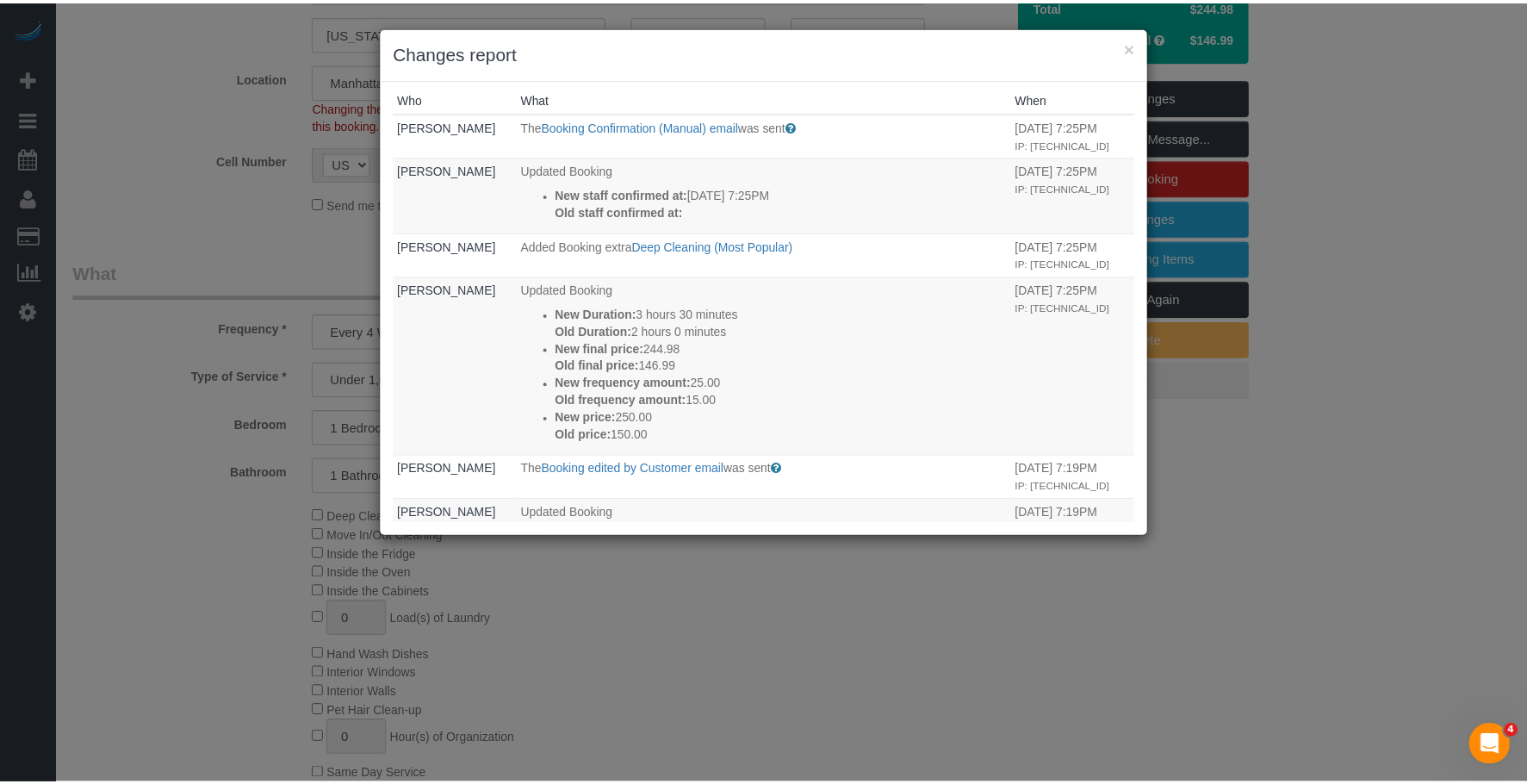
scroll to position [0, 0]
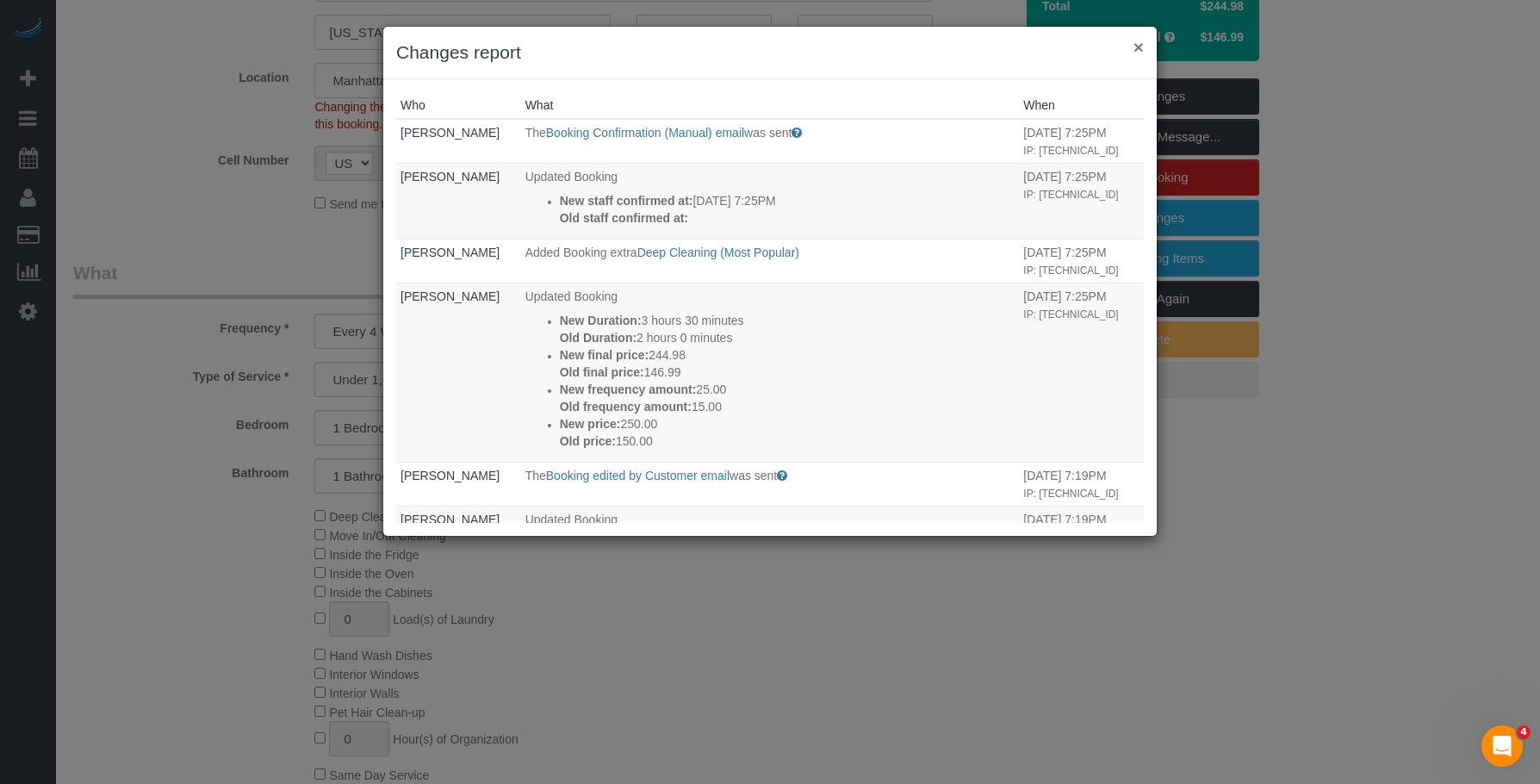
click at [1139, 46] on button "×" at bounding box center [1138, 46] width 11 height 18
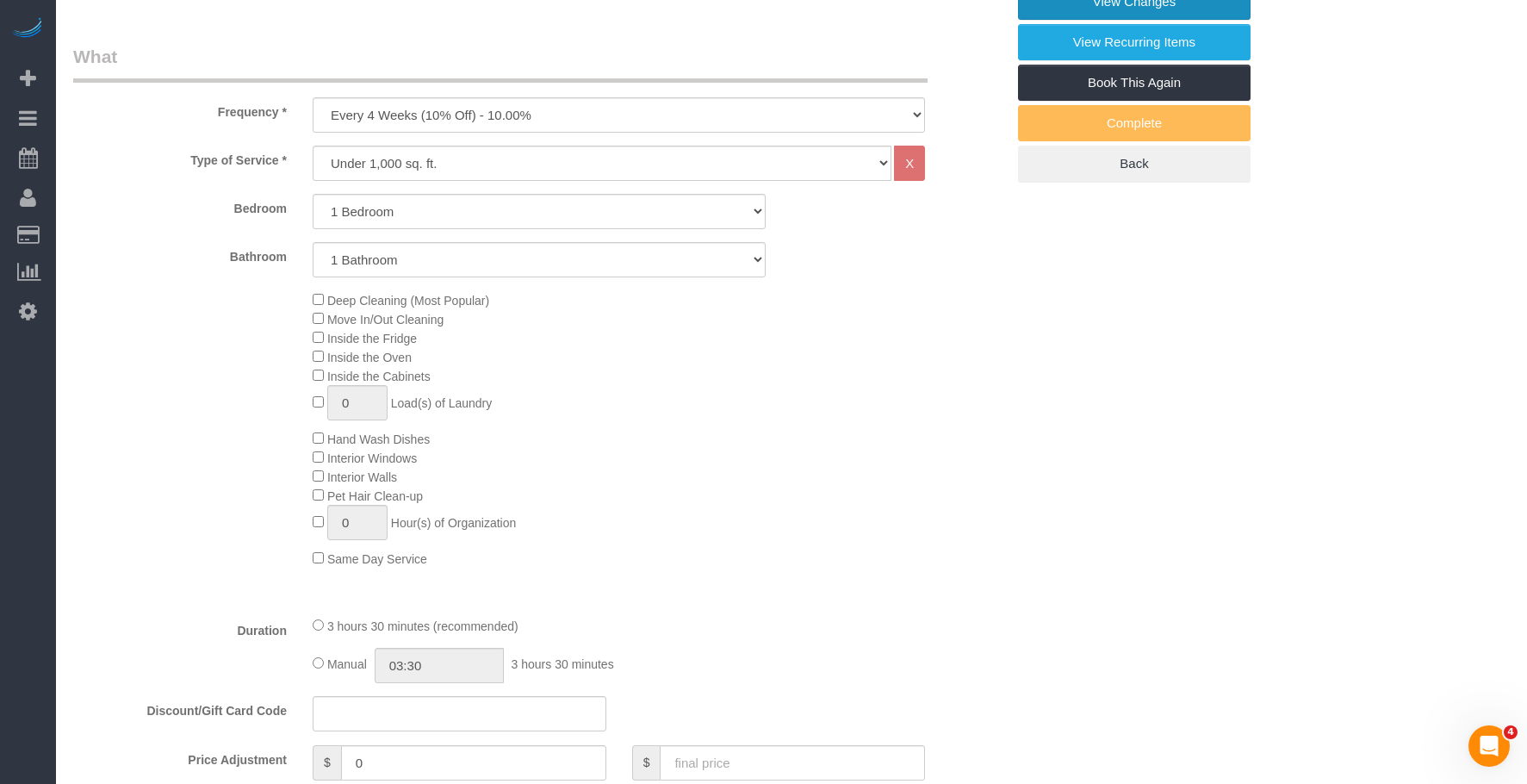
scroll to position [736, 0]
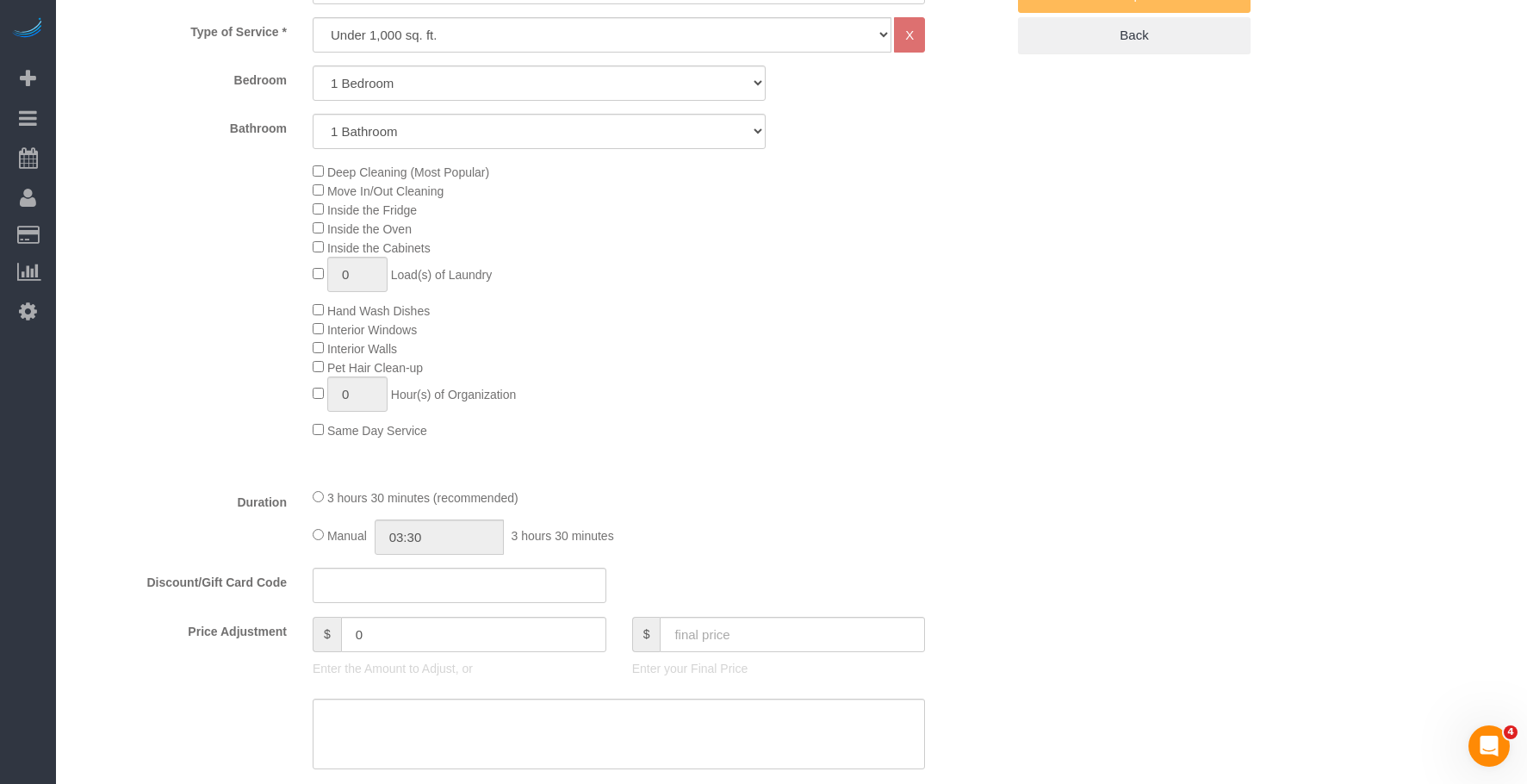
click at [866, 293] on div "Deep Cleaning (Most Popular) Move In/Out Cleaning Inside the Fridge Inside the …" at bounding box center [659, 301] width 718 height 277
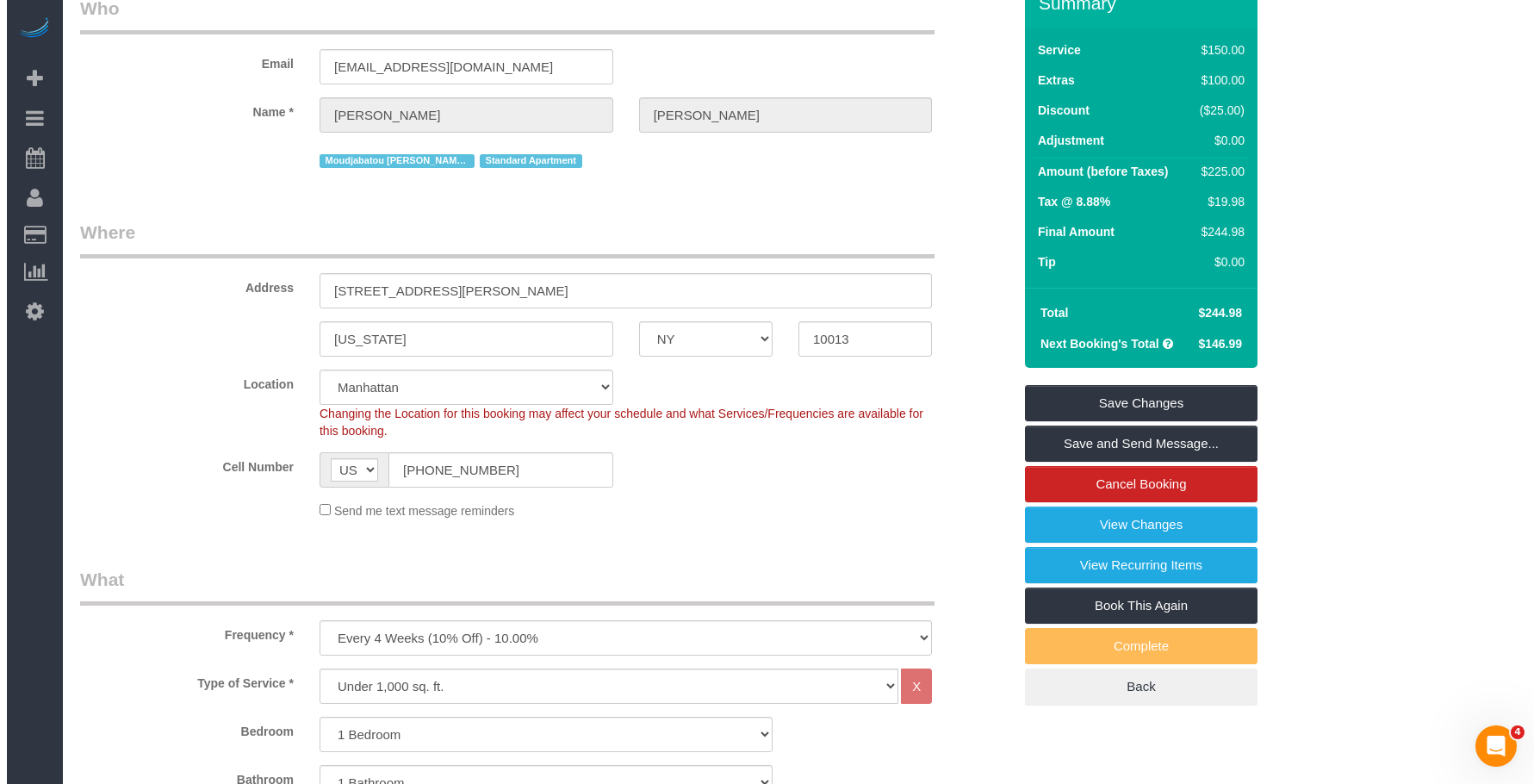
scroll to position [0, 0]
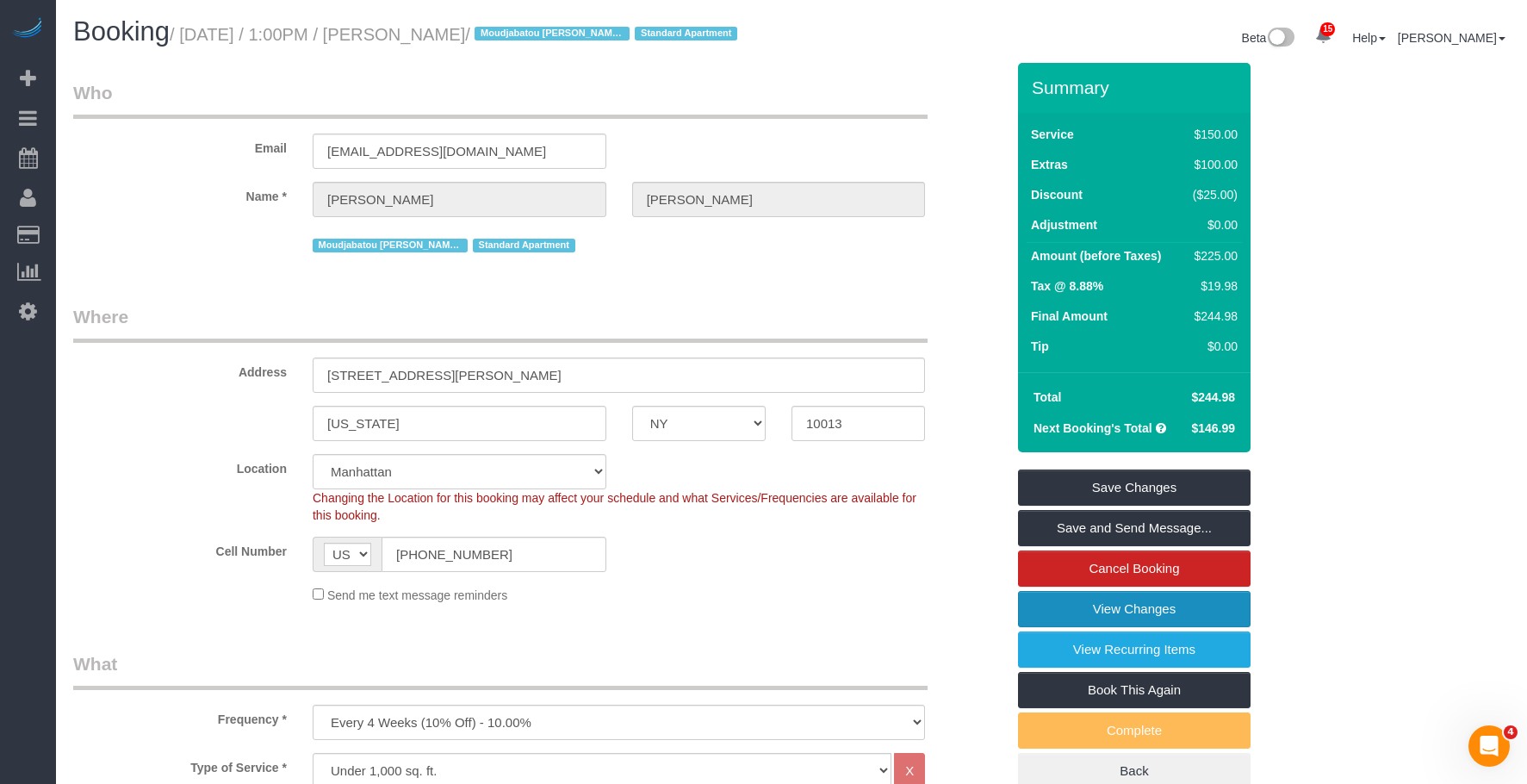
click at [1047, 627] on link "View Changes" at bounding box center [1134, 609] width 232 height 36
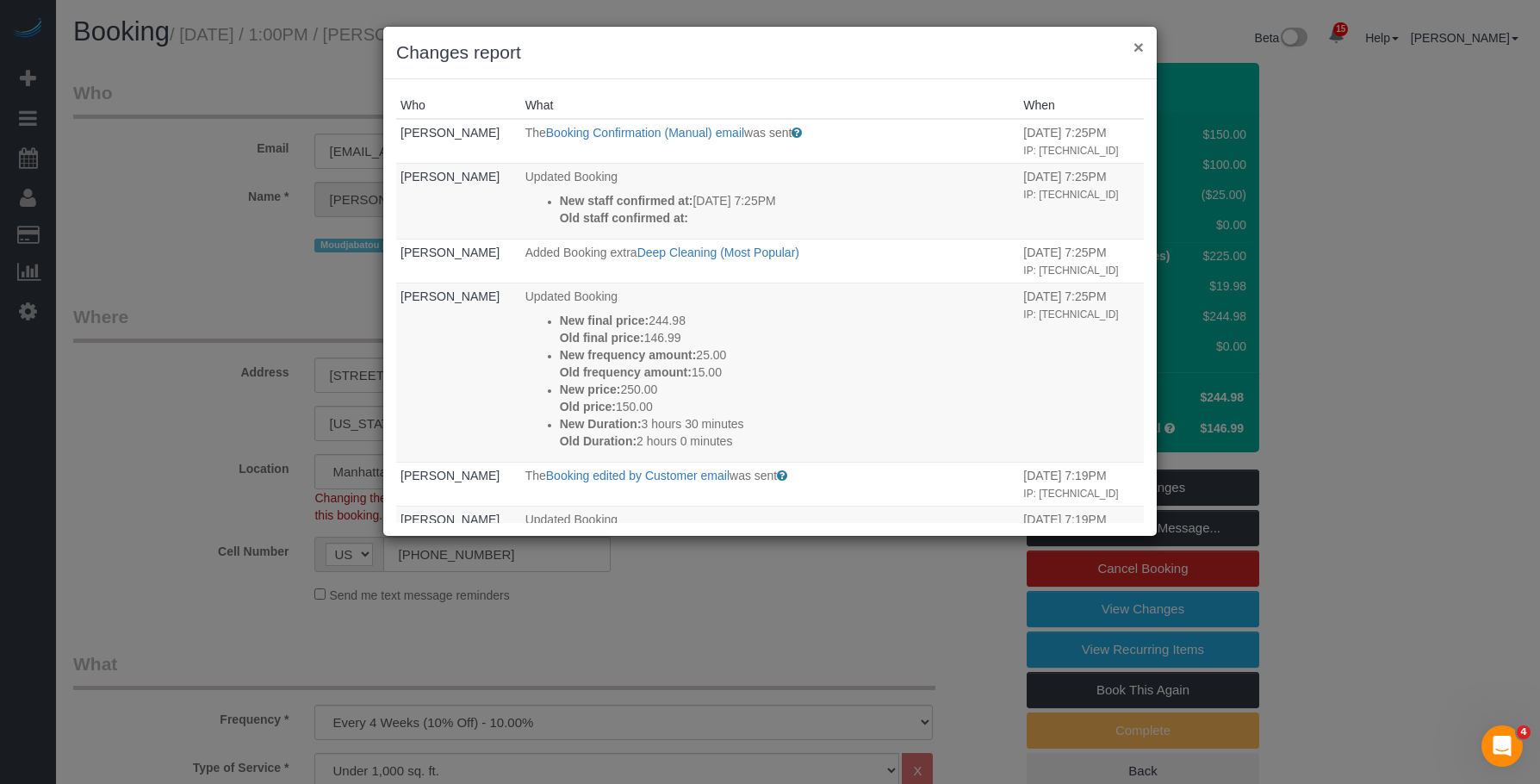
click at [1136, 45] on button "×" at bounding box center [1138, 46] width 11 height 18
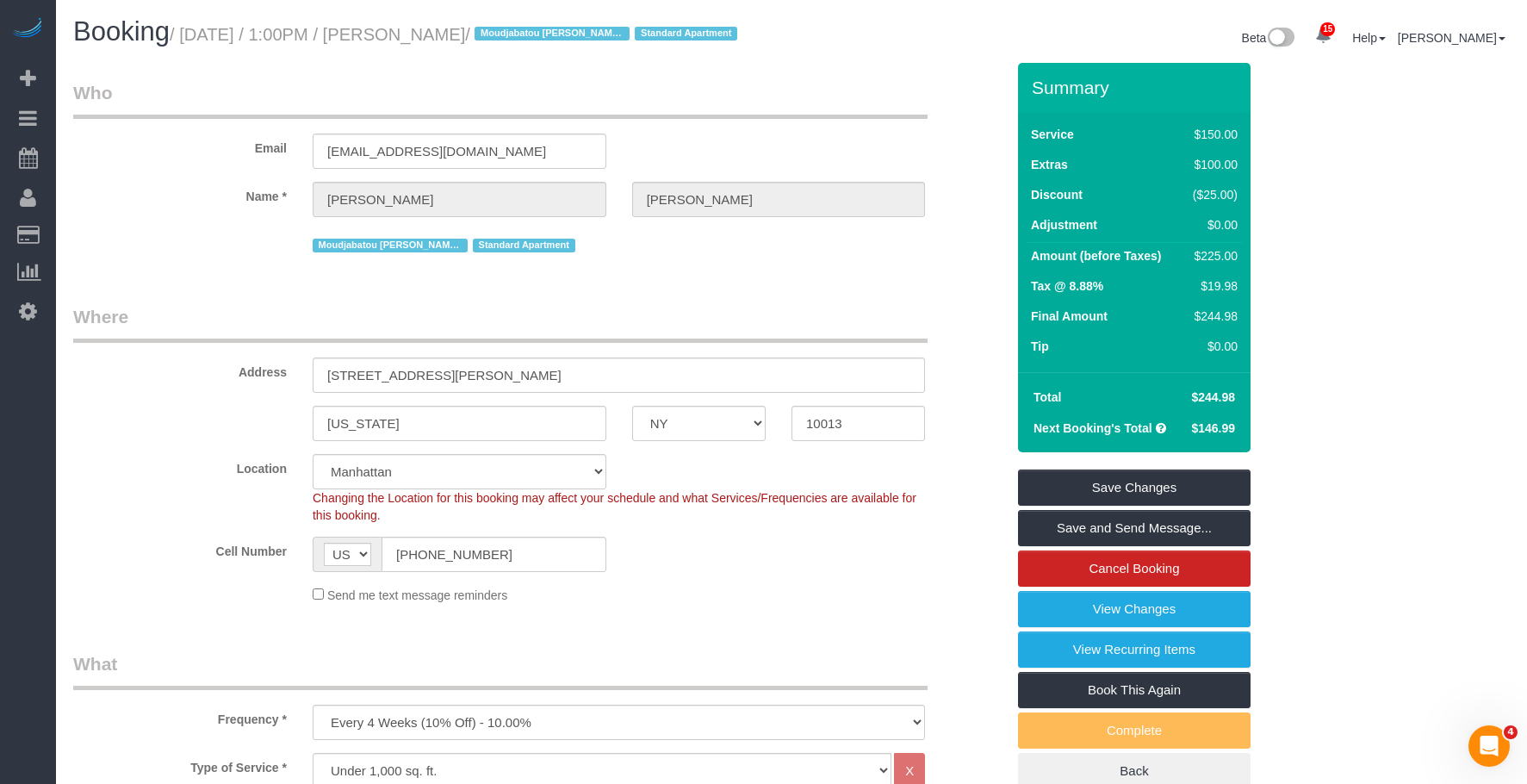
drag, startPoint x: 917, startPoint y: 302, endPoint x: 995, endPoint y: 540, distance: 250.5
click at [1048, 621] on link "View Changes" at bounding box center [1134, 609] width 232 height 36
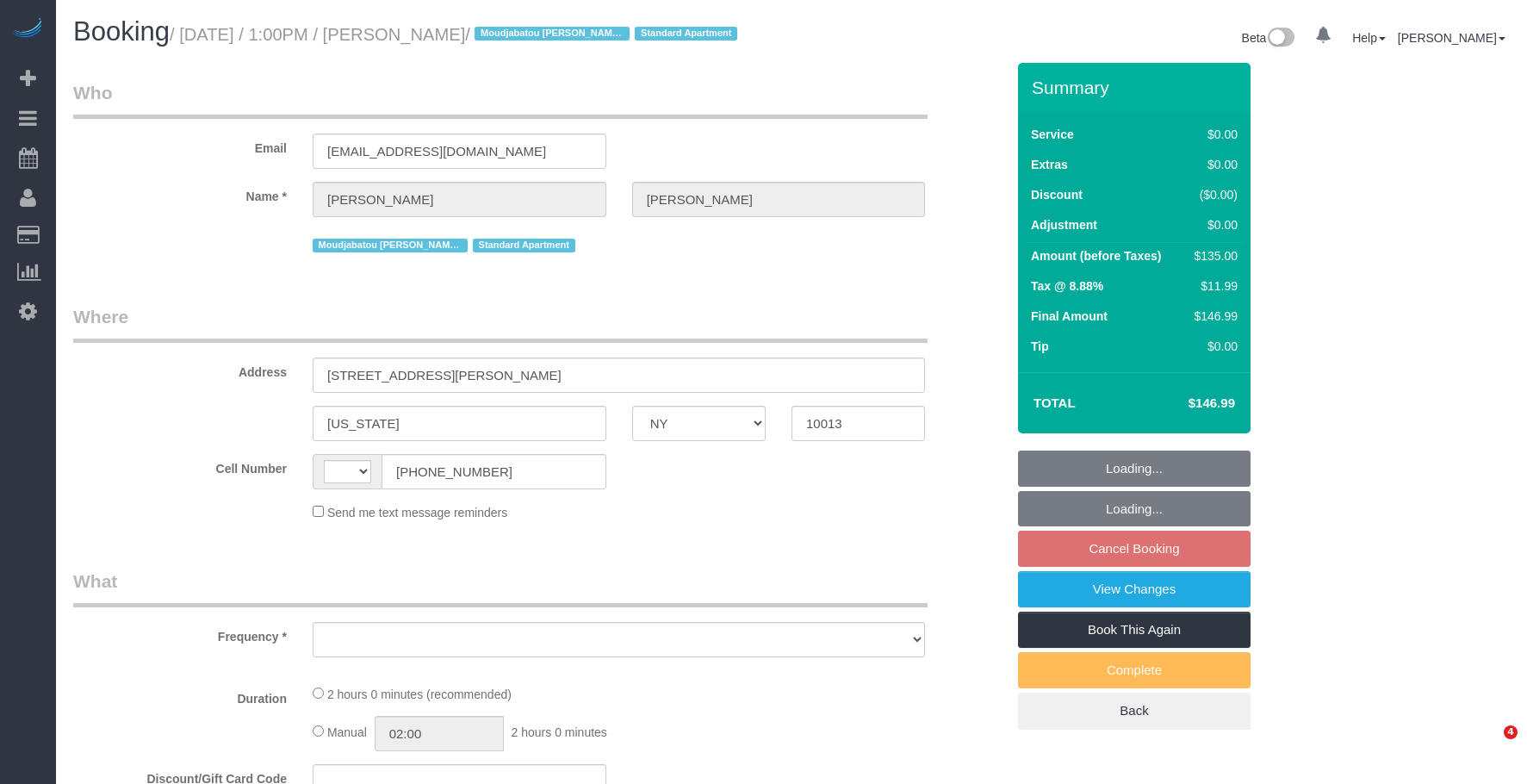
select select "NY"
drag, startPoint x: 0, startPoint y: 0, endPoint x: 1088, endPoint y: 613, distance: 1248.8
click at [1088, 607] on link "View Changes" at bounding box center [1134, 588] width 232 height 36
select select "object:512"
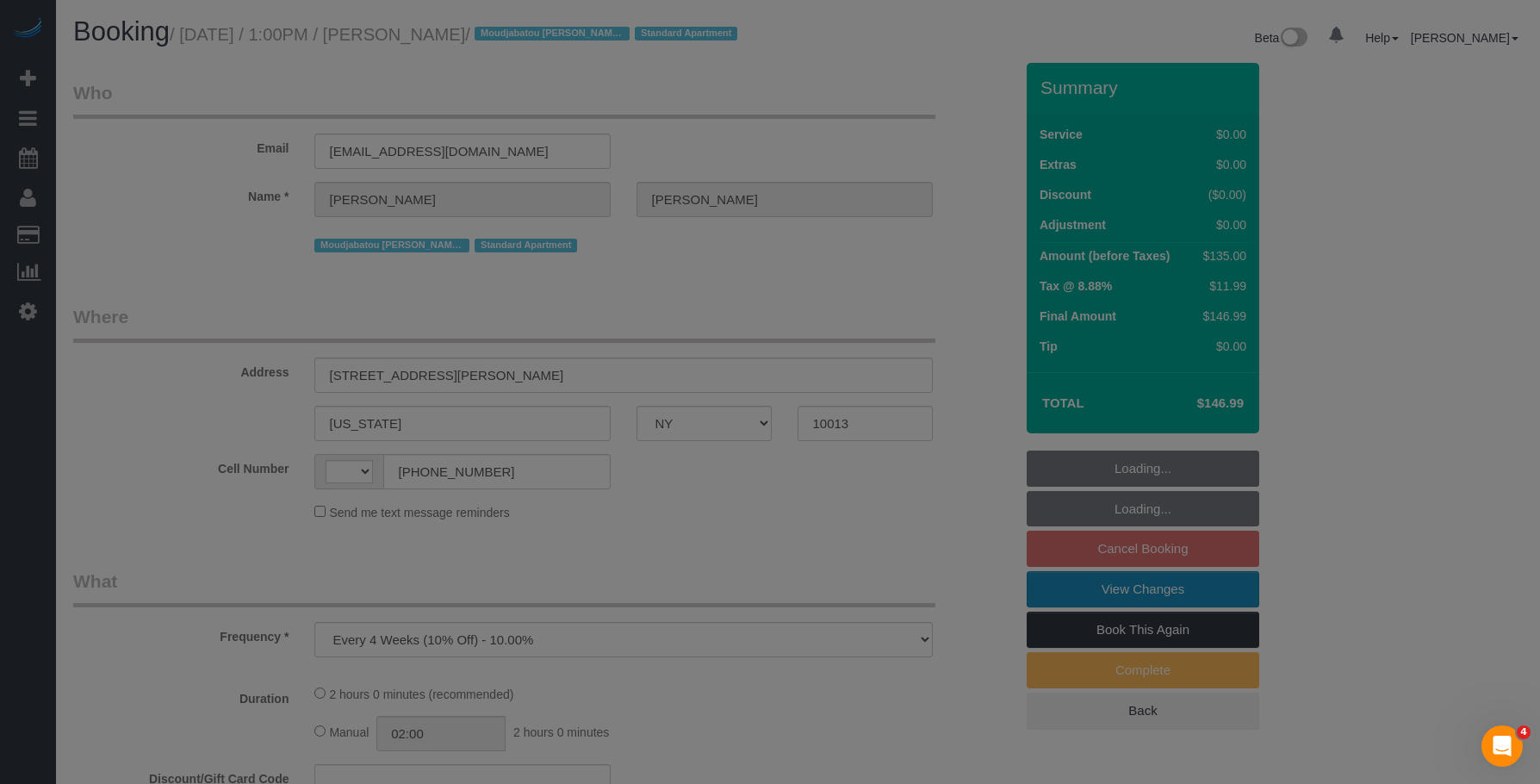
select select "string:[GEOGRAPHIC_DATA]"
select select "number:56"
select select "number:75"
select select "number:15"
select select "number:6"
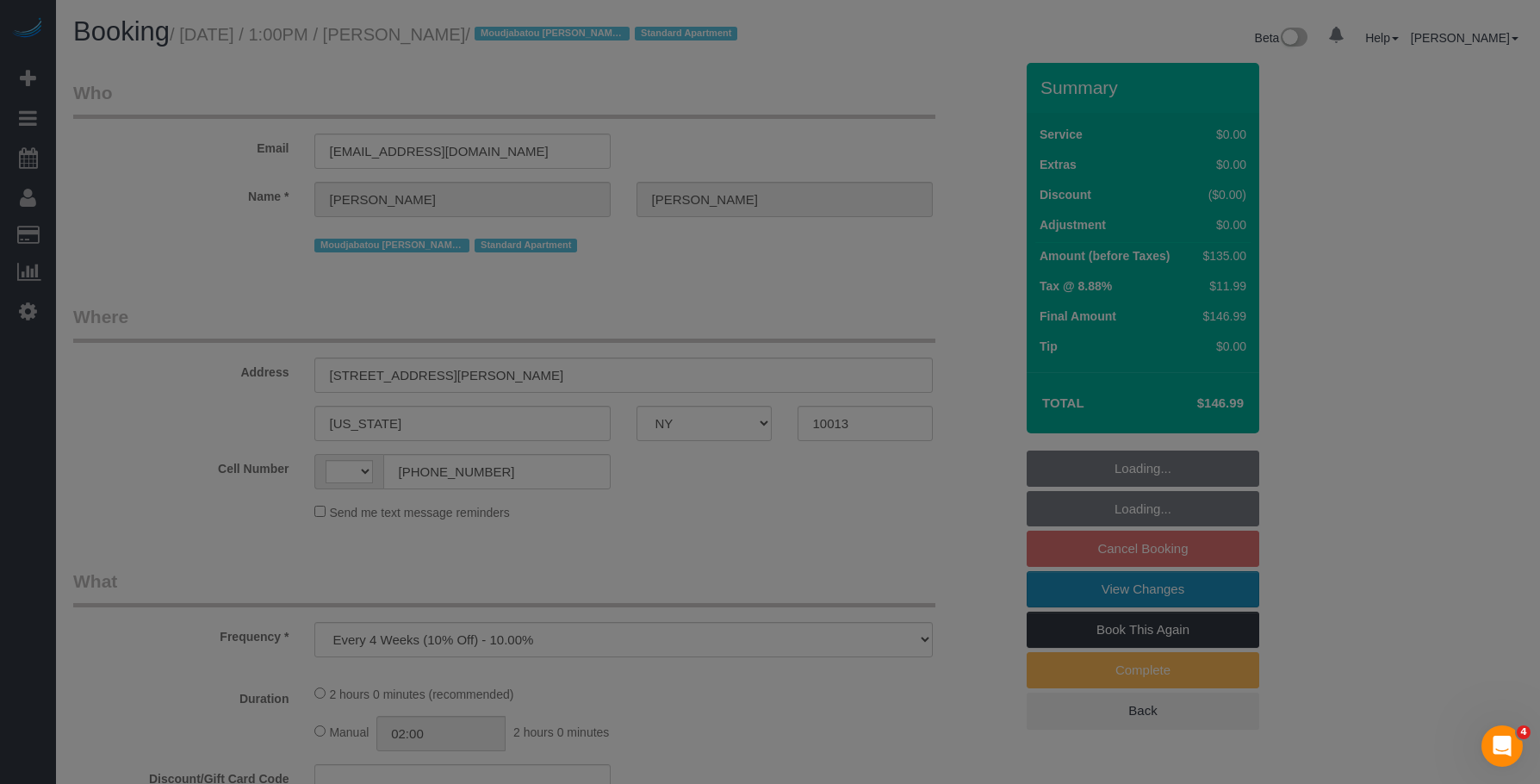
select select "number:21"
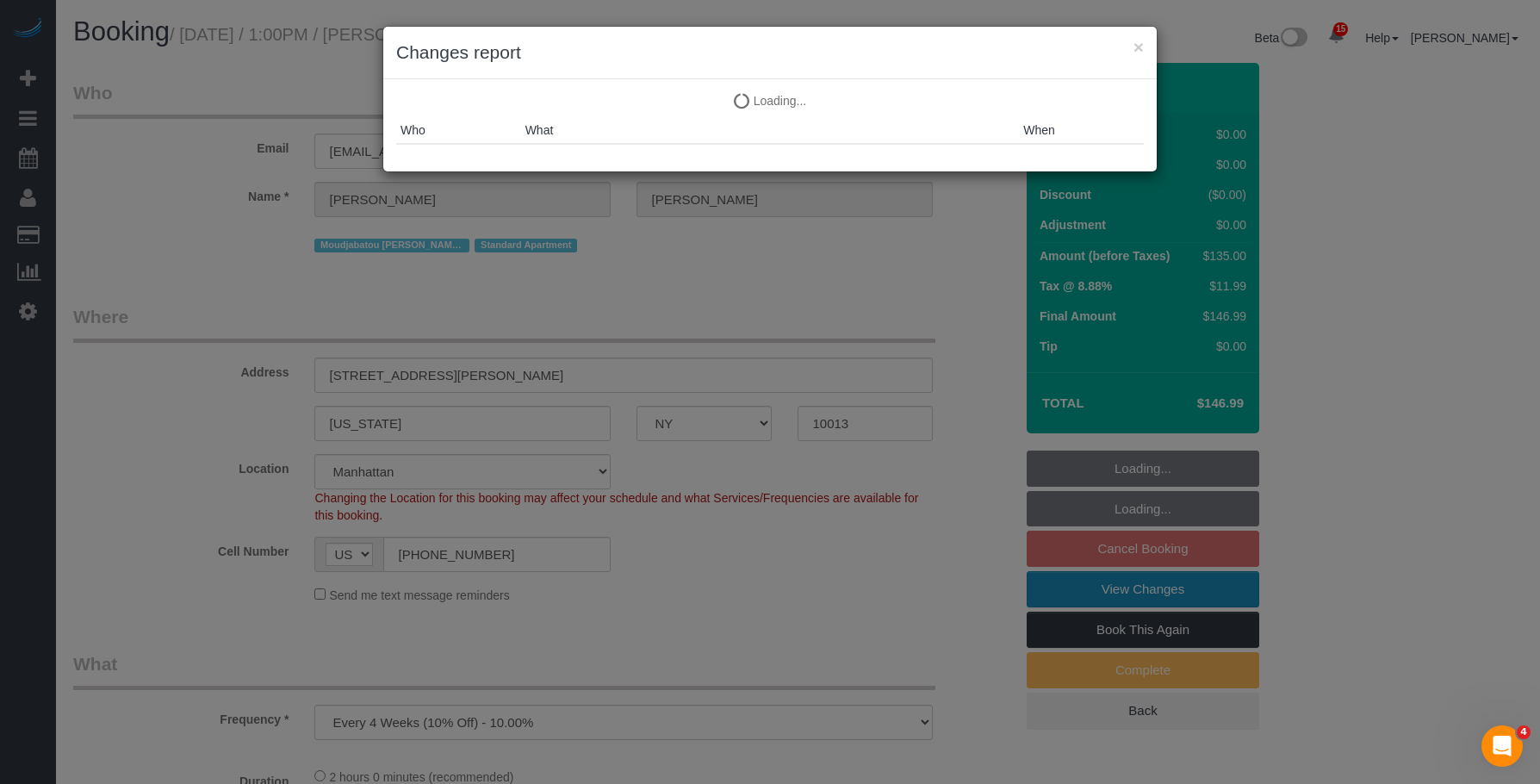
select select "object:945"
select select "1"
select select "string:stripe-pm_1PlGdH4VGloSiKo7wmxGmAk6"
select select "spot6"
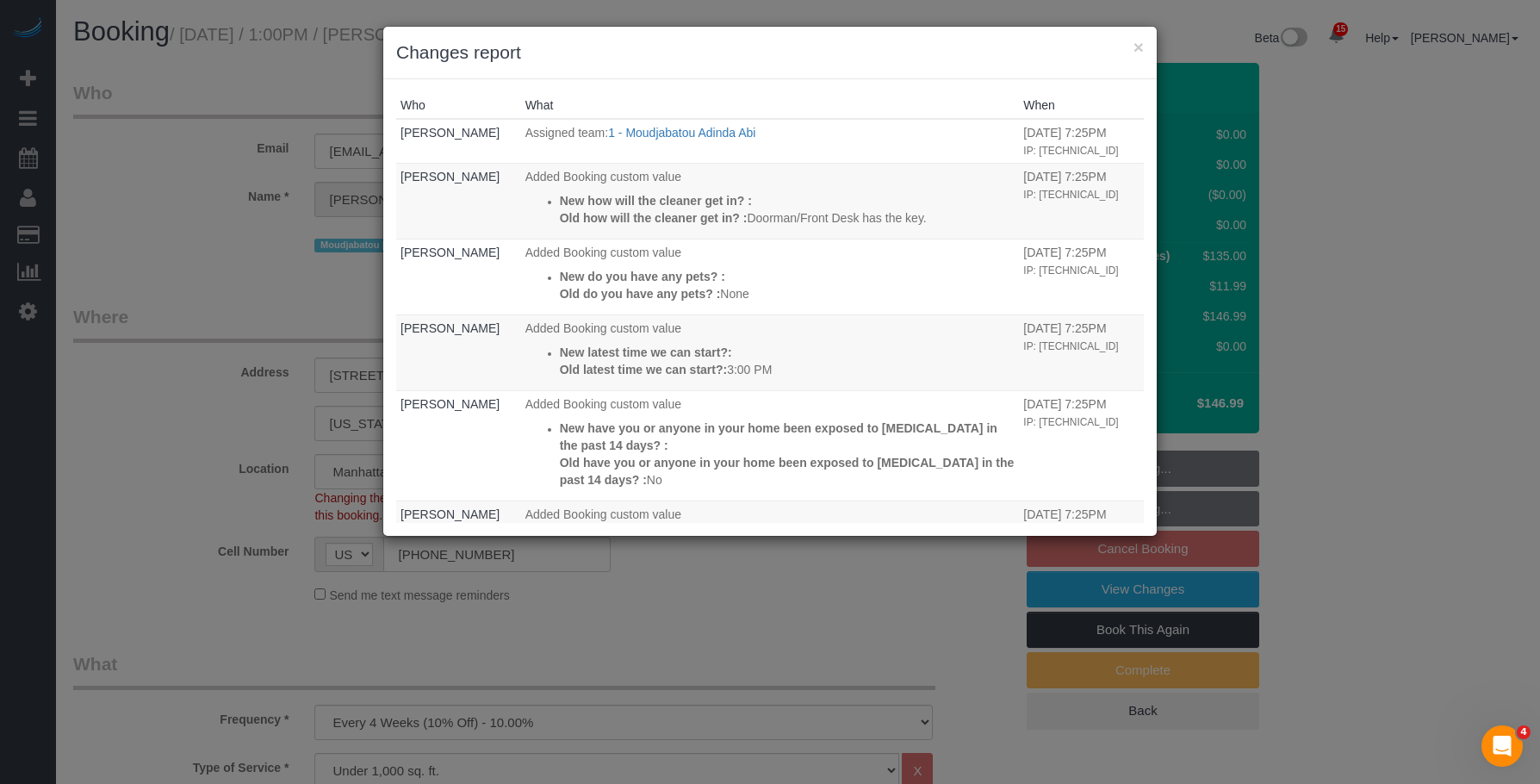
select select "1"
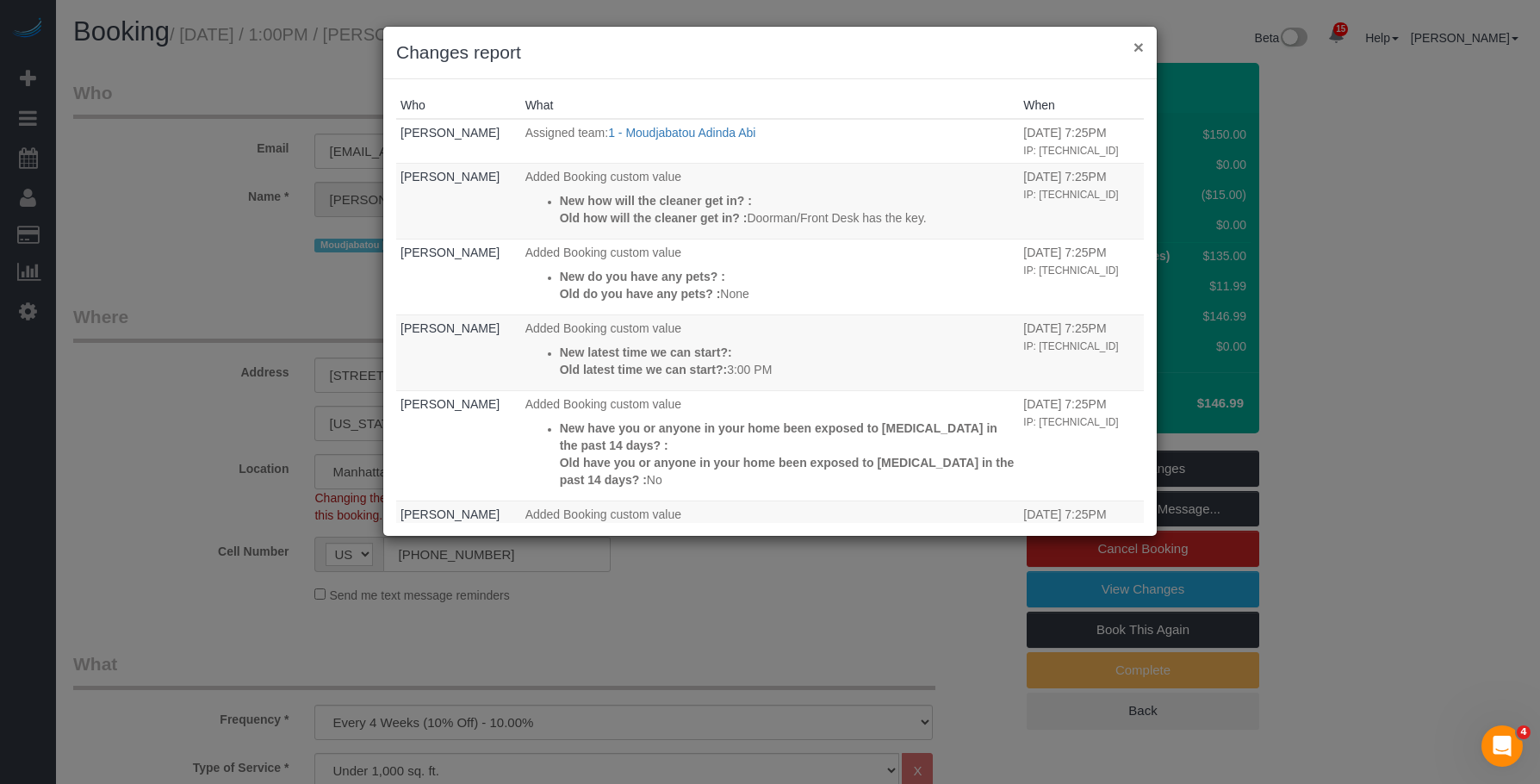
click at [1136, 42] on button "×" at bounding box center [1138, 46] width 11 height 18
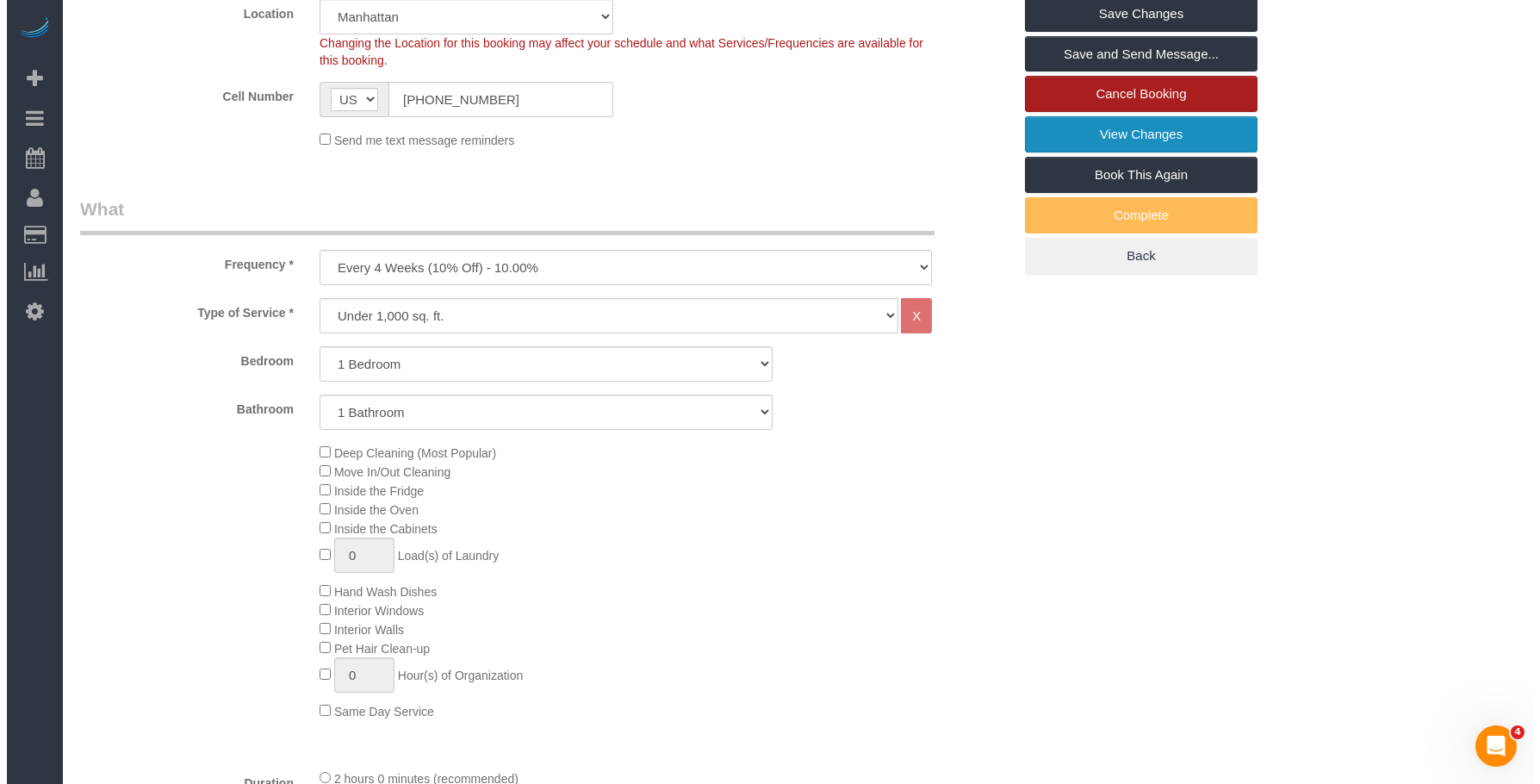
scroll to position [189, 0]
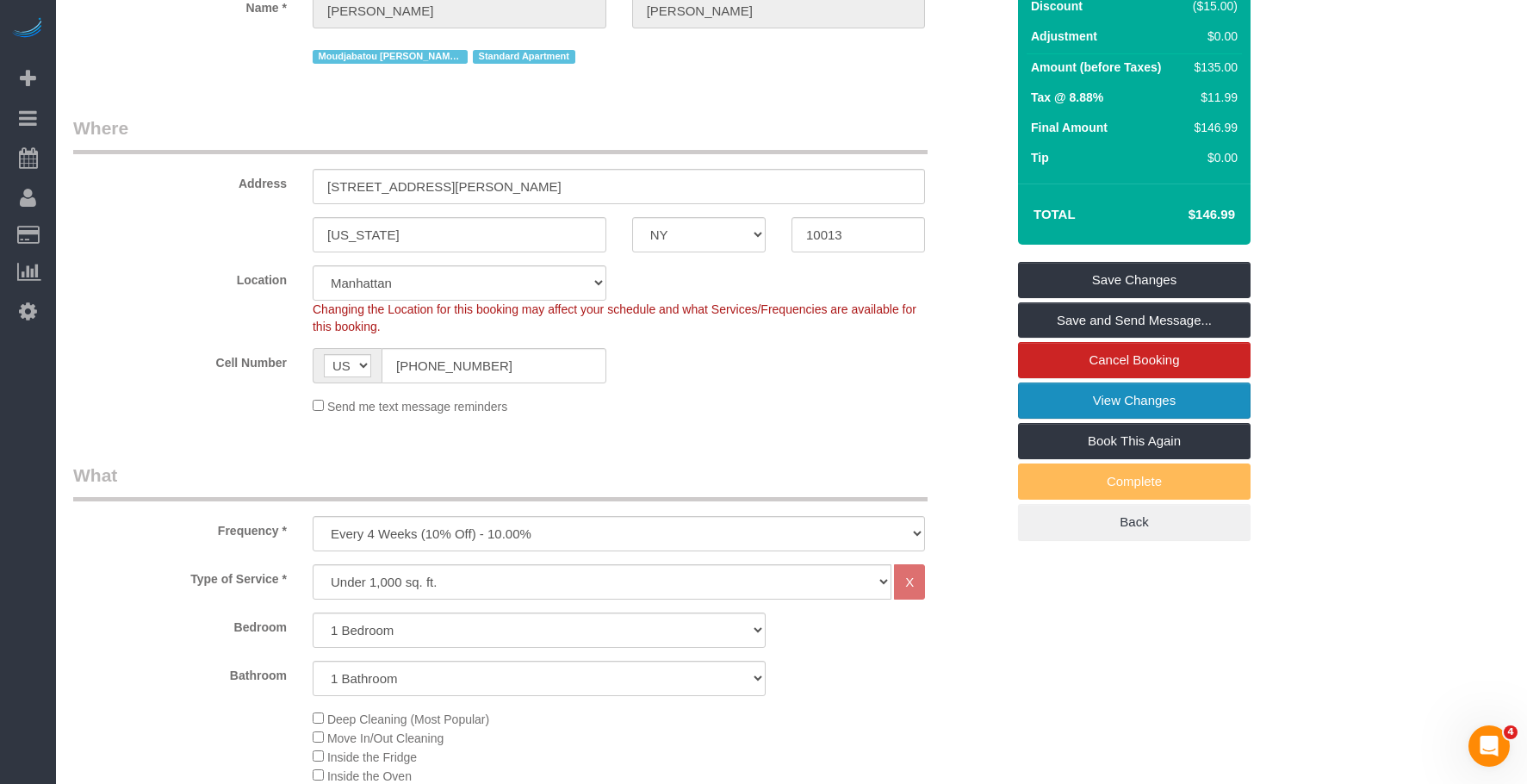
click at [1095, 418] on link "View Changes" at bounding box center [1134, 400] width 232 height 36
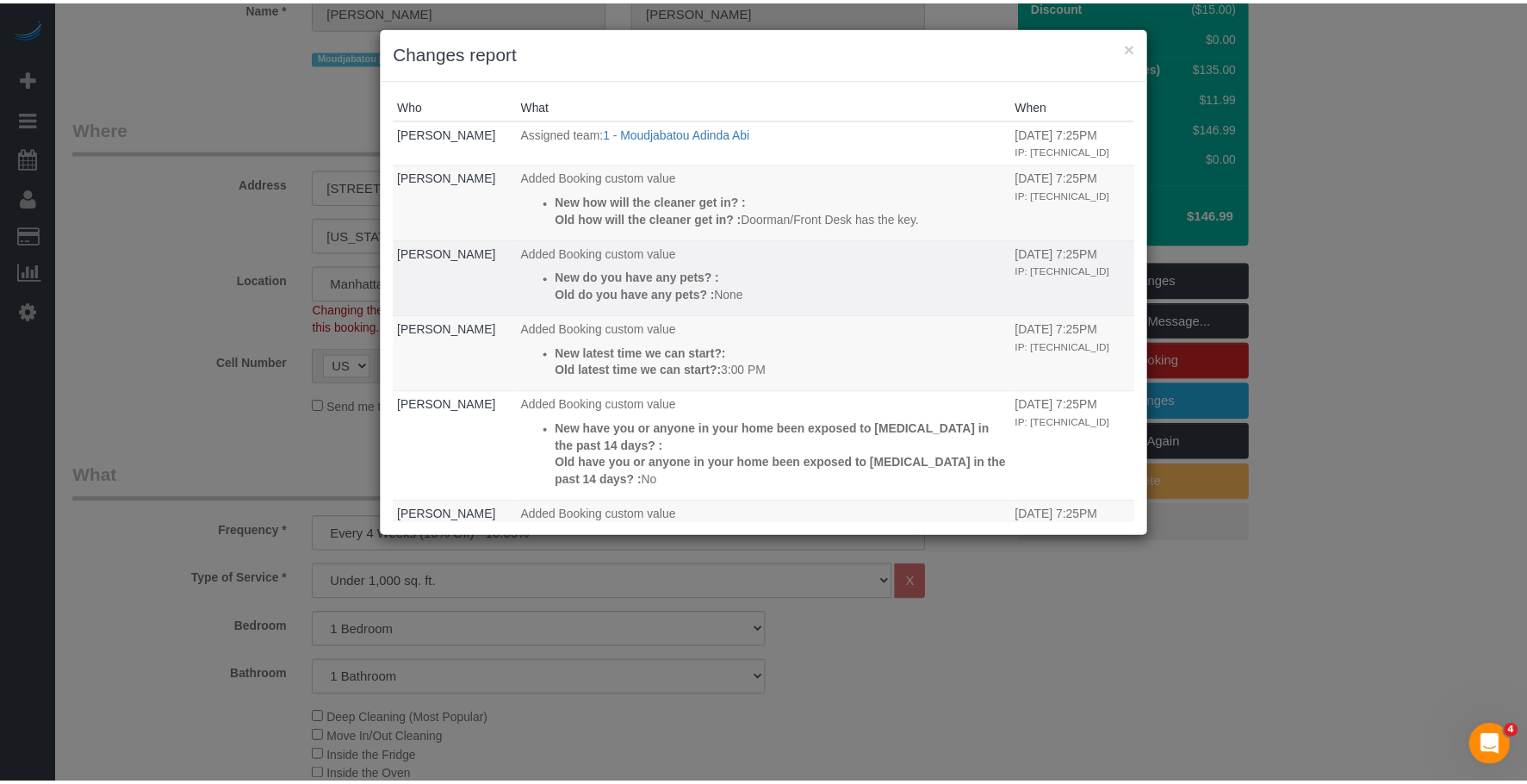
scroll to position [345, 0]
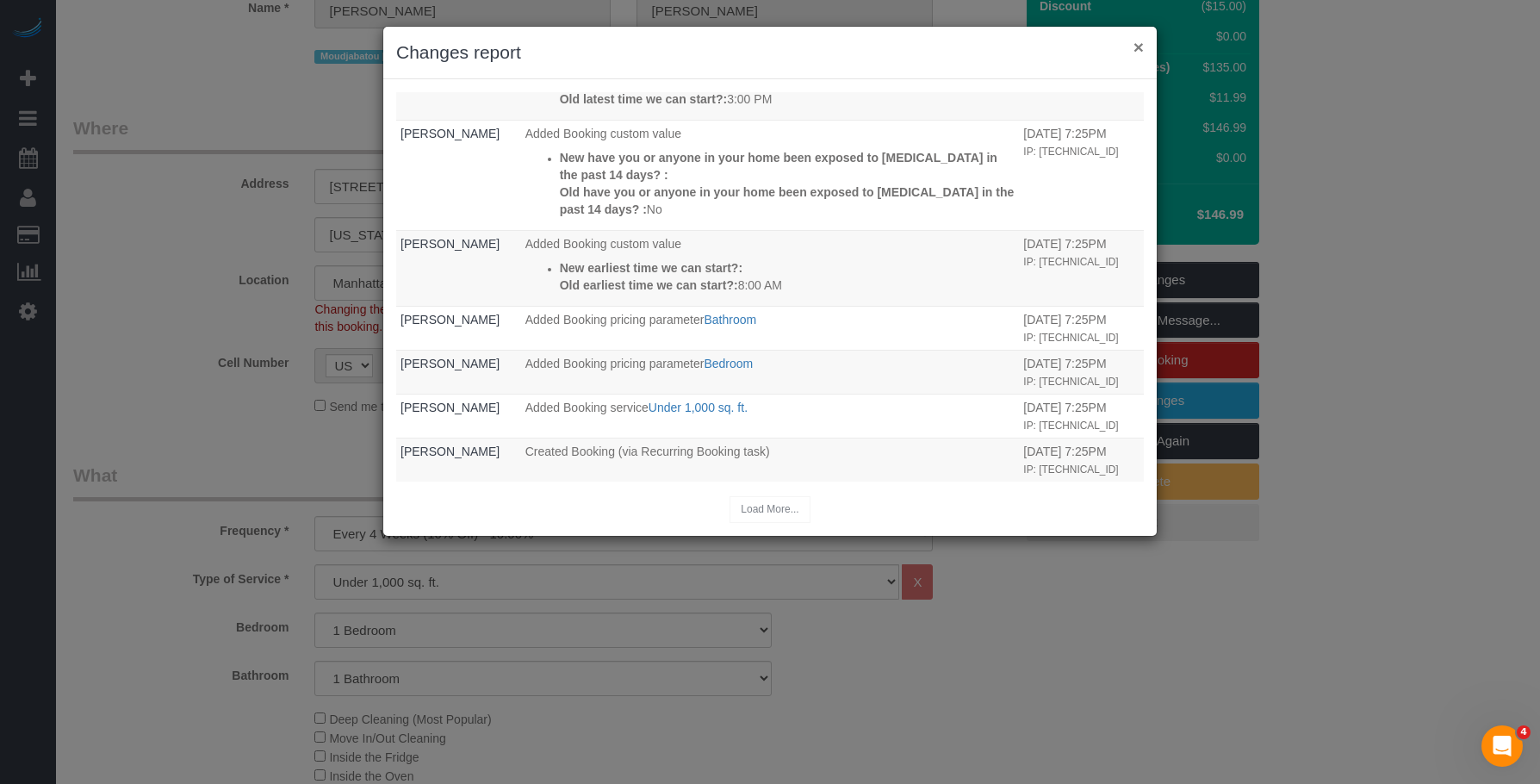
click at [1135, 44] on button "×" at bounding box center [1138, 46] width 11 height 18
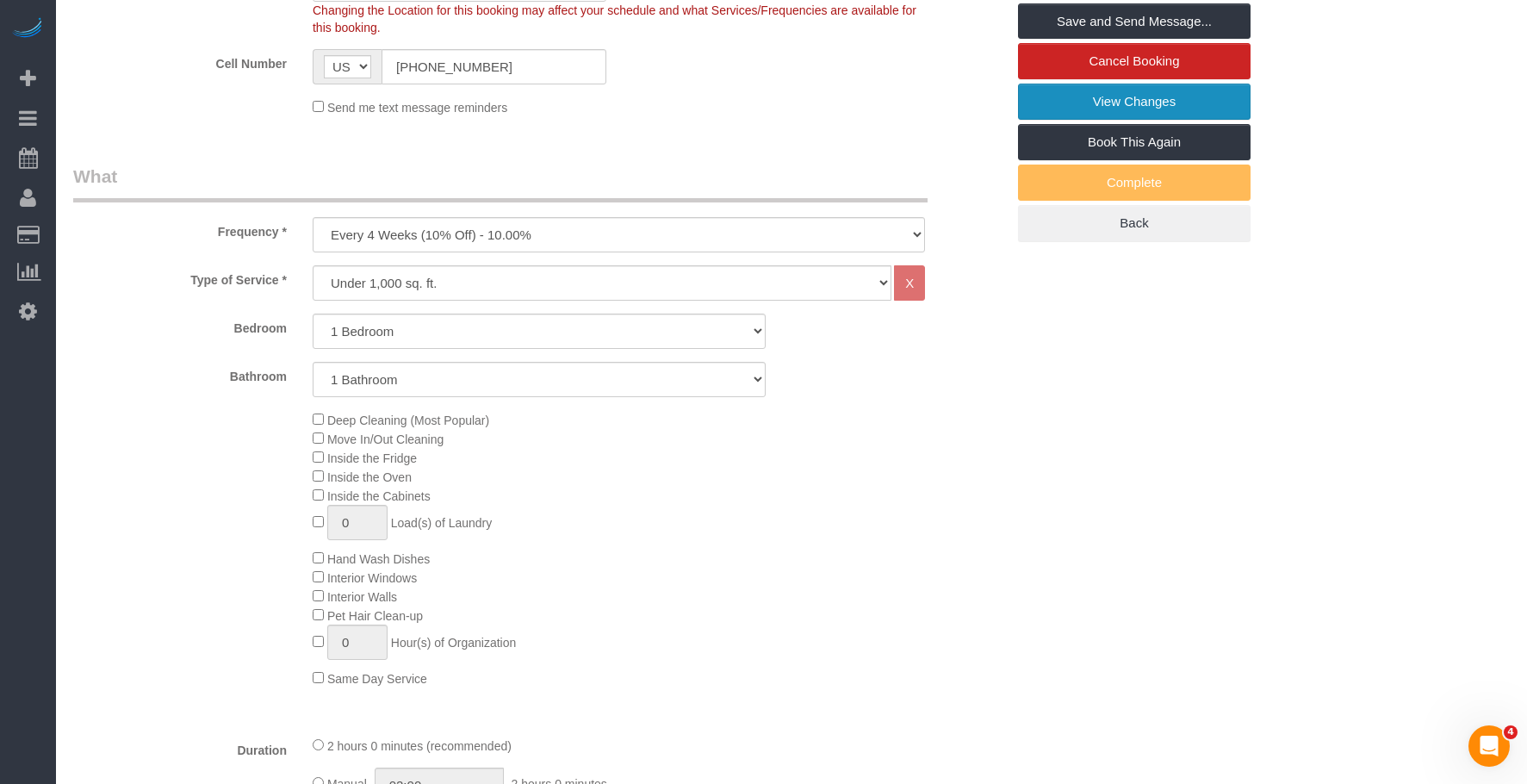
scroll to position [619, 0]
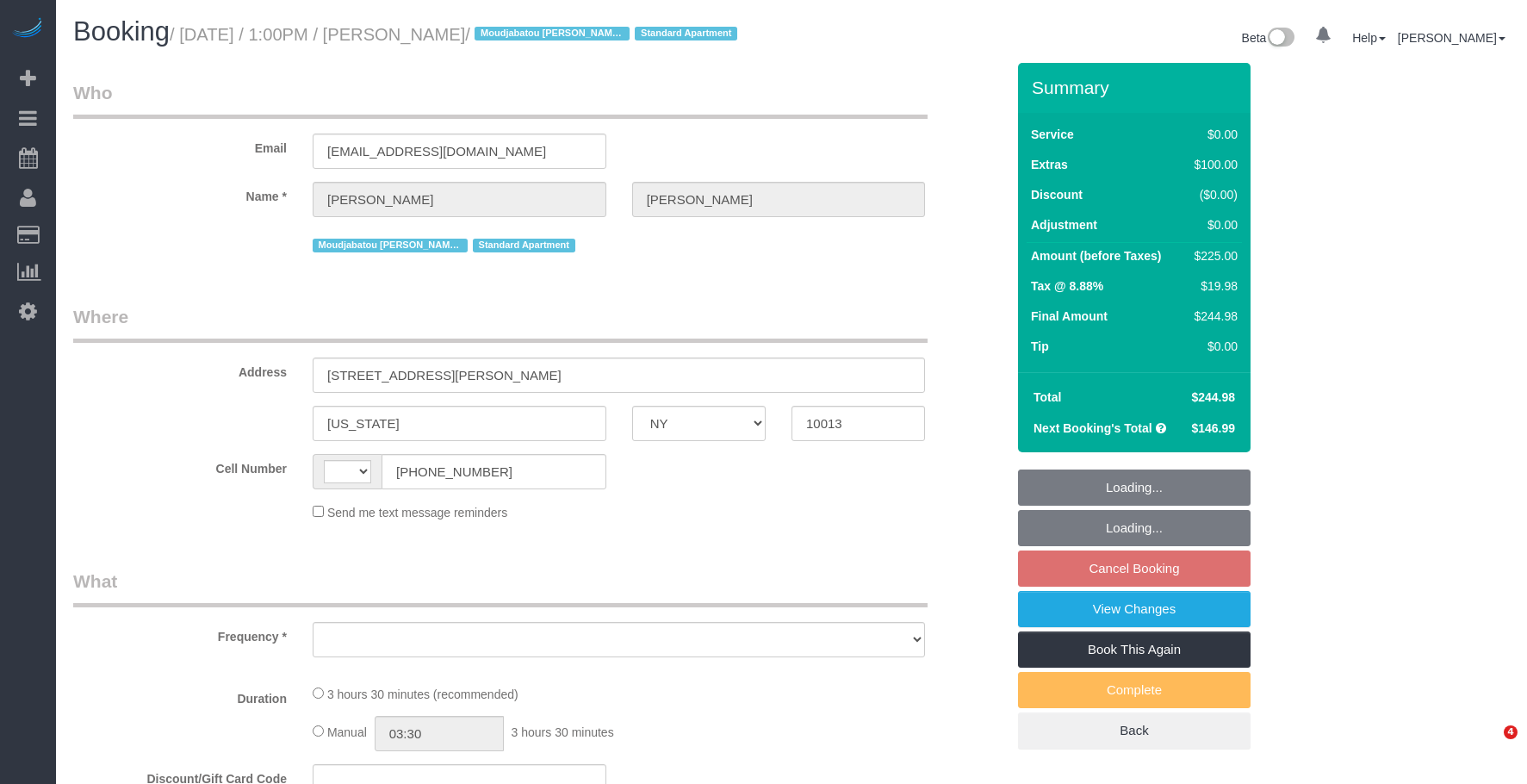
select select "NY"
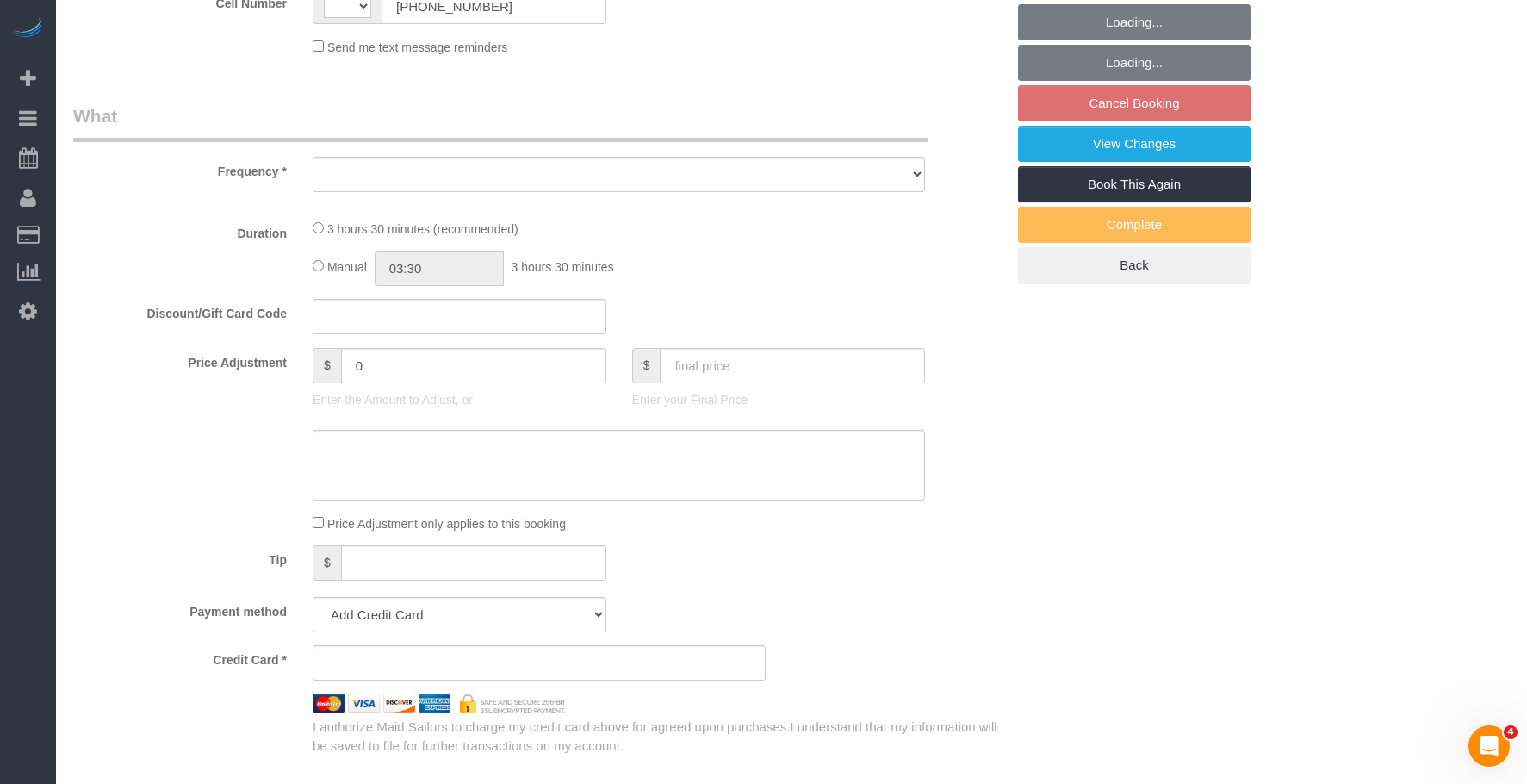
select select "string:[GEOGRAPHIC_DATA]"
select select "string:stripe-pm_1PlGdH4VGloSiKo7wmxGmAk6"
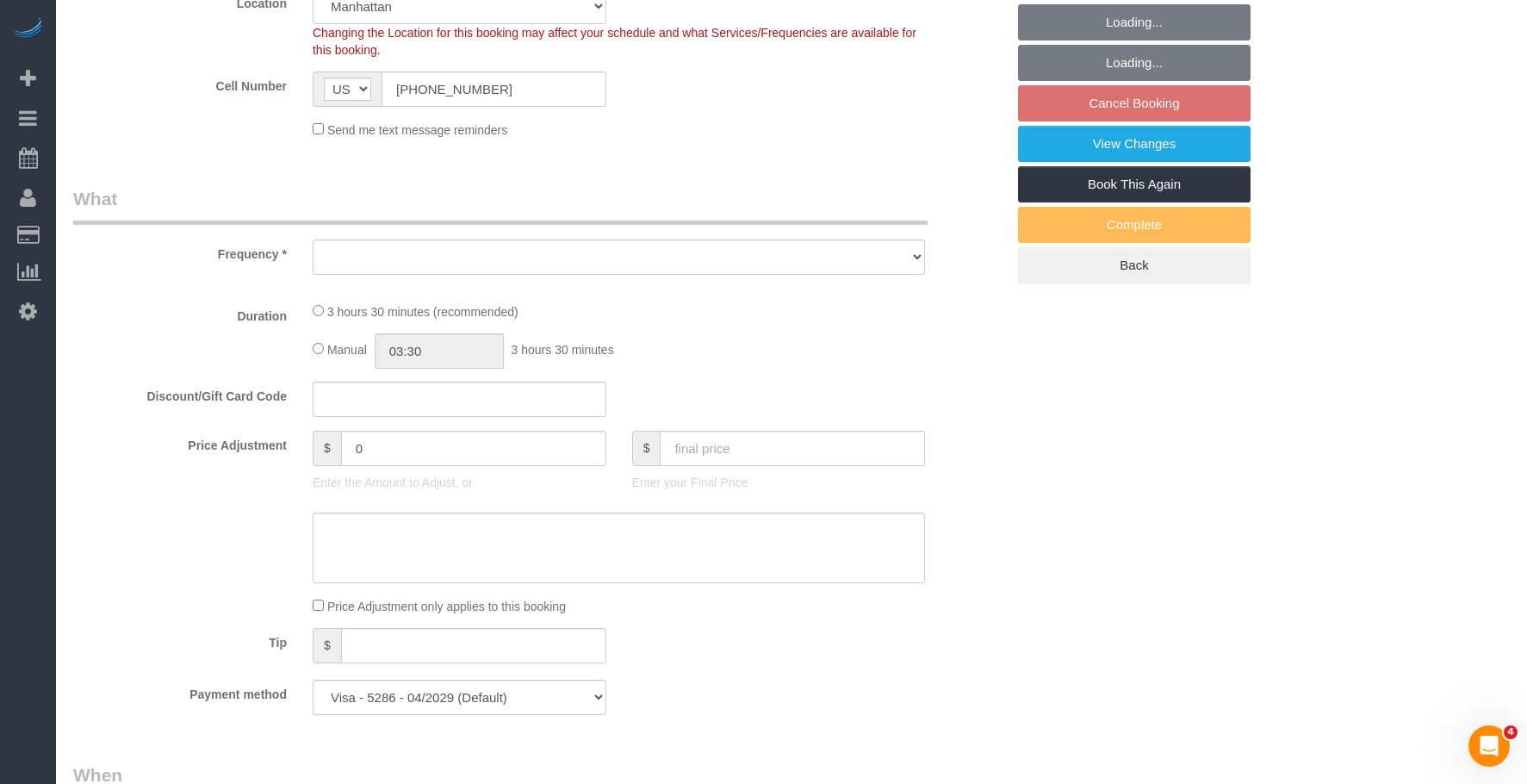
scroll to position [686, 0]
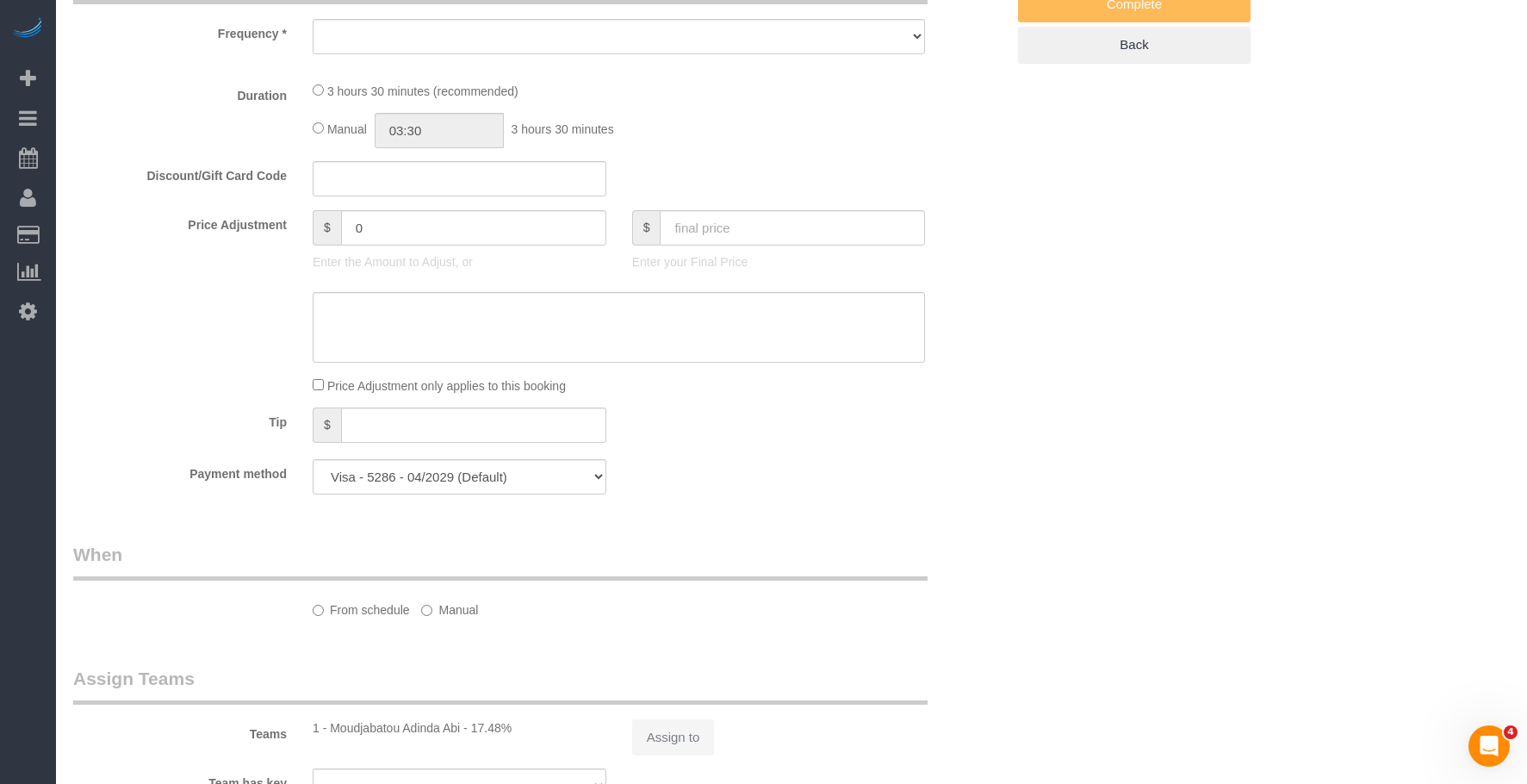
select select "number:56"
select select "number:75"
select select "number:15"
select select "number:6"
select select "number:21"
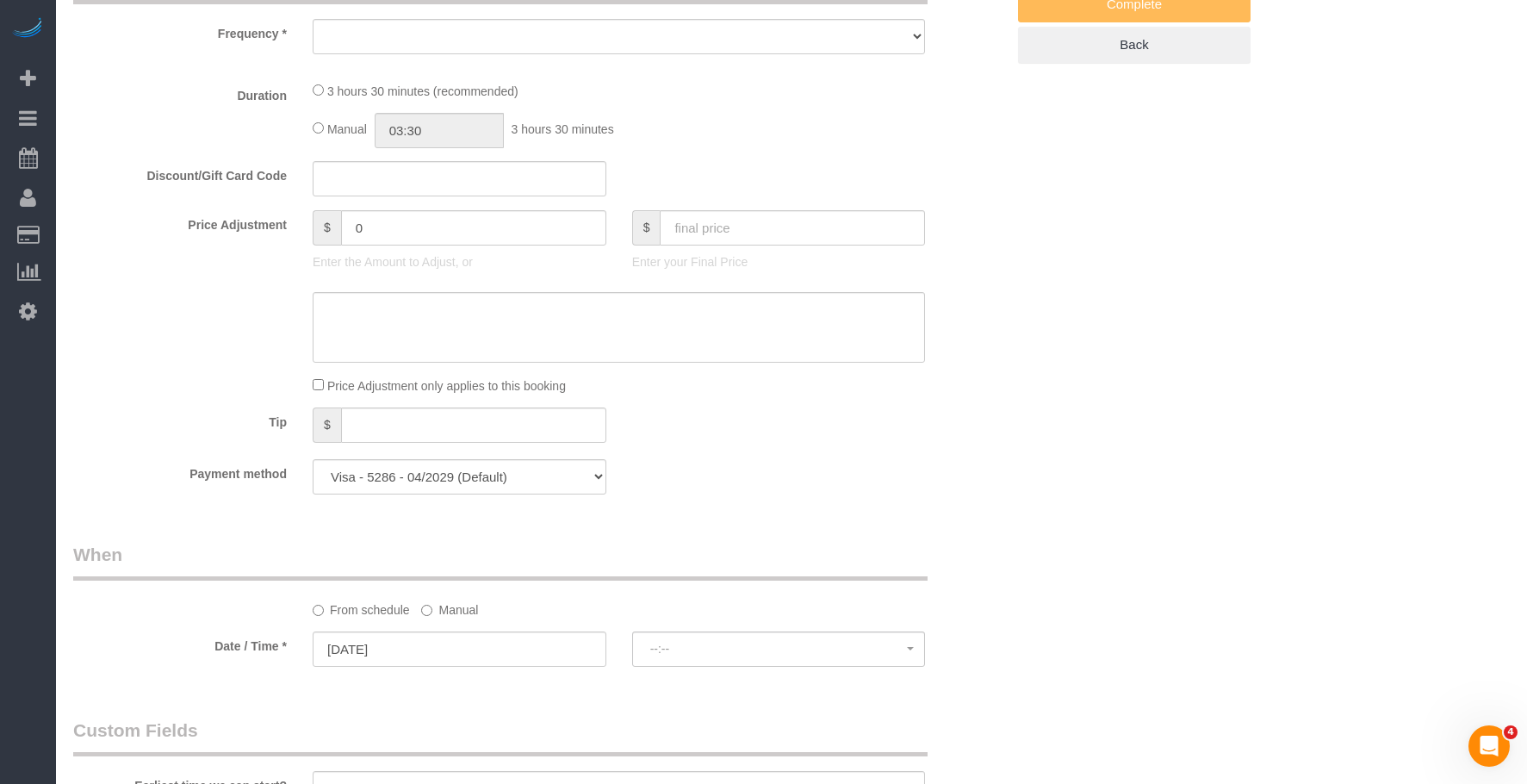
select select "1"
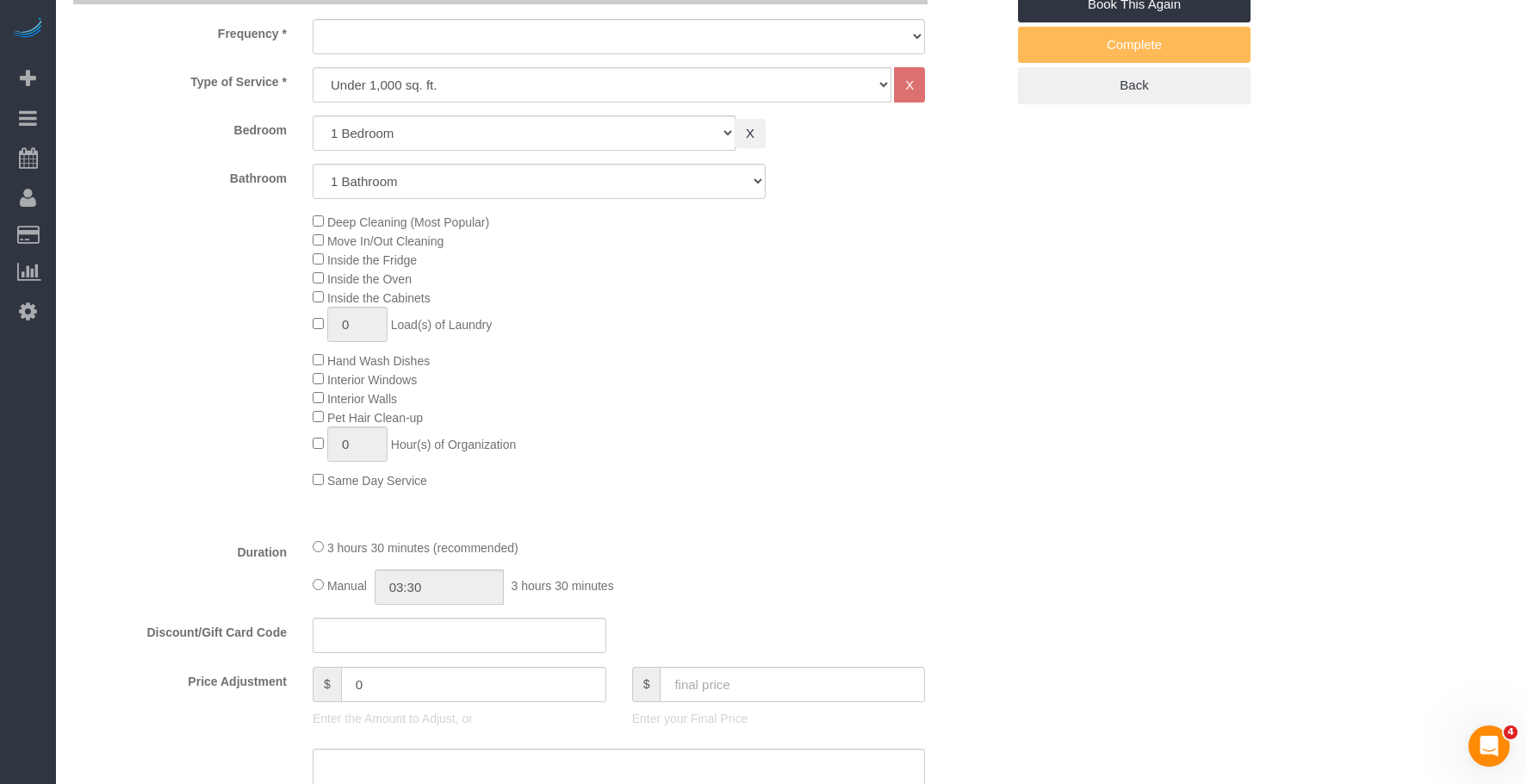
select select "spot6"
select select "object:1030"
select select "1"
select select "object:1070"
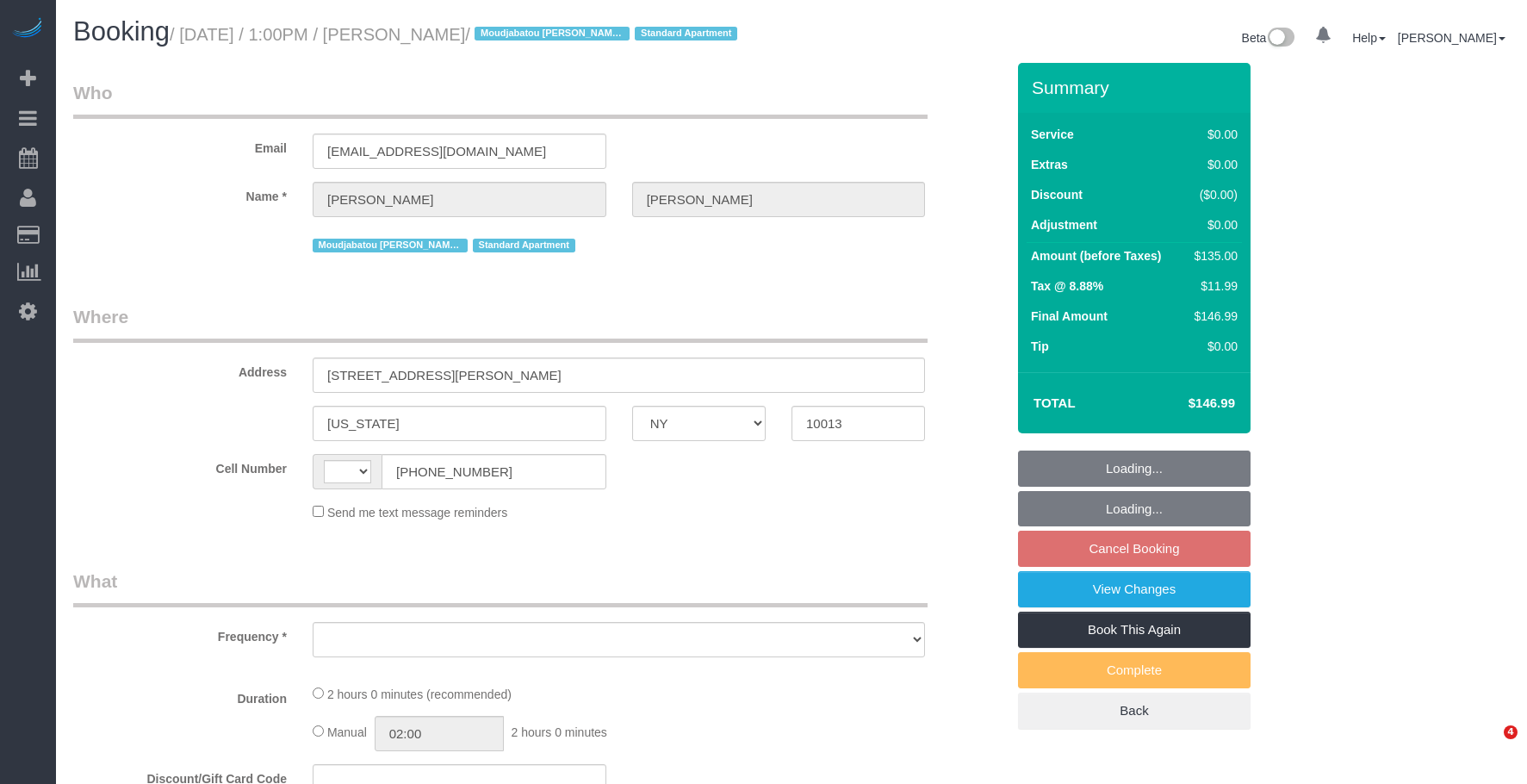
select select "NY"
select select "object:467"
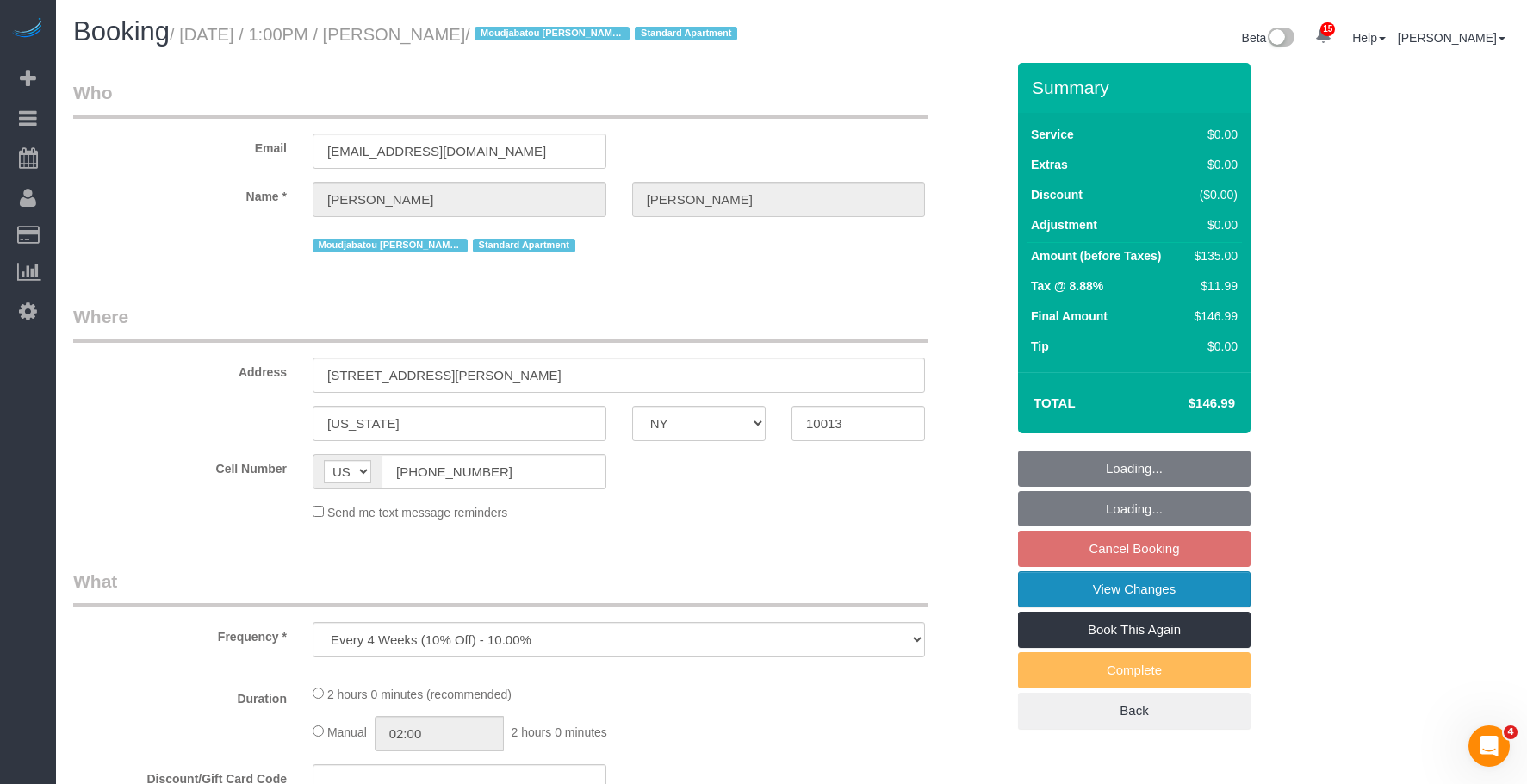
select select "string:[GEOGRAPHIC_DATA]"
click at [1058, 607] on link "View Changes" at bounding box center [1134, 588] width 232 height 36
select select "number:56"
select select "number:75"
select select "number:15"
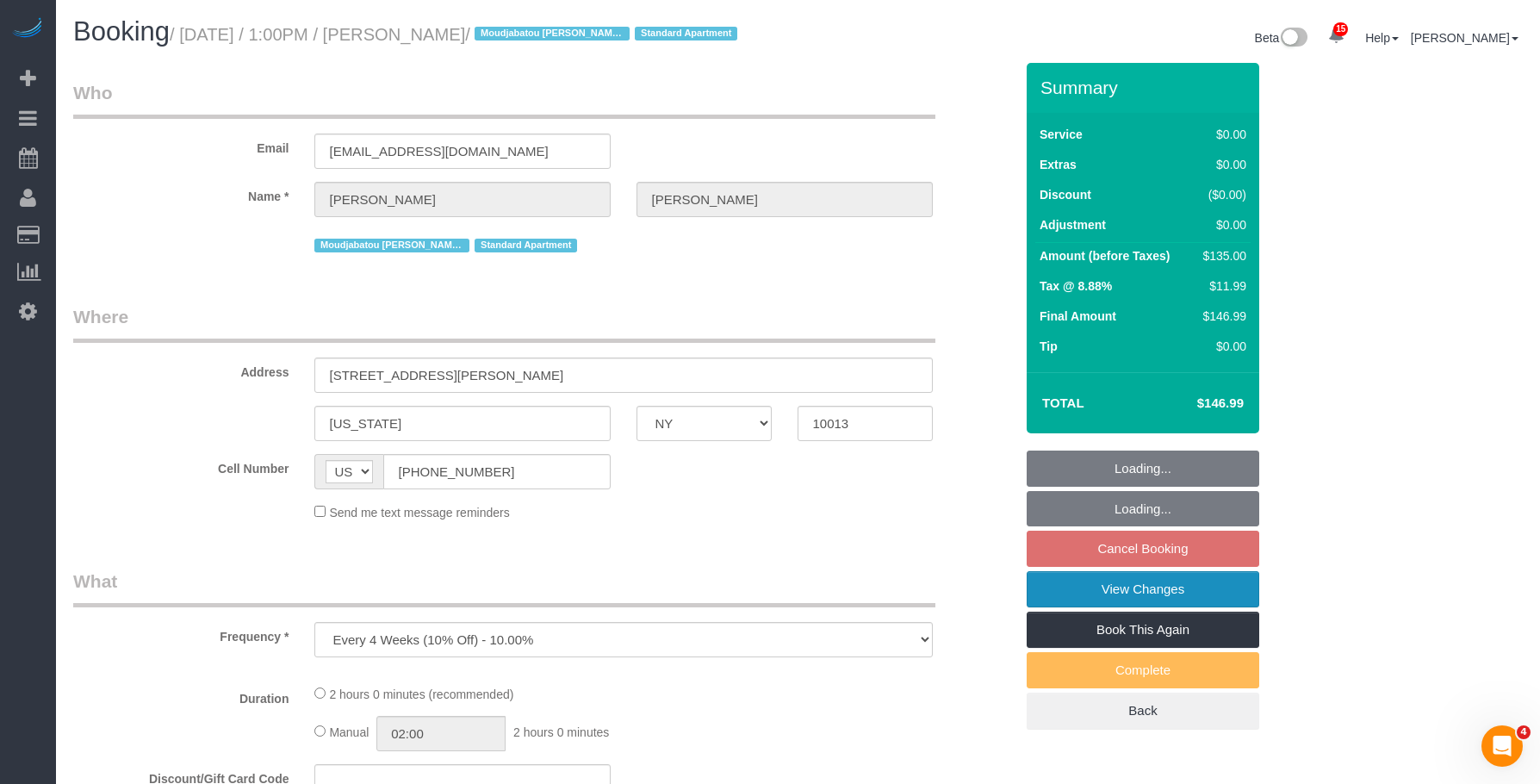
select select "number:6"
select select "number:21"
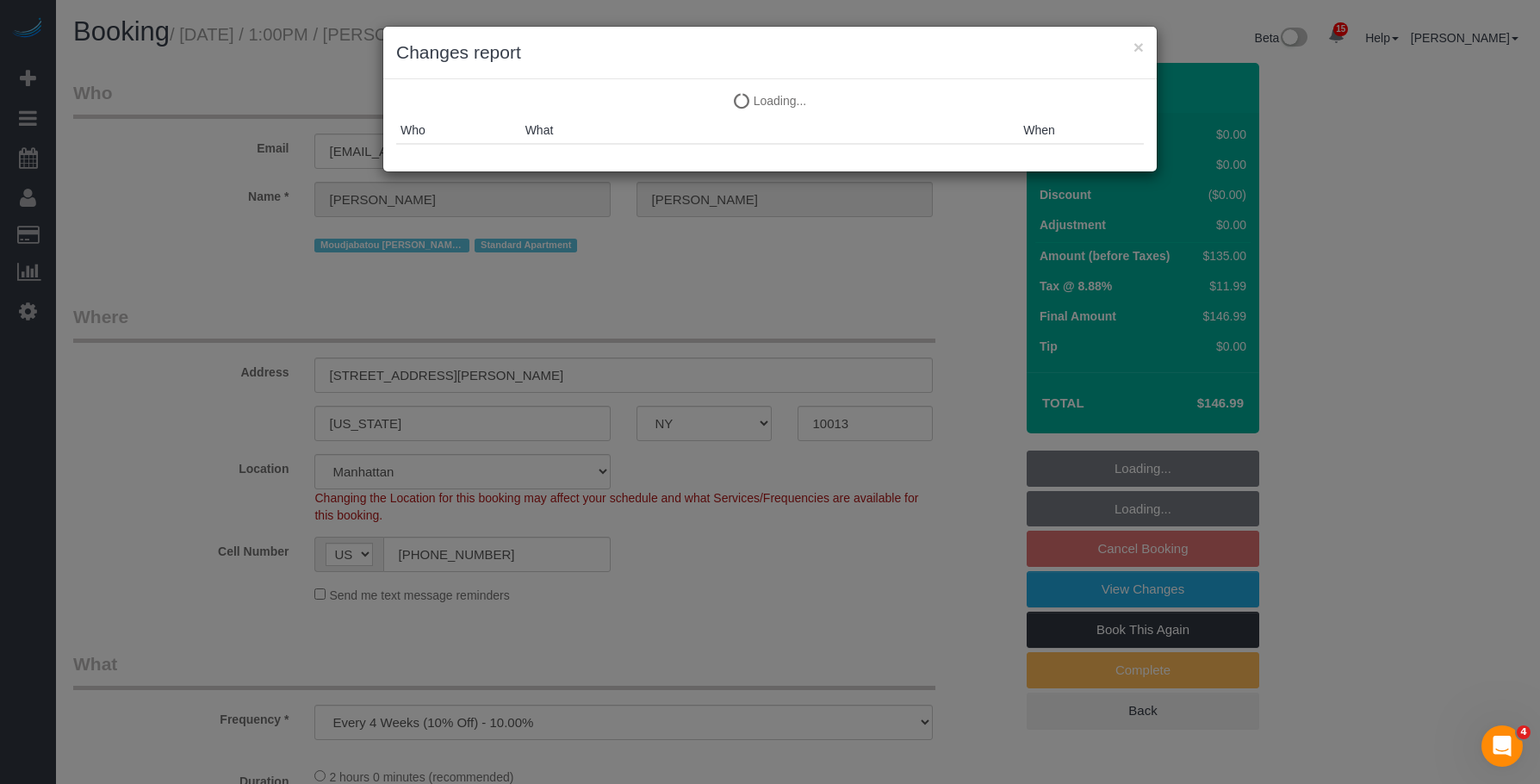
select select "string:stripe-pm_1PlGdH4VGloSiKo7wmxGmAk6"
select select "1"
select select "spot6"
select select "object:1046"
select select "1"
